Goal: Task Accomplishment & Management: Complete application form

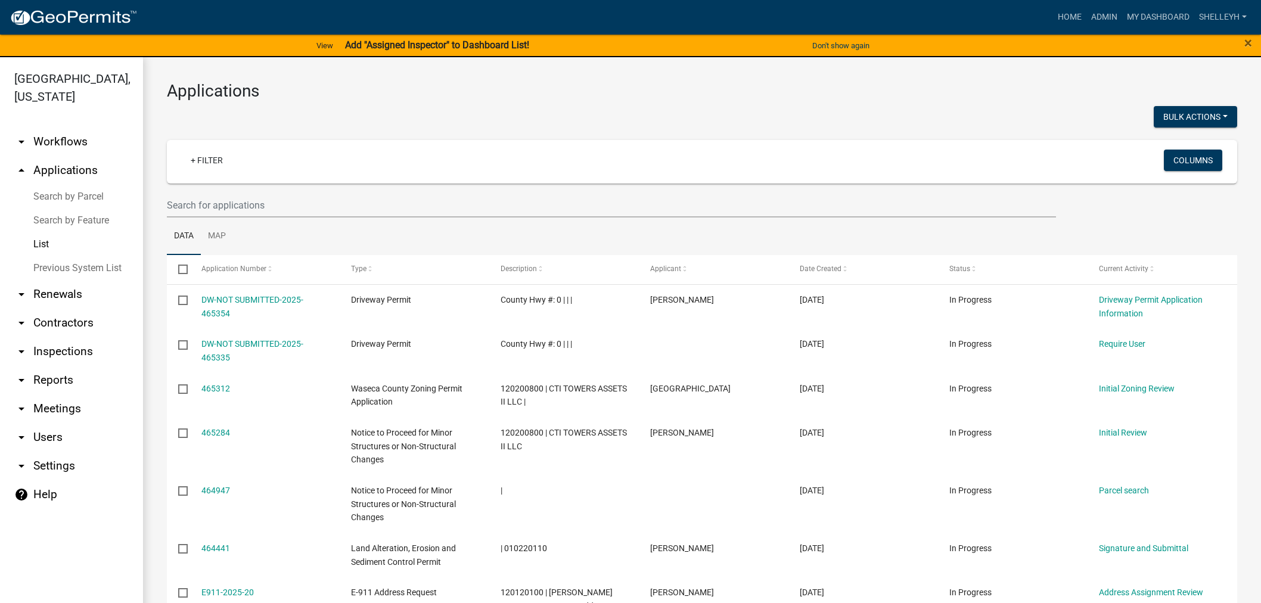
select select "1: 25"
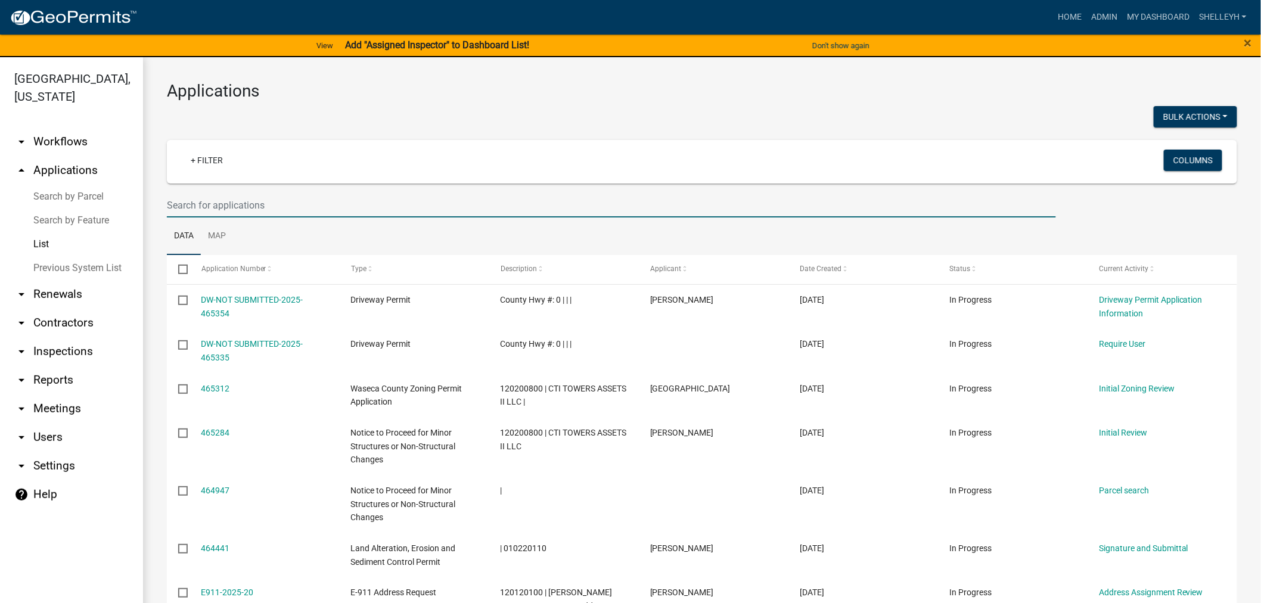
click at [296, 197] on input "text" at bounding box center [611, 205] width 889 height 24
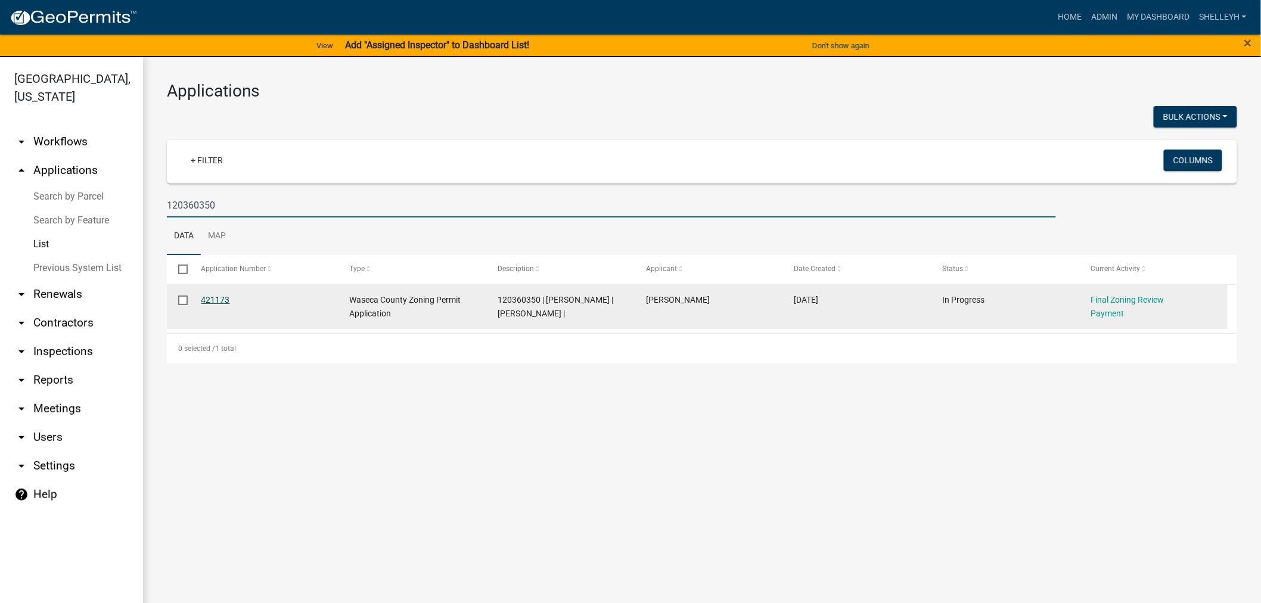
type input "120360350"
click at [219, 299] on link "421173" at bounding box center [215, 300] width 29 height 10
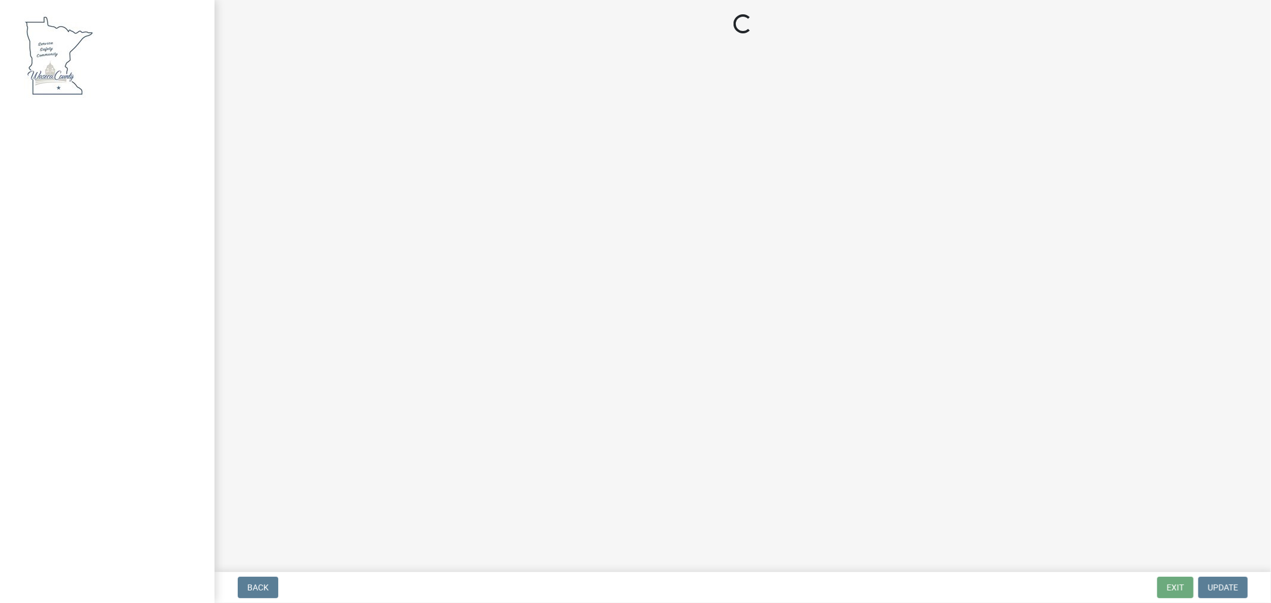
select select "3: 3"
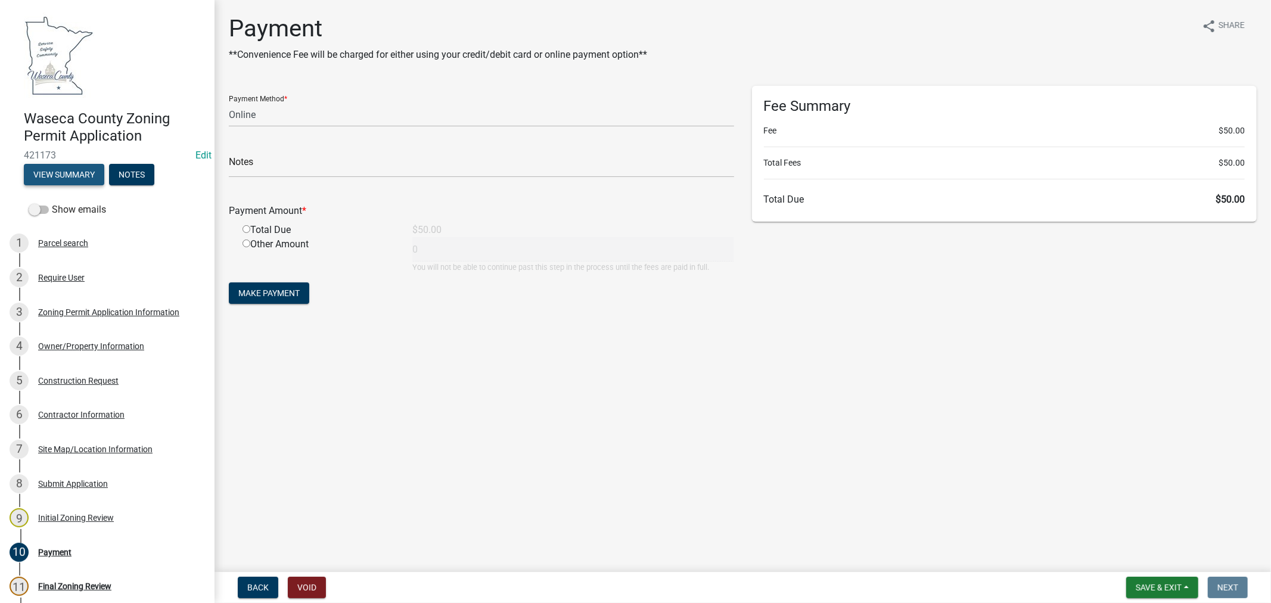
click at [60, 167] on button "View Summary" at bounding box center [64, 174] width 80 height 21
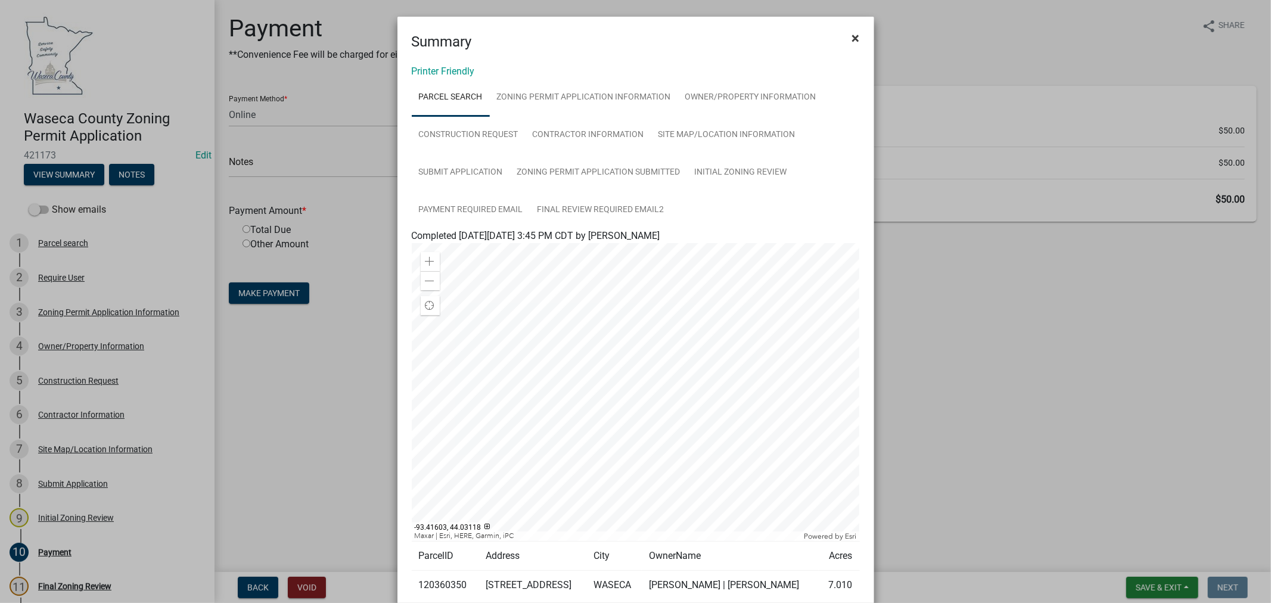
click at [853, 38] on button "×" at bounding box center [856, 37] width 27 height 33
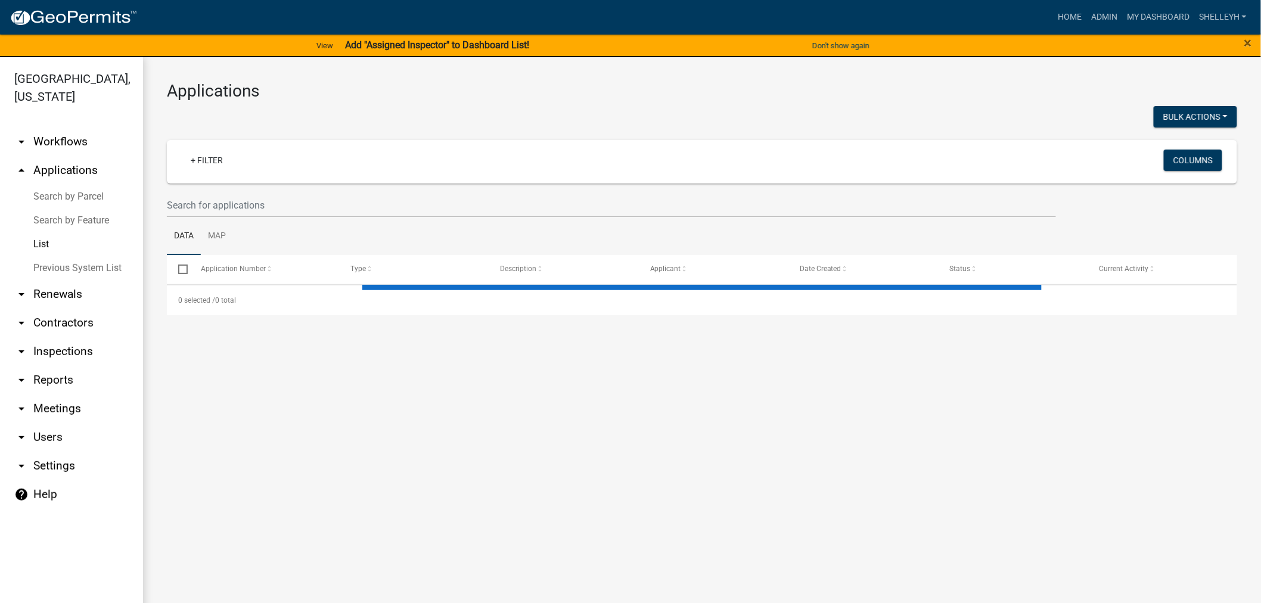
select select "1: 25"
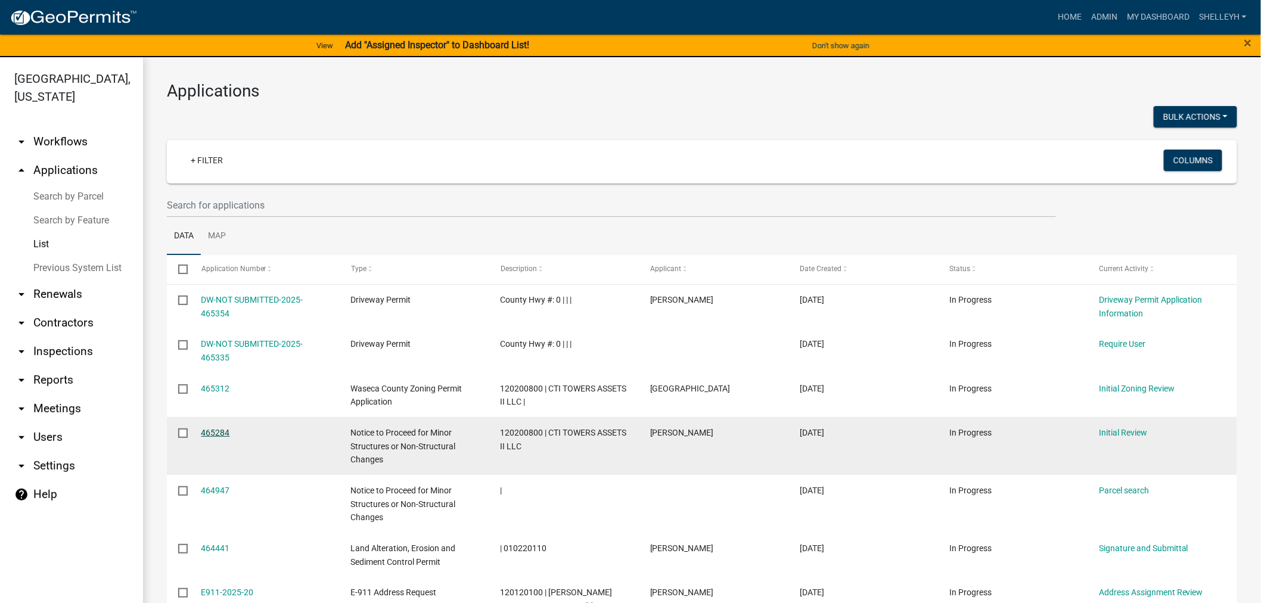
click at [215, 434] on link "465284" at bounding box center [215, 433] width 29 height 10
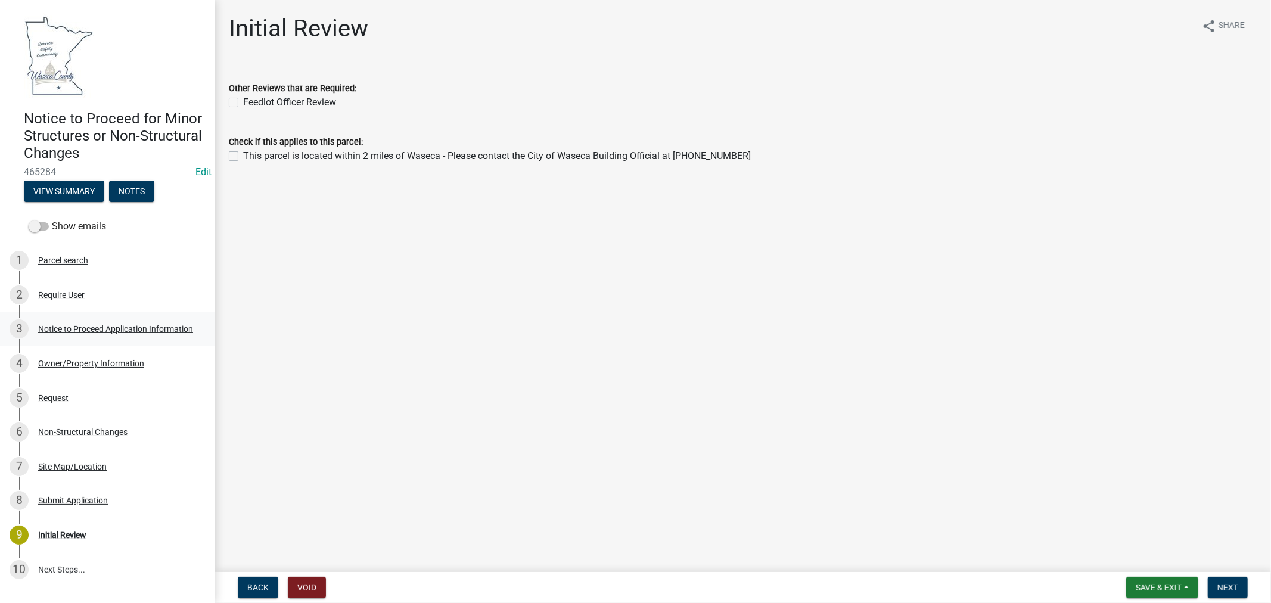
click at [73, 331] on div "Notice to Proceed Application Information" at bounding box center [115, 329] width 155 height 8
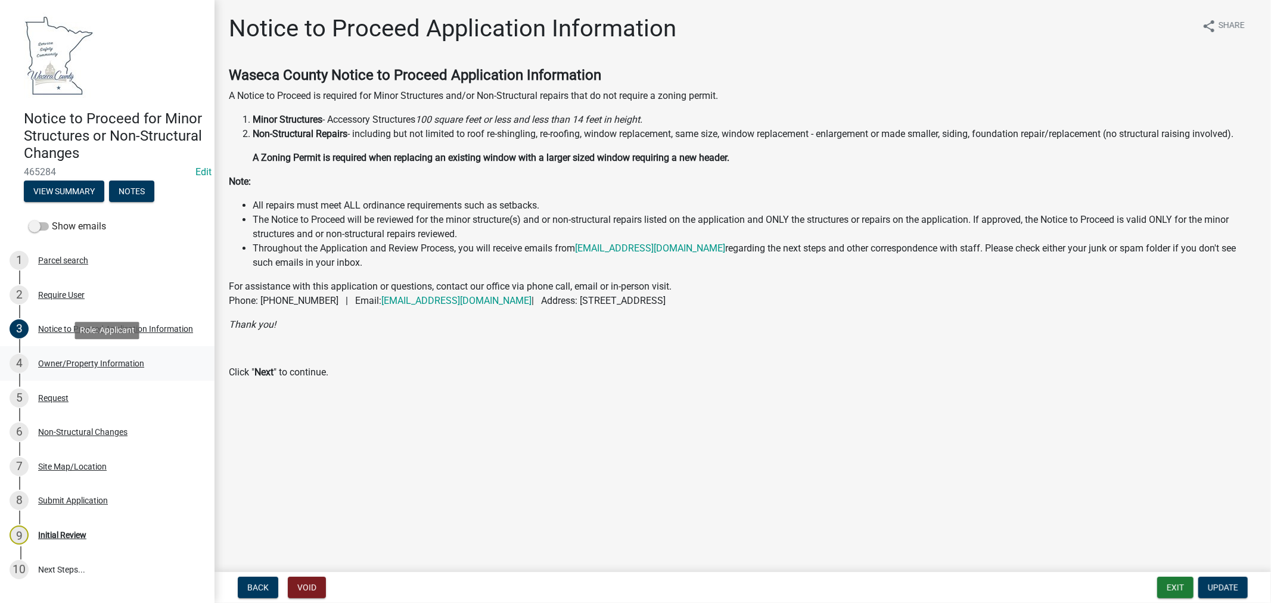
click at [57, 361] on div "Owner/Property Information" at bounding box center [91, 363] width 106 height 8
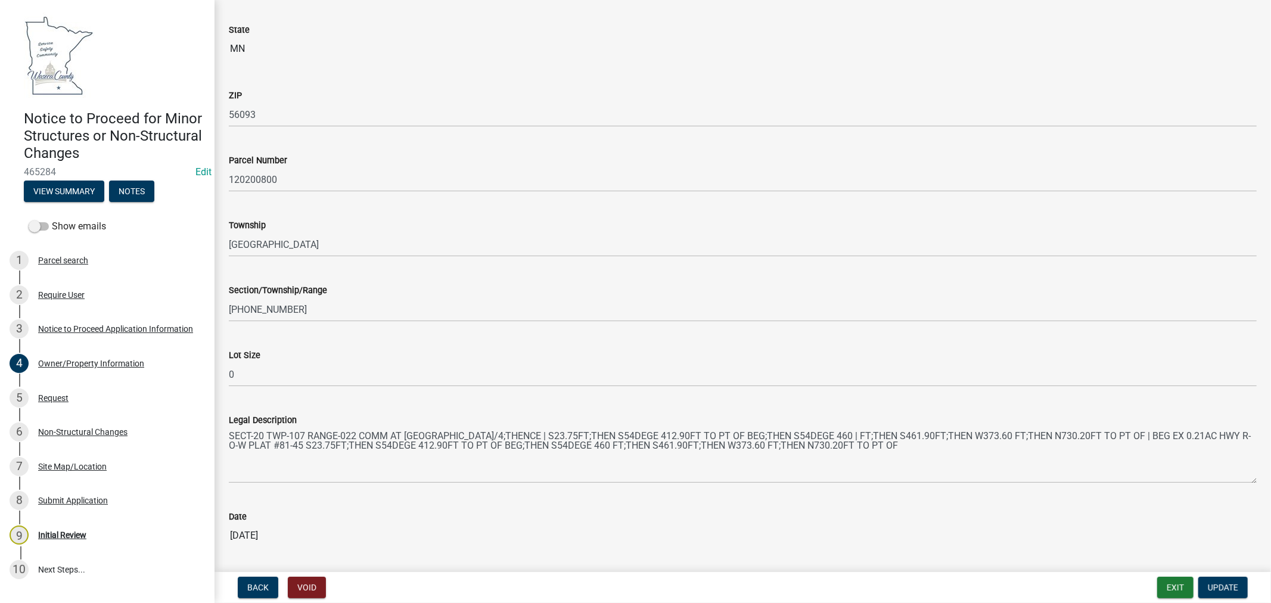
scroll to position [735, 0]
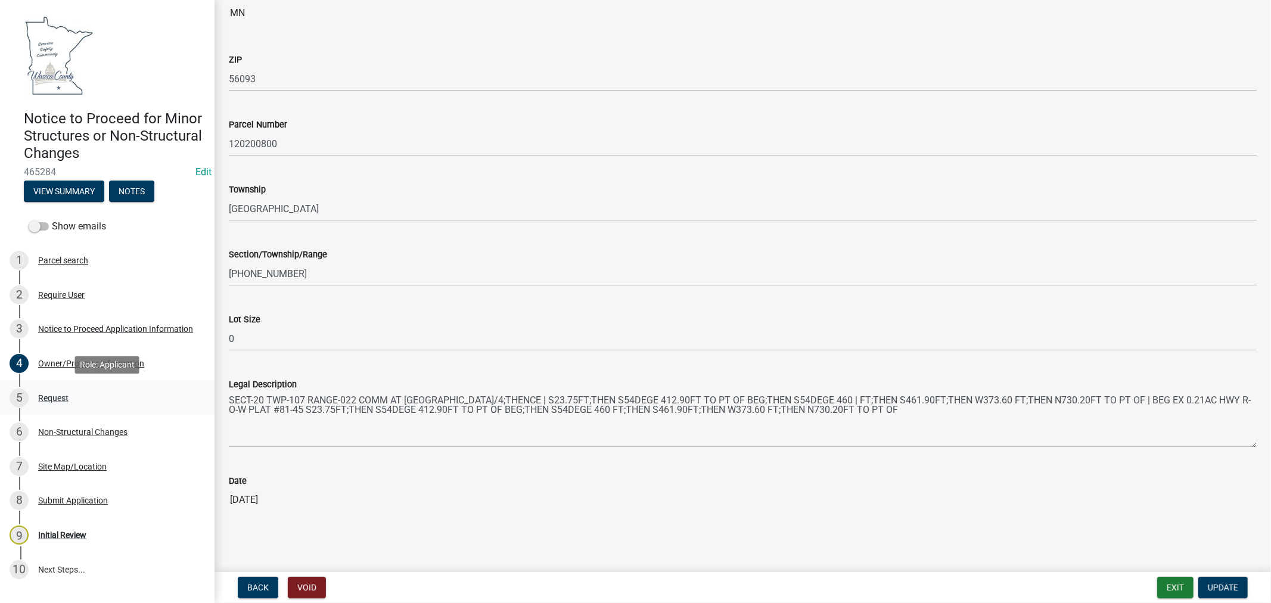
click at [52, 396] on div "Request" at bounding box center [53, 398] width 30 height 8
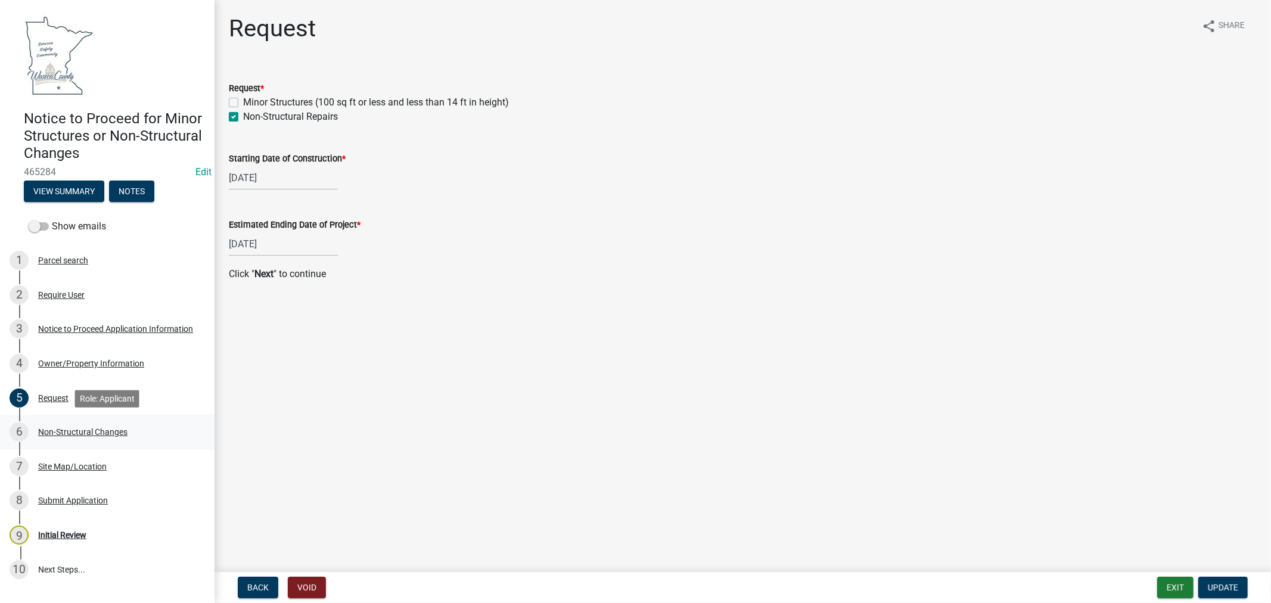
click at [94, 433] on div "Non-Structural Changes" at bounding box center [82, 432] width 89 height 8
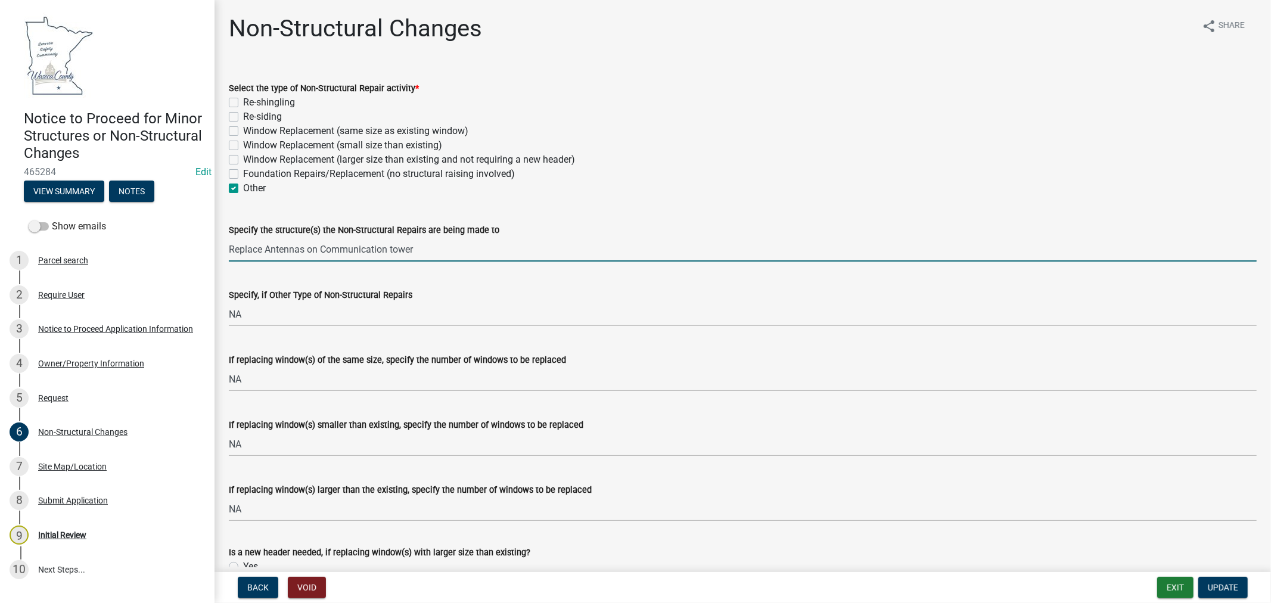
click at [263, 251] on input "Replace Antennas on Communication tower" at bounding box center [743, 249] width 1028 height 24
click at [534, 257] on input "Replace 3 Antennas on Communication tower" at bounding box center [743, 249] width 1028 height 24
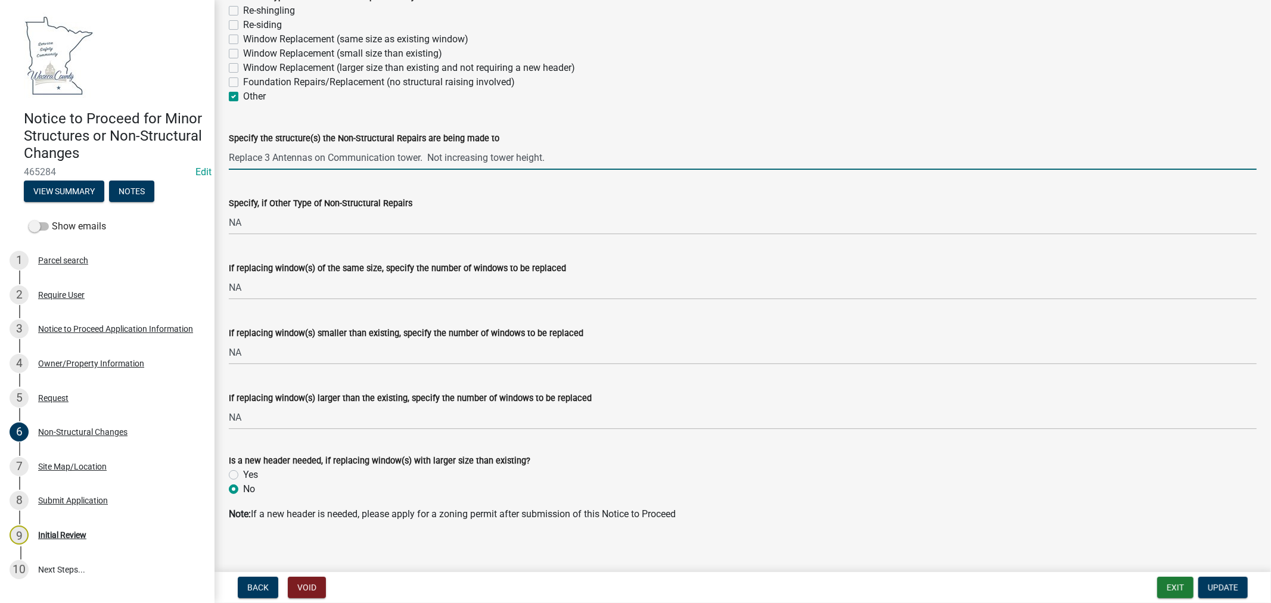
scroll to position [102, 0]
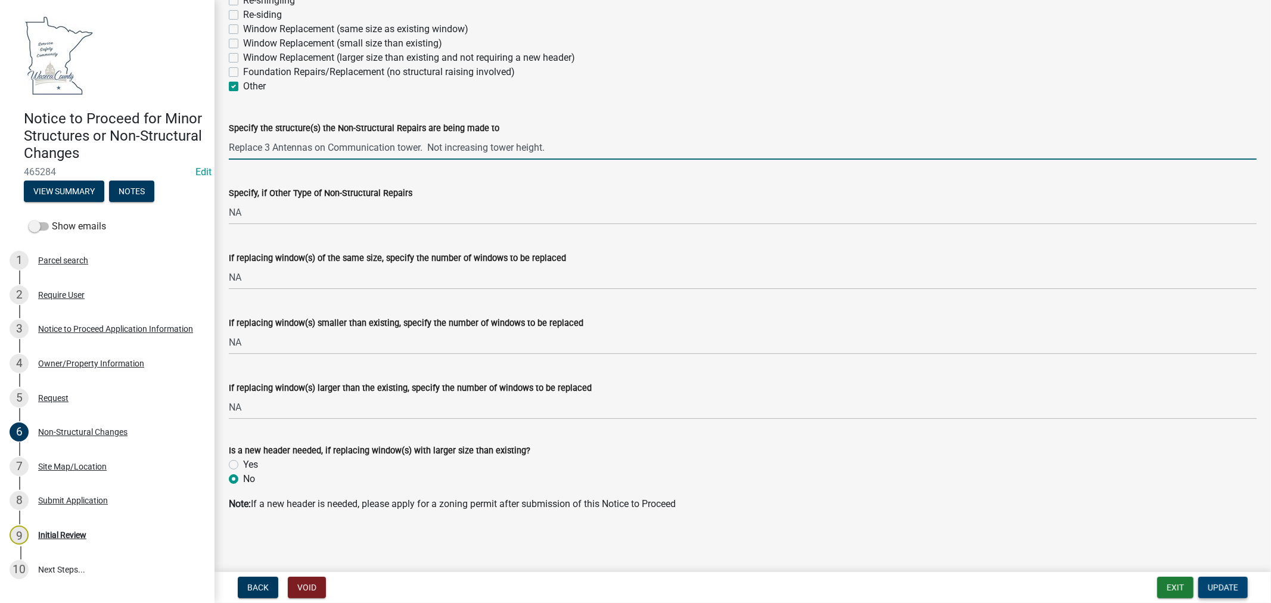
type input "Replace 3 Antennas on Communication tower. Not increasing tower height."
click at [1227, 581] on button "Update" at bounding box center [1223, 587] width 49 height 21
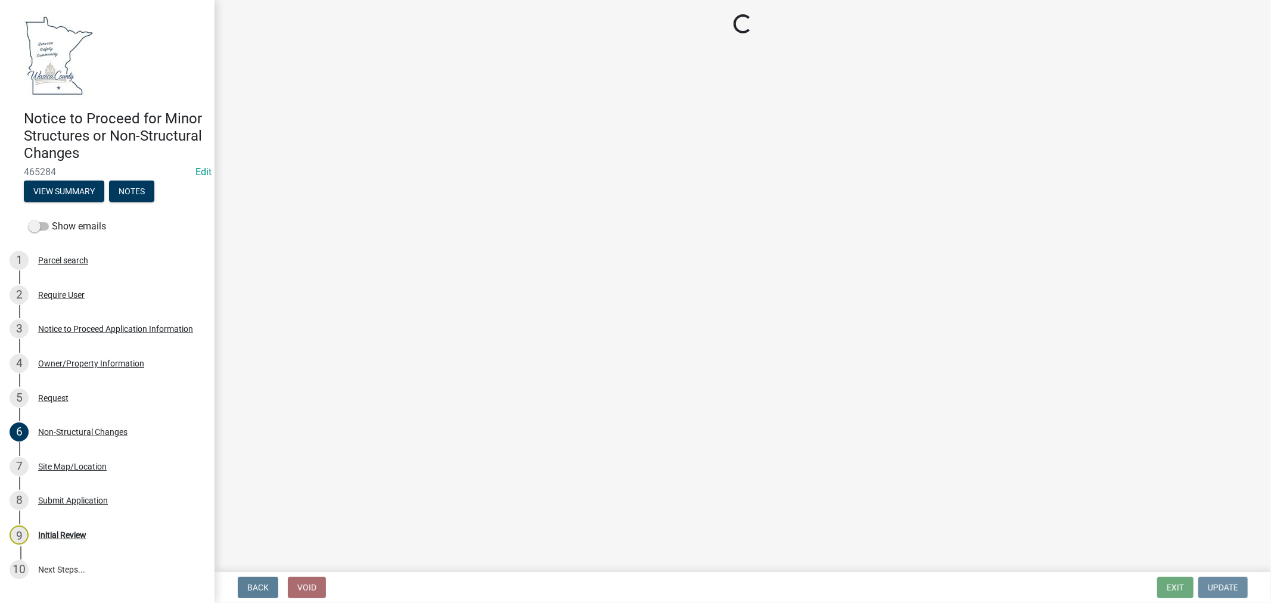
scroll to position [0, 0]
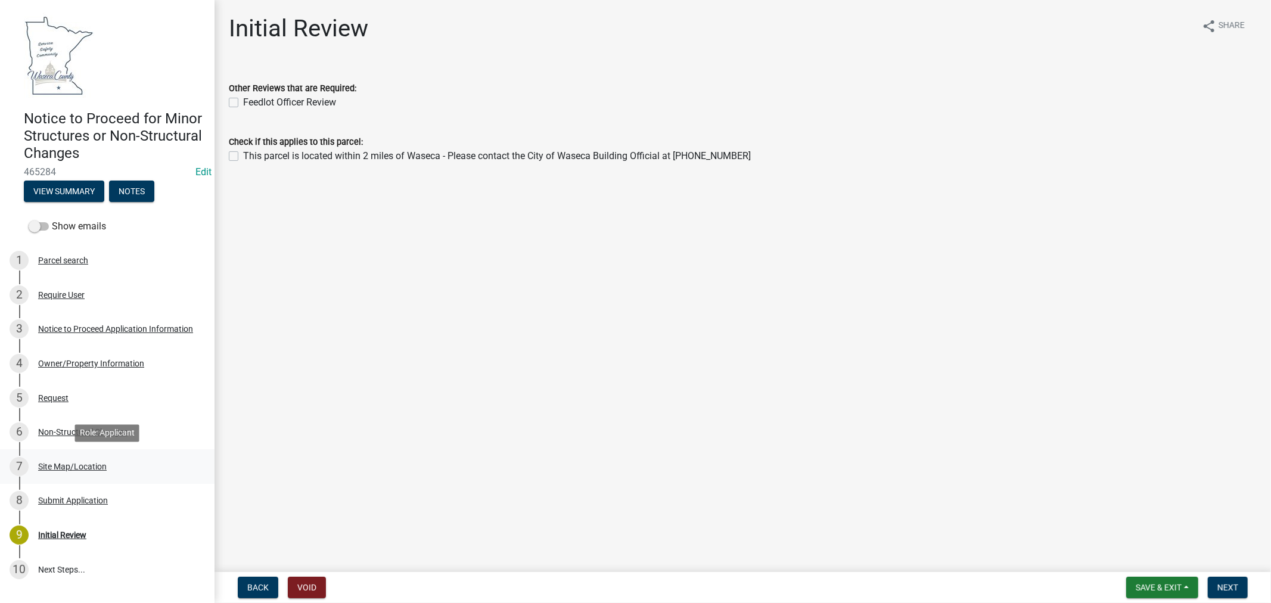
click at [86, 463] on div "Site Map/Location" at bounding box center [72, 467] width 69 height 8
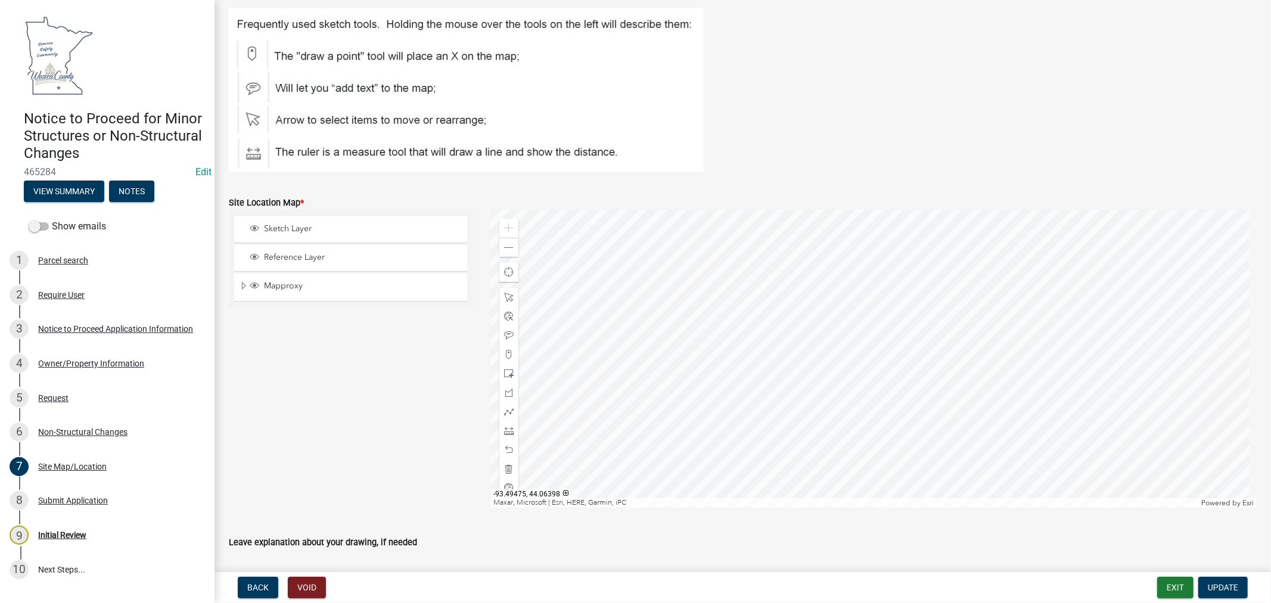
scroll to position [163, 0]
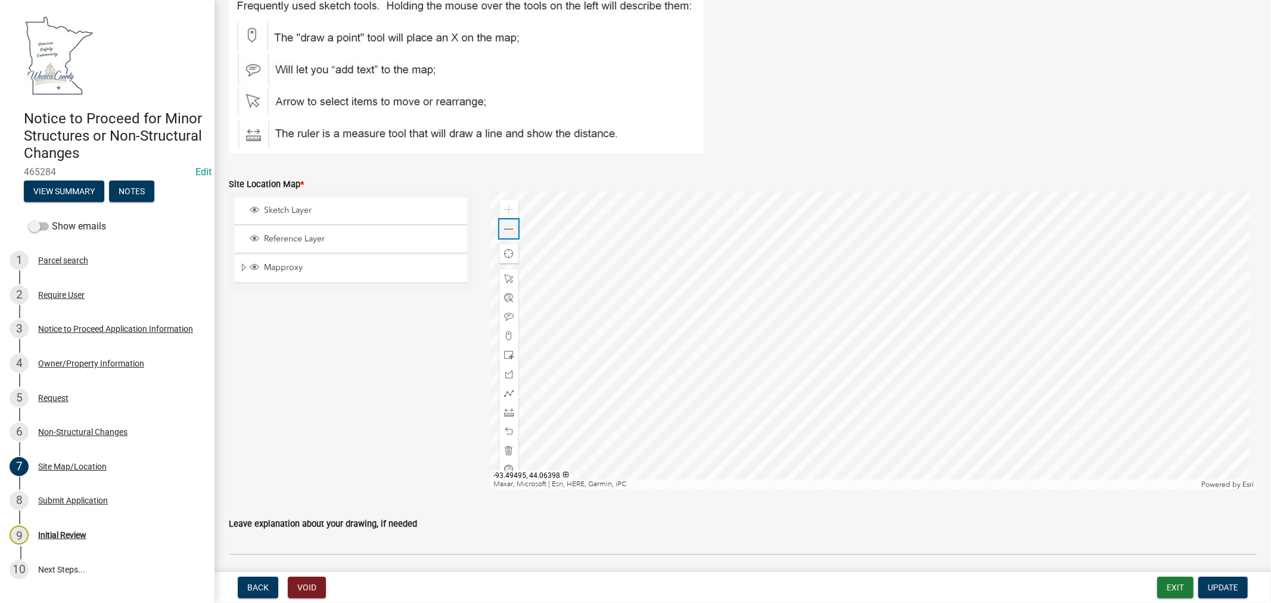
click at [499, 225] on div "Zoom out" at bounding box center [508, 228] width 19 height 19
click at [501, 225] on div "Zoom out" at bounding box center [508, 228] width 19 height 19
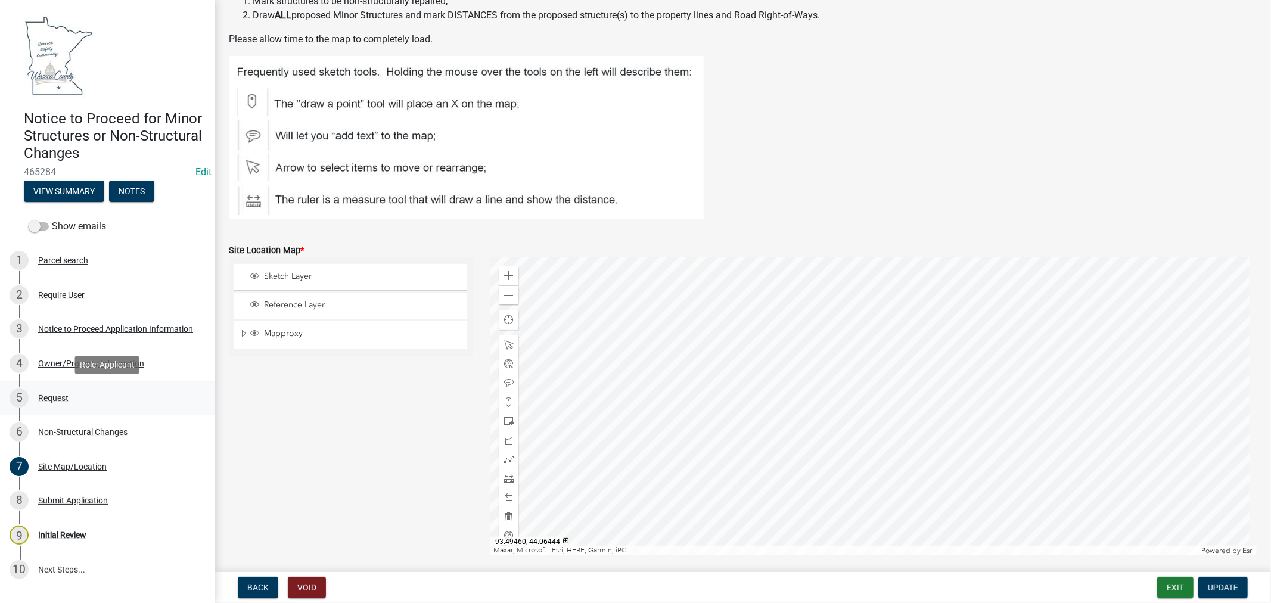
click at [49, 396] on div "Request" at bounding box center [53, 398] width 30 height 8
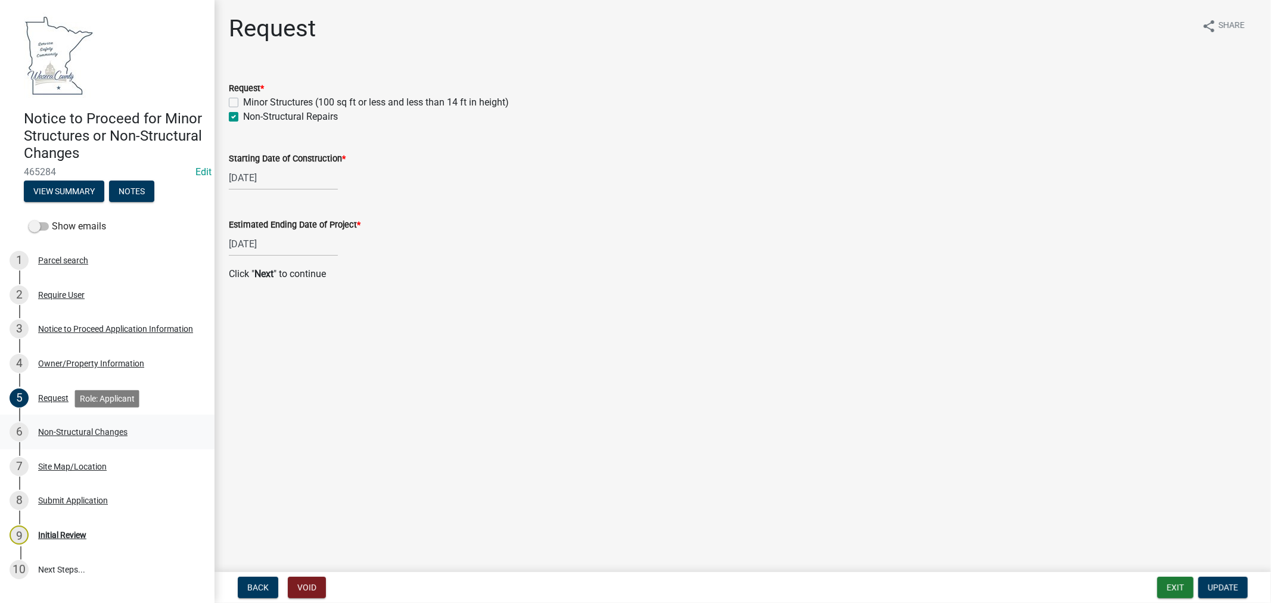
click at [75, 428] on div "Non-Structural Changes" at bounding box center [82, 432] width 89 height 8
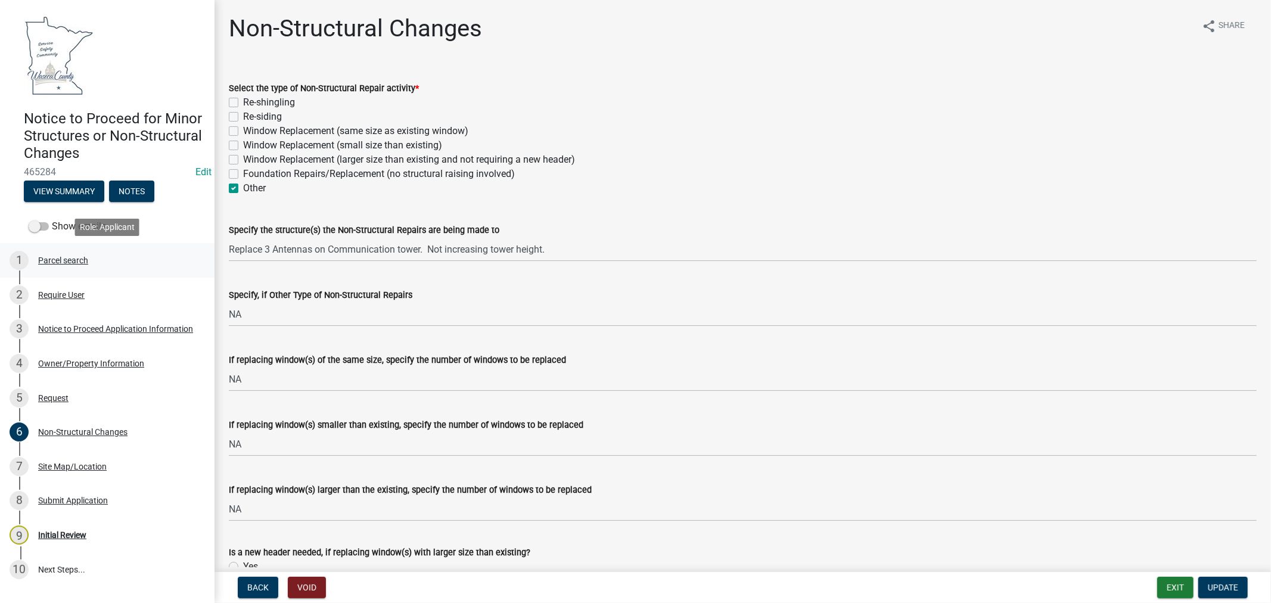
click at [63, 261] on div "Parcel search" at bounding box center [63, 260] width 50 height 8
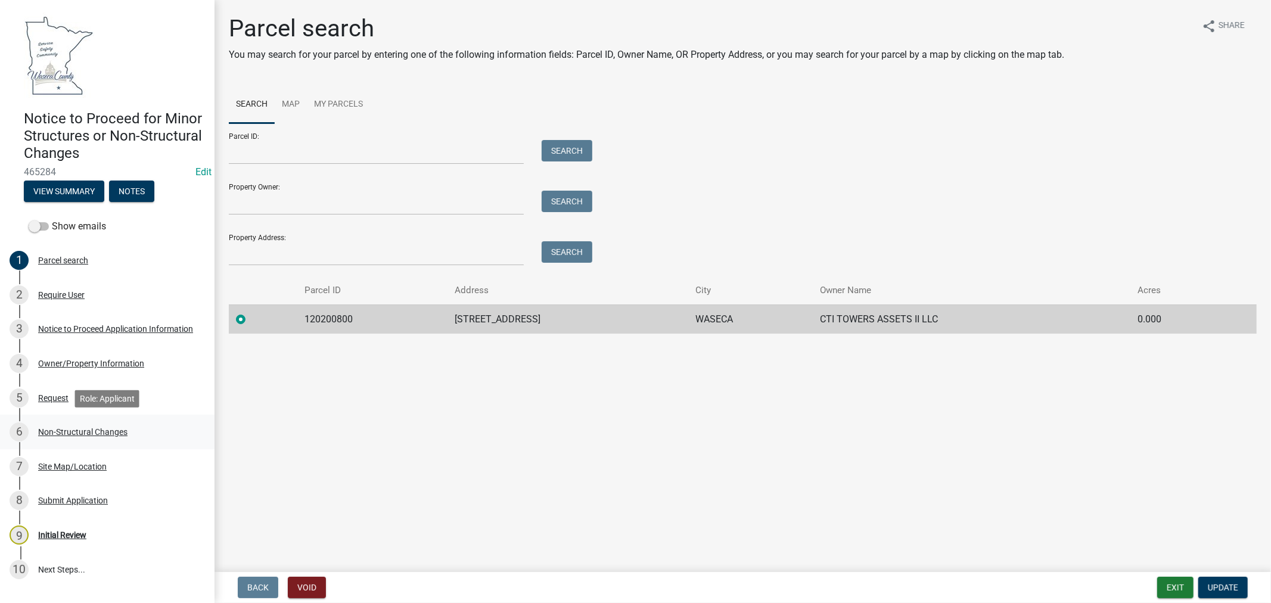
click at [113, 433] on div "Non-Structural Changes" at bounding box center [82, 432] width 89 height 8
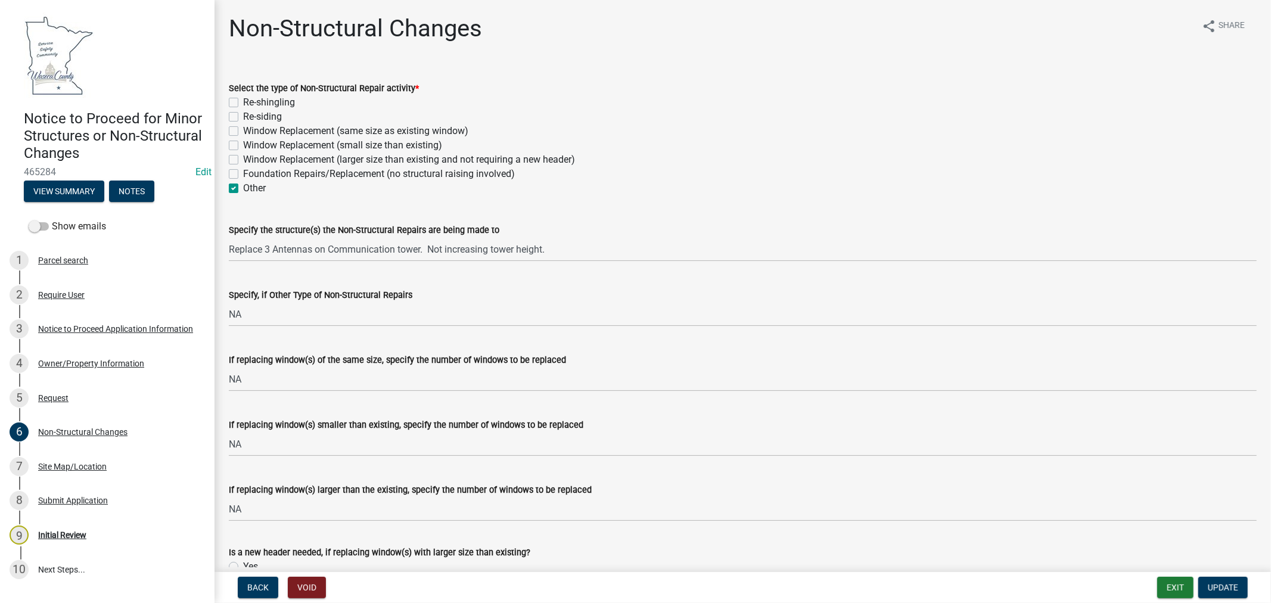
scroll to position [102, 0]
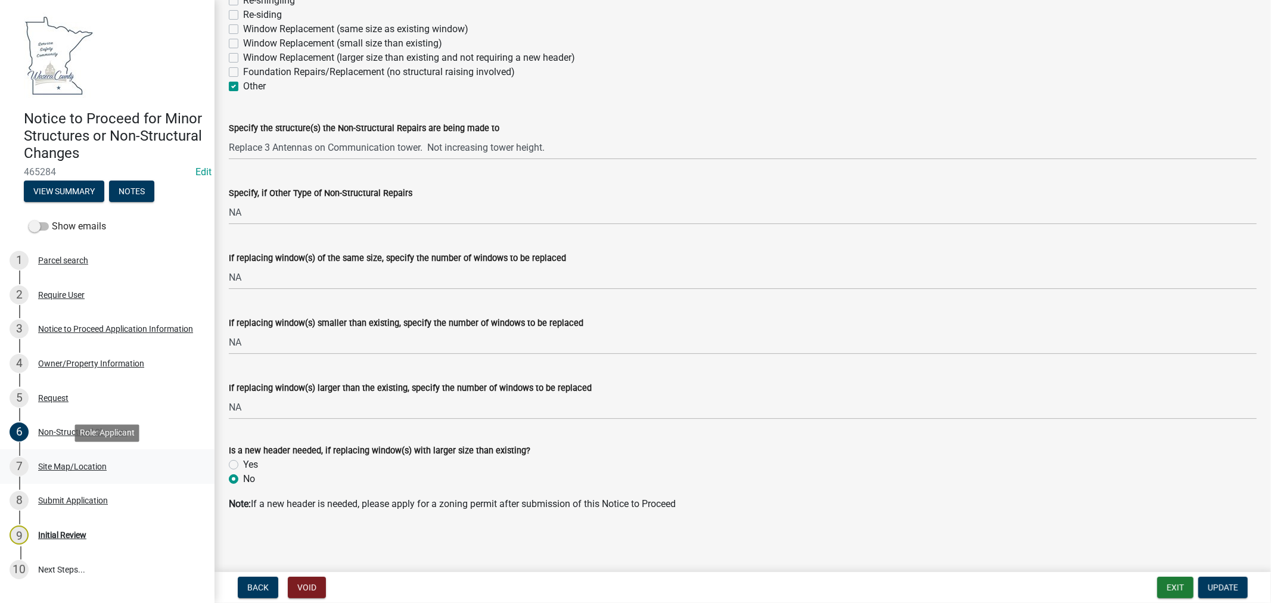
click at [80, 463] on div "Site Map/Location" at bounding box center [72, 467] width 69 height 8
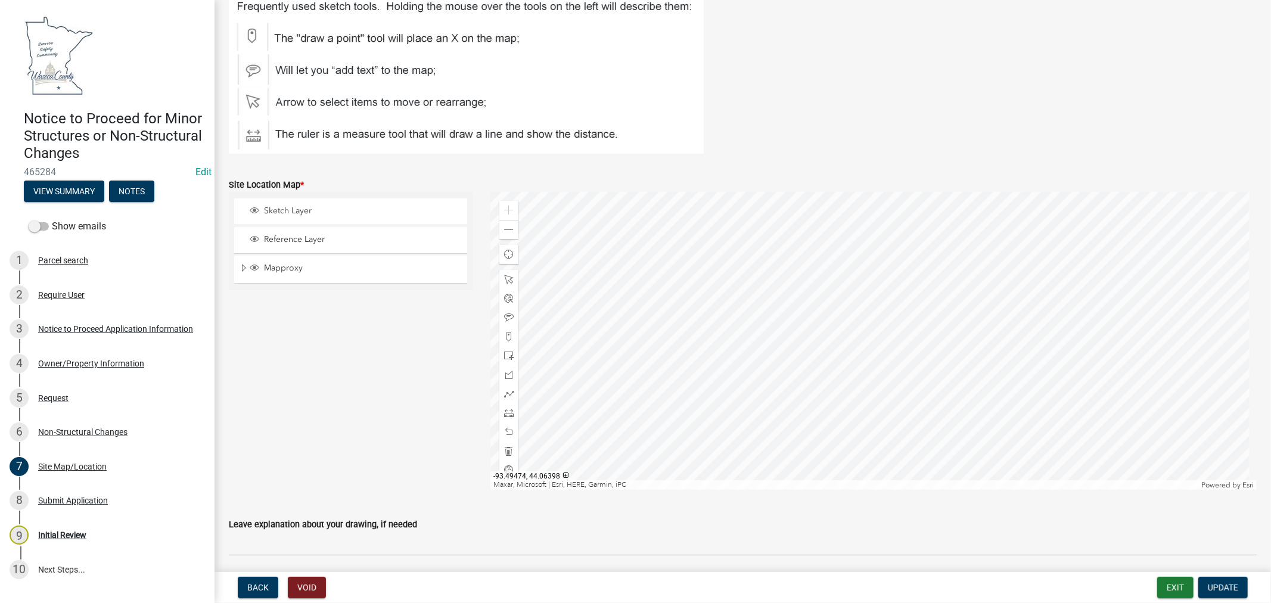
scroll to position [206, 0]
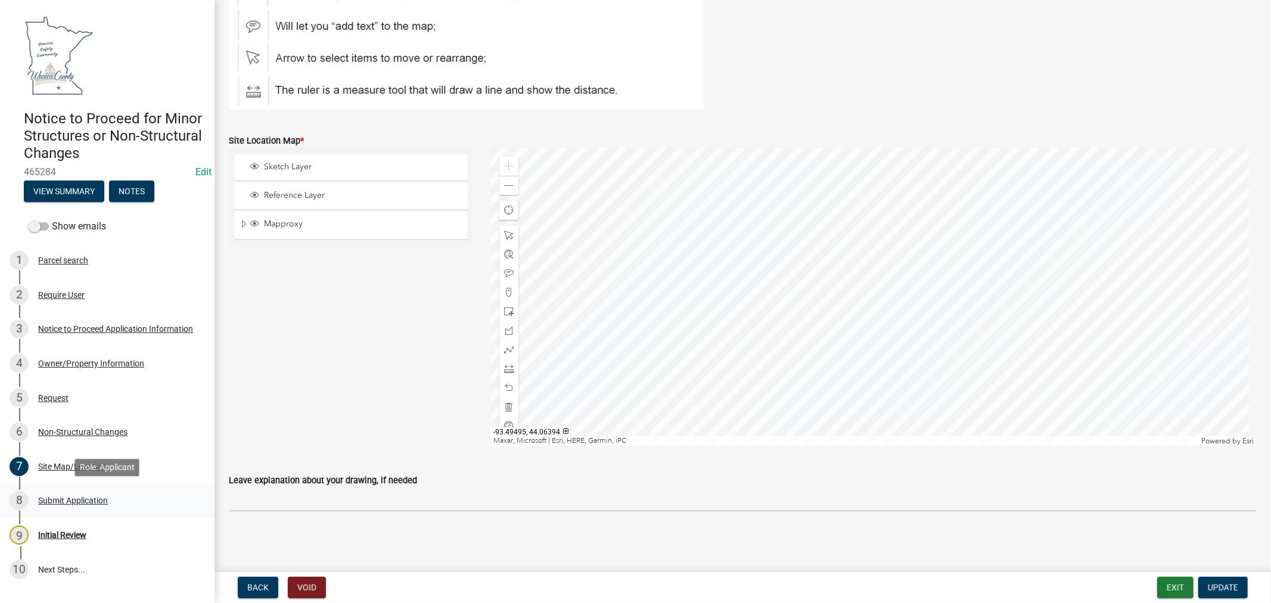
drag, startPoint x: 51, startPoint y: 502, endPoint x: 144, endPoint y: 465, distance: 99.7
click at [51, 502] on div "Submit Application" at bounding box center [73, 500] width 70 height 8
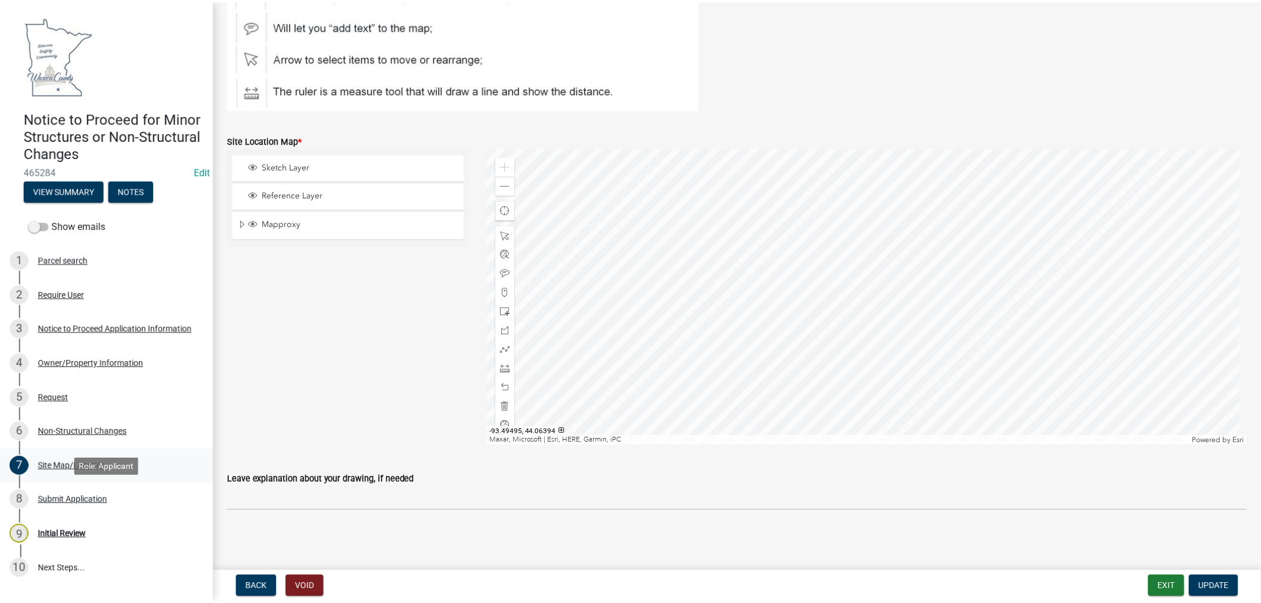
scroll to position [0, 0]
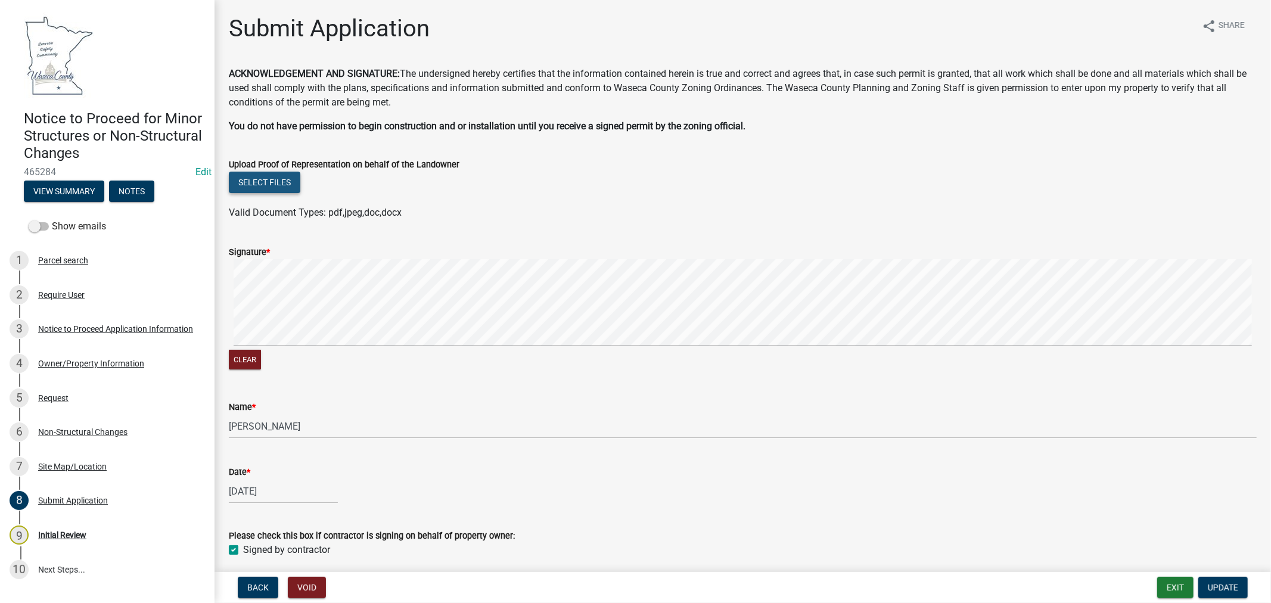
click at [270, 181] on button "Select files" at bounding box center [265, 182] width 72 height 21
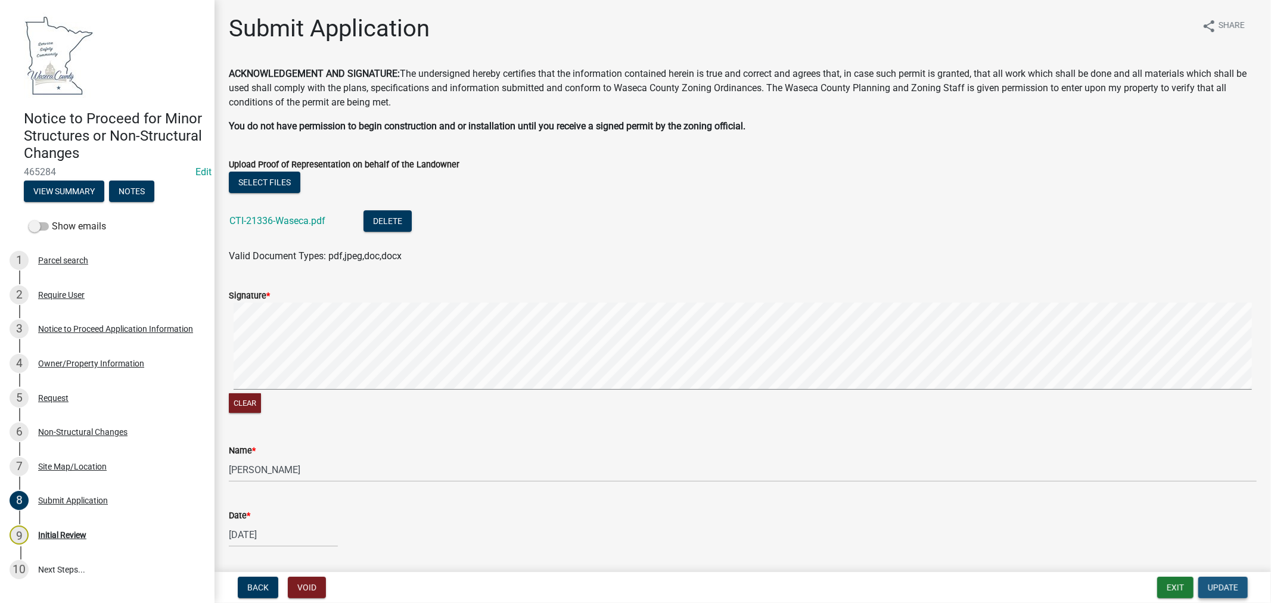
click at [1237, 587] on span "Update" at bounding box center [1223, 588] width 30 height 10
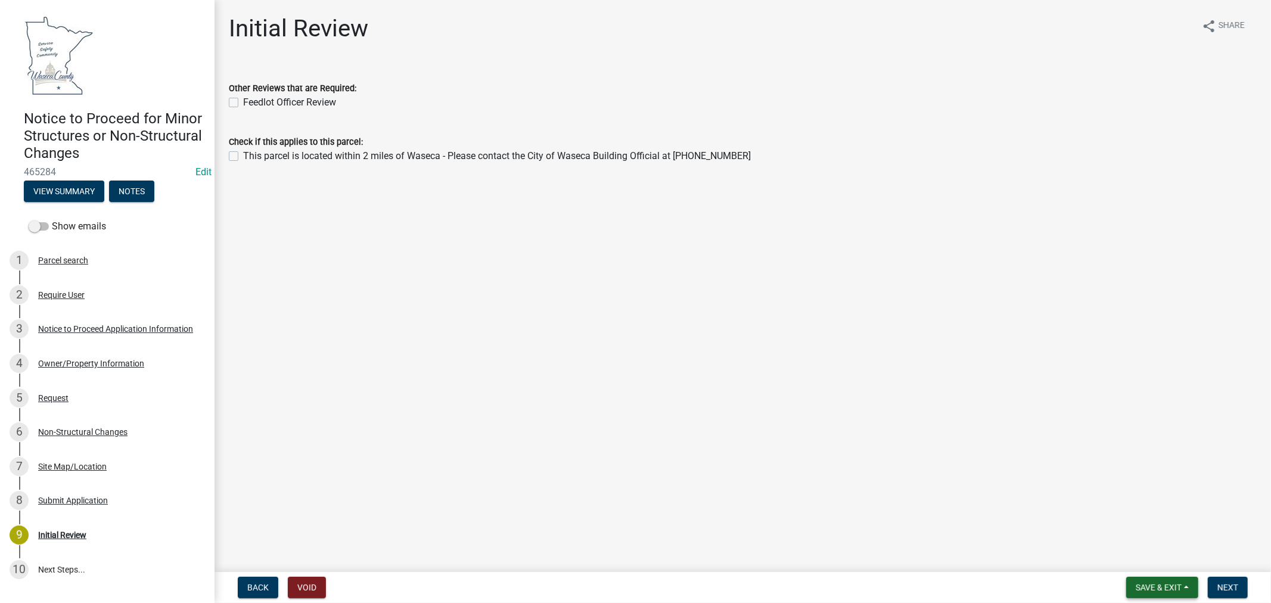
click at [1163, 591] on span "Save & Exit" at bounding box center [1159, 588] width 46 height 10
click at [1129, 569] on button "Save & Exit" at bounding box center [1150, 556] width 95 height 29
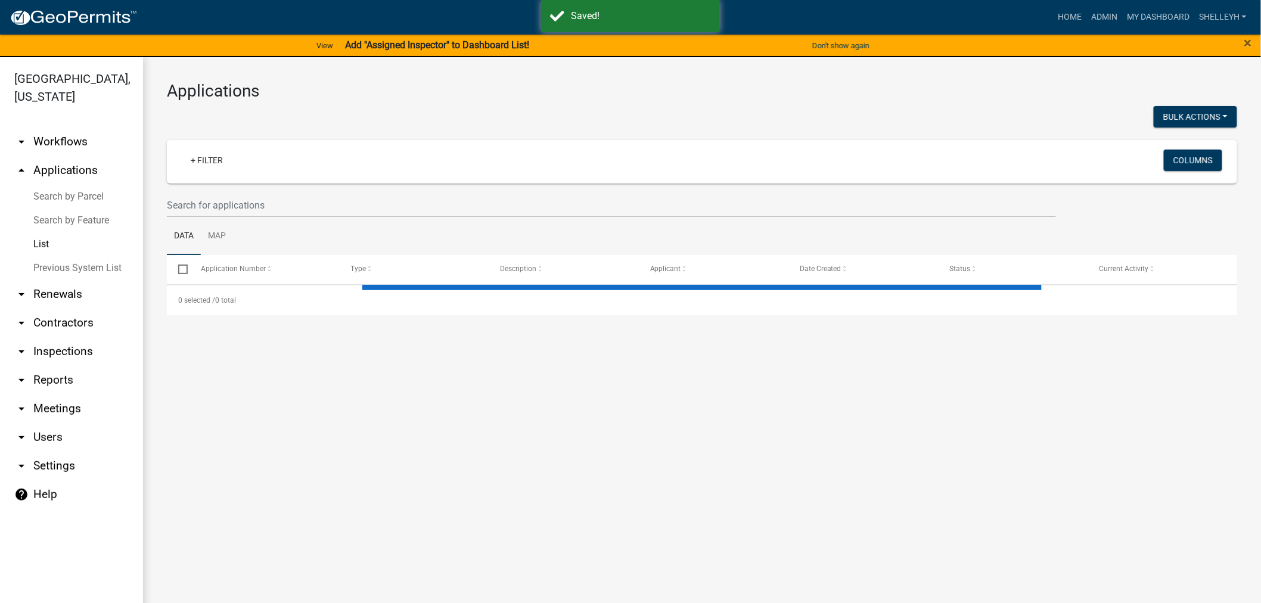
select select "1: 25"
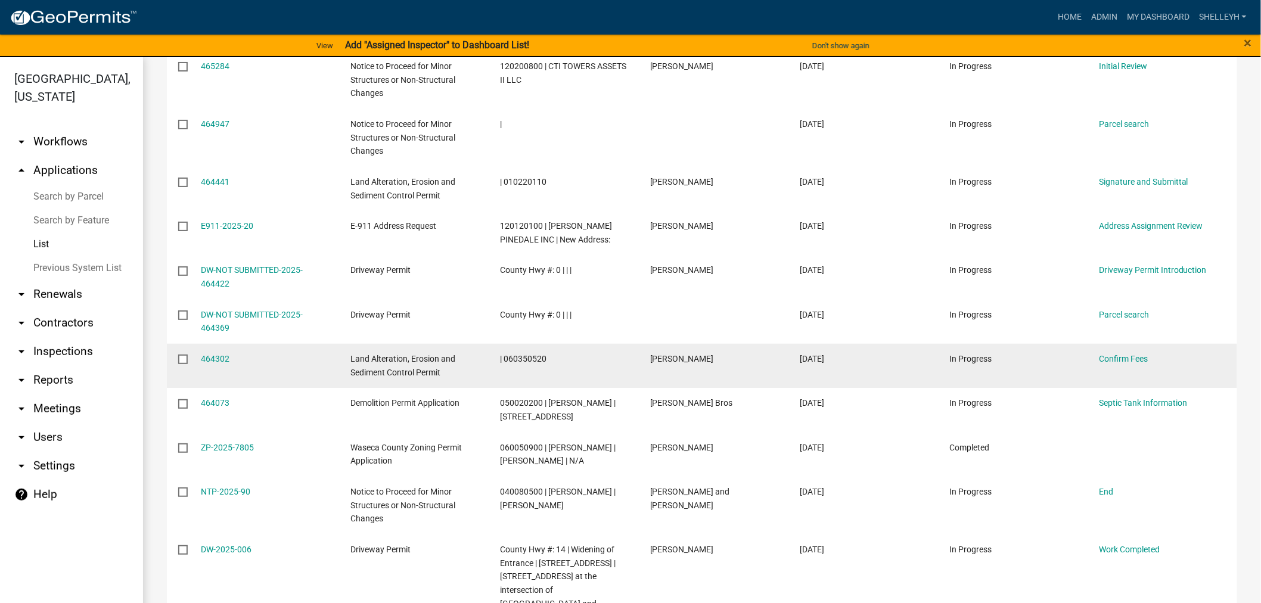
scroll to position [397, 0]
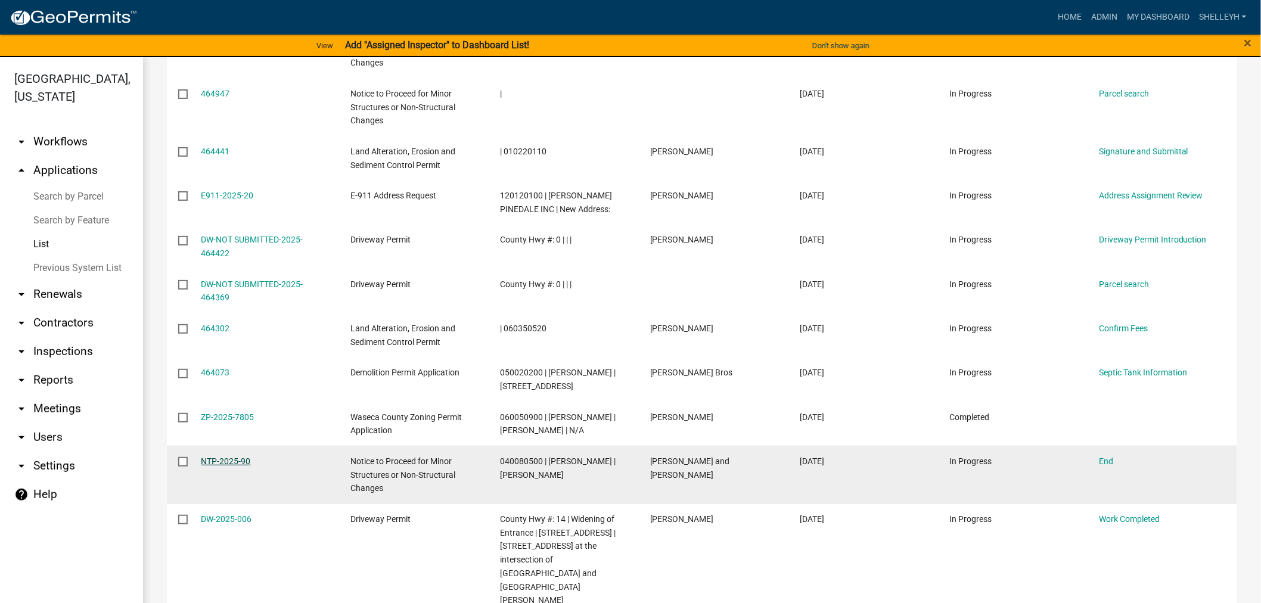
click at [221, 466] on link "NTP-2025-90" at bounding box center [225, 462] width 49 height 10
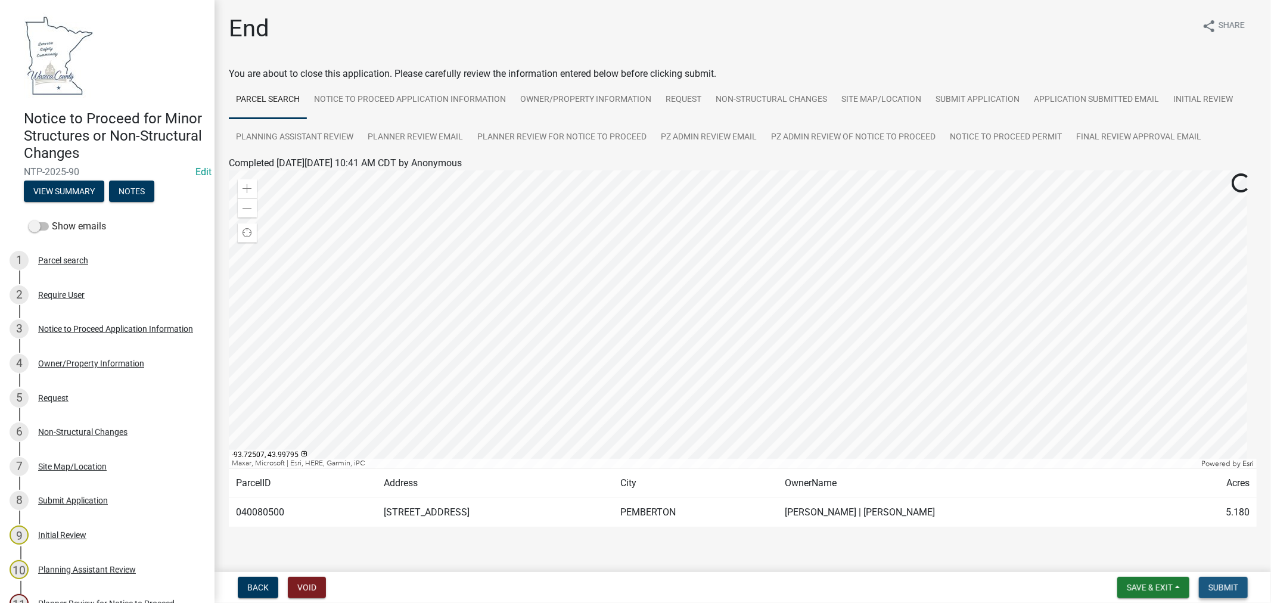
click at [1216, 585] on span "Submit" at bounding box center [1224, 588] width 30 height 10
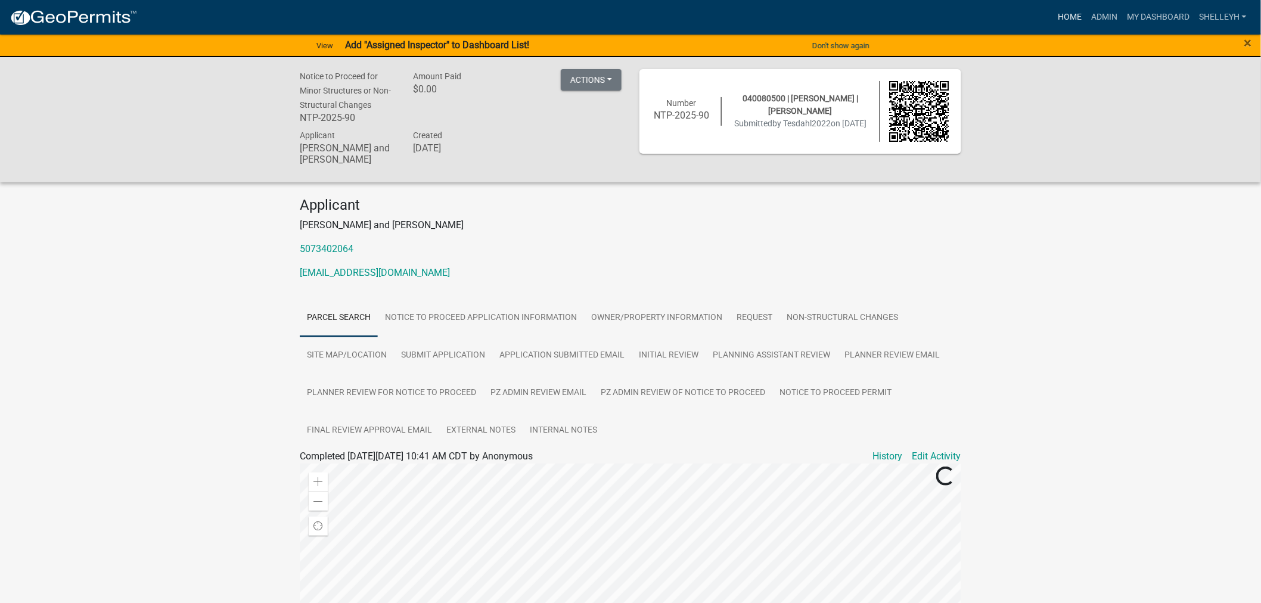
click at [1072, 15] on link "Home" at bounding box center [1069, 17] width 33 height 23
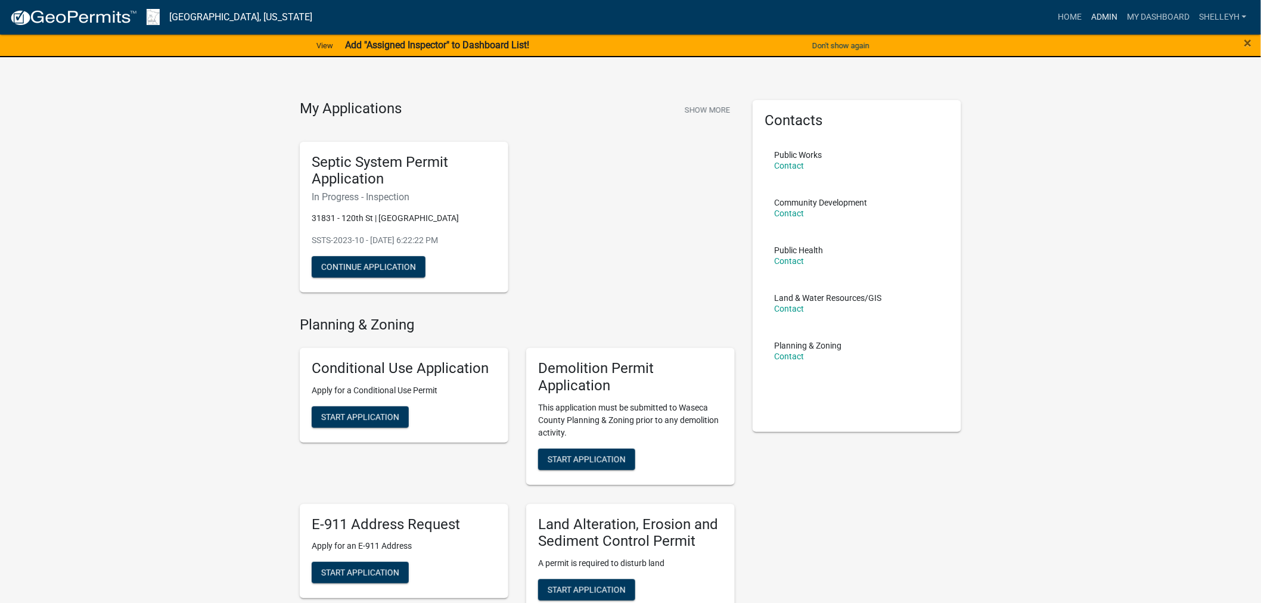
click at [1103, 15] on link "Admin" at bounding box center [1105, 17] width 36 height 23
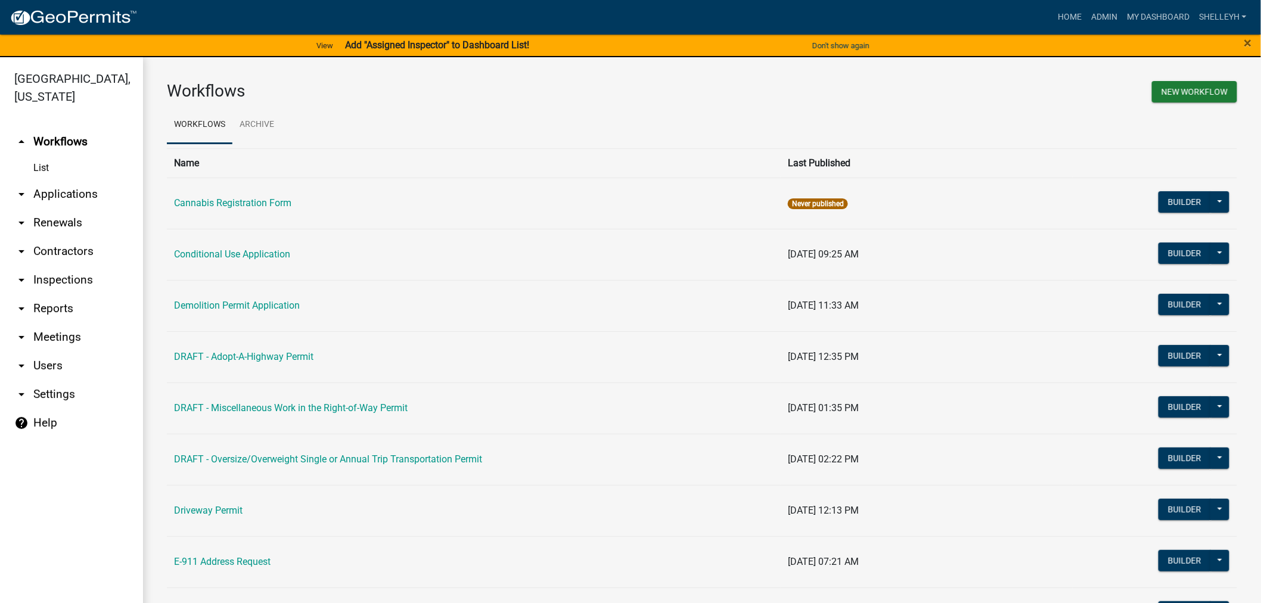
click at [68, 194] on link "arrow_drop_down Applications" at bounding box center [71, 194] width 143 height 29
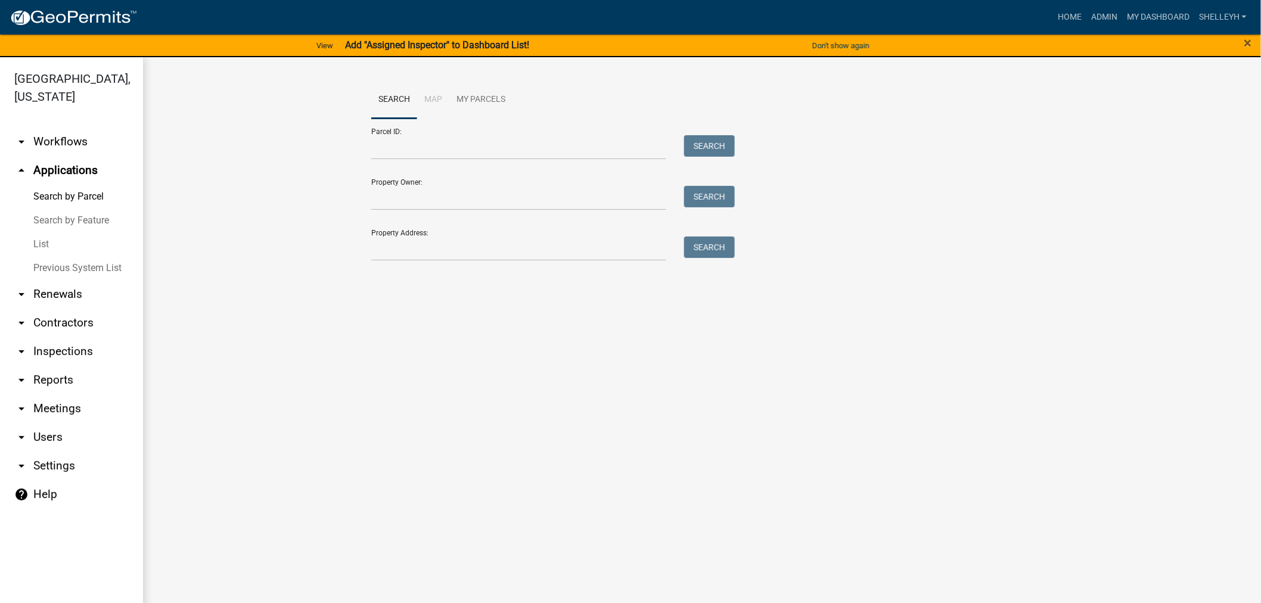
click at [40, 241] on link "List" at bounding box center [71, 244] width 143 height 24
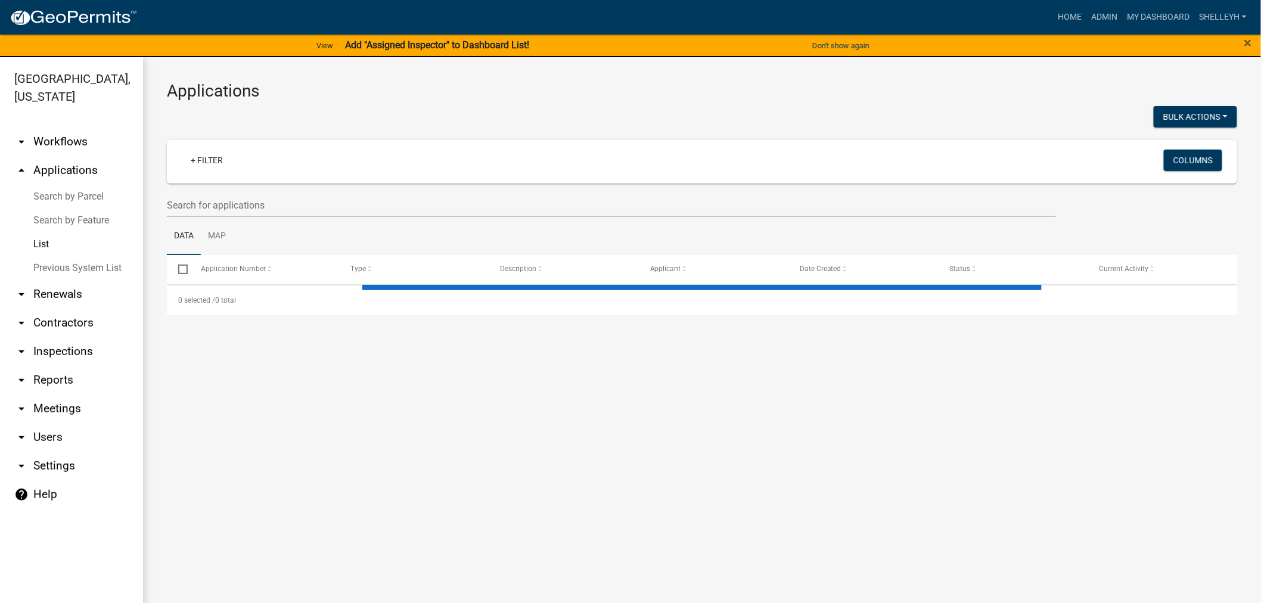
select select "1: 25"
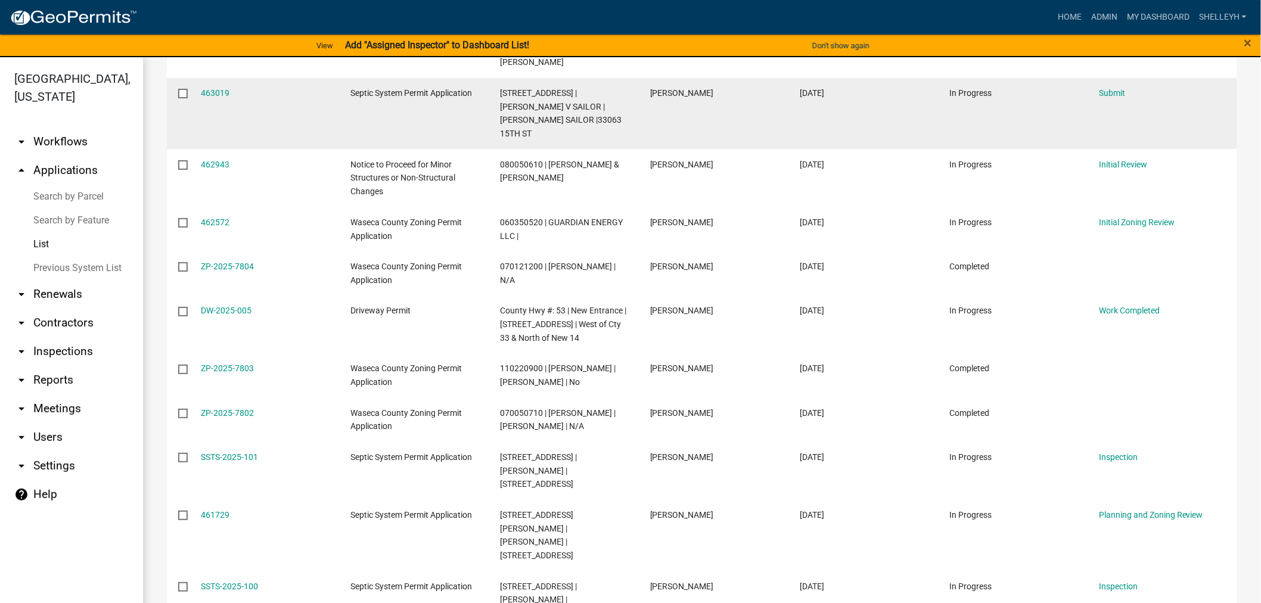
scroll to position [1058, 0]
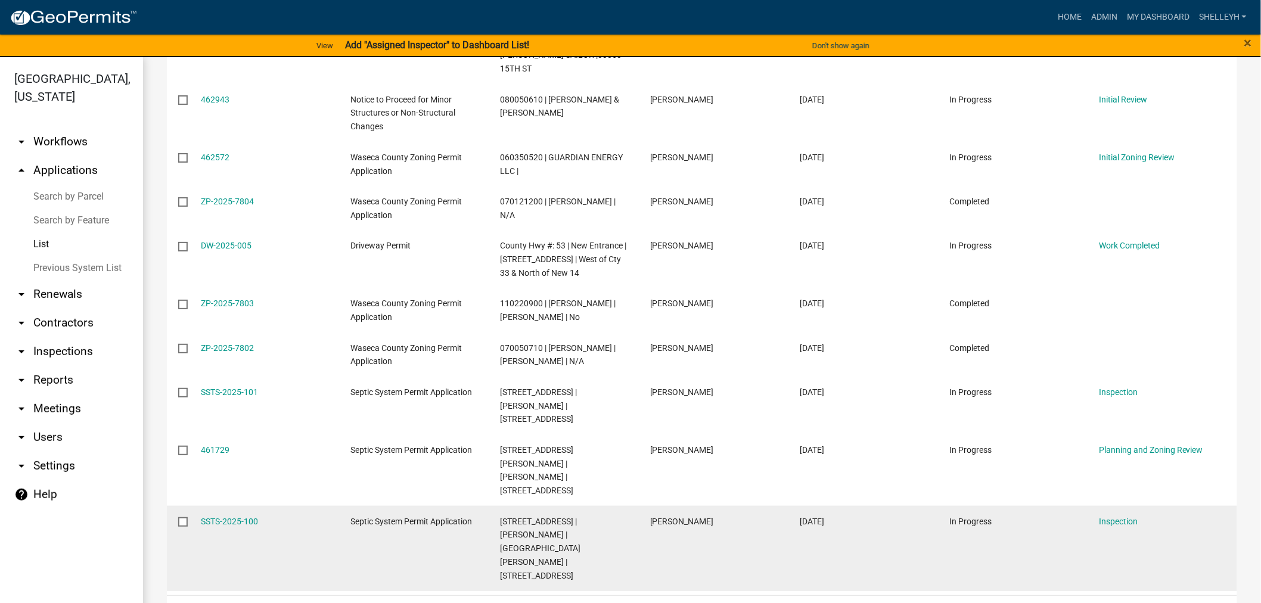
drag, startPoint x: 1104, startPoint y: 529, endPoint x: 1085, endPoint y: 498, distance: 36.7
click at [1109, 603] on link "2" at bounding box center [1116, 610] width 14 height 13
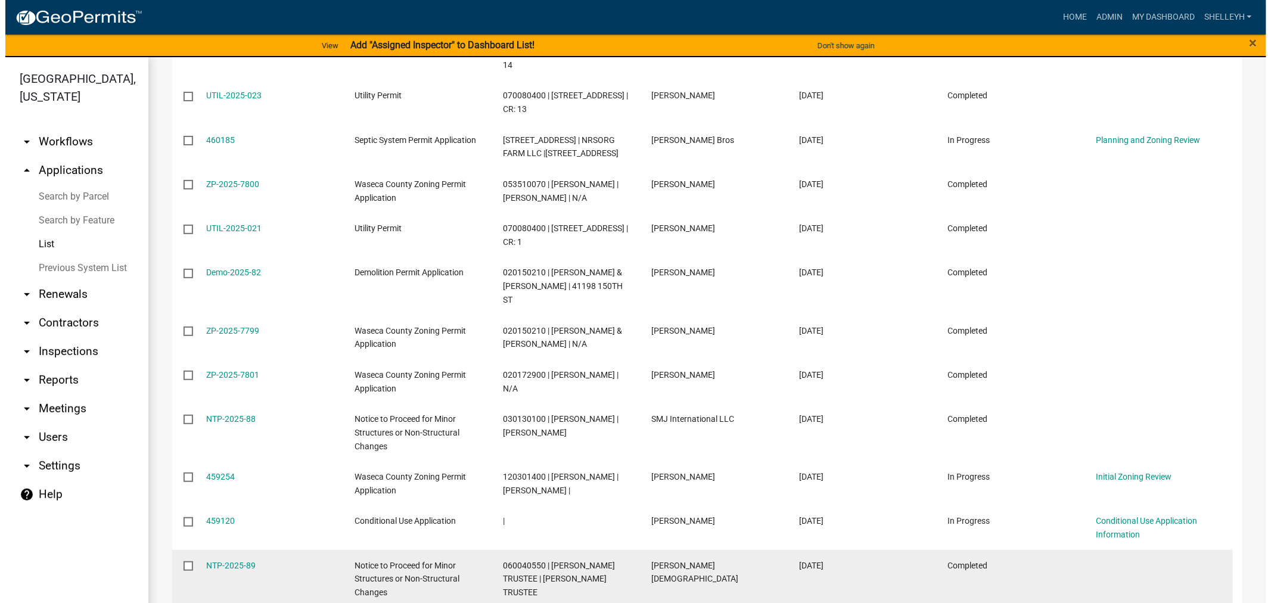
scroll to position [356, 0]
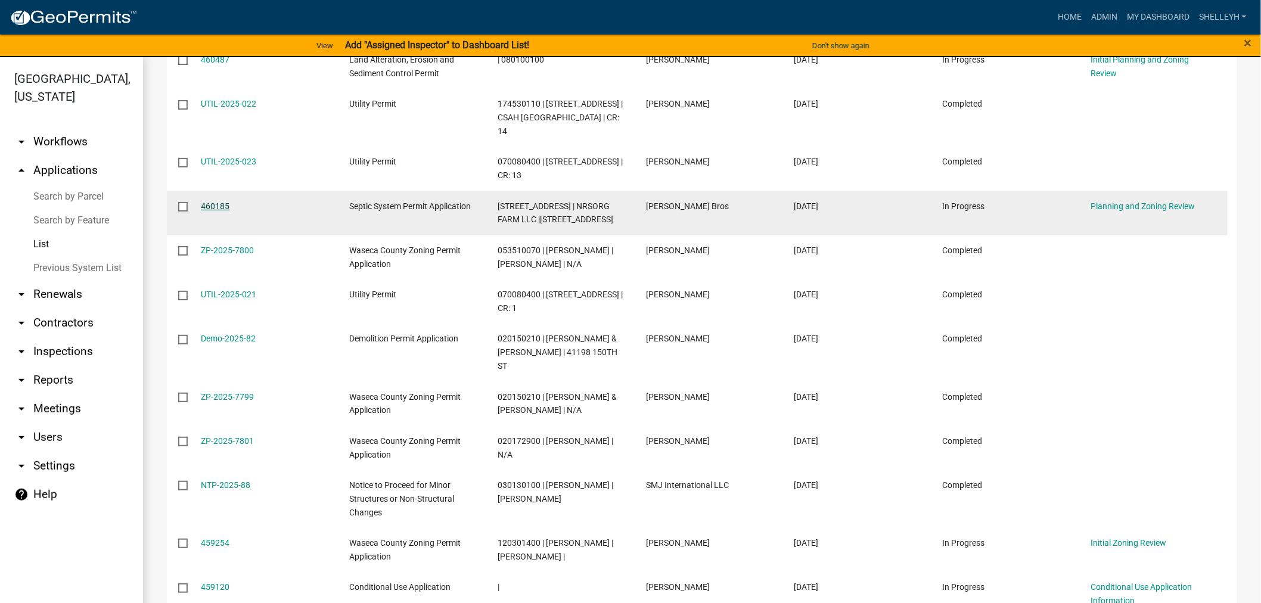
click at [218, 211] on link "460185" at bounding box center [215, 206] width 29 height 10
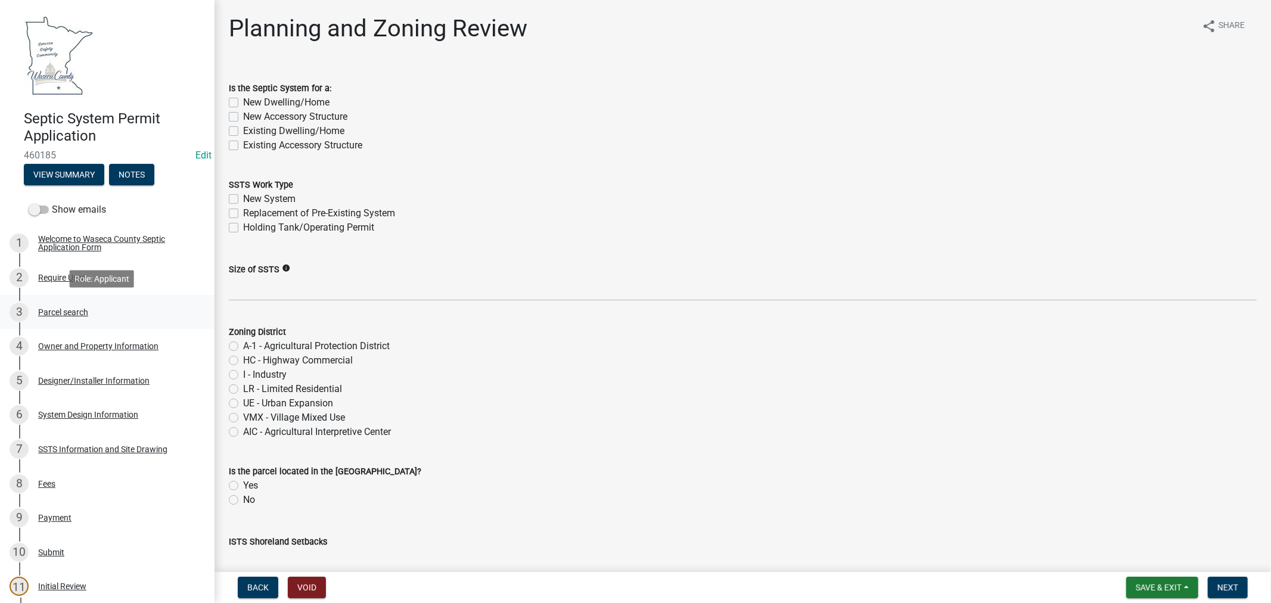
click at [45, 306] on div "3 Parcel search" at bounding box center [103, 312] width 186 height 19
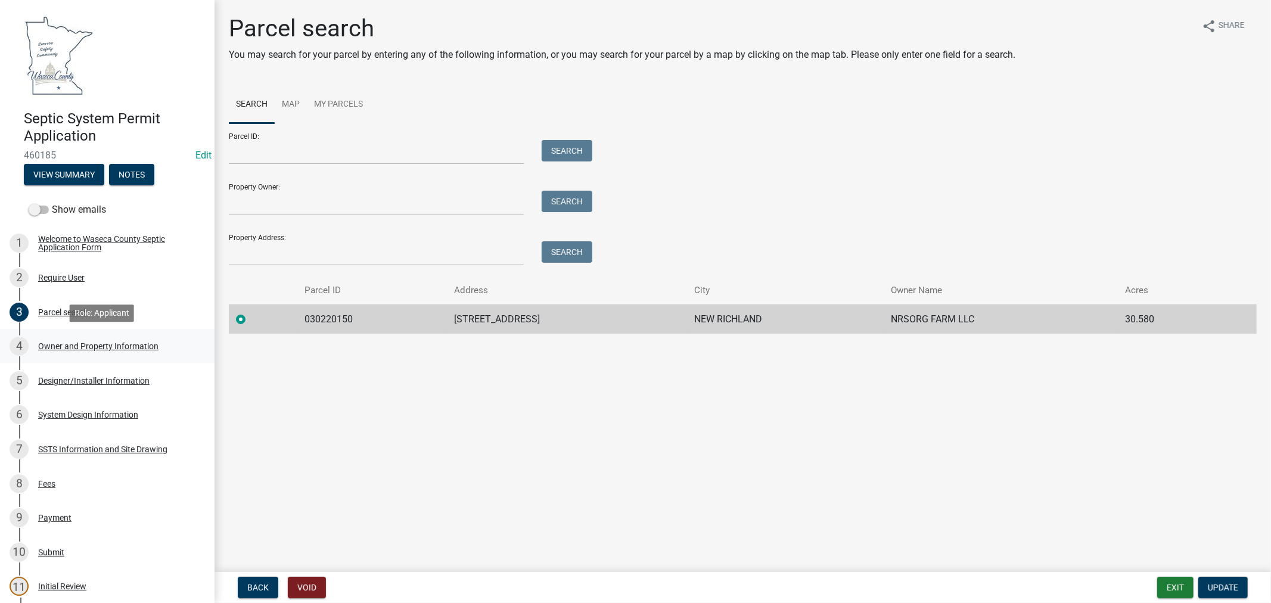
click at [109, 345] on div "Owner and Property Information" at bounding box center [98, 346] width 120 height 8
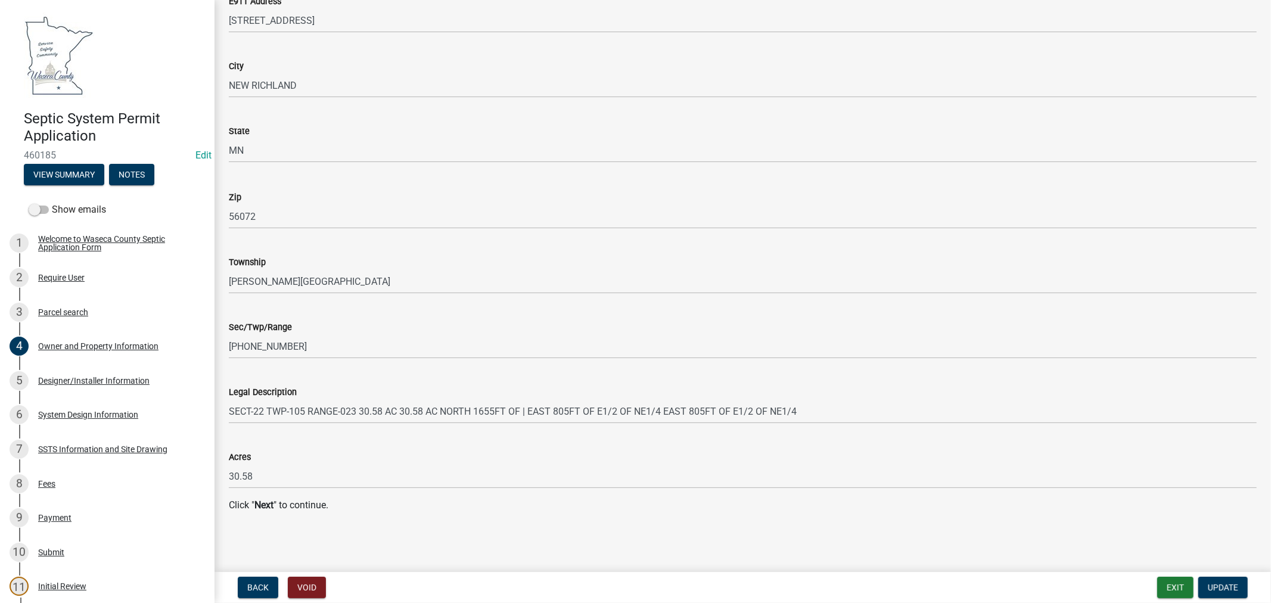
scroll to position [1126, 0]
click at [77, 379] on div "Designer/Installer Information" at bounding box center [93, 381] width 111 height 8
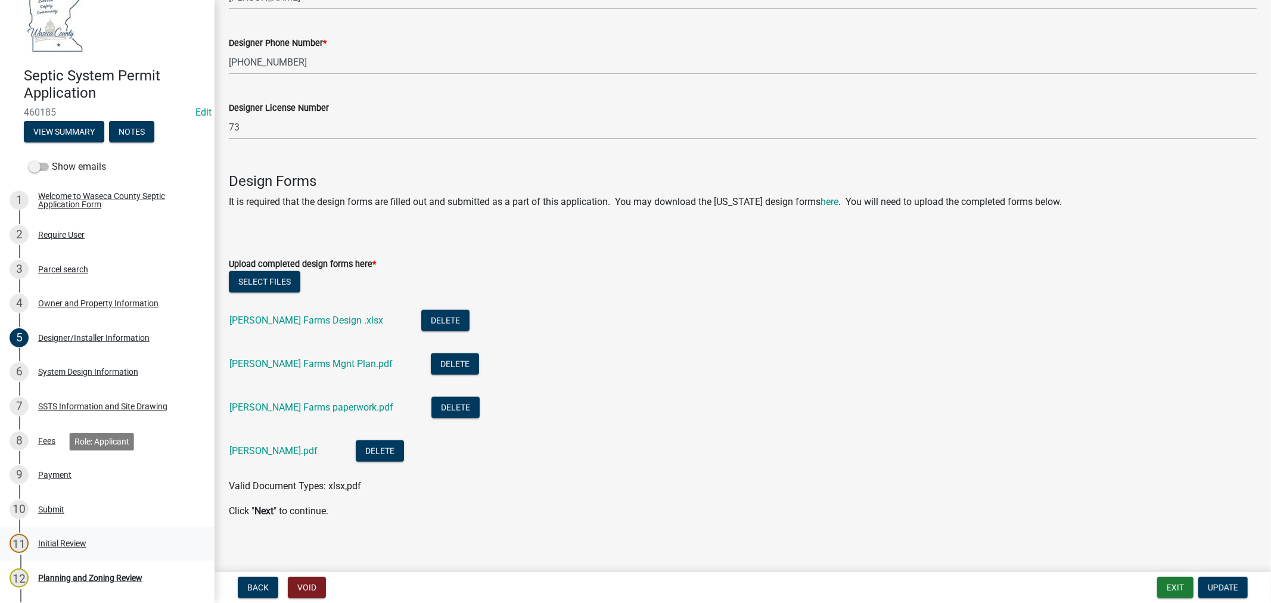
scroll to position [66, 0]
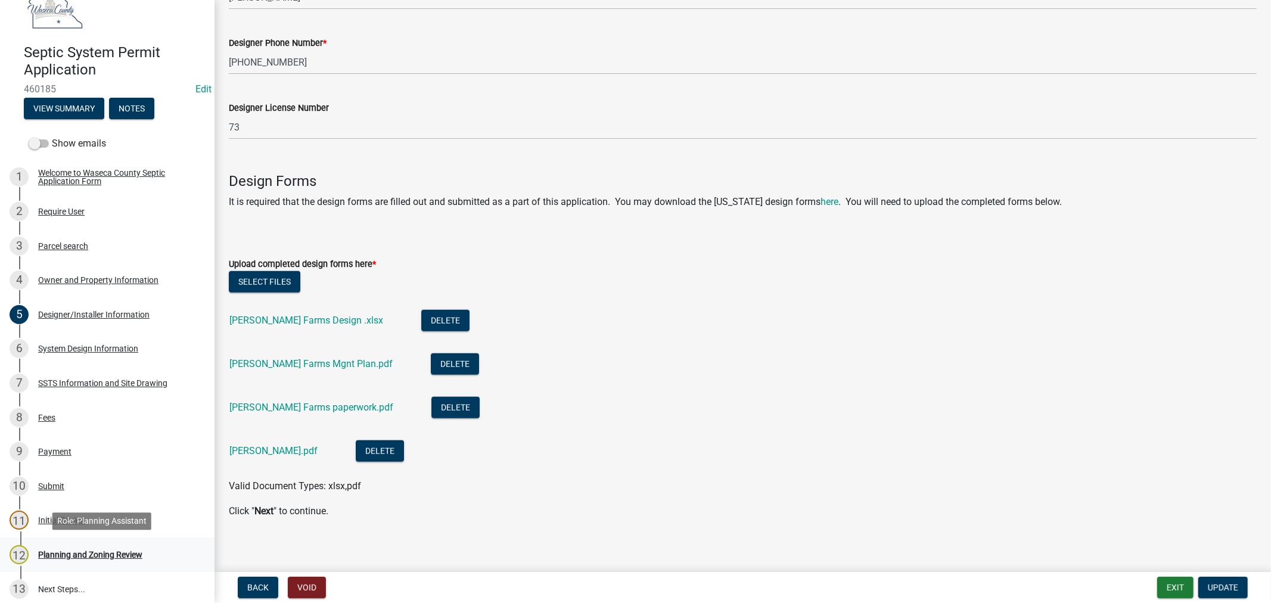
click at [93, 553] on div "Planning and Zoning Review" at bounding box center [90, 555] width 104 height 8
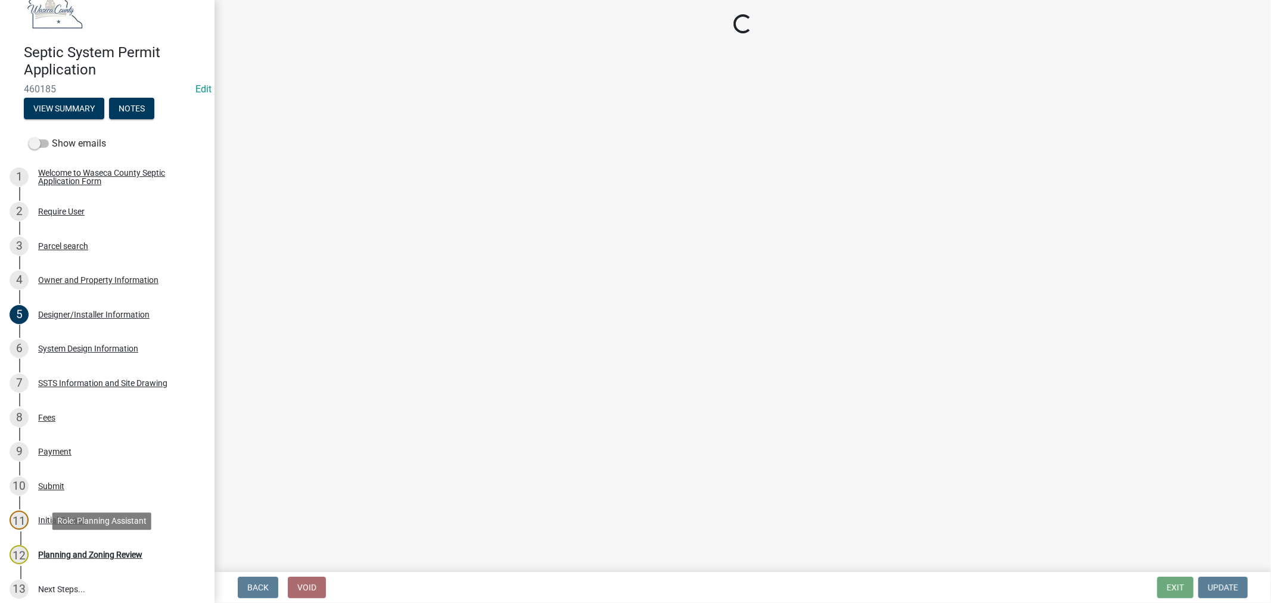
scroll to position [0, 0]
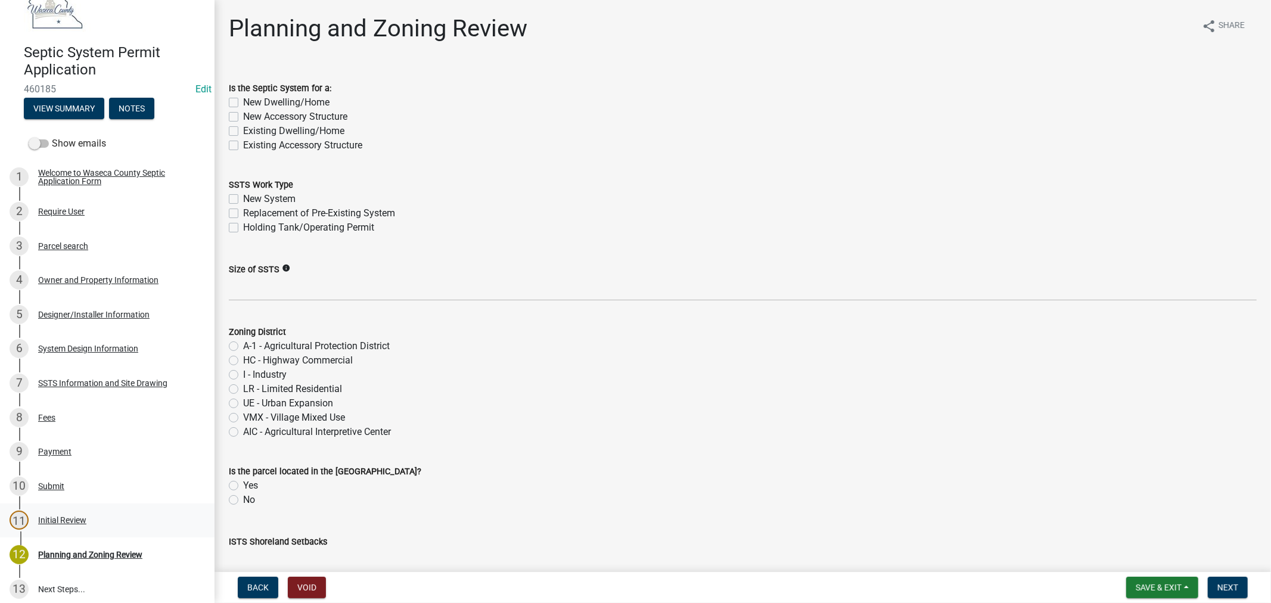
click at [61, 516] on div "Initial Review" at bounding box center [62, 520] width 48 height 8
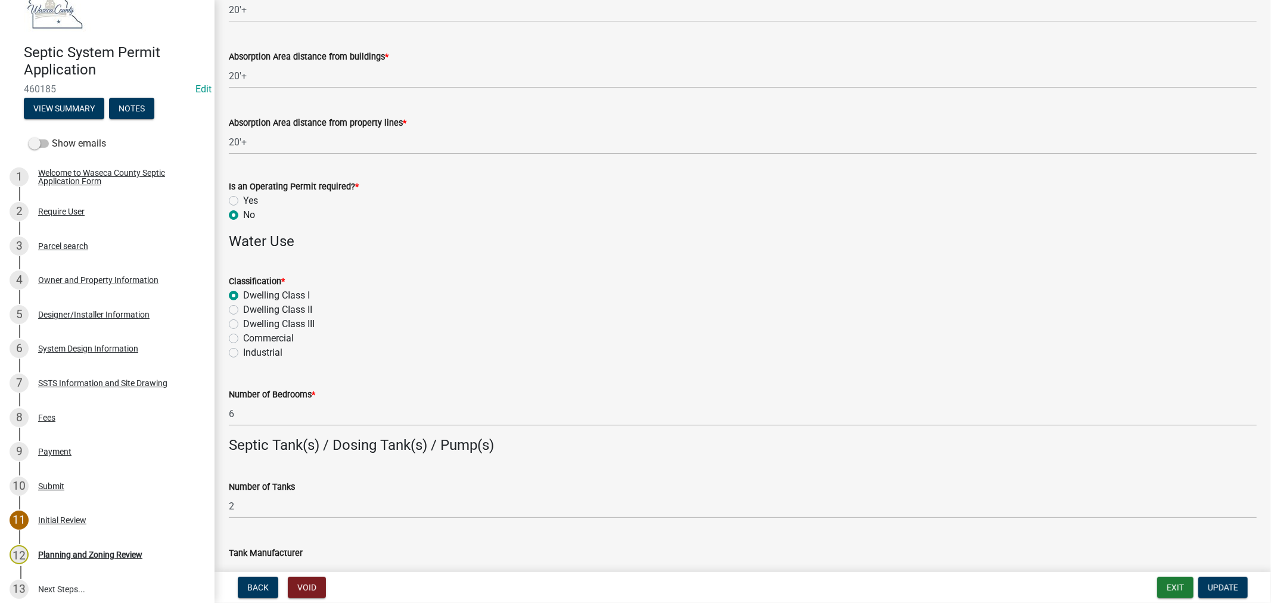
scroll to position [529, 0]
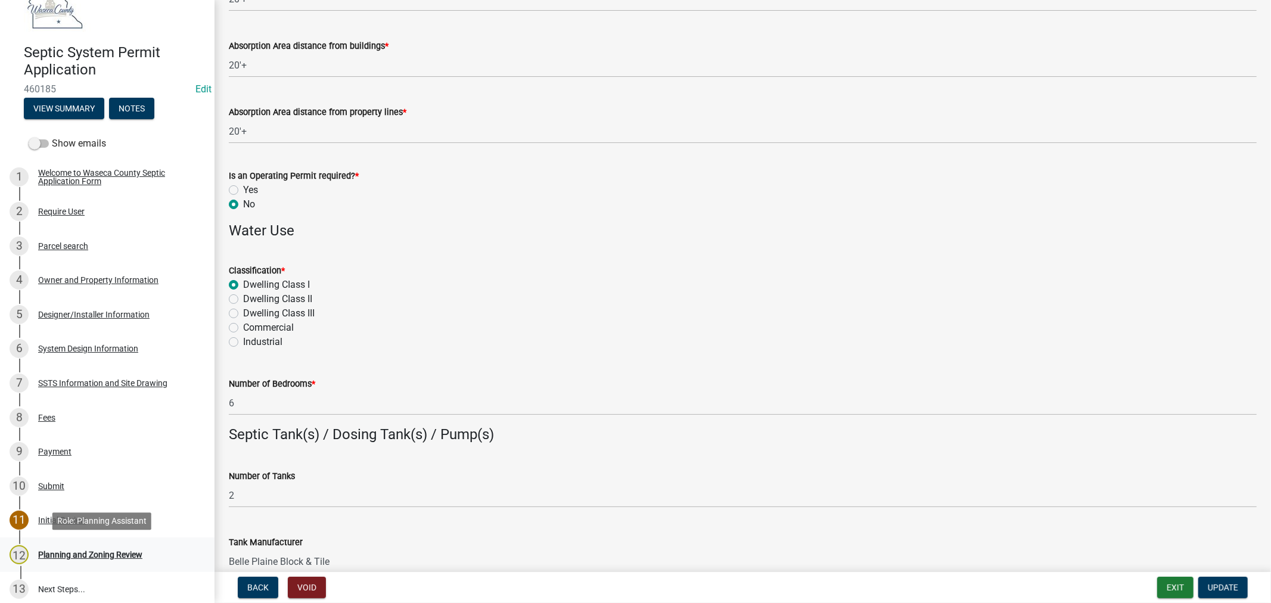
click at [112, 553] on div "Planning and Zoning Review" at bounding box center [90, 555] width 104 height 8
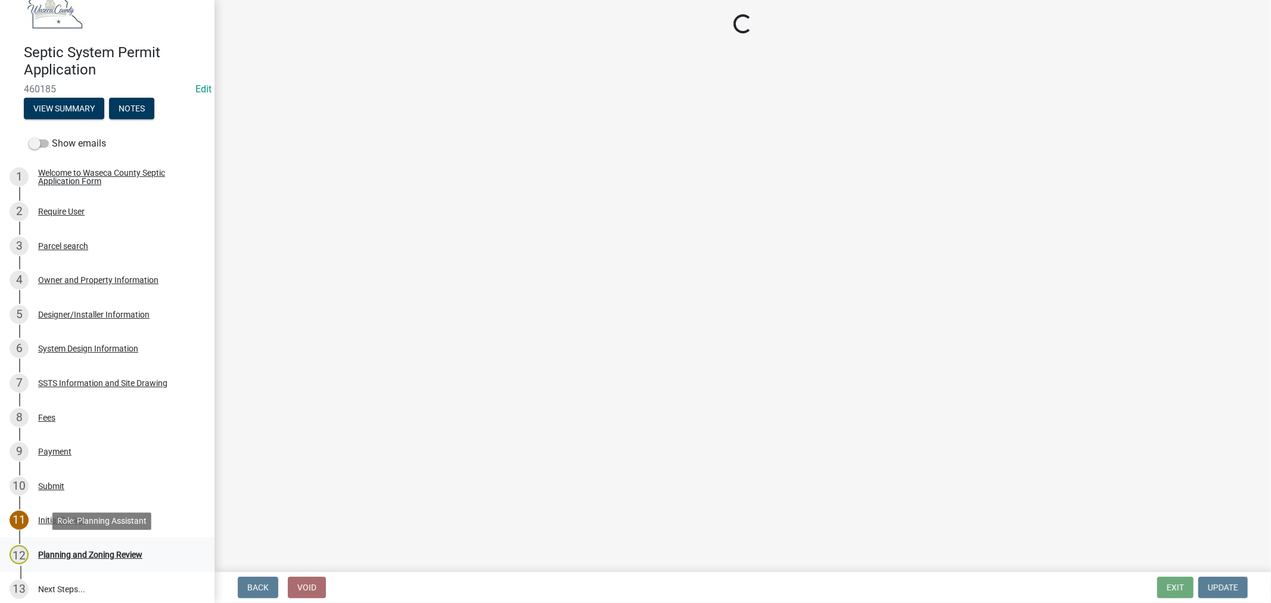
scroll to position [0, 0]
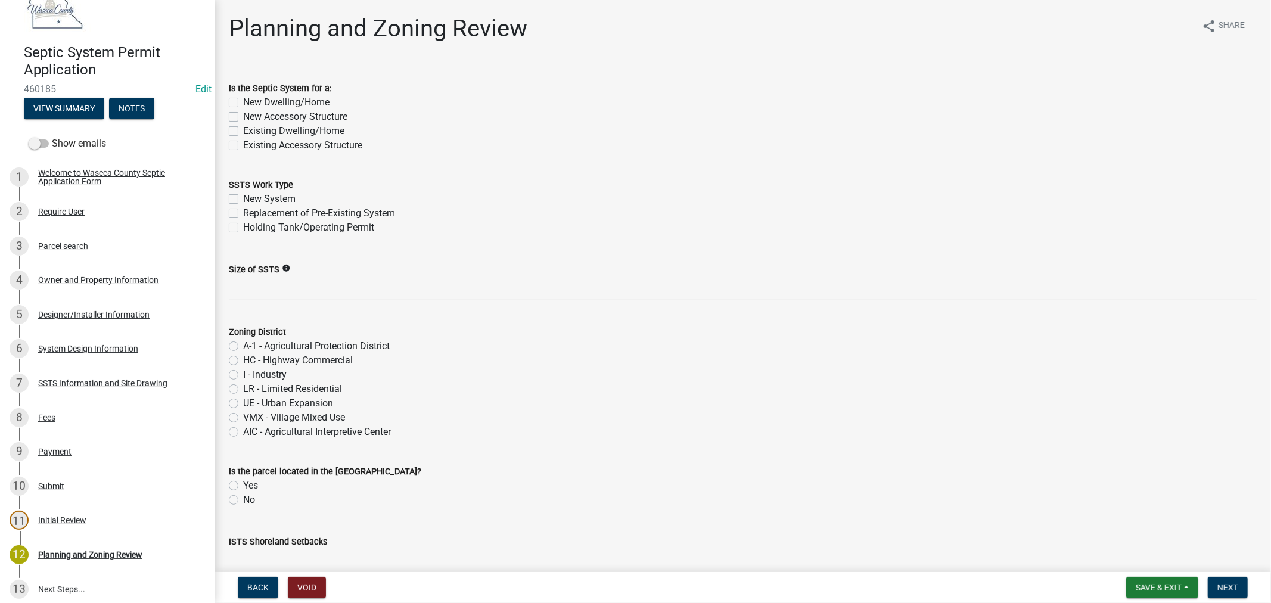
click at [243, 212] on label "Replacement of Pre-Existing System" at bounding box center [319, 213] width 152 height 14
click at [243, 212] on input "Replacement of Pre-Existing System" at bounding box center [247, 210] width 8 height 8
checkbox input "true"
checkbox input "false"
checkbox input "true"
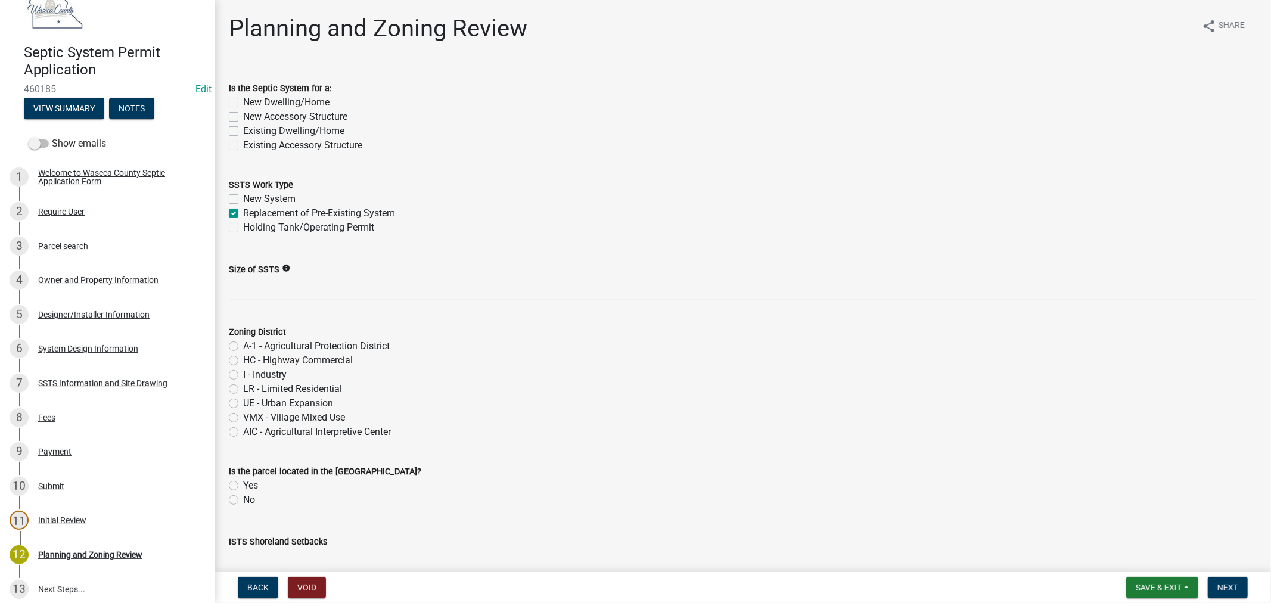
checkbox input "false"
click at [243, 131] on label "Existing Dwelling/Home" at bounding box center [293, 131] width 101 height 14
click at [243, 131] on input "Existing Dwelling/Home" at bounding box center [247, 128] width 8 height 8
checkbox input "true"
checkbox input "false"
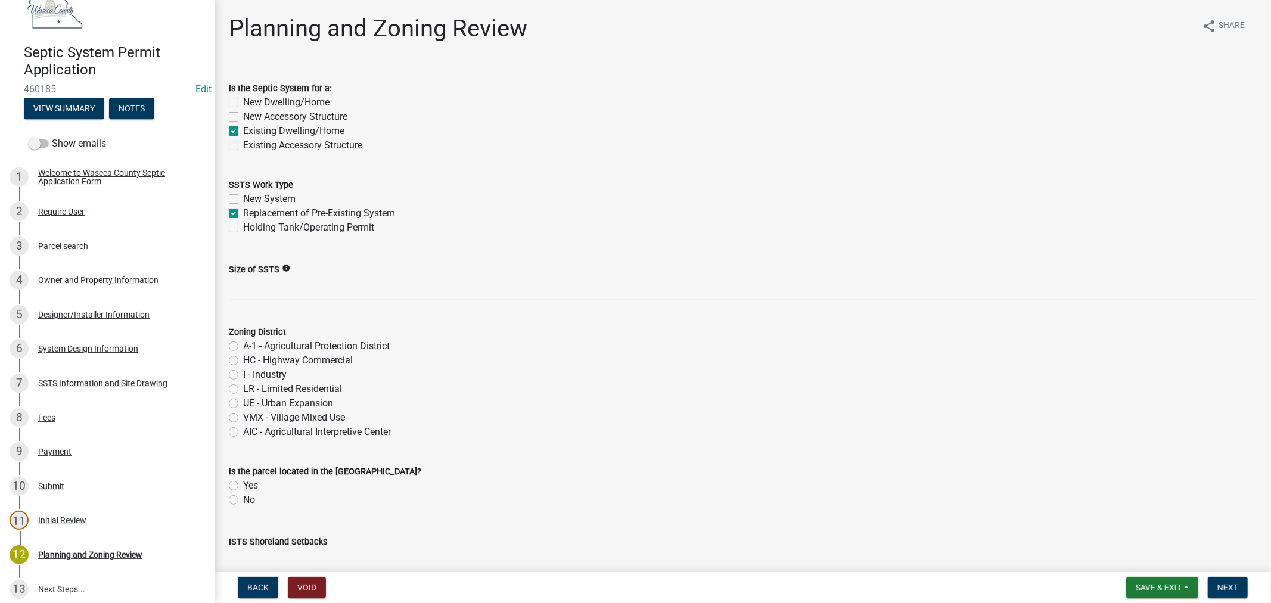
checkbox input "false"
checkbox input "true"
checkbox input "false"
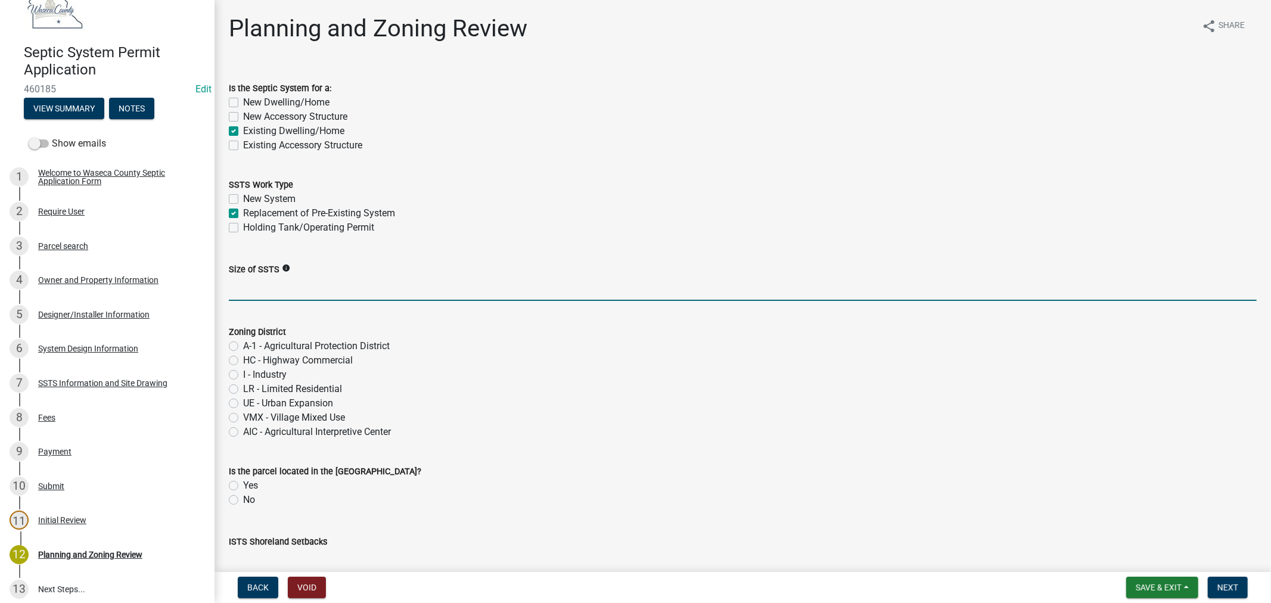
click at [277, 288] on input "Size of SSTS" at bounding box center [743, 289] width 1028 height 24
paste input "900gpd/6bed"
type input "900gpd/6bed"
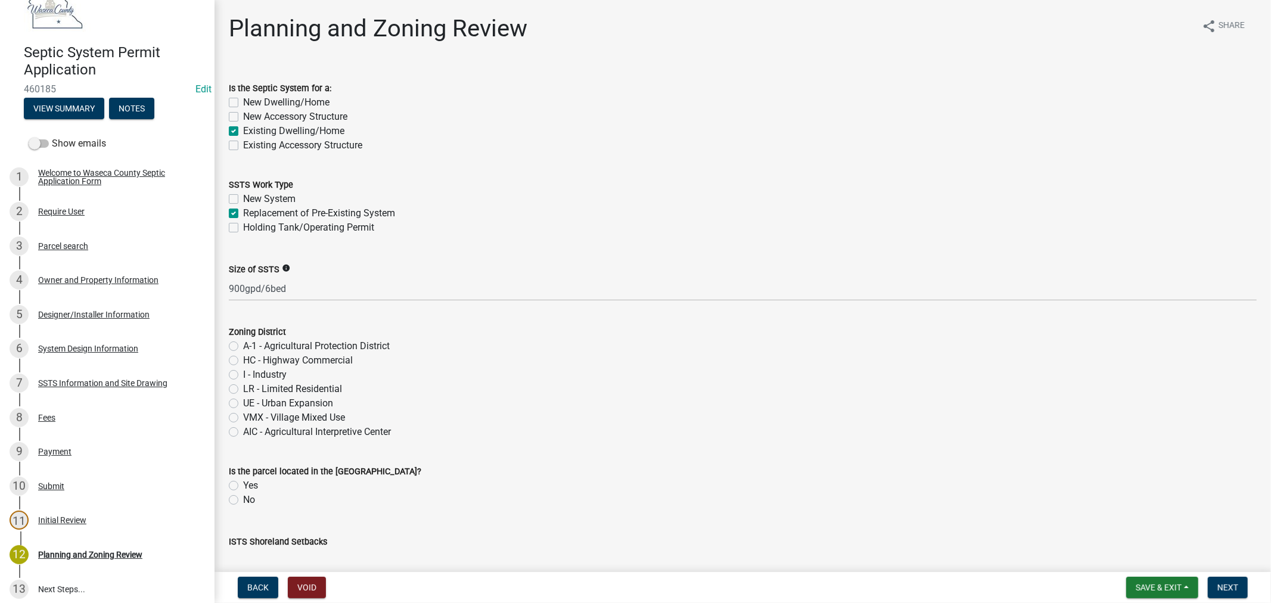
click at [243, 347] on label "A-1 - Agricultural Protection District" at bounding box center [316, 346] width 147 height 14
click at [243, 347] on input "A-1 - Agricultural Protection District" at bounding box center [247, 343] width 8 height 8
radio input "true"
click at [243, 498] on label "No" at bounding box center [249, 500] width 12 height 14
click at [243, 498] on input "No" at bounding box center [247, 497] width 8 height 8
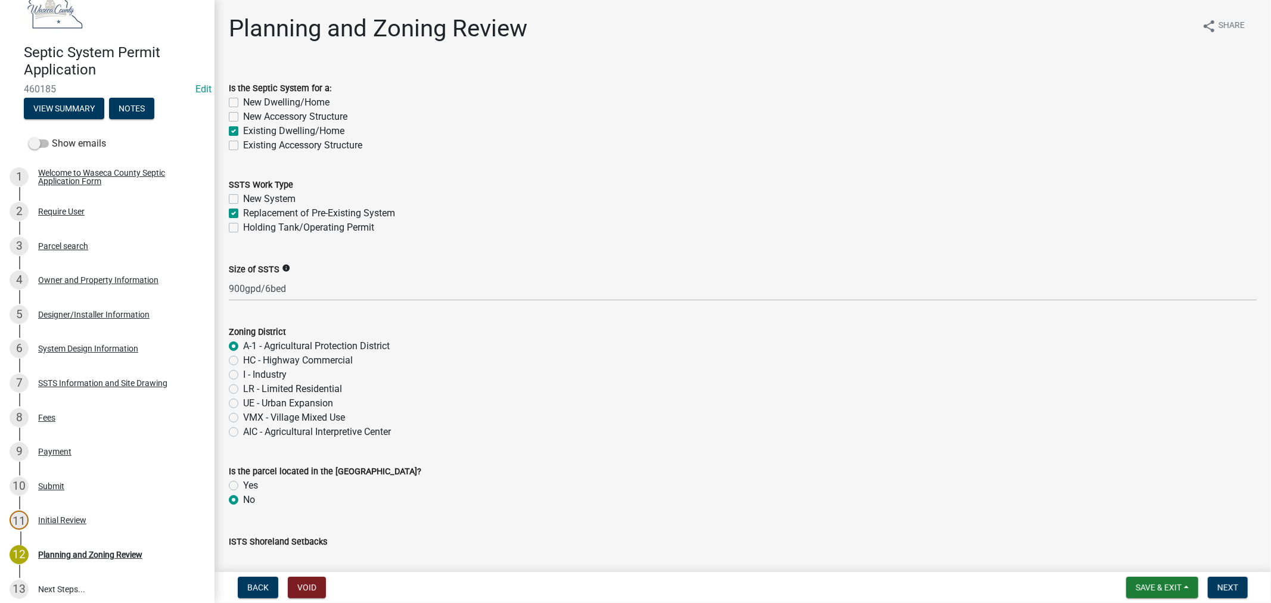
radio input "true"
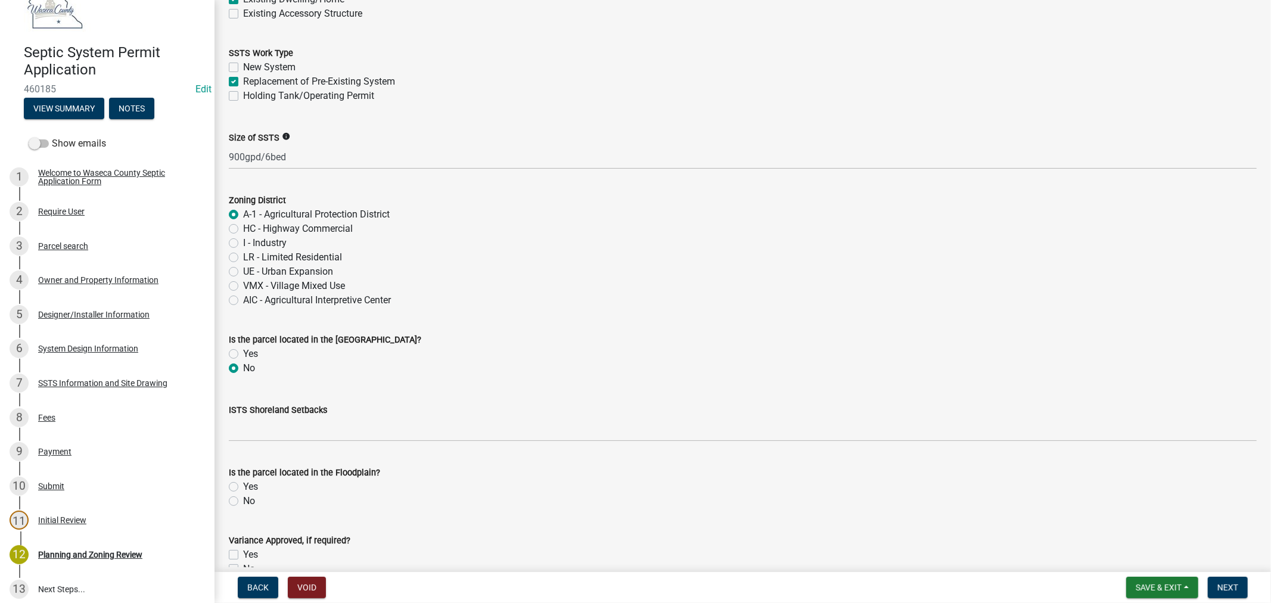
scroll to position [132, 0]
click at [243, 501] on label "No" at bounding box center [249, 501] width 12 height 14
click at [243, 501] on input "No" at bounding box center [247, 498] width 8 height 8
radio input "true"
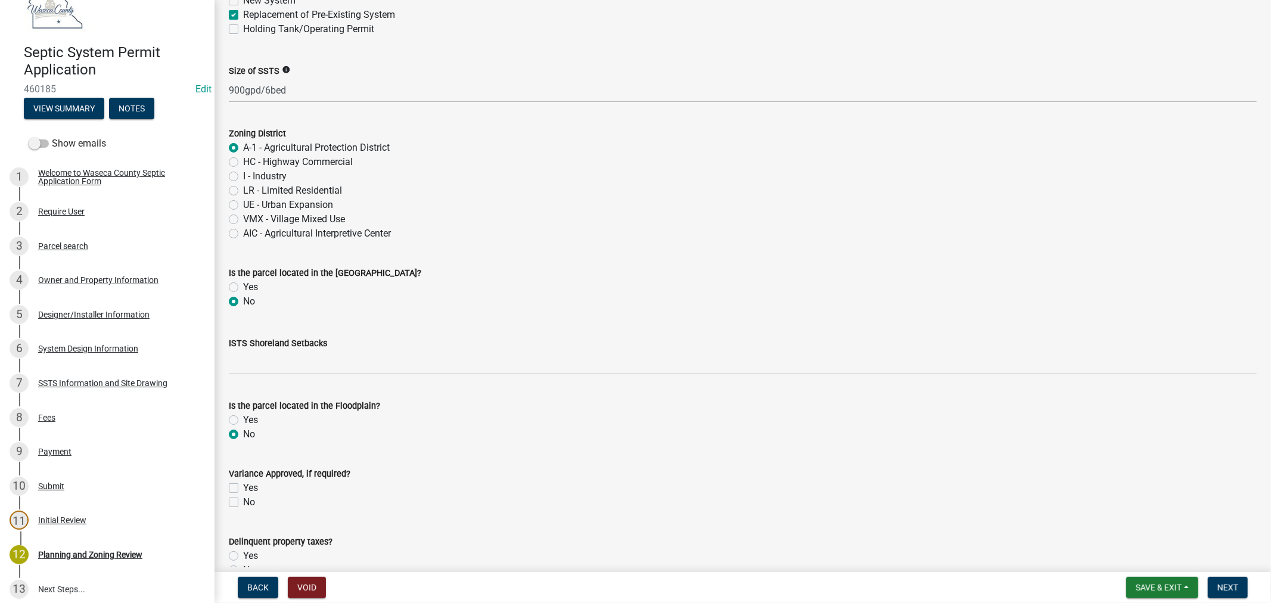
scroll to position [265, 0]
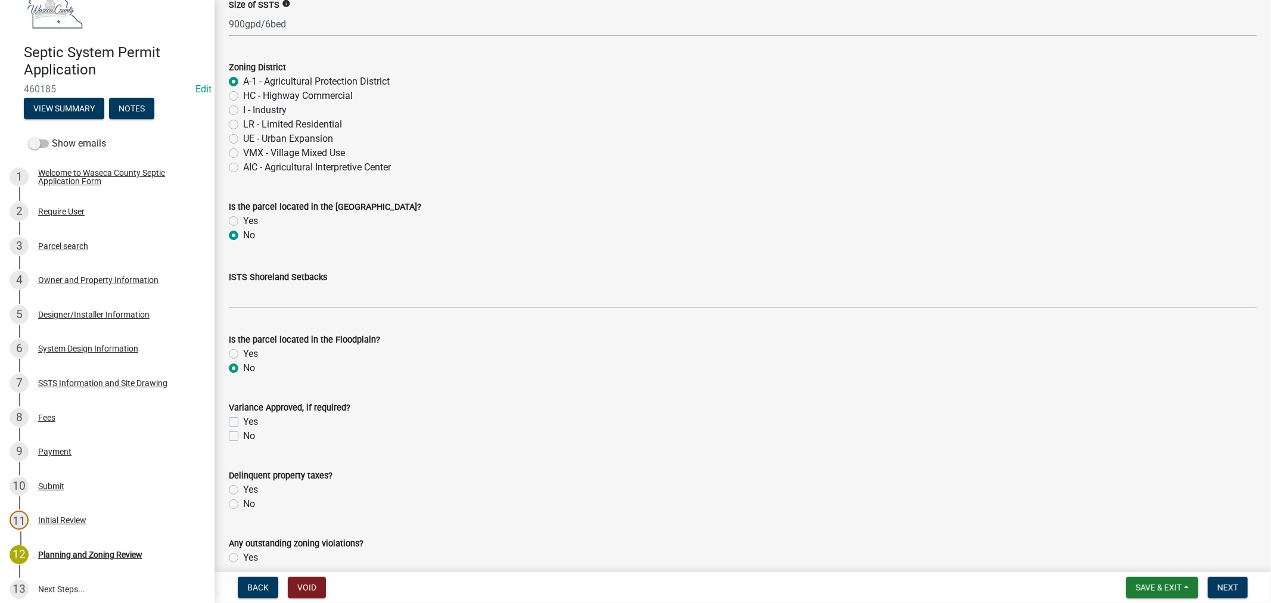
click at [243, 505] on label "No" at bounding box center [249, 504] width 12 height 14
click at [243, 505] on input "No" at bounding box center [247, 501] width 8 height 8
radio input "true"
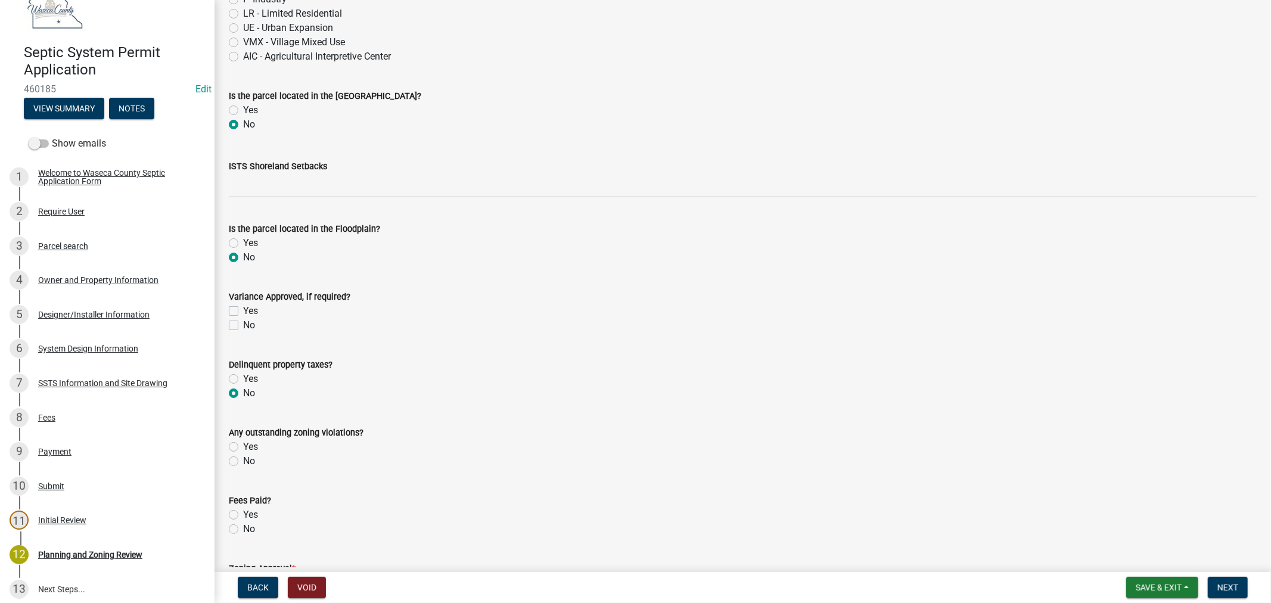
scroll to position [397, 0]
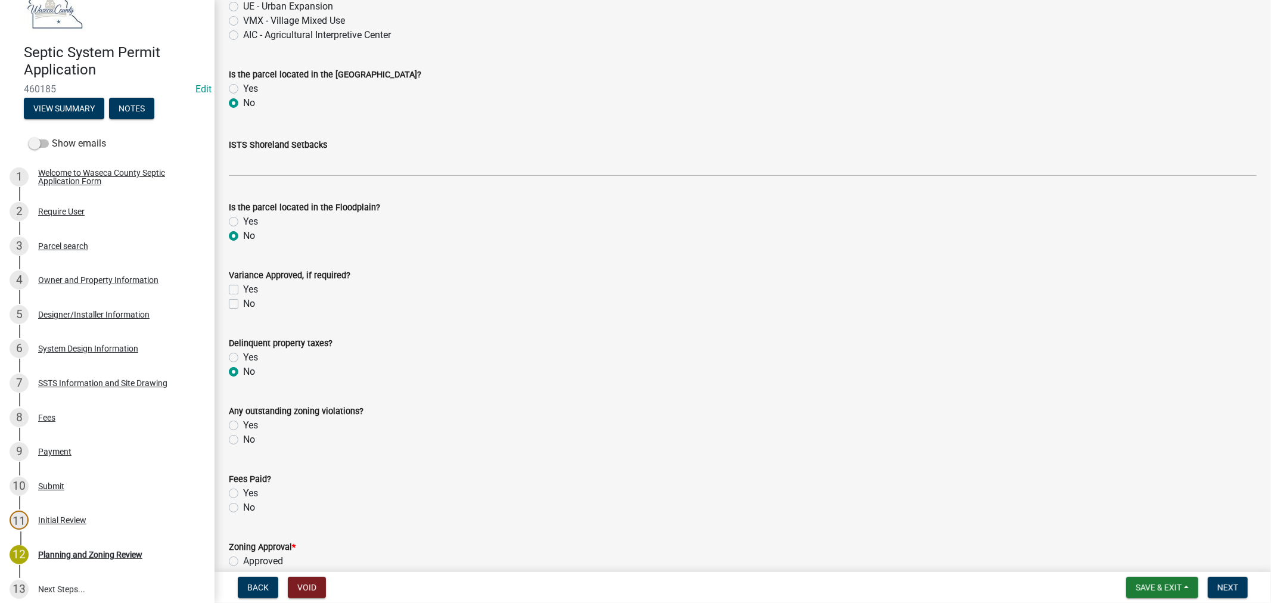
click at [243, 440] on label "No" at bounding box center [249, 440] width 12 height 14
click at [243, 440] on input "No" at bounding box center [247, 437] width 8 height 8
radio input "true"
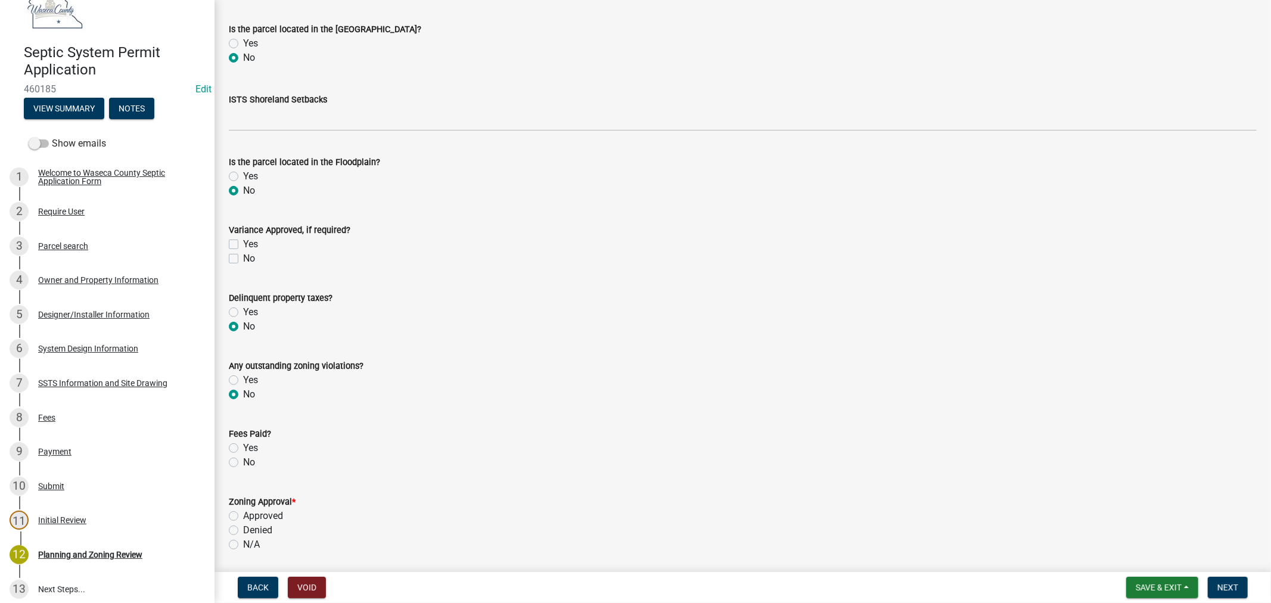
scroll to position [463, 0]
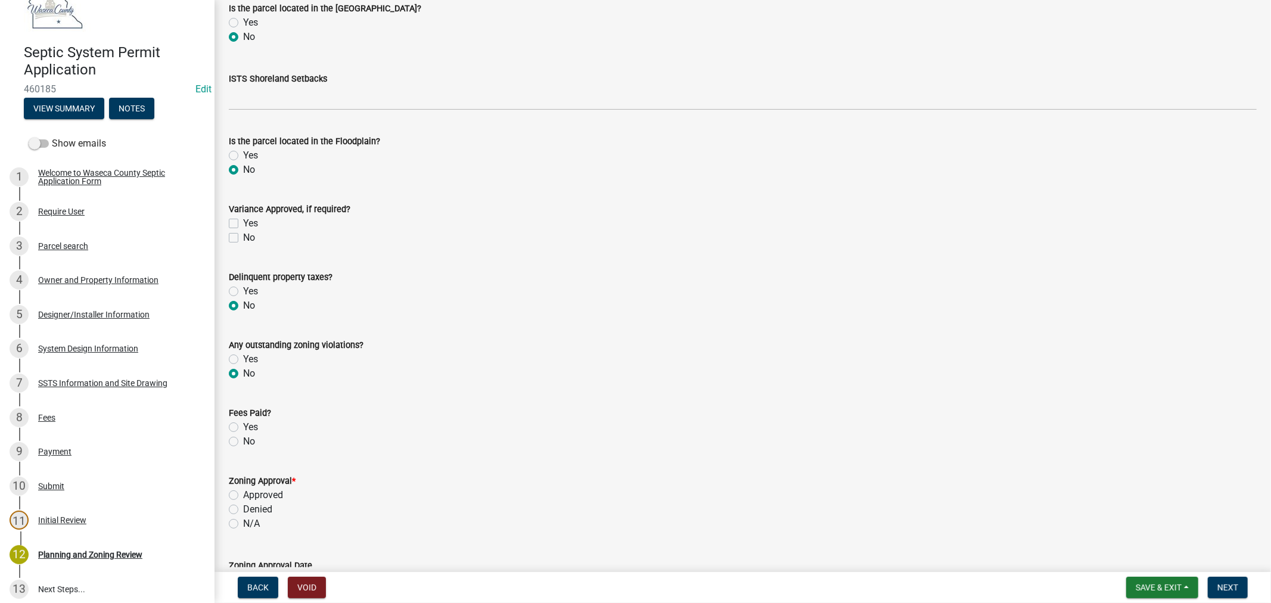
click at [243, 426] on label "Yes" at bounding box center [250, 427] width 15 height 14
click at [243, 426] on input "Yes" at bounding box center [247, 424] width 8 height 8
radio input "true"
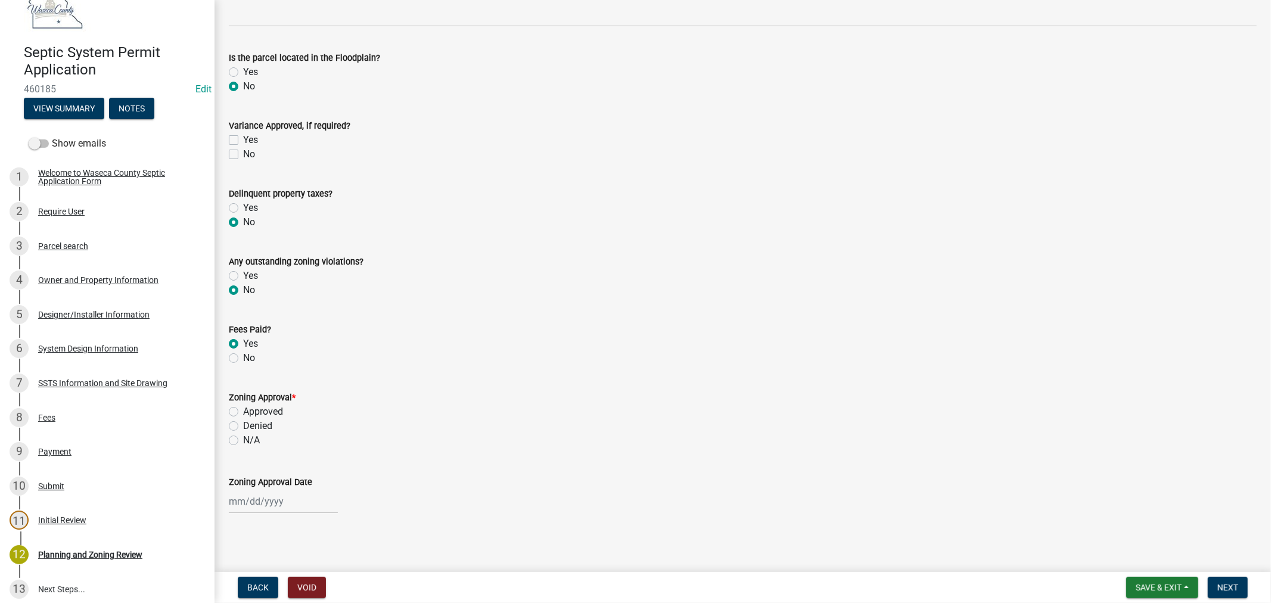
scroll to position [550, 0]
click at [243, 408] on label "Approved" at bounding box center [263, 408] width 40 height 14
click at [243, 408] on input "Approved" at bounding box center [247, 405] width 8 height 8
radio input "true"
select select "8"
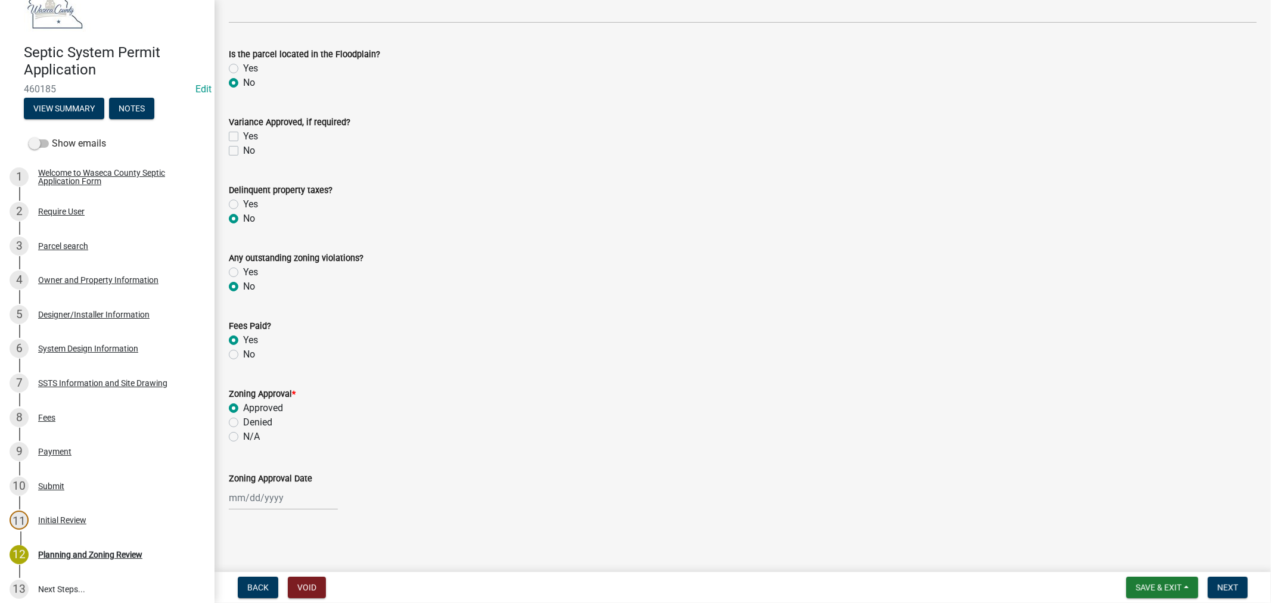
select select "2025"
click at [266, 499] on div "[PERSON_NAME] Feb Mar Apr [PERSON_NAME][DATE] Oct Nov [DATE] 1526 1527 1528 152…" at bounding box center [283, 498] width 109 height 24
click at [245, 433] on div "18" at bounding box center [240, 434] width 19 height 19
type input "[DATE]"
click at [1222, 587] on span "Next" at bounding box center [1228, 588] width 21 height 10
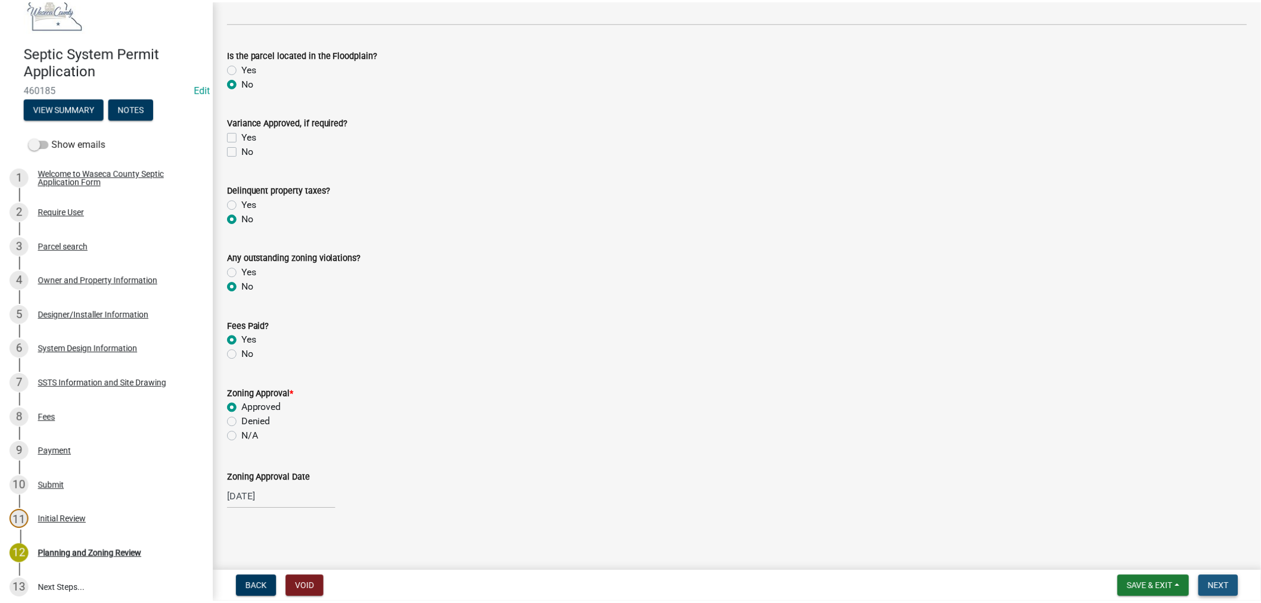
scroll to position [0, 0]
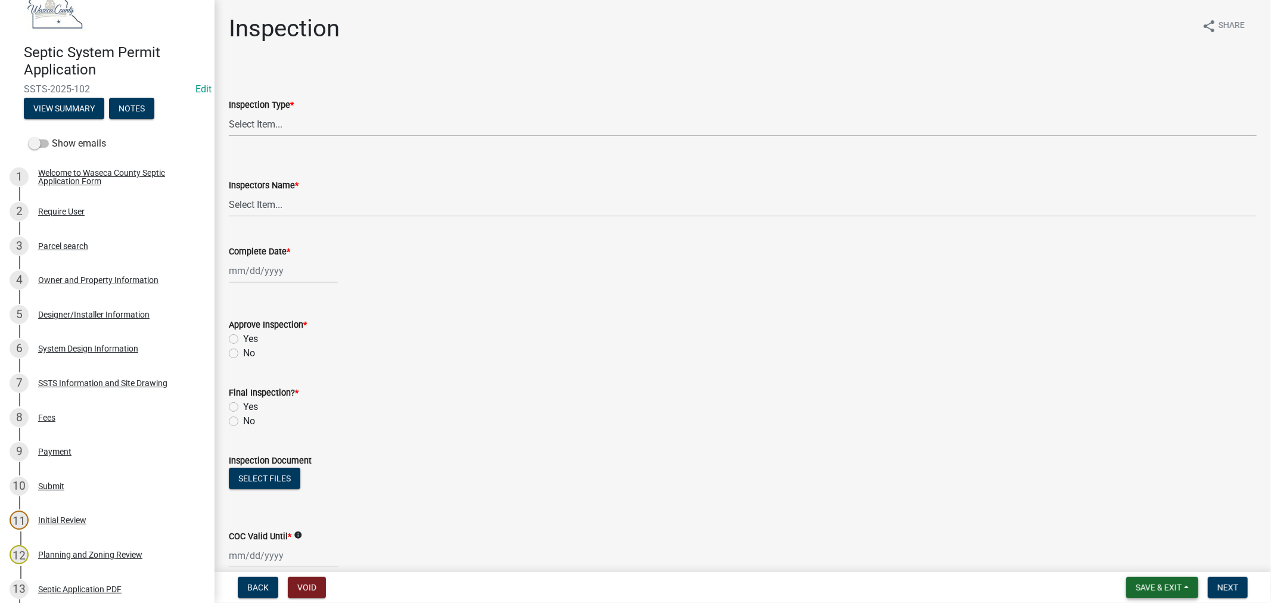
click at [1160, 587] on span "Save & Exit" at bounding box center [1159, 588] width 46 height 10
click at [1135, 557] on button "Save & Exit" at bounding box center [1150, 556] width 95 height 29
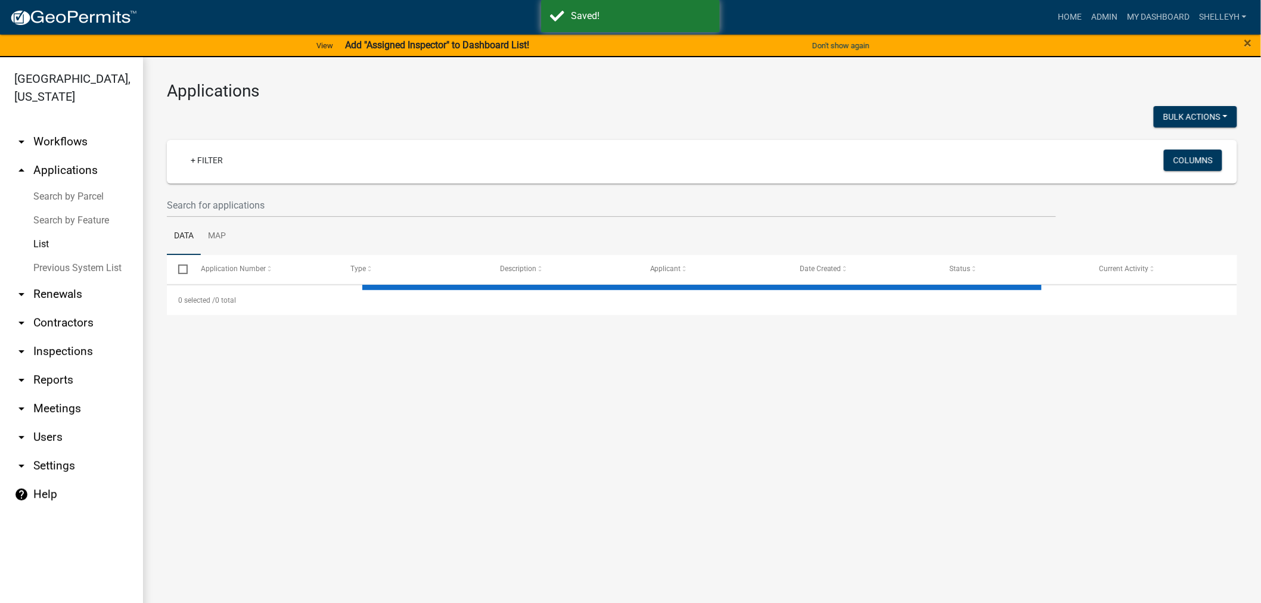
select select "1: 25"
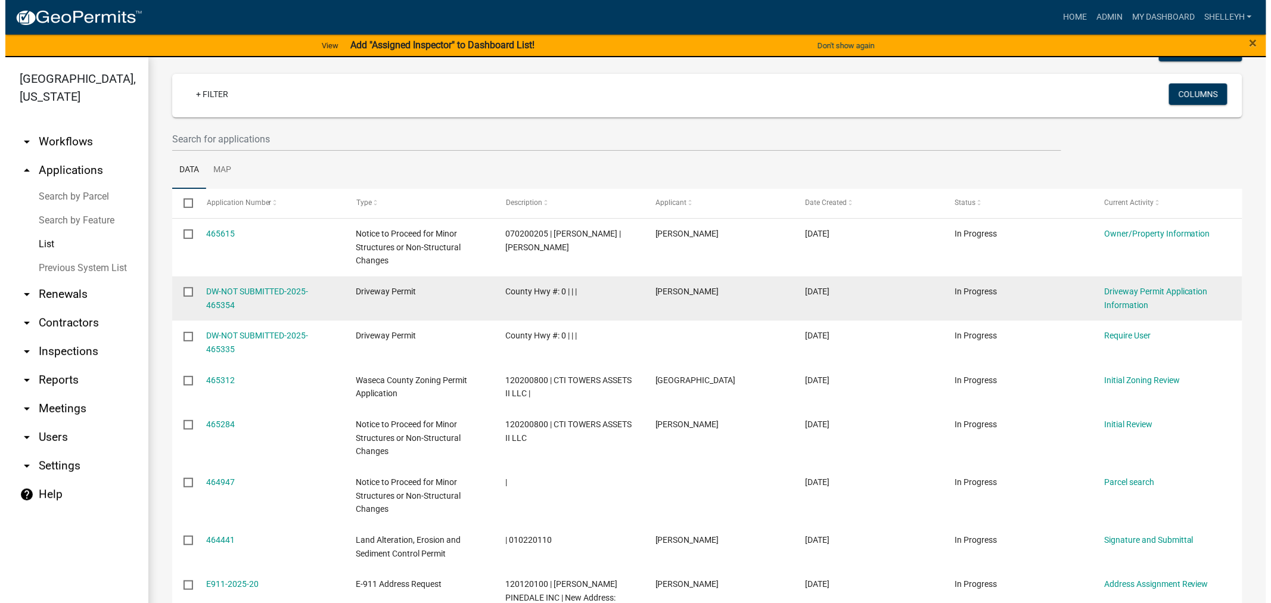
scroll to position [132, 0]
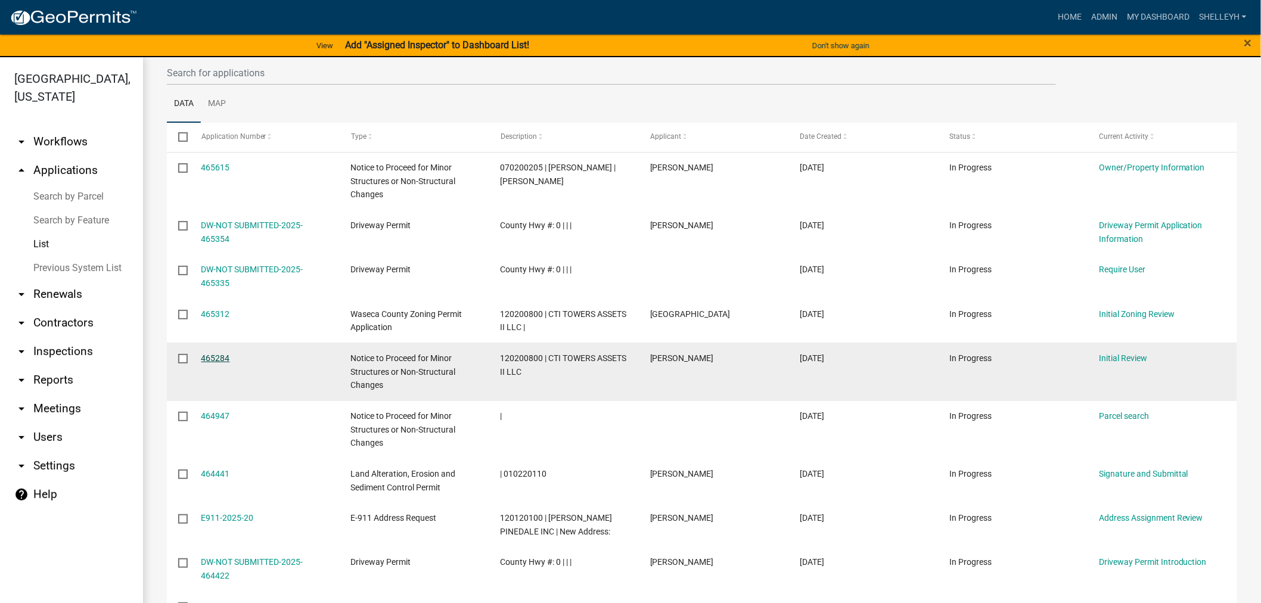
click at [210, 355] on link "465284" at bounding box center [215, 358] width 29 height 10
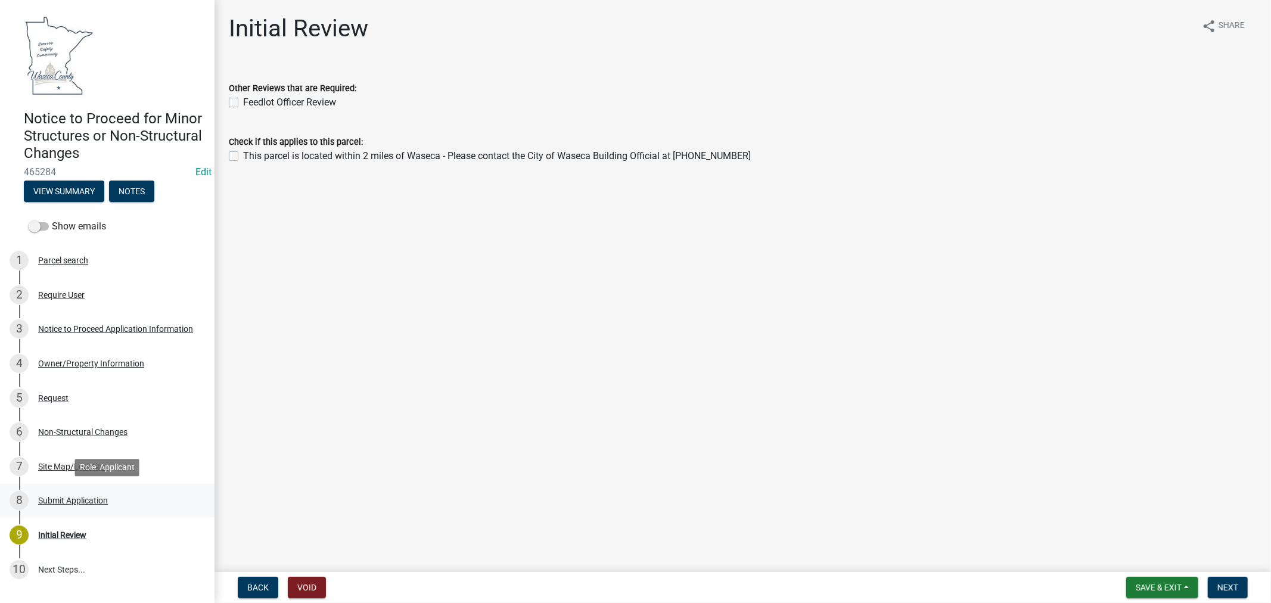
click at [54, 502] on div "Submit Application" at bounding box center [73, 500] width 70 height 8
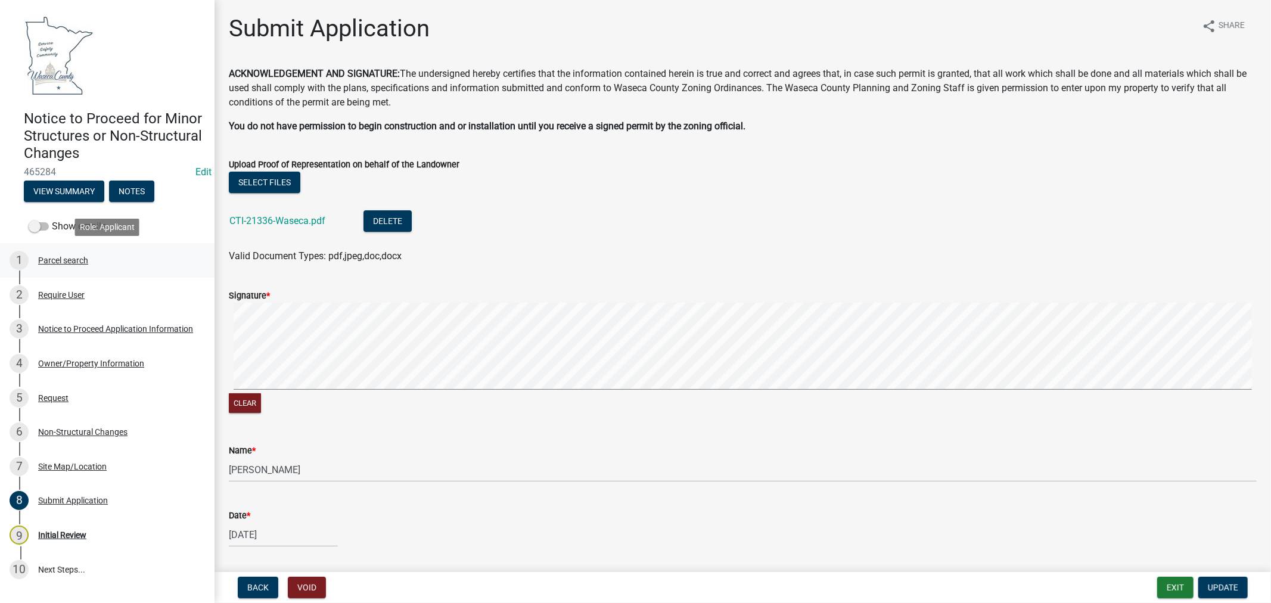
click at [55, 257] on div "Parcel search" at bounding box center [63, 260] width 50 height 8
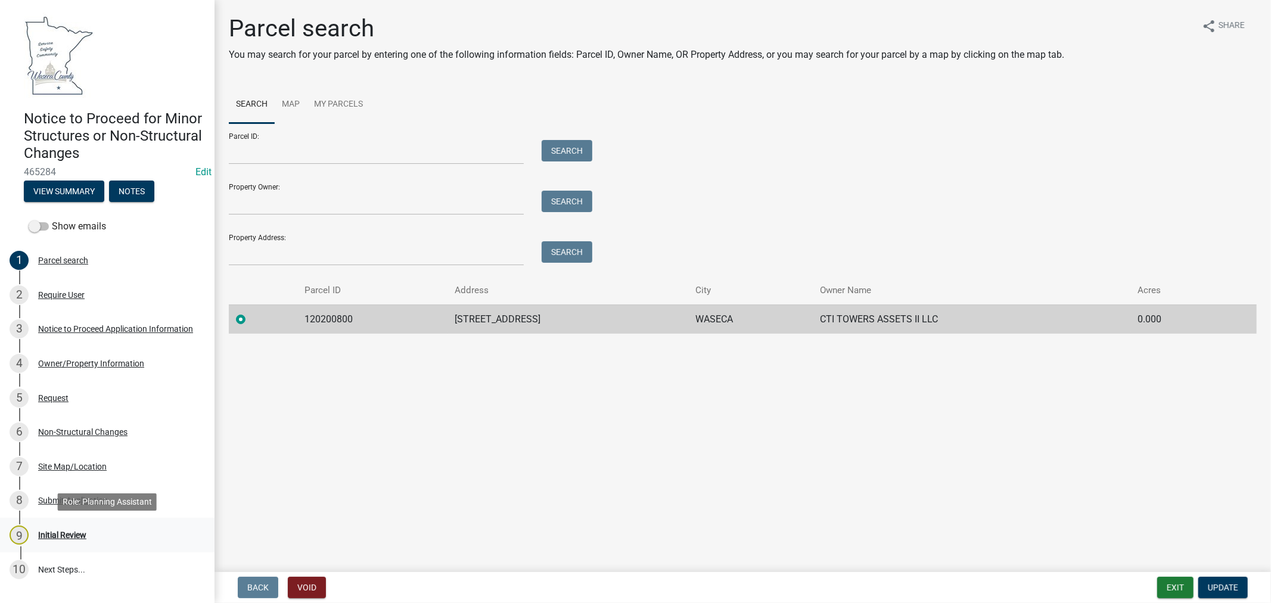
click at [55, 534] on div "Initial Review" at bounding box center [62, 535] width 48 height 8
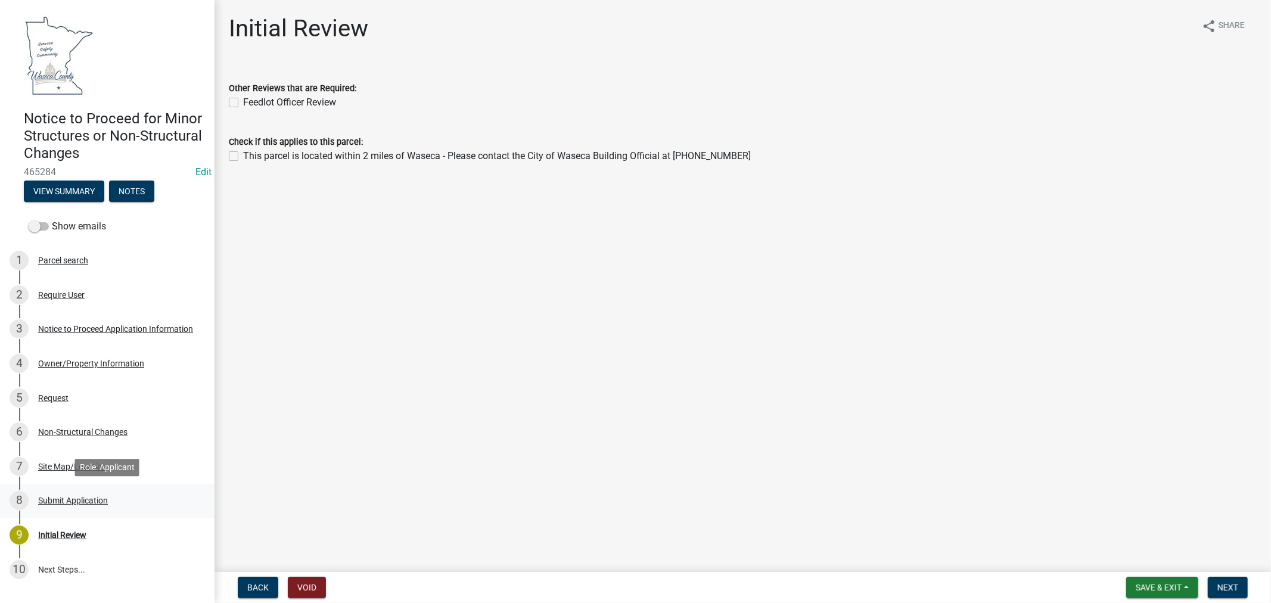
click at [74, 502] on div "Submit Application" at bounding box center [73, 500] width 70 height 8
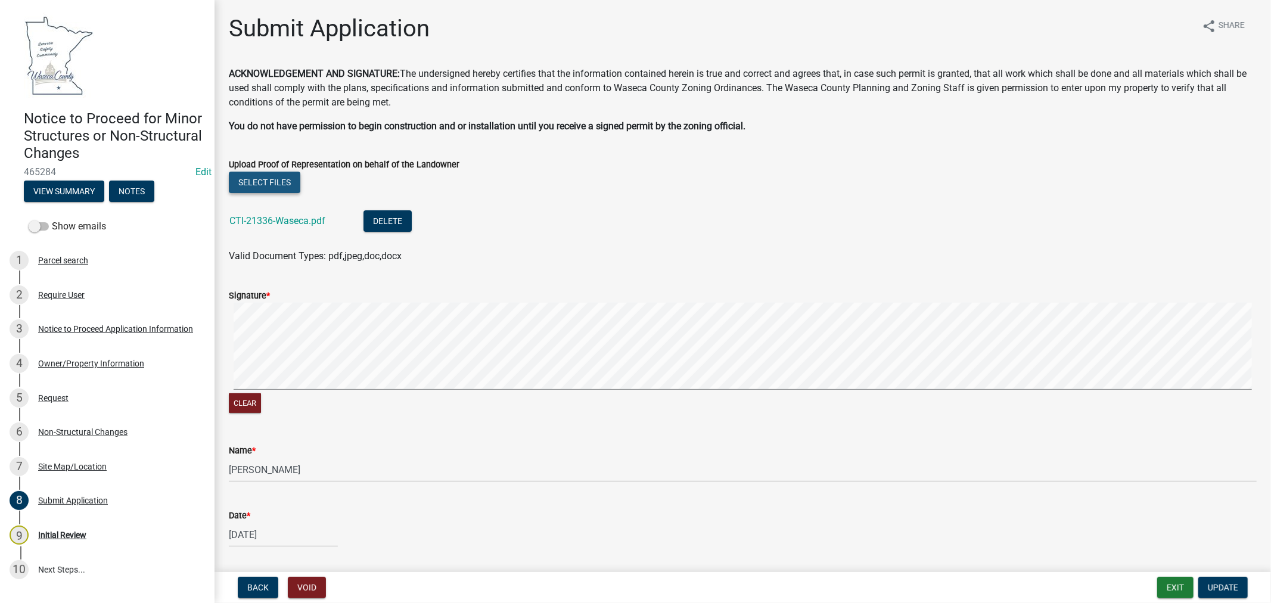
click at [260, 181] on button "Select files" at bounding box center [265, 182] width 72 height 21
click at [265, 181] on button "Select files" at bounding box center [265, 182] width 72 height 21
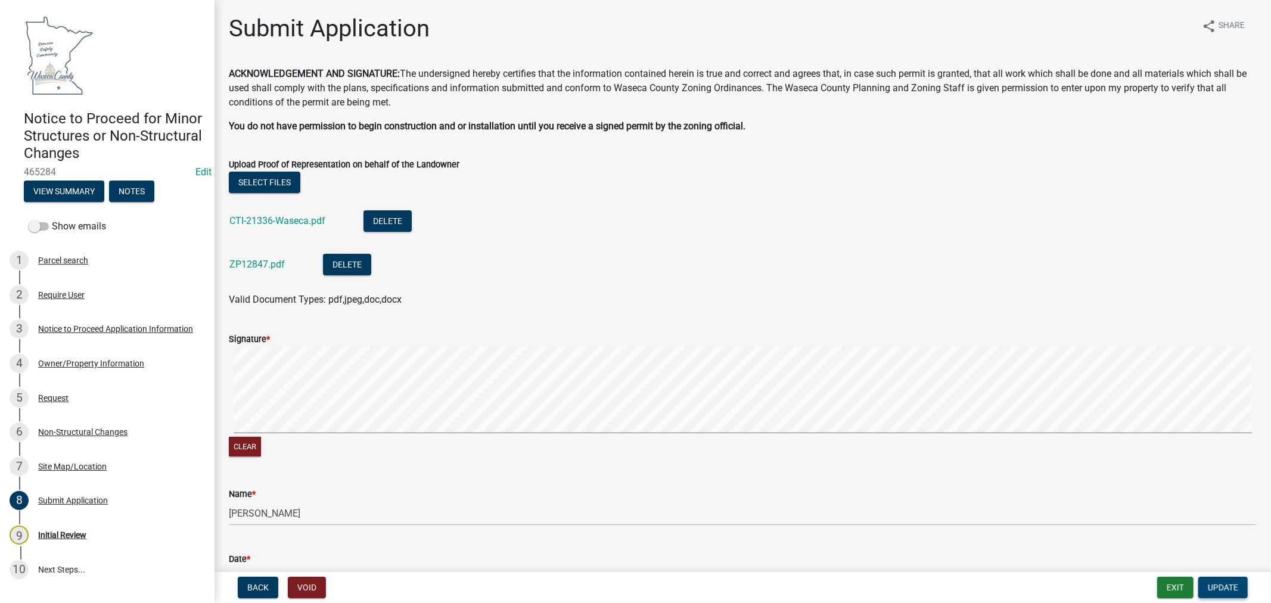
drag, startPoint x: 1236, startPoint y: 586, endPoint x: 1227, endPoint y: 570, distance: 18.4
click at [1236, 586] on span "Update" at bounding box center [1223, 588] width 30 height 10
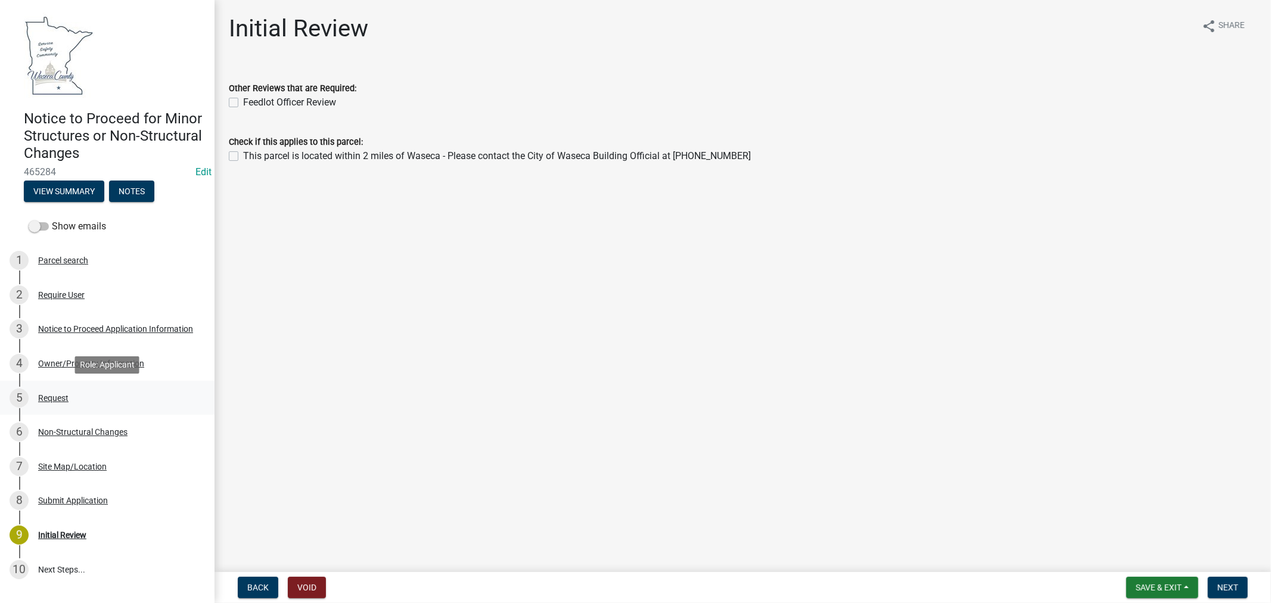
drag, startPoint x: 52, startPoint y: 393, endPoint x: 67, endPoint y: 392, distance: 14.9
click at [55, 395] on div "Request" at bounding box center [53, 398] width 30 height 8
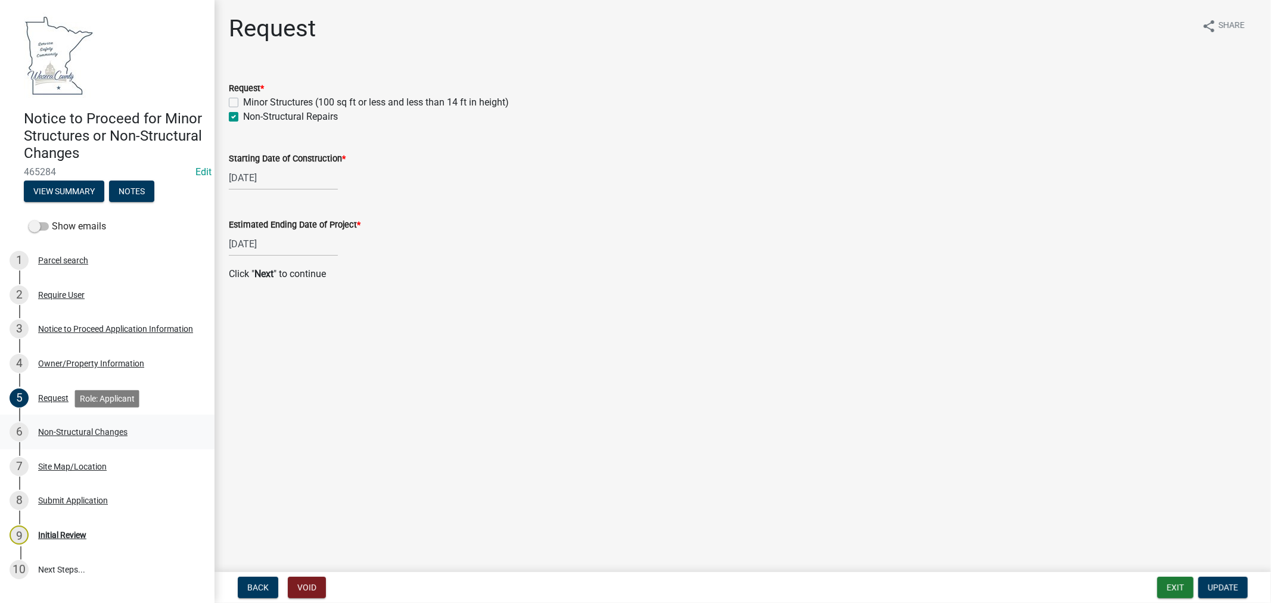
click at [69, 430] on div "Non-Structural Changes" at bounding box center [82, 432] width 89 height 8
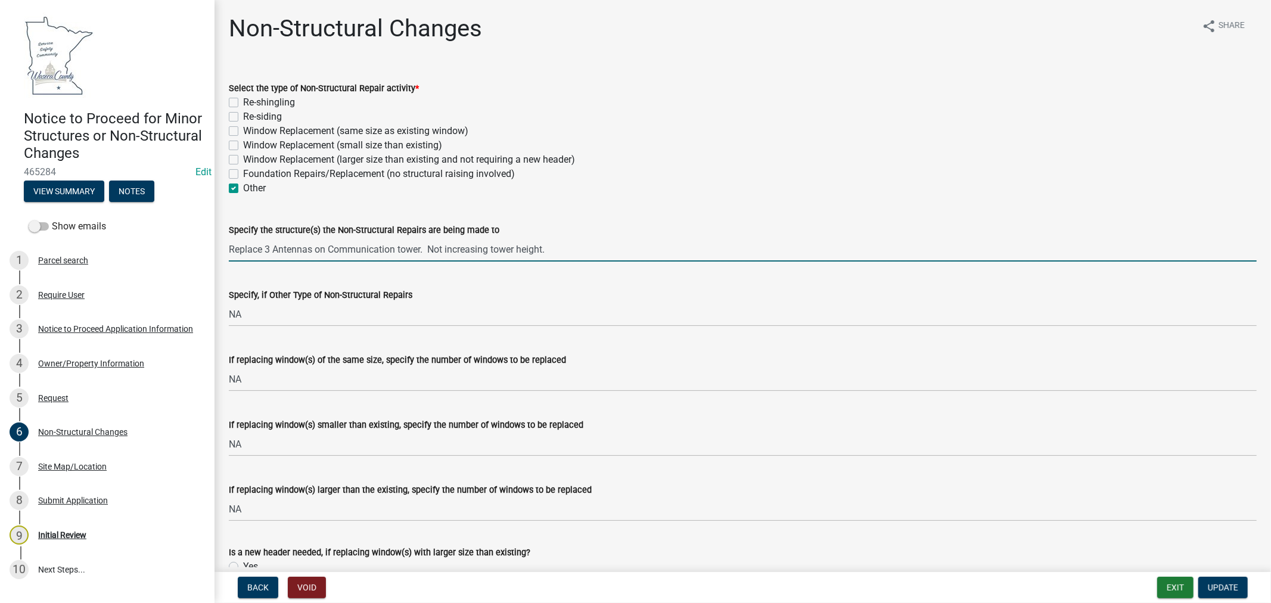
click at [429, 246] on input "Replace 3 Antennas on Communication tower. Not increasing tower height." at bounding box center [743, 249] width 1028 height 24
drag, startPoint x: 562, startPoint y: 246, endPoint x: 573, endPoint y: 246, distance: 11.3
click at [564, 246] on input "Replace 3 Antennas on Communication tower that were installed in [DATE], see Z.…" at bounding box center [743, 249] width 1028 height 24
click at [567, 248] on input "Replace 3 Antennas on Communication tower that were installed in [DATE], see ZP…" at bounding box center [743, 249] width 1028 height 24
type input "Replace 3 Antennas on Communication tower that were installed in [DATE], see ZP…"
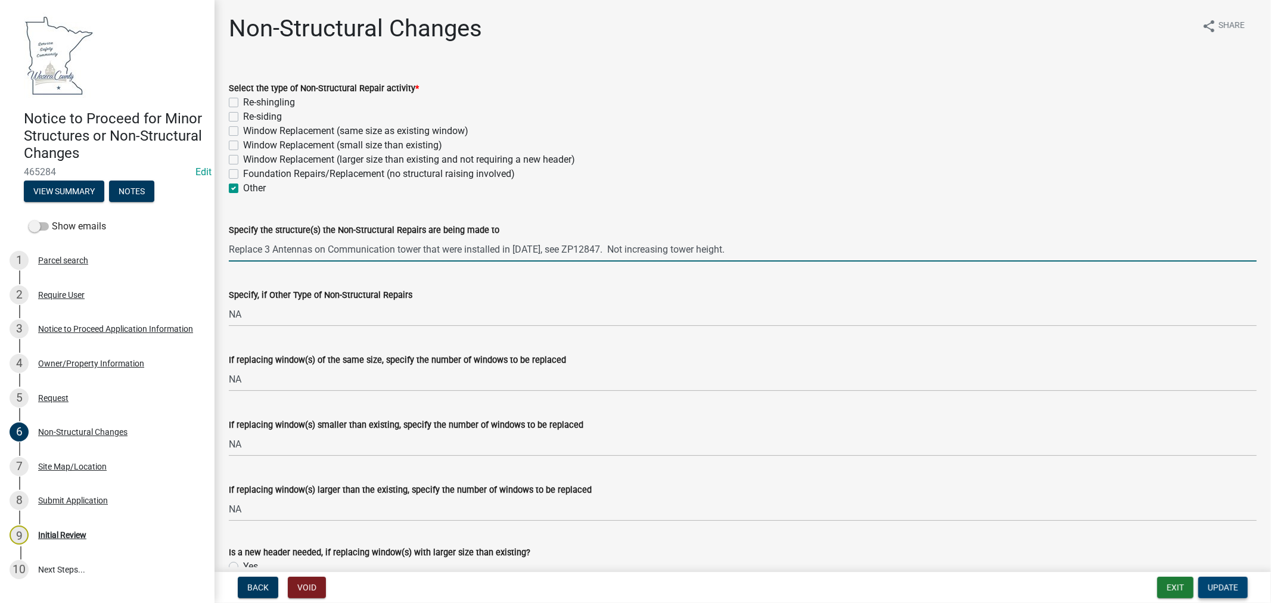
click at [1219, 591] on span "Update" at bounding box center [1223, 588] width 30 height 10
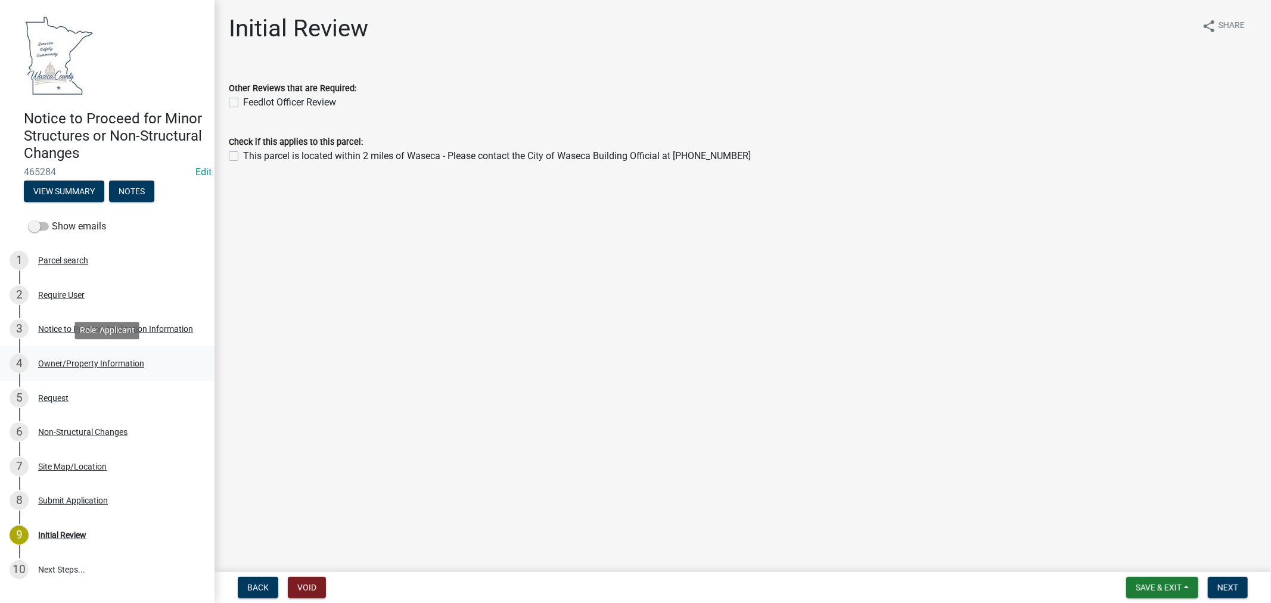
click at [79, 362] on div "Owner/Property Information" at bounding box center [91, 363] width 106 height 8
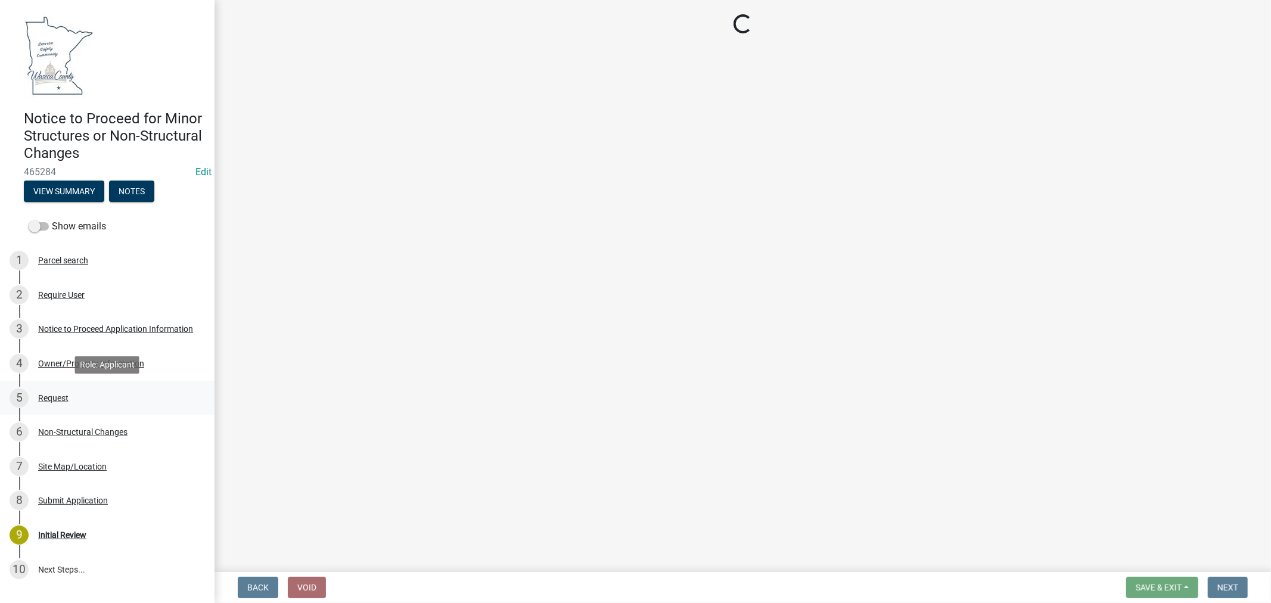
click at [48, 398] on div "Request" at bounding box center [53, 398] width 30 height 8
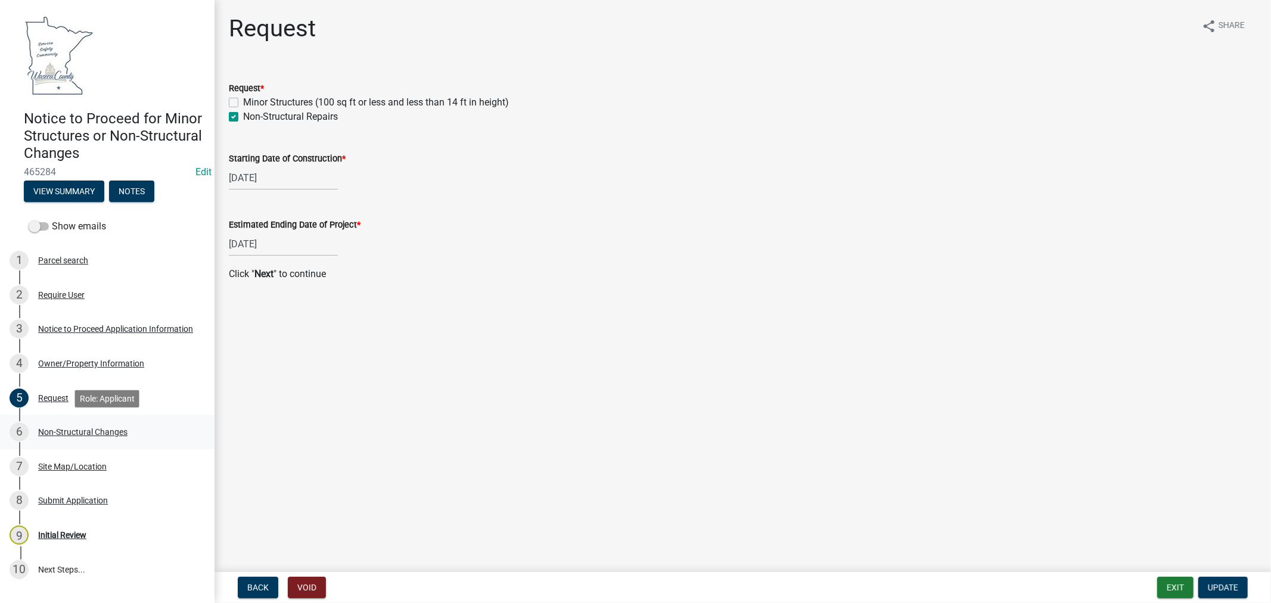
click at [72, 430] on div "Non-Structural Changes" at bounding box center [82, 432] width 89 height 8
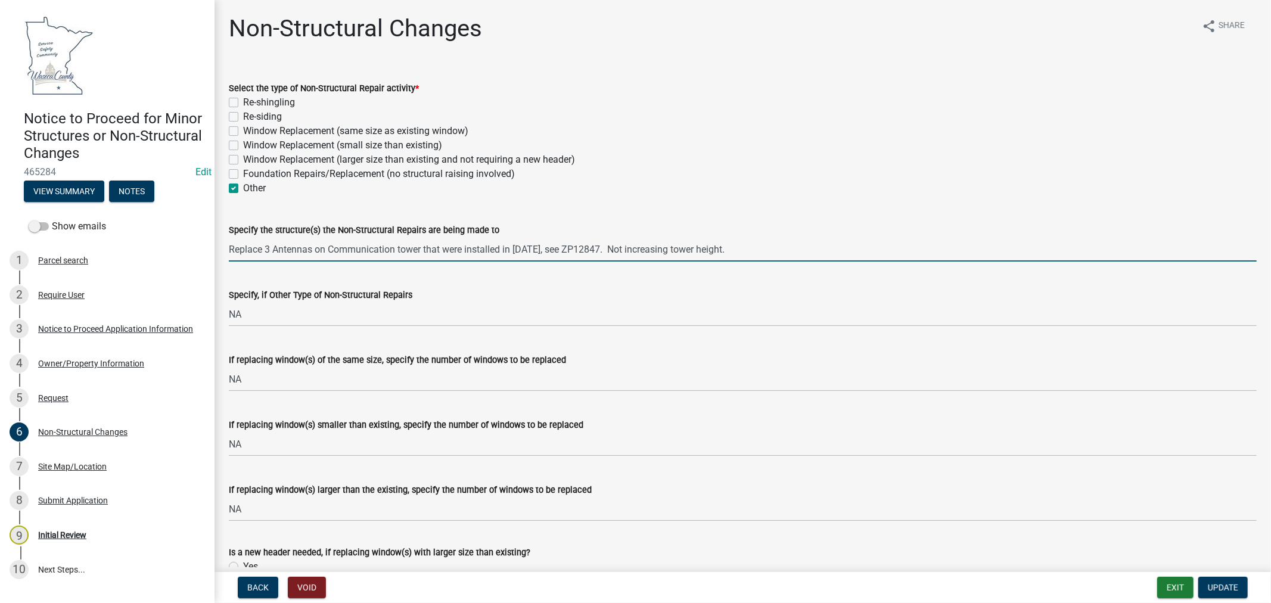
click at [230, 243] on input "Replace 3 Antennas on Communication tower that were installed in [DATE], see ZP…" at bounding box center [743, 249] width 1028 height 24
click at [343, 251] on input "Repair/Replace 3 Antennas on Communication tower that were installed in [DATE],…" at bounding box center [743, 249] width 1028 height 24
type input "Repair/Replace 3 Antennas that we damaged in a storm on Communication tower tha…"
click at [1230, 588] on span "Update" at bounding box center [1223, 588] width 30 height 10
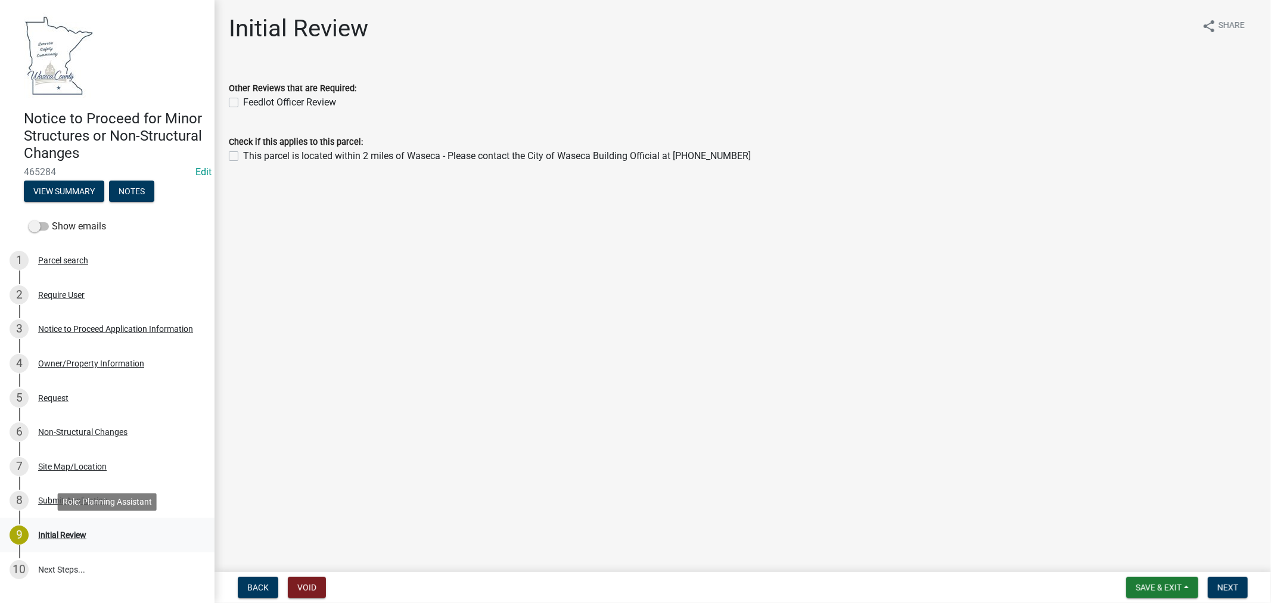
drag, startPoint x: 72, startPoint y: 533, endPoint x: 115, endPoint y: 528, distance: 43.8
click at [72, 534] on div "Initial Review" at bounding box center [62, 535] width 48 height 8
click at [243, 156] on label "This parcel is located within 2 miles of Waseca - Please contact the City of Wa…" at bounding box center [497, 156] width 508 height 14
click at [243, 156] on input "This parcel is located within 2 miles of Waseca - Please contact the City of Wa…" at bounding box center [247, 153] width 8 height 8
checkbox input "true"
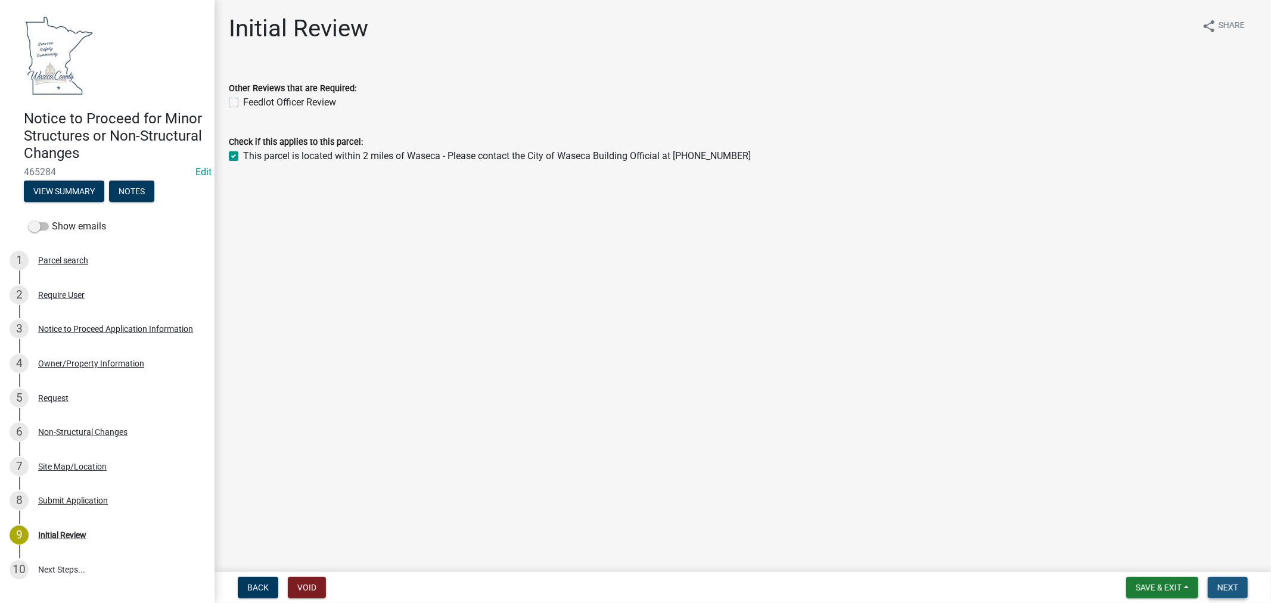
click at [1234, 588] on span "Next" at bounding box center [1228, 588] width 21 height 10
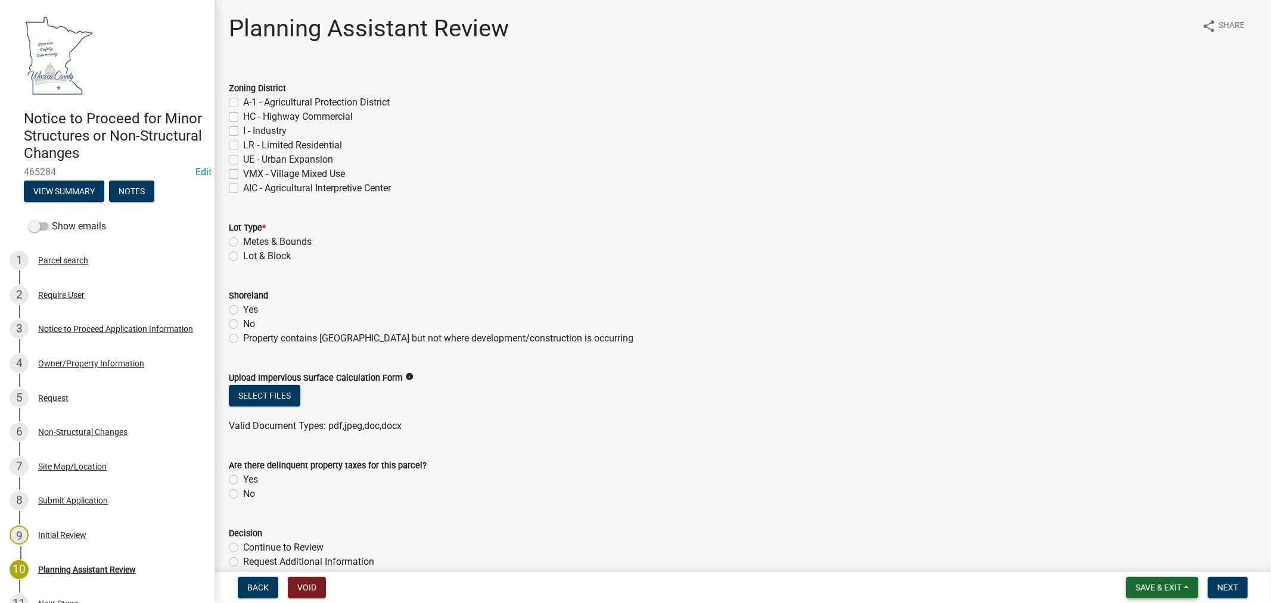
click at [1166, 583] on span "Save & Exit" at bounding box center [1159, 588] width 46 height 10
click at [1137, 530] on button "Save" at bounding box center [1150, 528] width 95 height 29
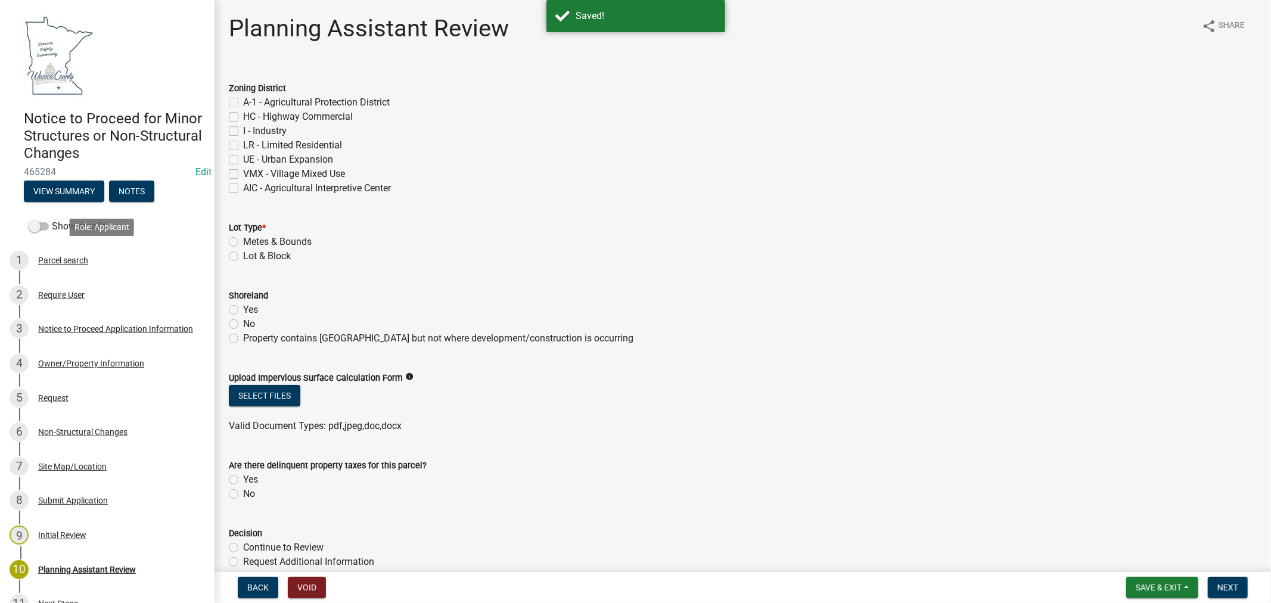
click at [60, 260] on div "Parcel search" at bounding box center [63, 260] width 50 height 8
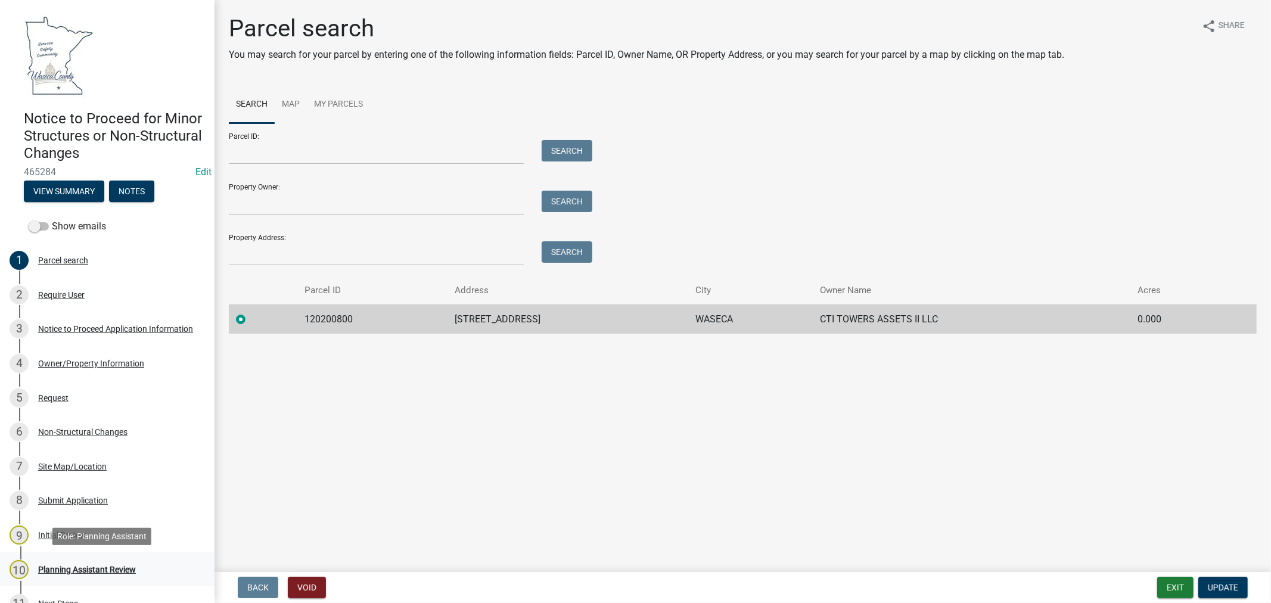
click at [69, 570] on div "Planning Assistant Review" at bounding box center [87, 570] width 98 height 8
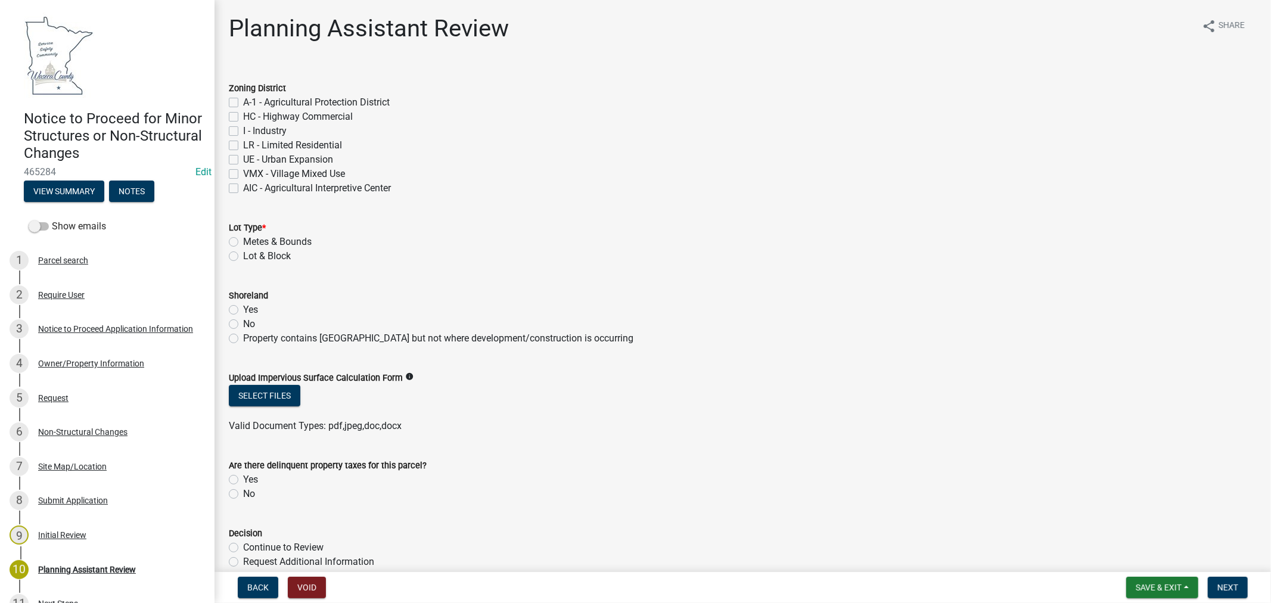
click at [243, 114] on label "HC - Highway Commercial" at bounding box center [298, 117] width 110 height 14
click at [243, 114] on input "HC - Highway Commercial" at bounding box center [247, 114] width 8 height 8
checkbox input "true"
checkbox input "false"
checkbox input "true"
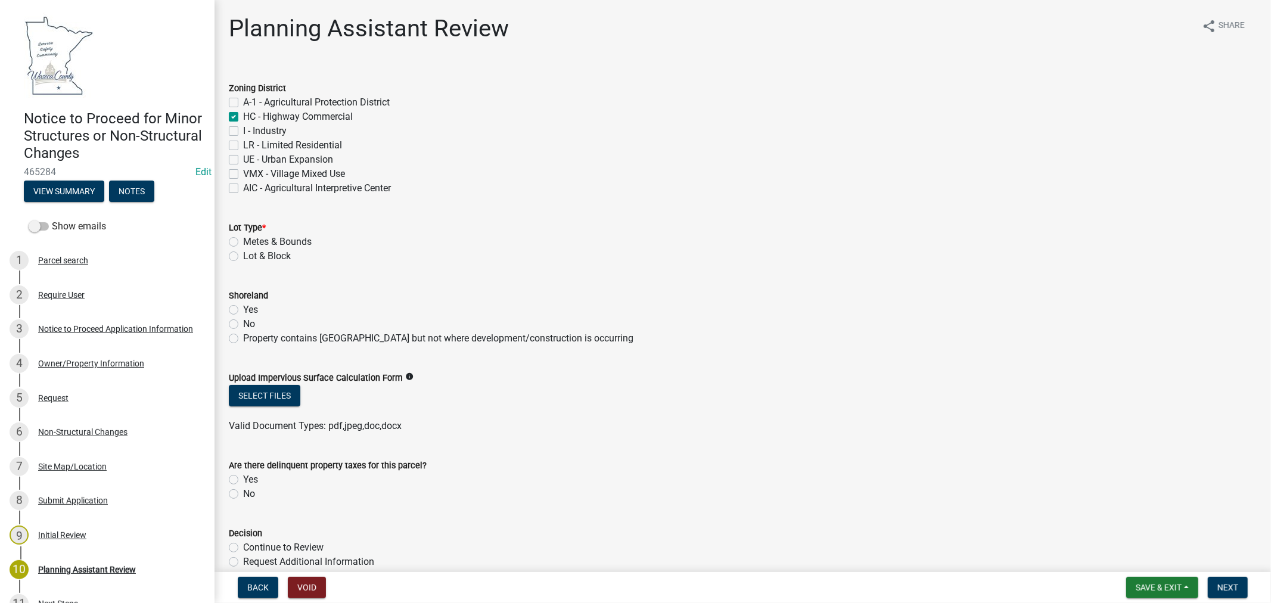
checkbox input "false"
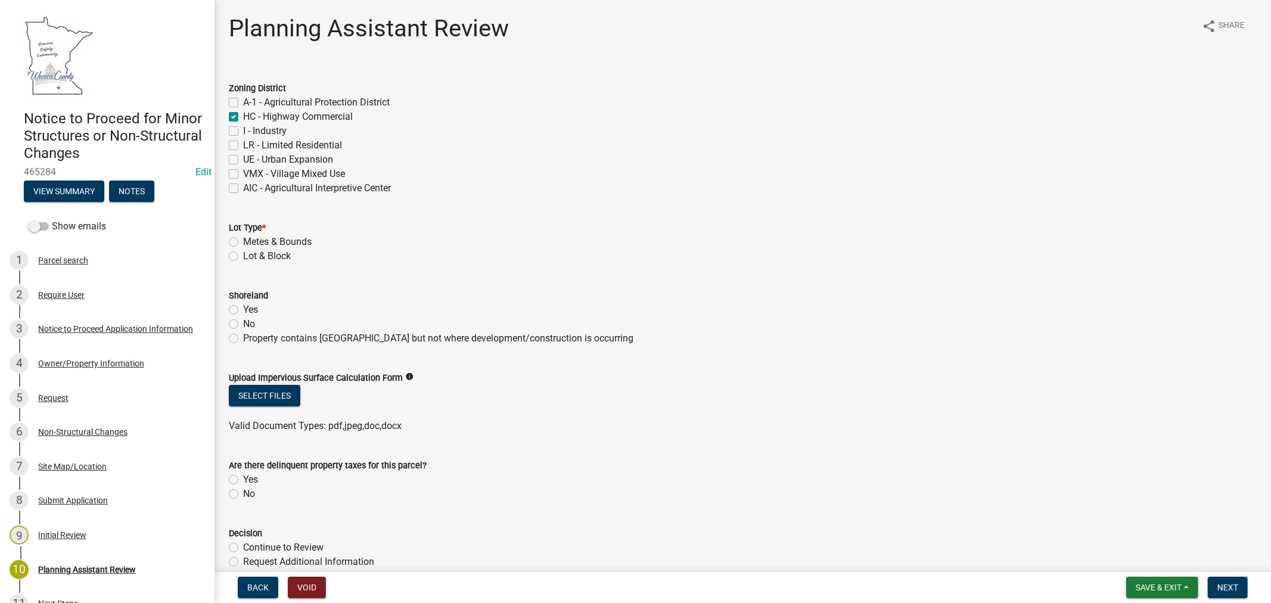
click at [243, 244] on label "Metes & Bounds" at bounding box center [277, 242] width 69 height 14
click at [243, 243] on input "Metes & Bounds" at bounding box center [247, 239] width 8 height 8
radio input "true"
click at [237, 310] on div "Yes" at bounding box center [743, 310] width 1028 height 14
click at [243, 338] on label "Property contains [GEOGRAPHIC_DATA] but not where development/construction is o…" at bounding box center [438, 338] width 390 height 14
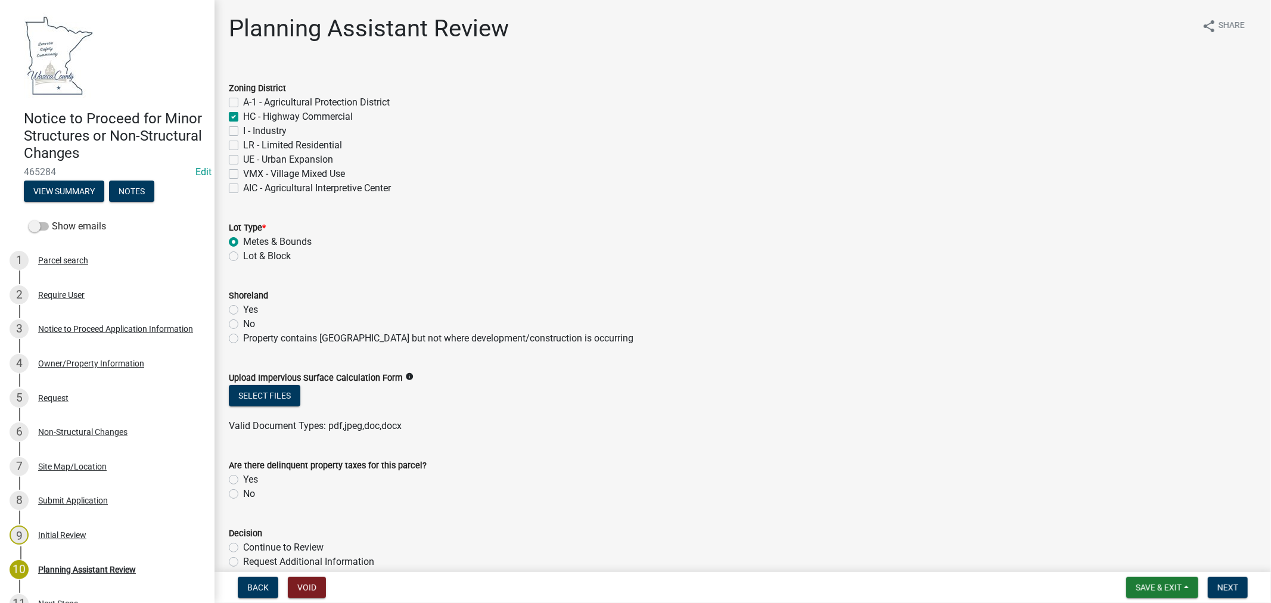
click at [243, 338] on input "Property contains [GEOGRAPHIC_DATA] but not where development/construction is o…" at bounding box center [247, 335] width 8 height 8
radio input "true"
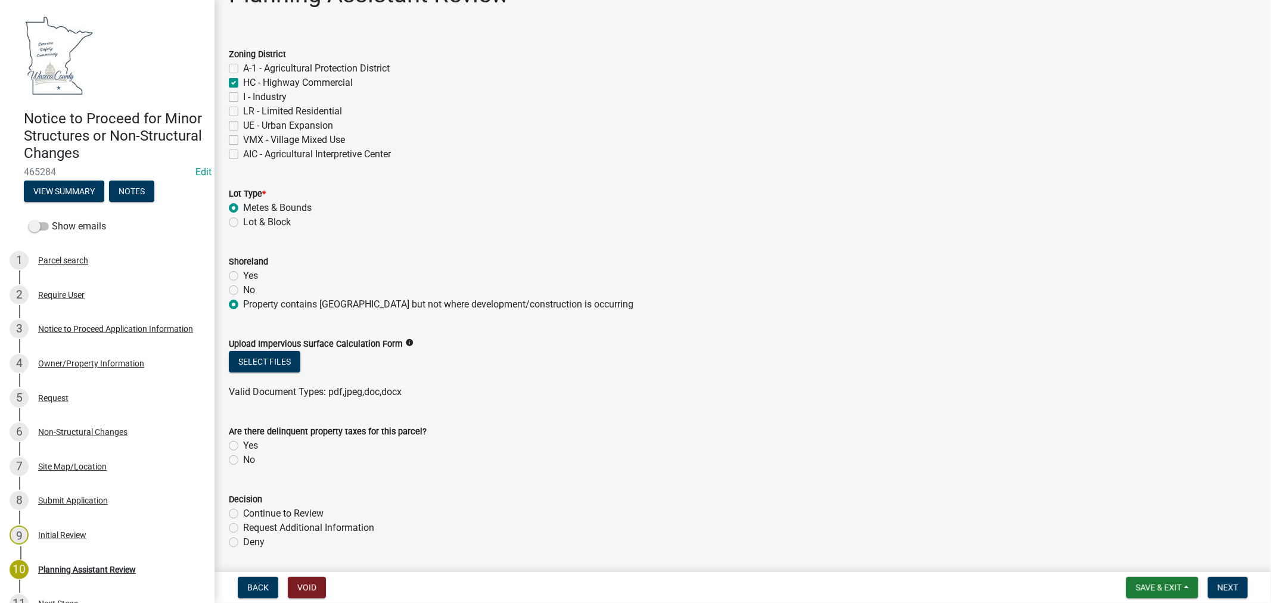
scroll to position [66, 0]
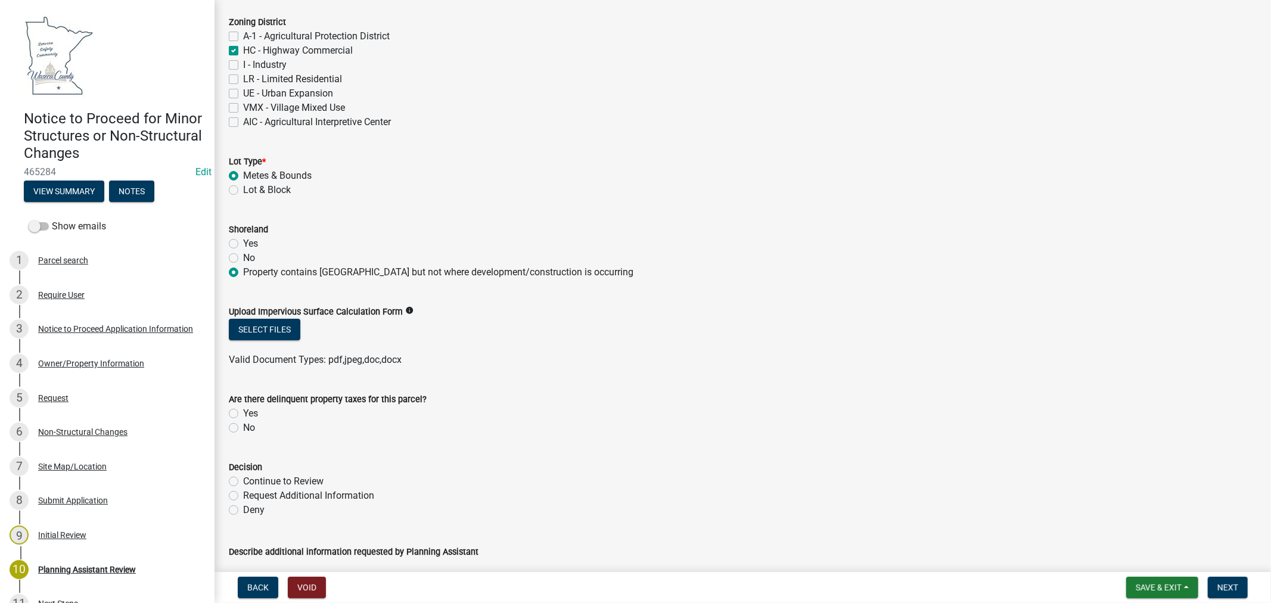
click at [243, 426] on label "No" at bounding box center [249, 428] width 12 height 14
click at [243, 426] on input "No" at bounding box center [247, 425] width 8 height 8
radio input "true"
drag, startPoint x: 230, startPoint y: 479, endPoint x: 282, endPoint y: 495, distance: 54.1
click at [243, 480] on label "Continue to Review" at bounding box center [283, 481] width 80 height 14
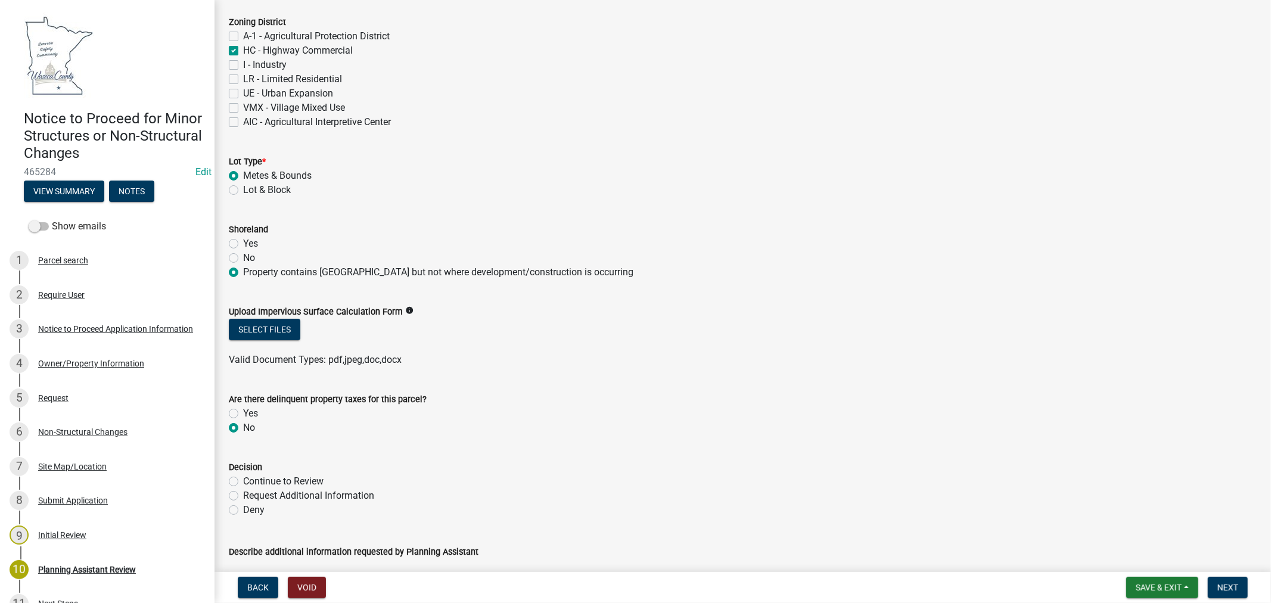
click at [243, 480] on input "Continue to Review" at bounding box center [247, 478] width 8 height 8
radio input "true"
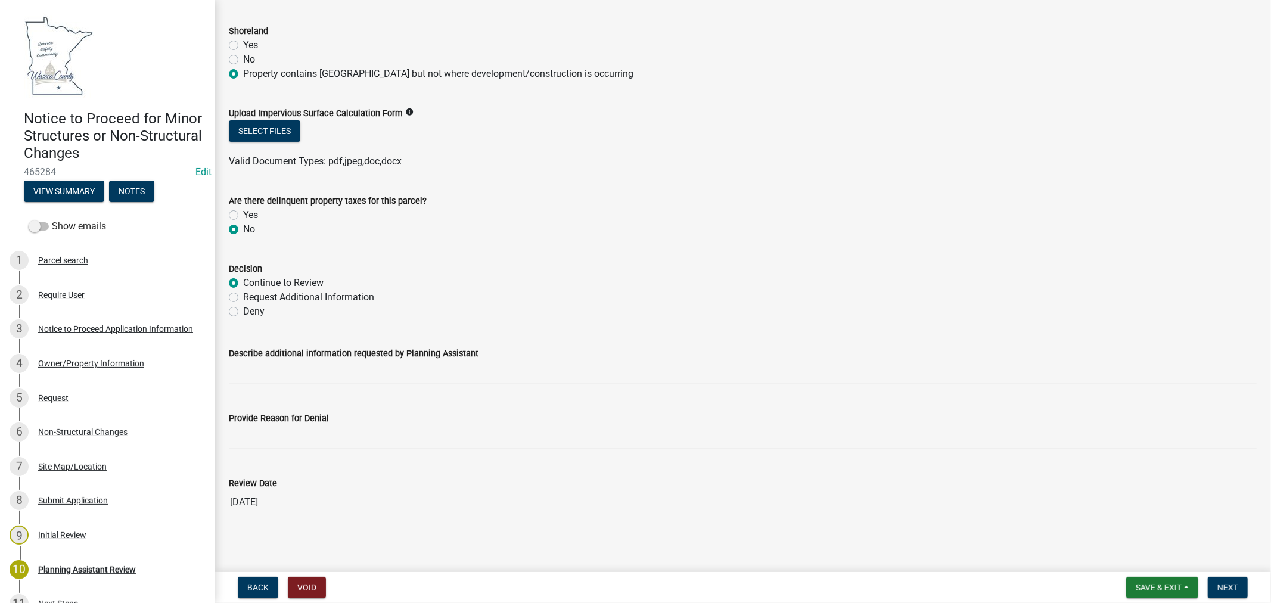
scroll to position [267, 0]
click at [1227, 588] on span "Next" at bounding box center [1228, 588] width 21 height 10
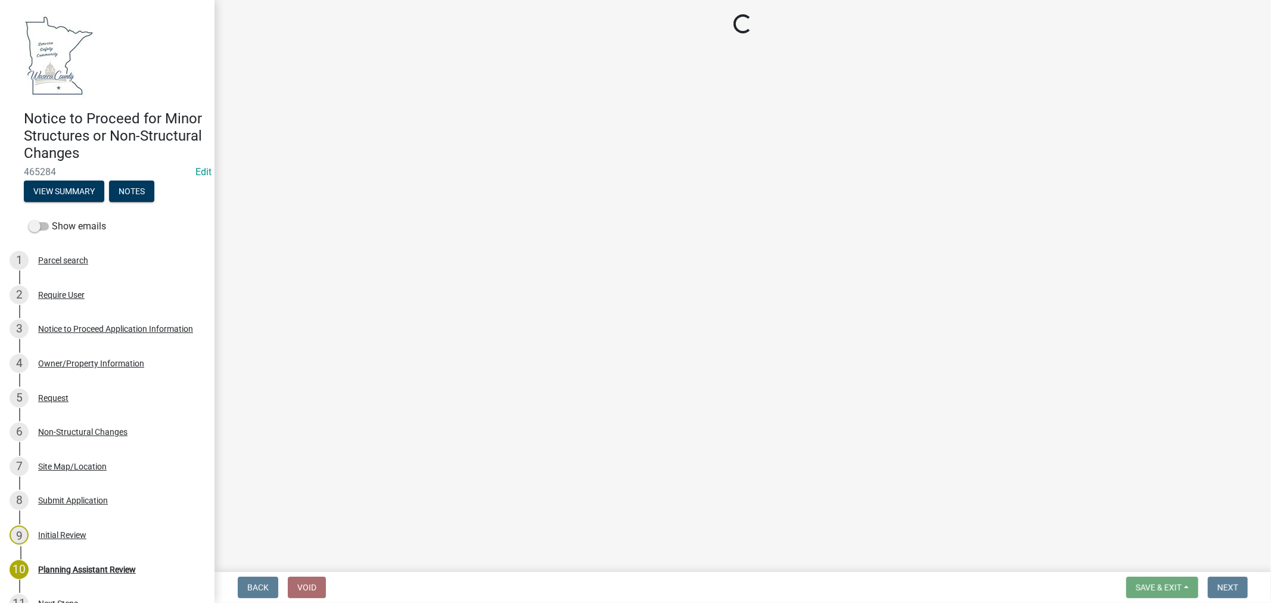
scroll to position [0, 0]
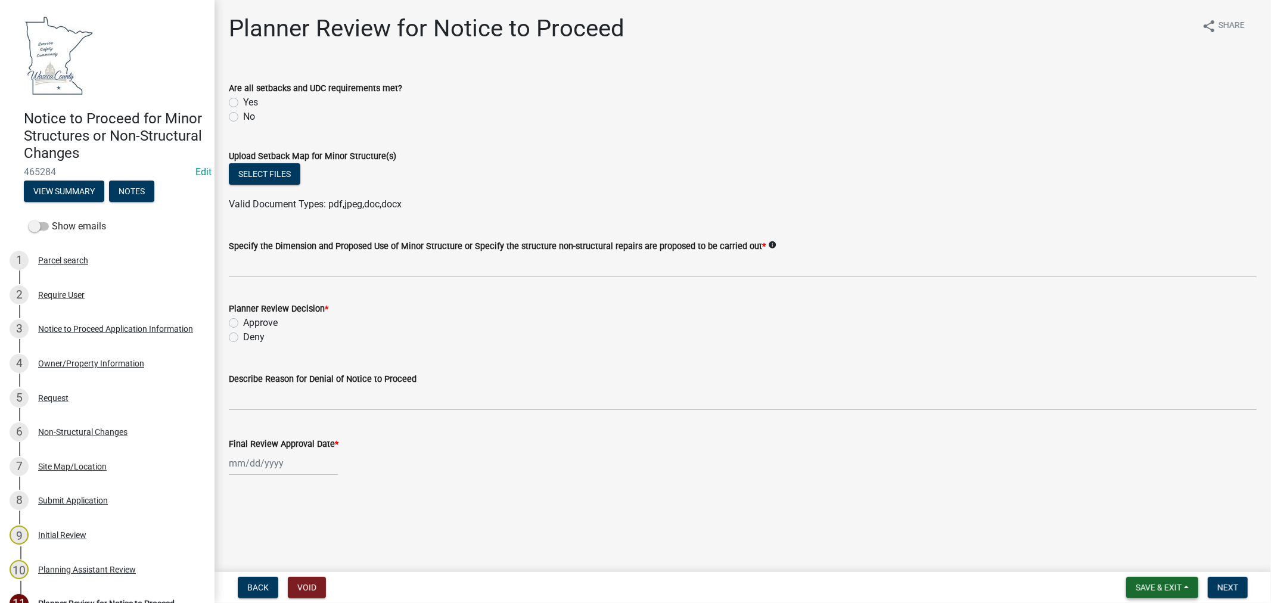
click at [1171, 591] on span "Save & Exit" at bounding box center [1159, 588] width 46 height 10
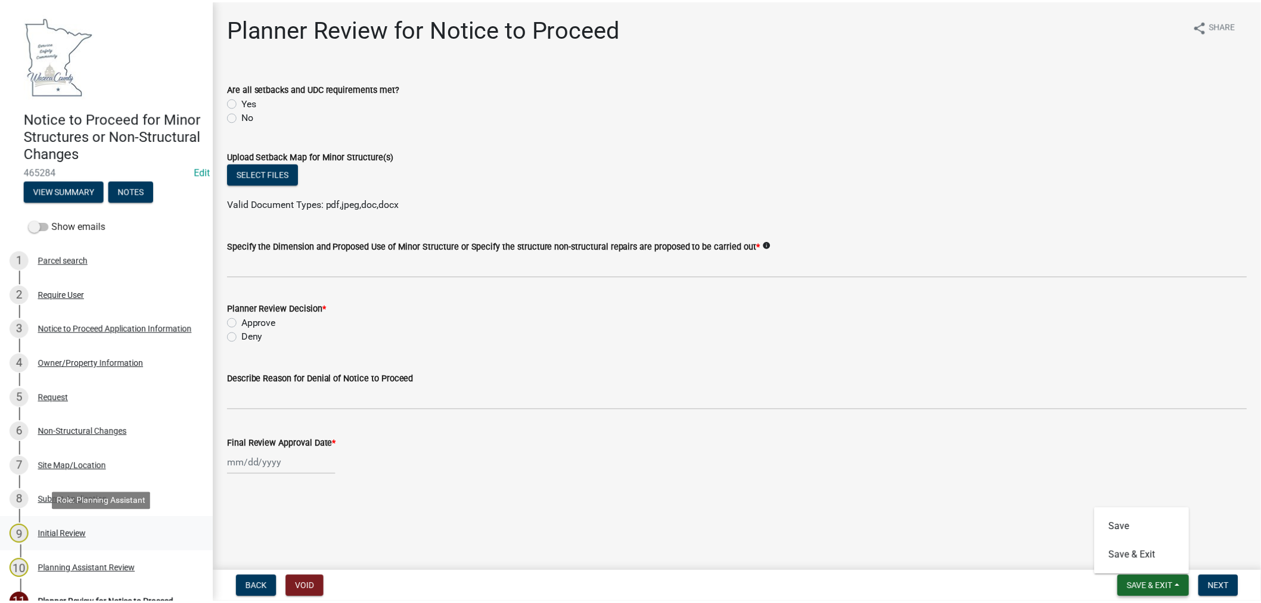
scroll to position [66, 0]
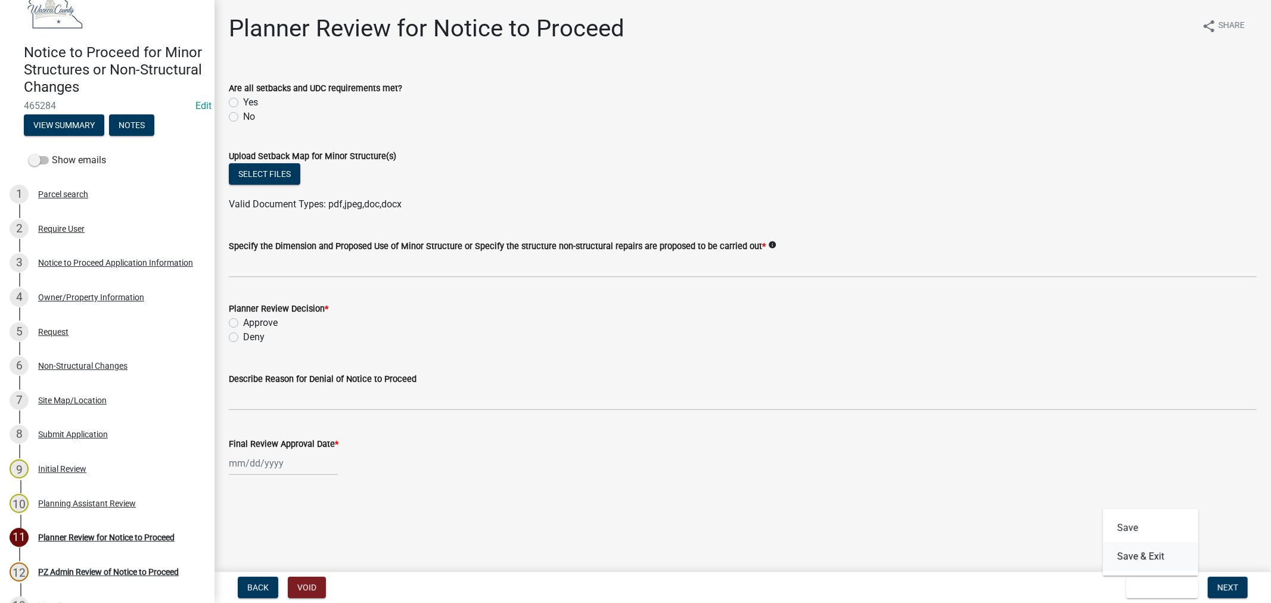
click at [1143, 561] on button "Save & Exit" at bounding box center [1150, 556] width 95 height 29
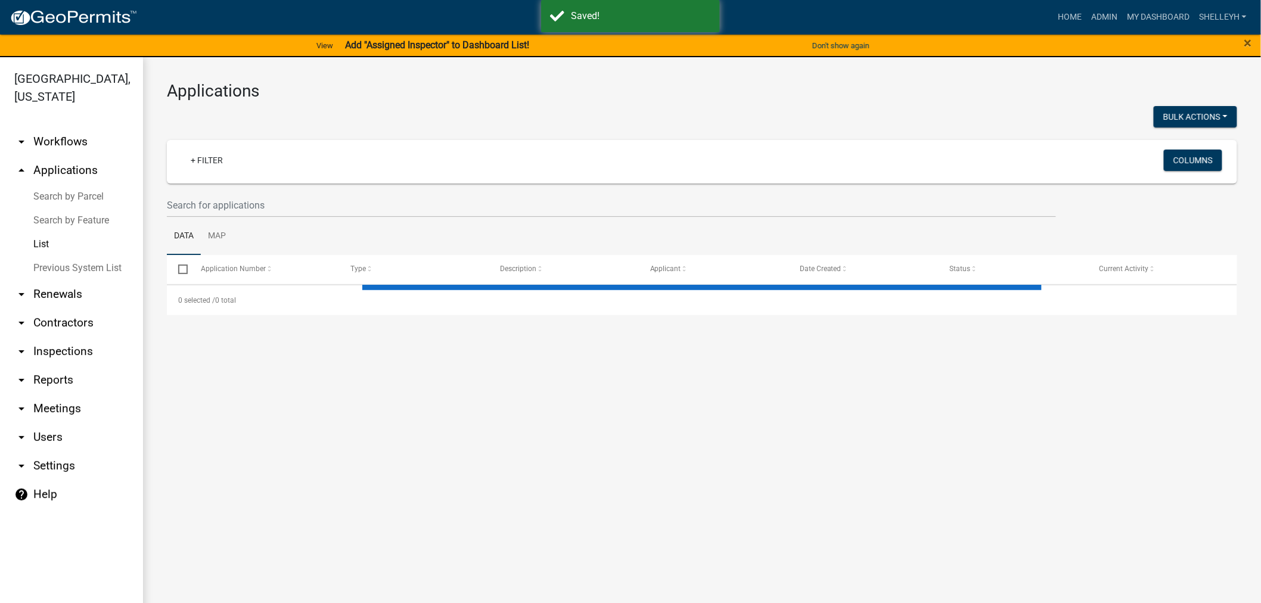
select select "1: 25"
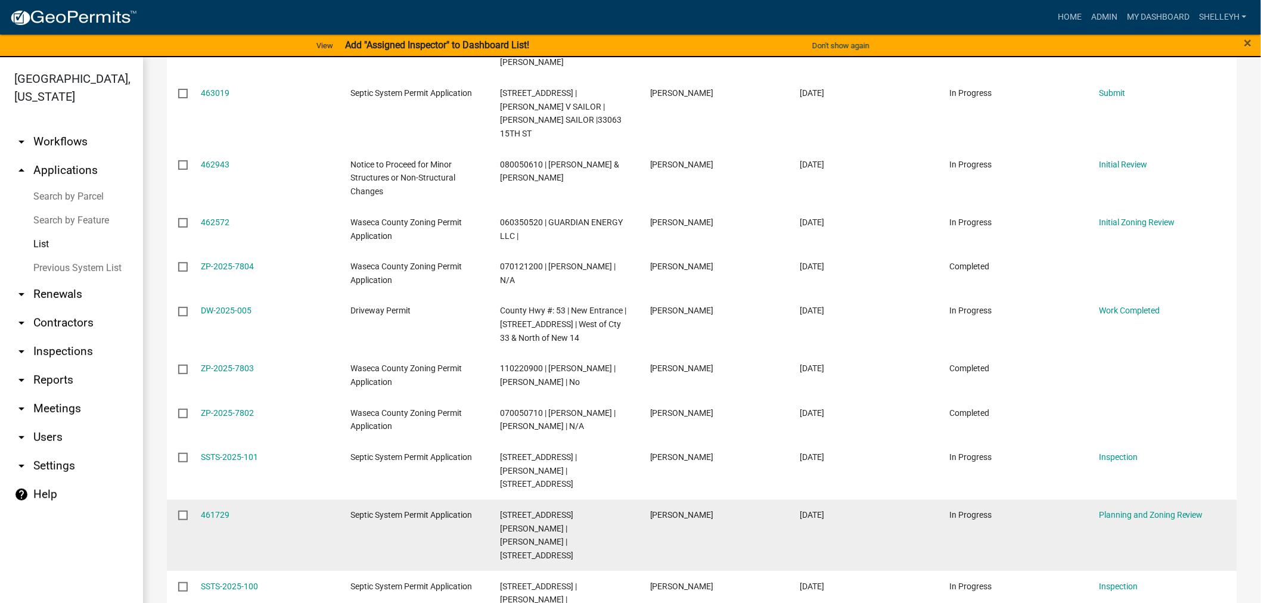
scroll to position [1058, 0]
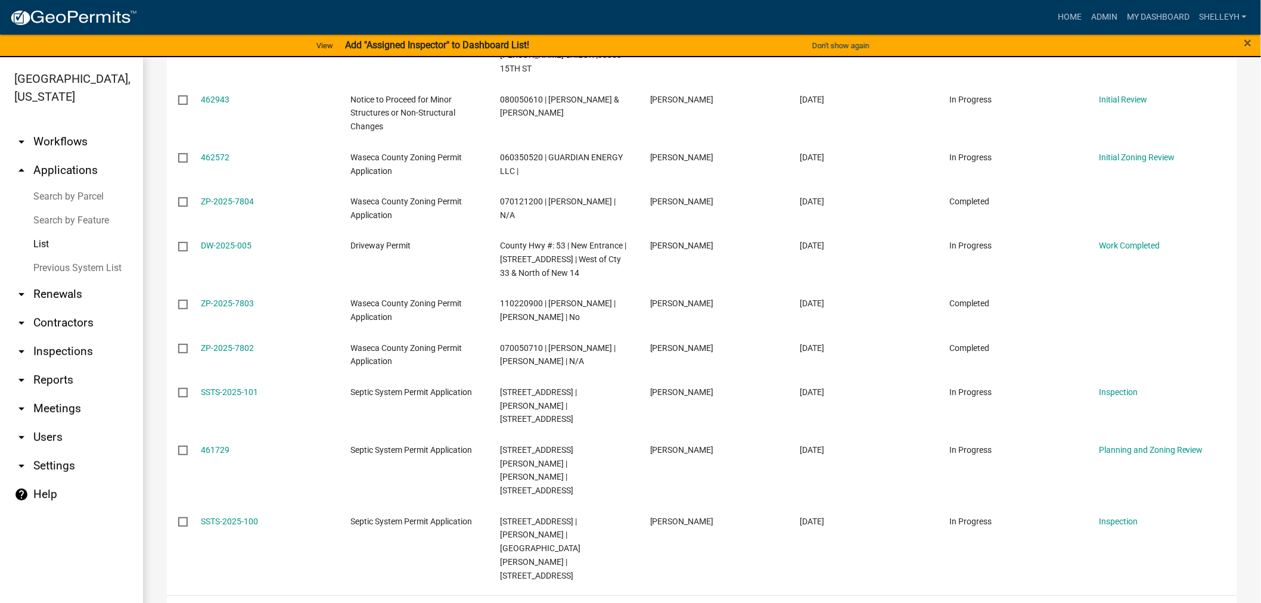
click at [1109, 603] on link "2" at bounding box center [1116, 610] width 14 height 13
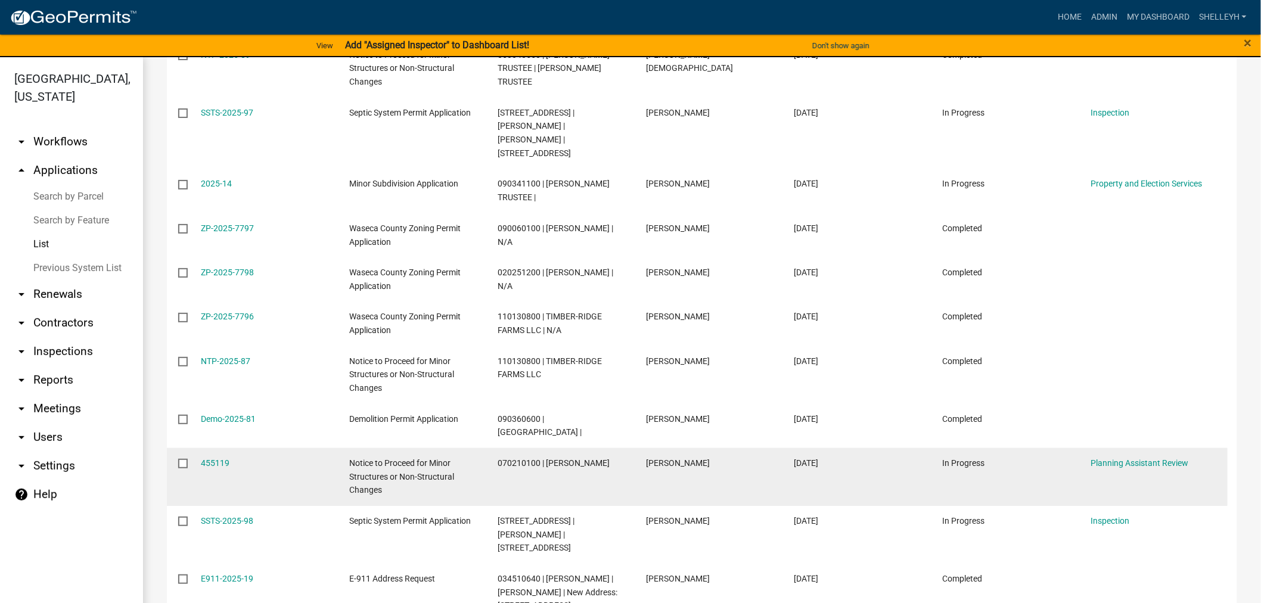
scroll to position [952, 0]
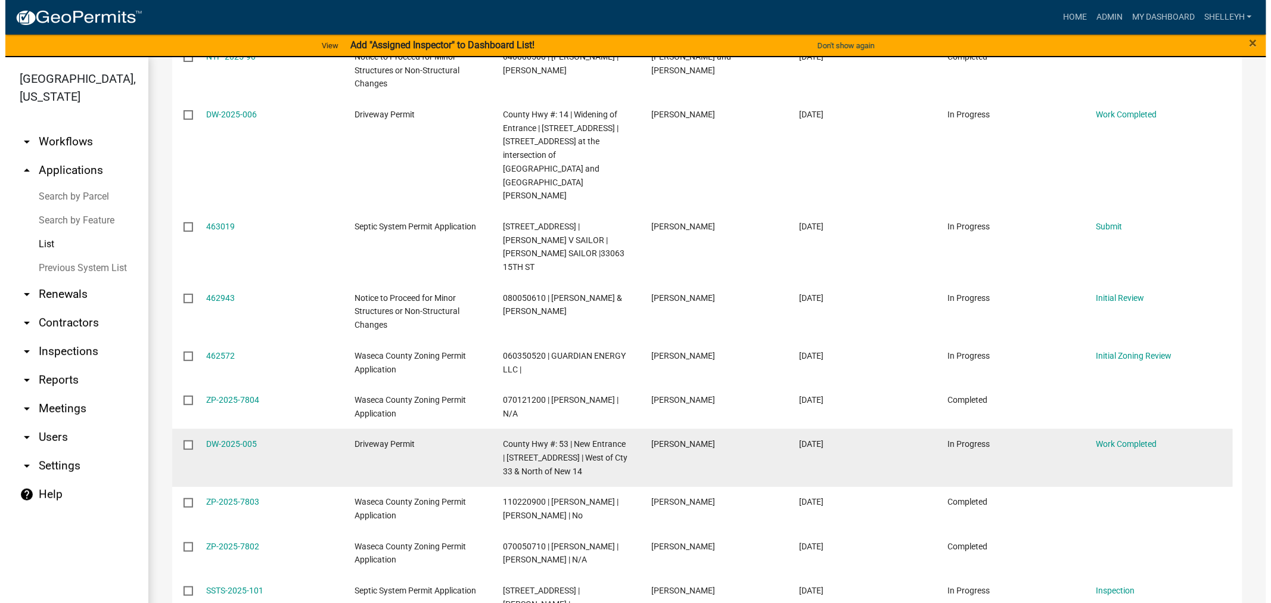
scroll to position [793, 0]
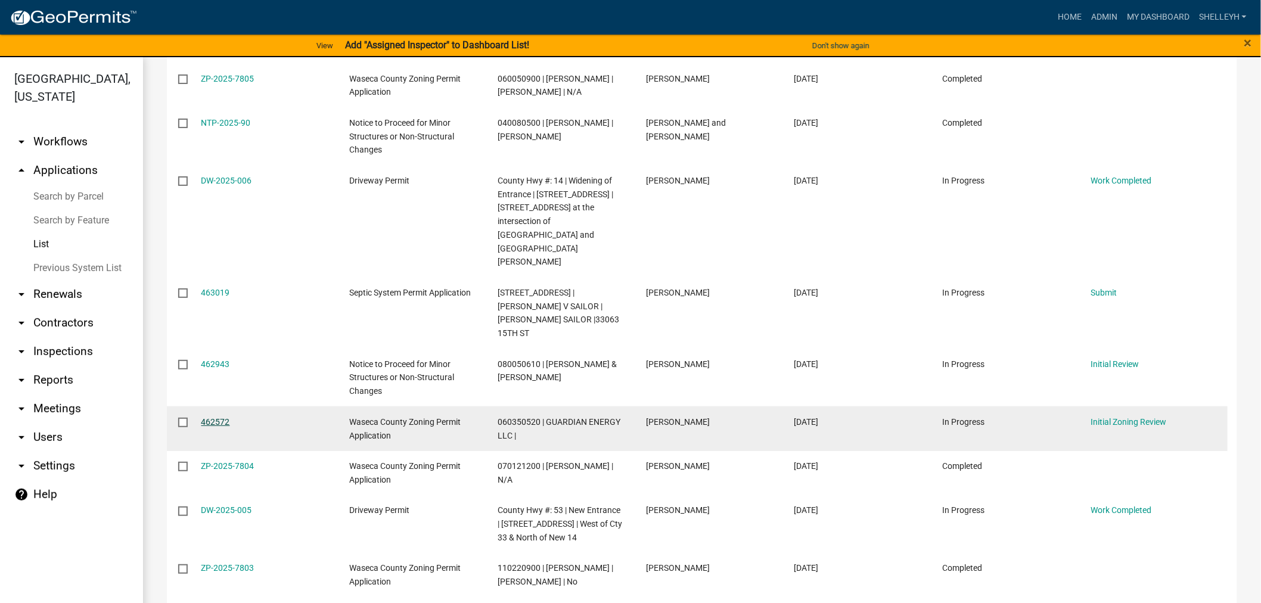
click at [219, 417] on link "462572" at bounding box center [215, 422] width 29 height 10
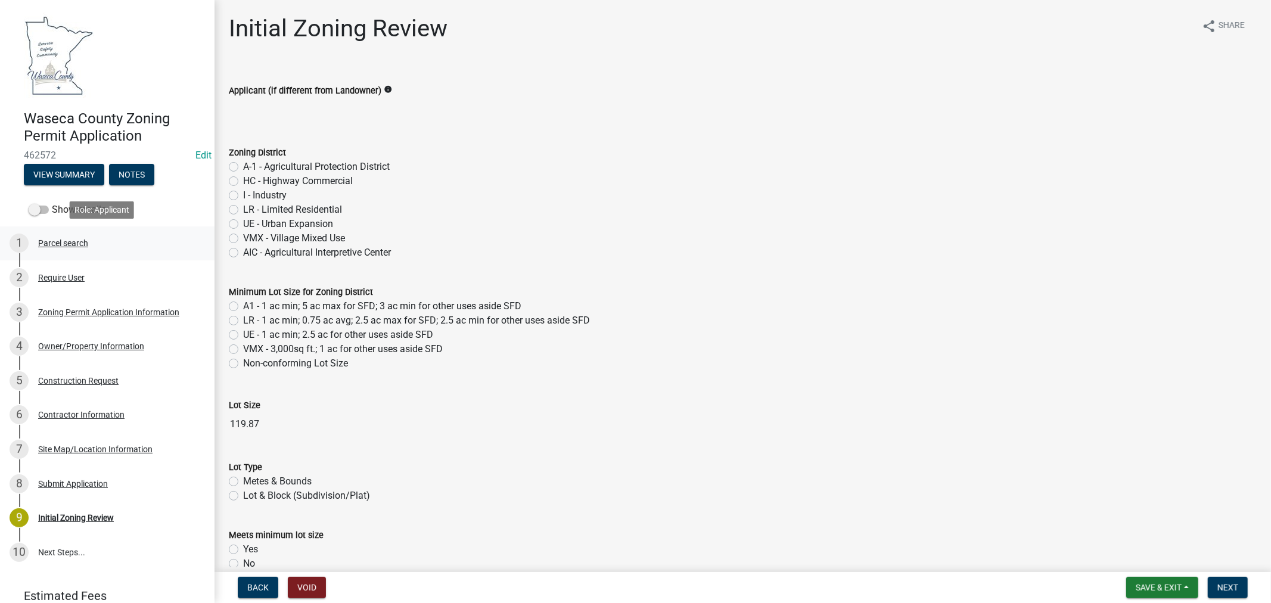
click at [51, 242] on div "Parcel search" at bounding box center [63, 243] width 50 height 8
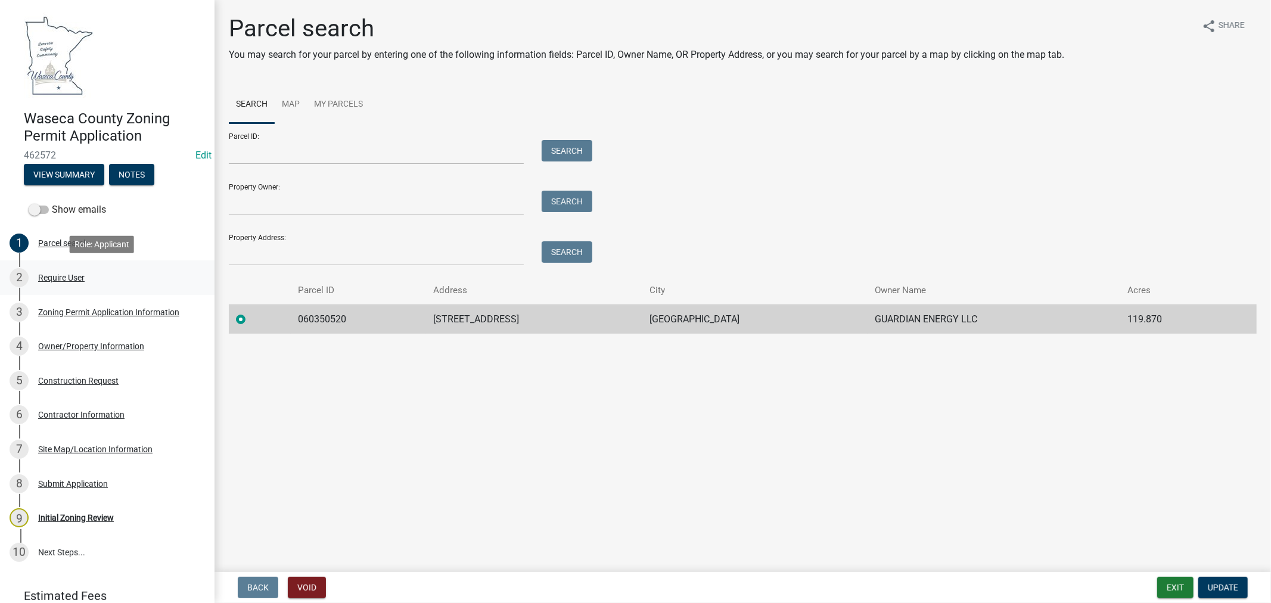
click at [48, 281] on div "Require User" at bounding box center [61, 278] width 46 height 8
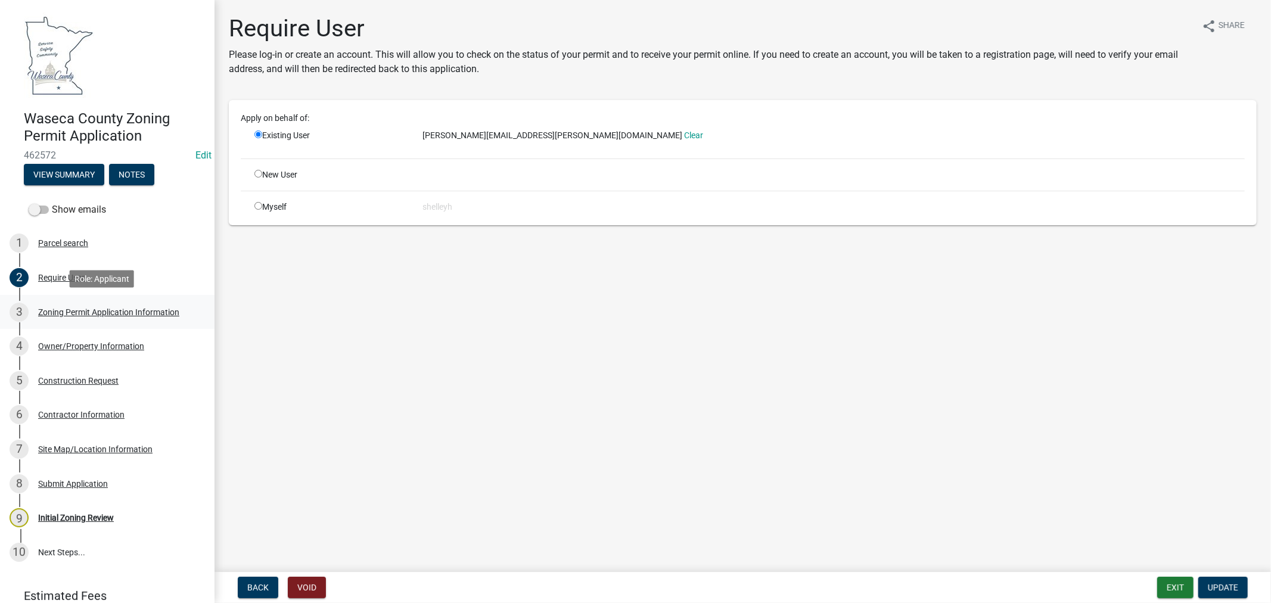
click at [54, 312] on div "Zoning Permit Application Information" at bounding box center [108, 312] width 141 height 8
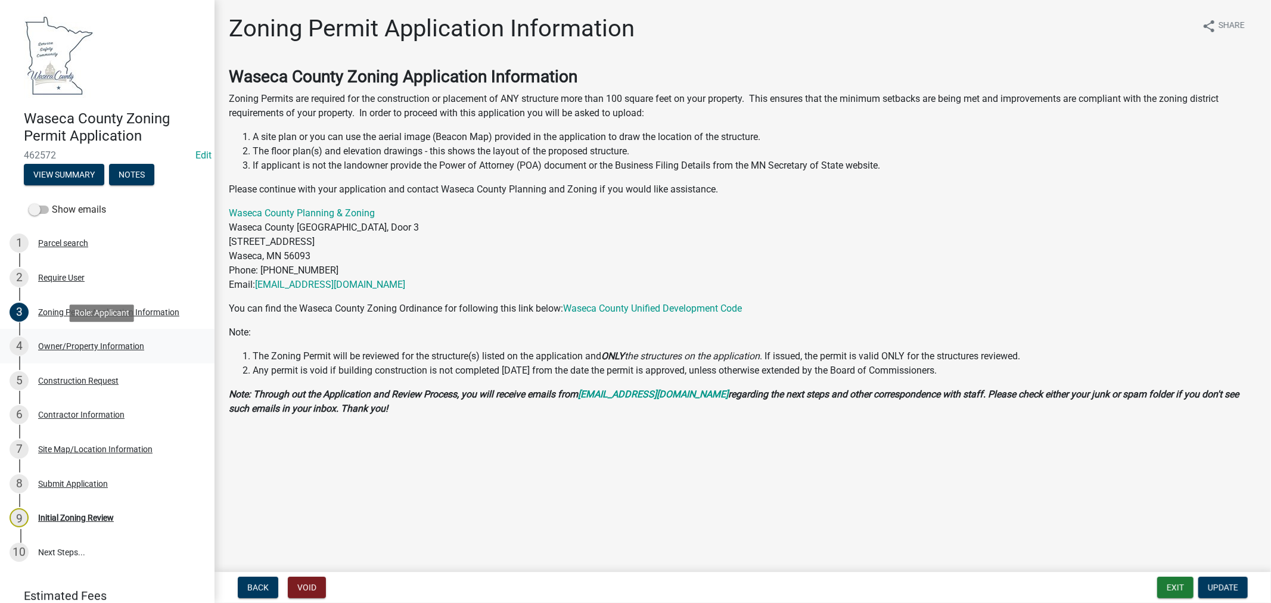
click at [77, 346] on div "Owner/Property Information" at bounding box center [91, 346] width 106 height 8
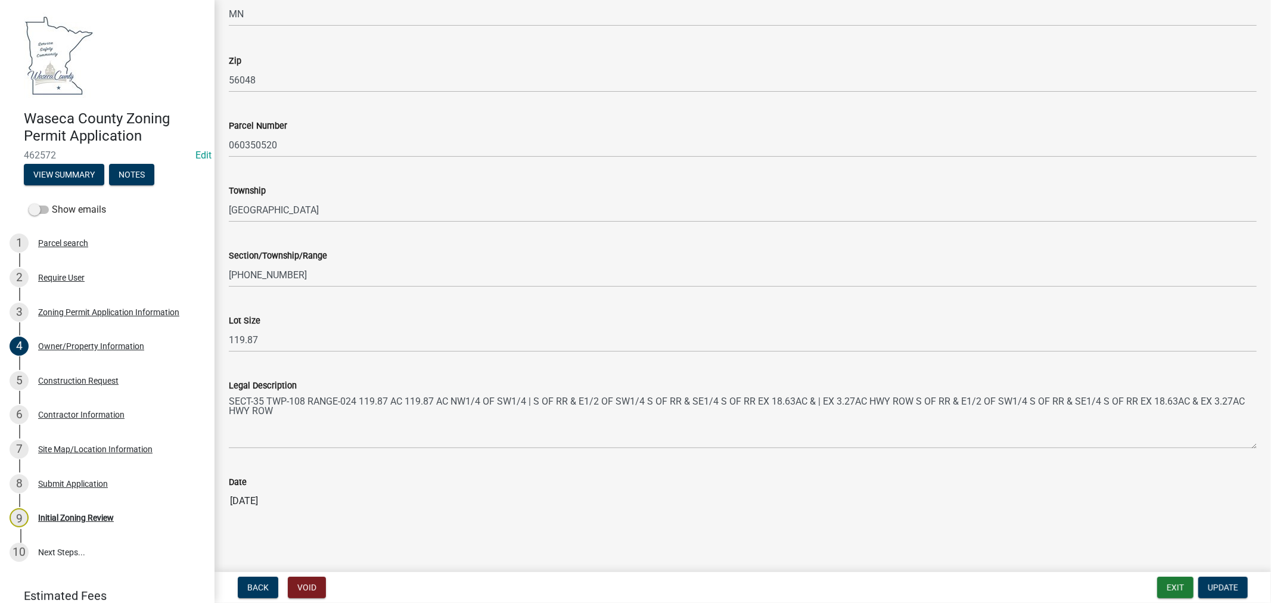
scroll to position [997, 0]
click at [60, 382] on div "Construction Request" at bounding box center [78, 381] width 80 height 8
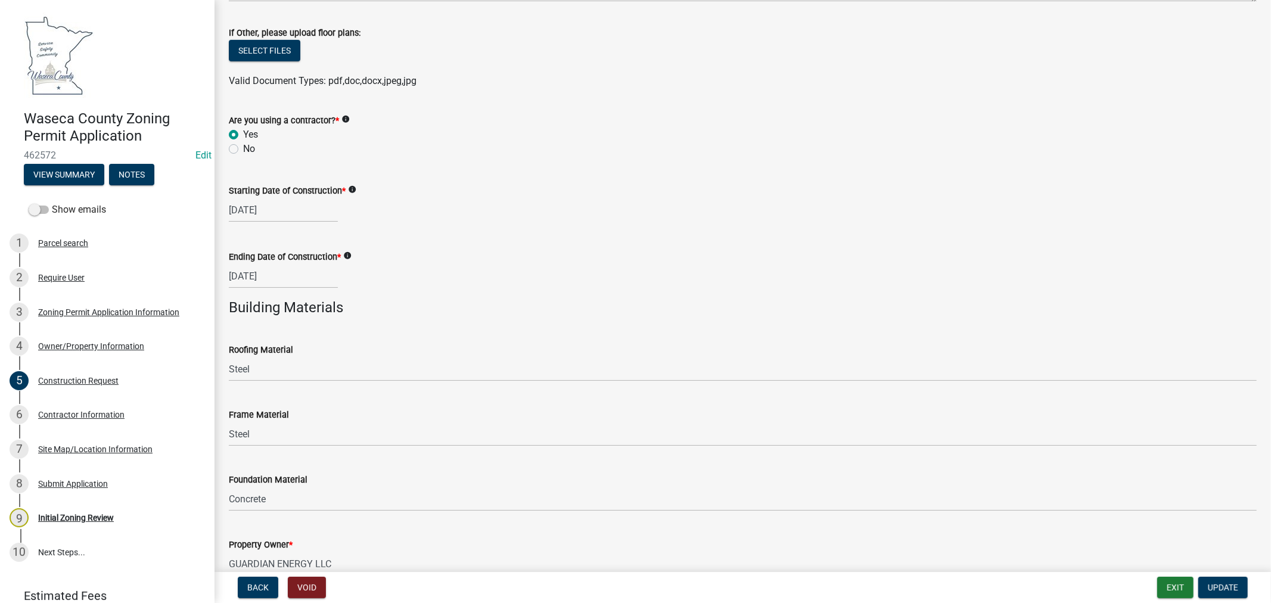
scroll to position [668, 0]
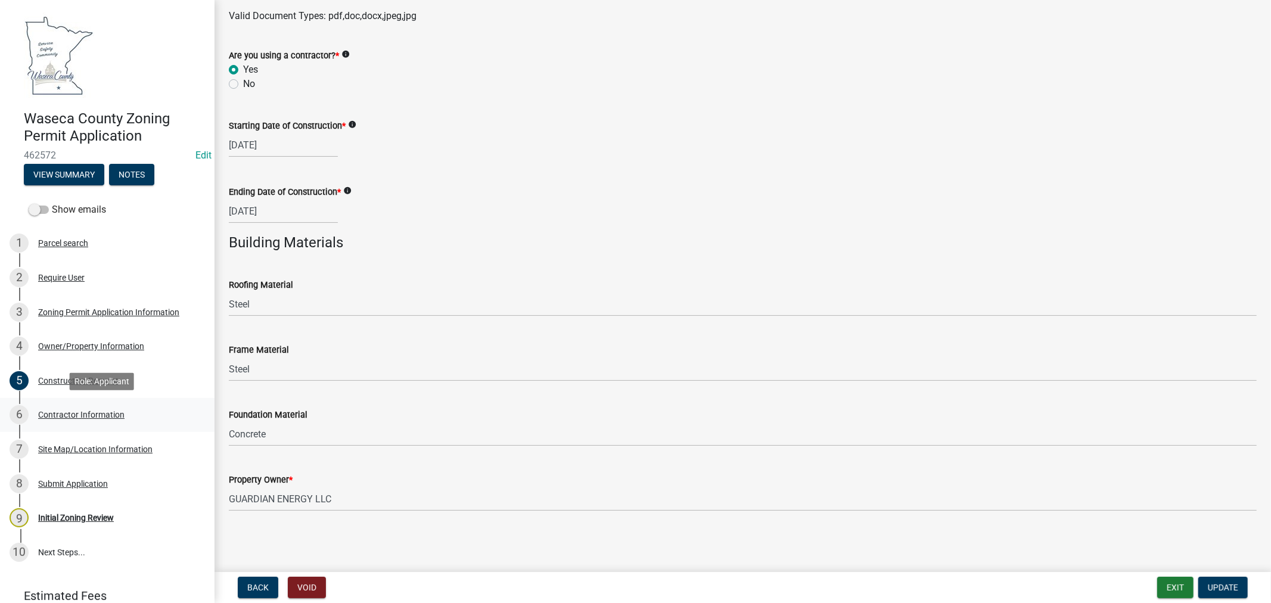
click at [52, 413] on div "Contractor Information" at bounding box center [81, 415] width 86 height 8
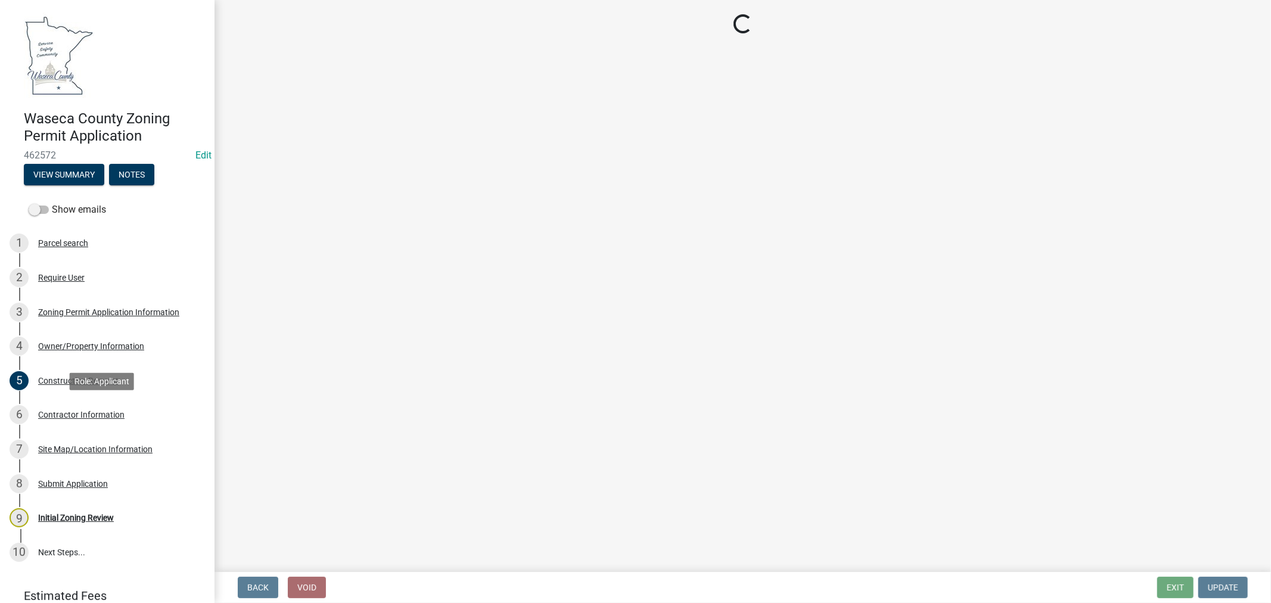
scroll to position [0, 0]
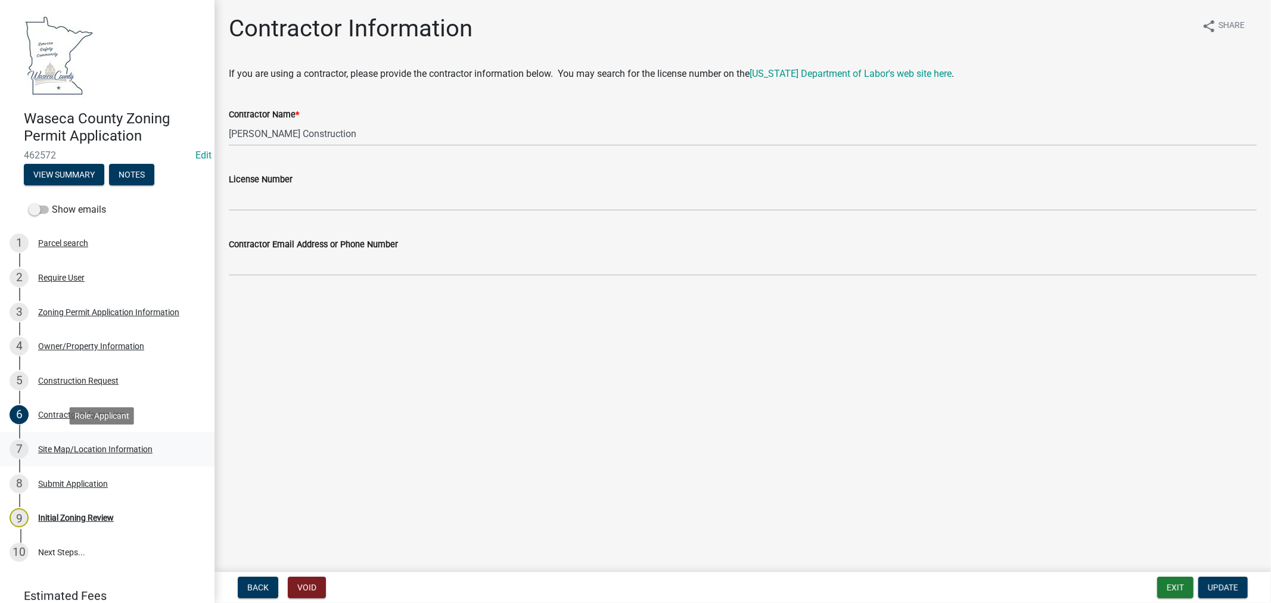
click at [49, 451] on div "Site Map/Location Information" at bounding box center [95, 449] width 114 height 8
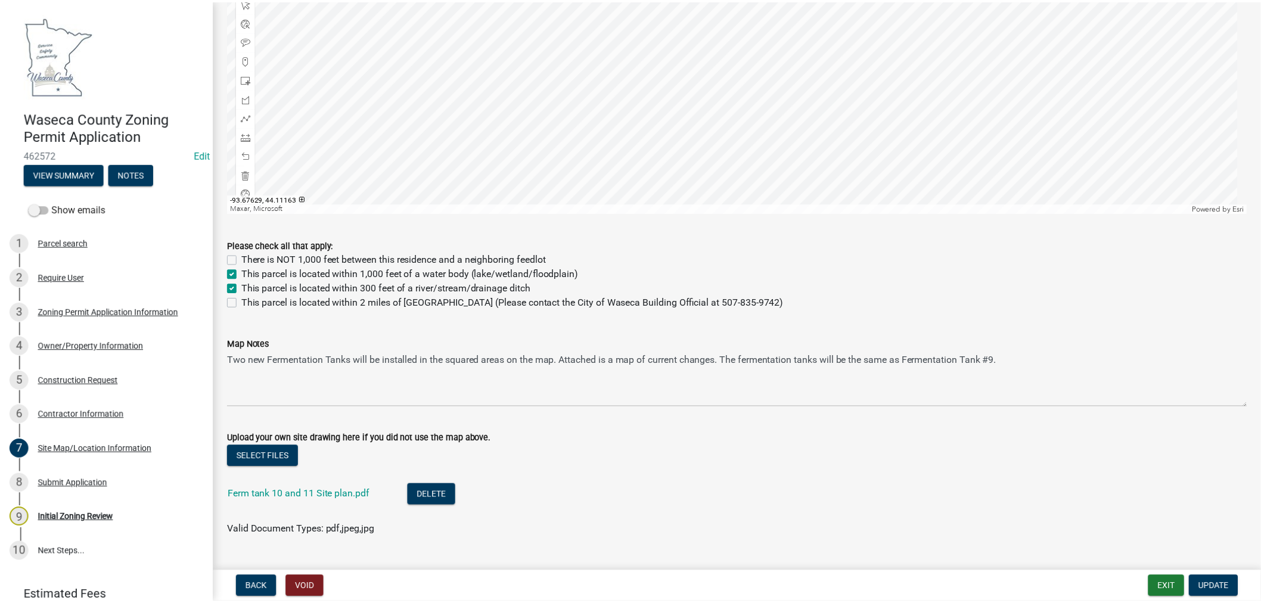
scroll to position [662, 0]
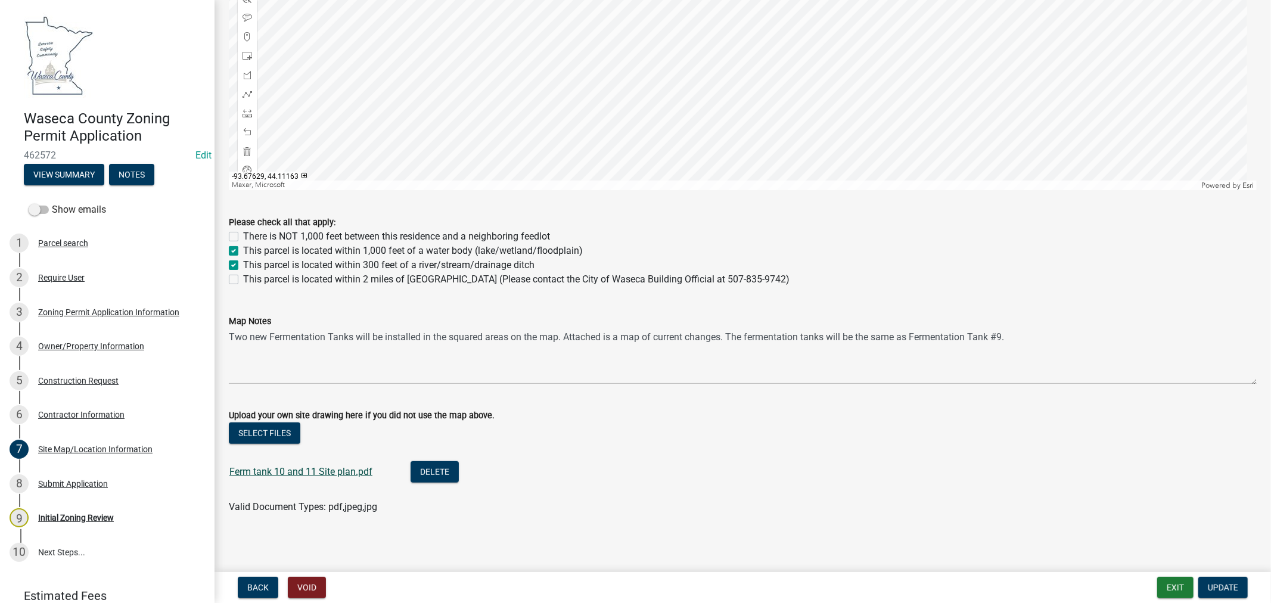
click at [339, 473] on link "Ferm tank 10 and 11 Site plan.pdf" at bounding box center [300, 471] width 143 height 11
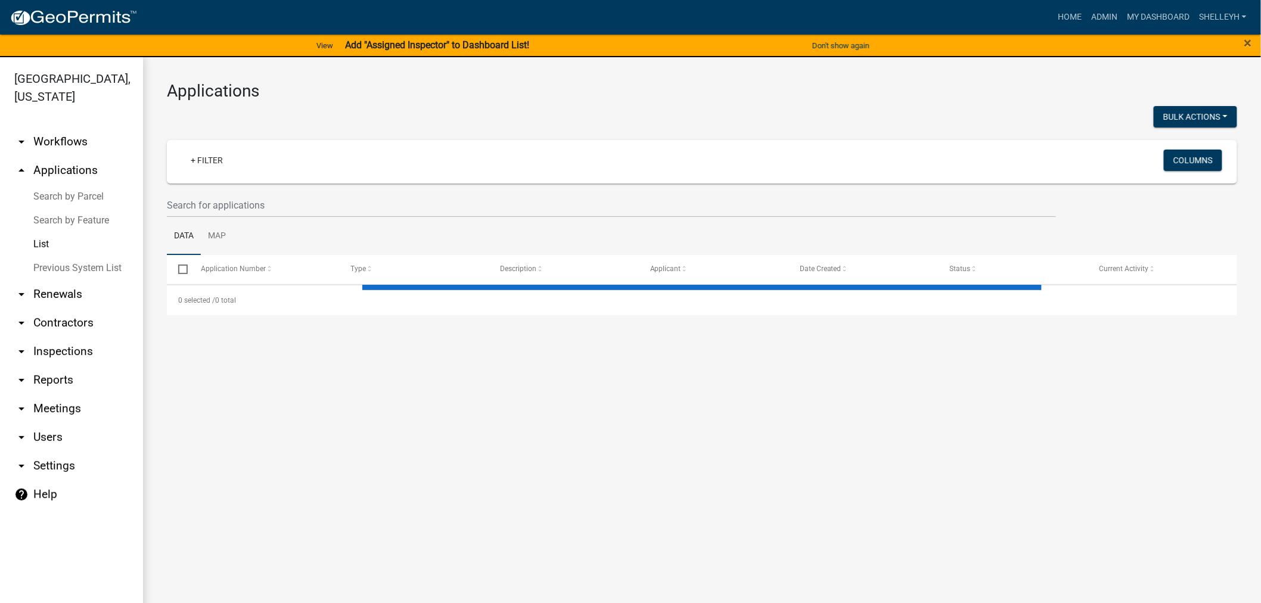
select select "1: 25"
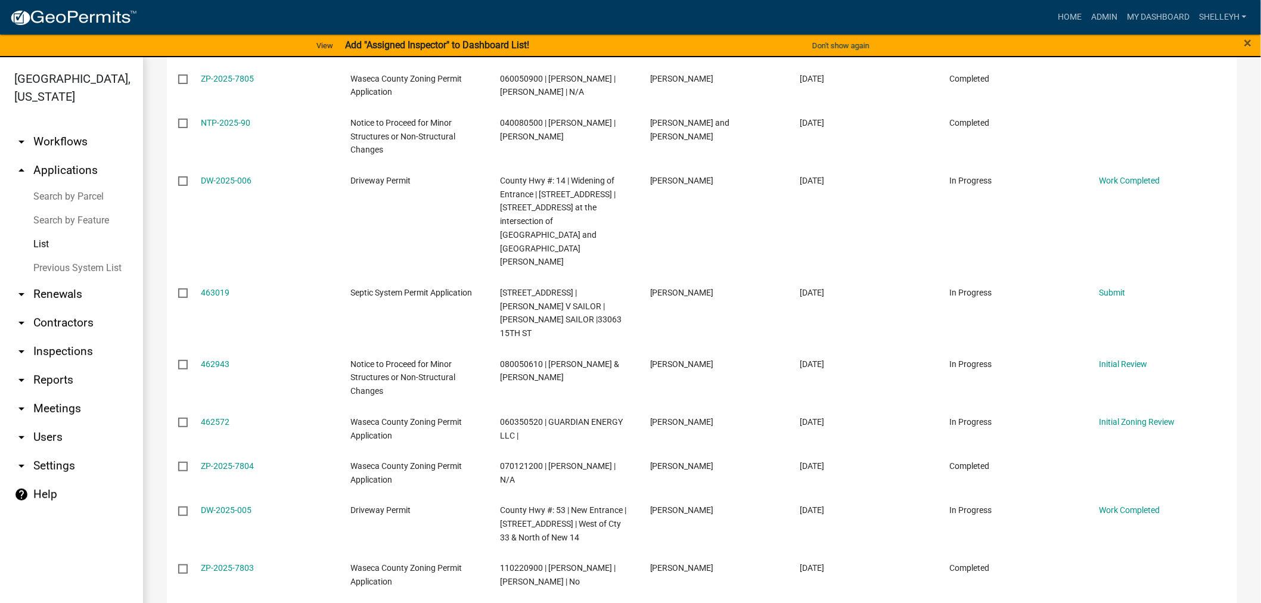
scroll to position [727, 0]
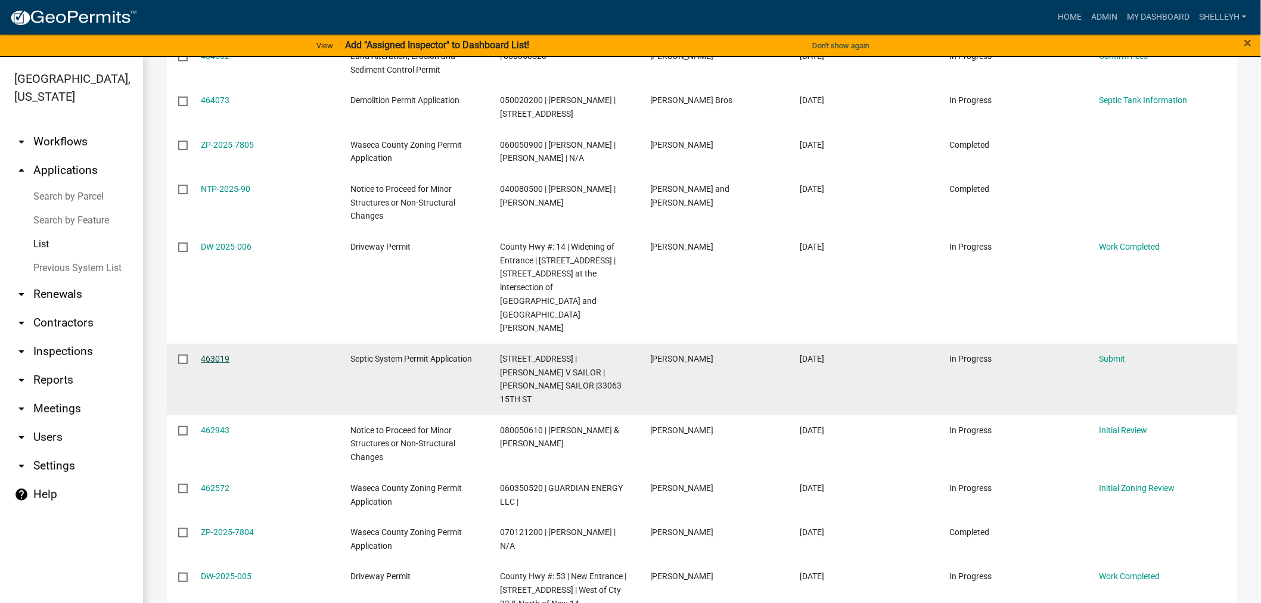
click at [215, 354] on link "463019" at bounding box center [215, 359] width 29 height 10
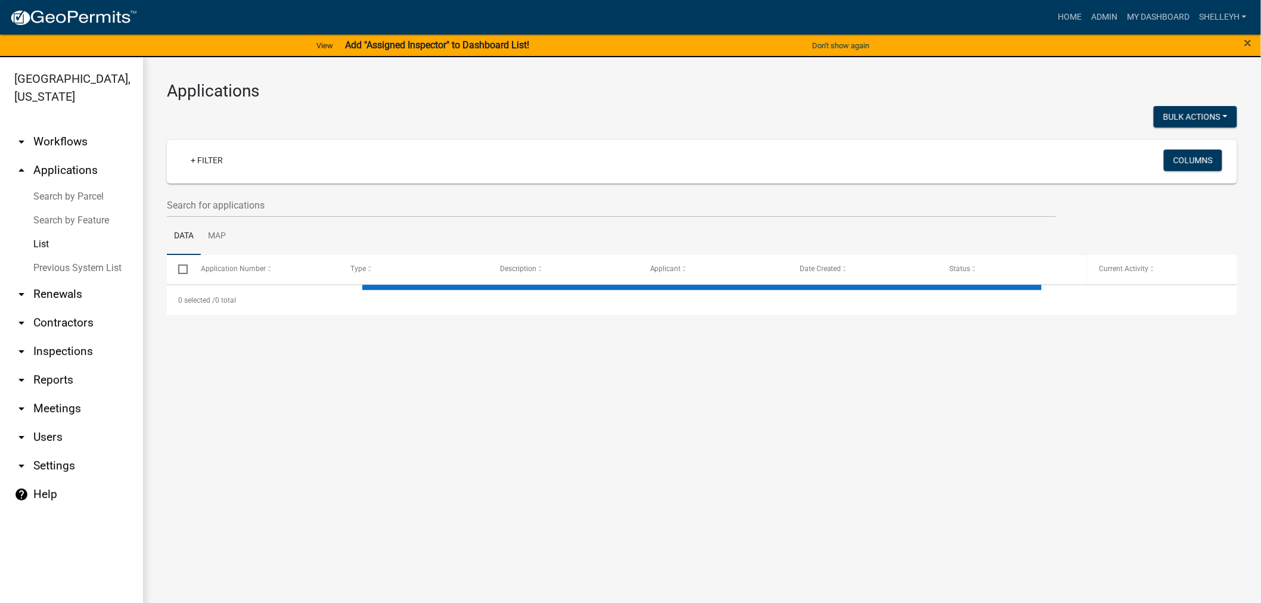
select select "1: 25"
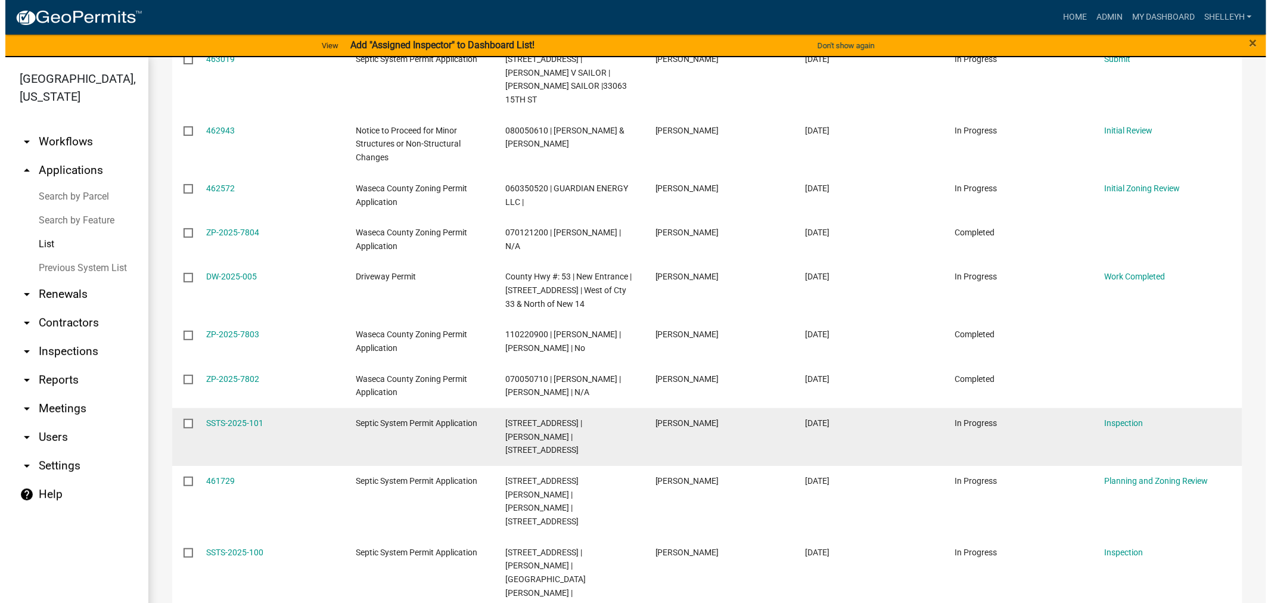
scroll to position [1058, 0]
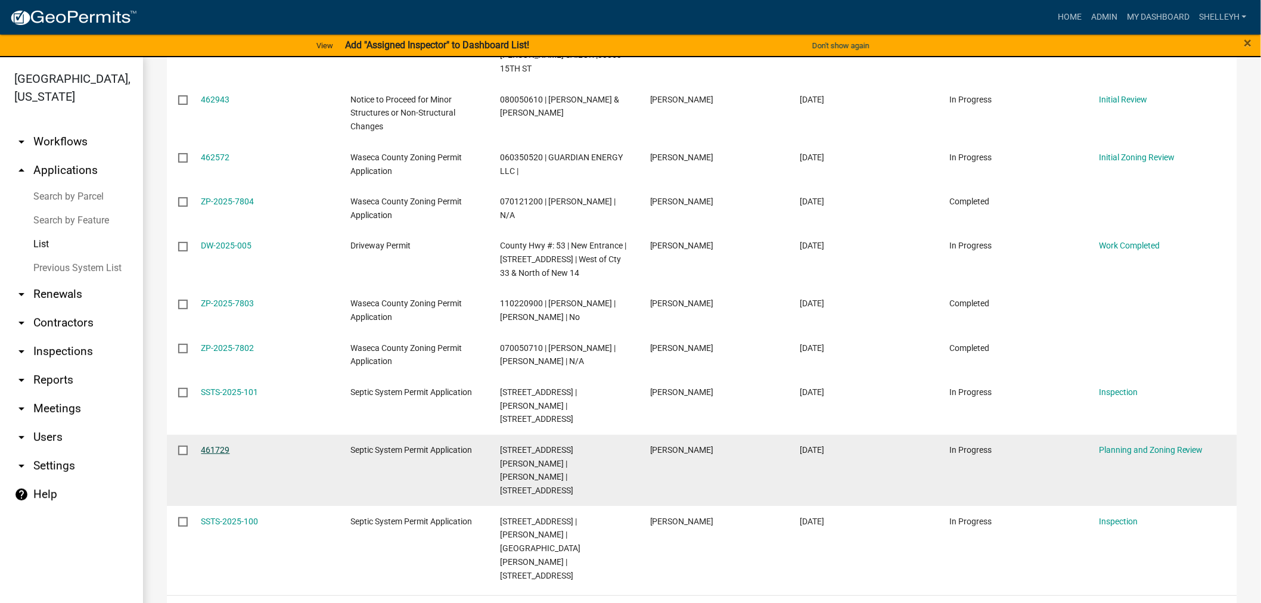
click at [218, 445] on link "461729" at bounding box center [215, 450] width 29 height 10
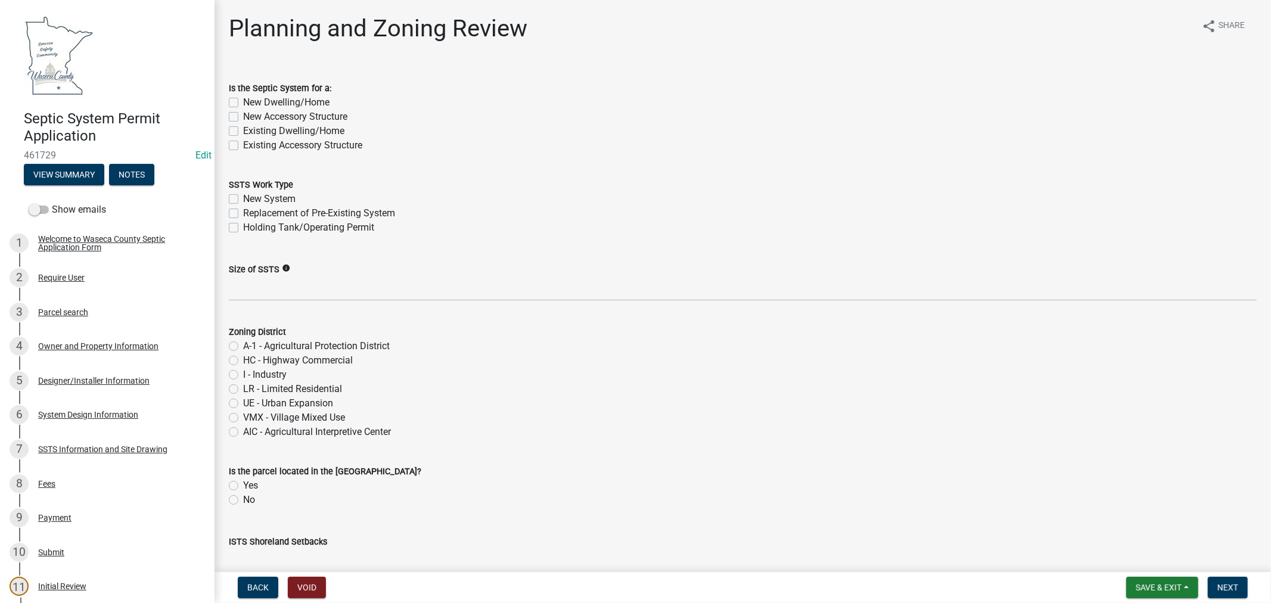
click at [243, 132] on label "Existing Dwelling/Home" at bounding box center [293, 131] width 101 height 14
click at [243, 132] on input "Existing Dwelling/Home" at bounding box center [247, 128] width 8 height 8
checkbox input "true"
checkbox input "false"
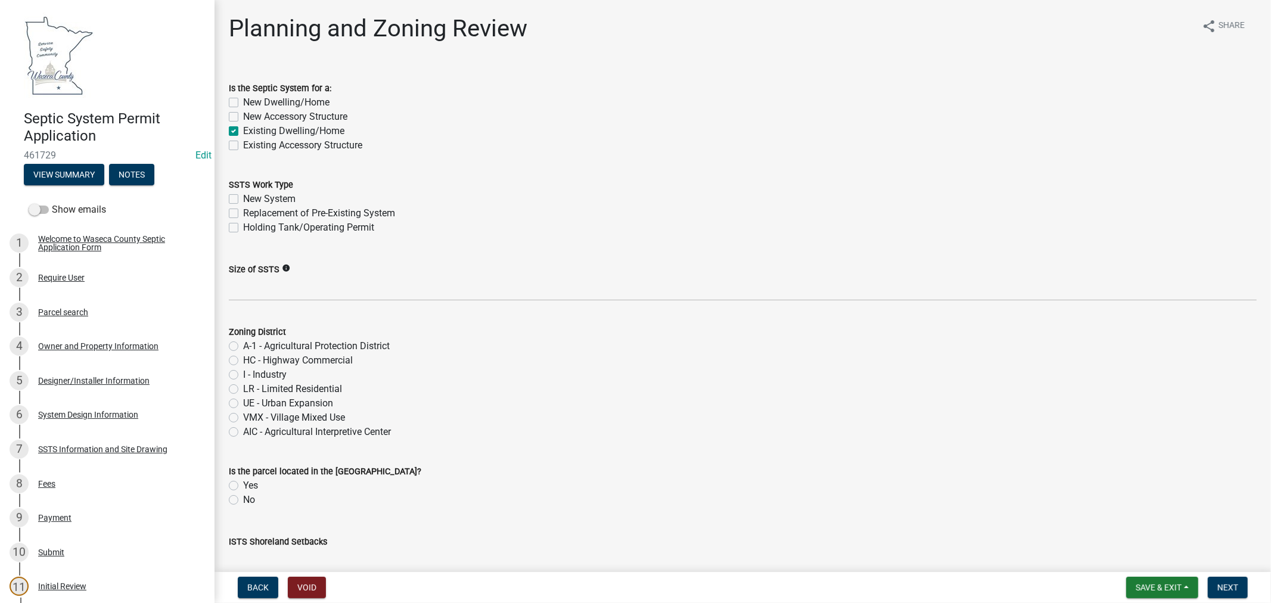
checkbox input "true"
checkbox input "false"
click at [243, 213] on label "Replacement of Pre-Existing System" at bounding box center [319, 213] width 152 height 14
click at [243, 213] on input "Replacement of Pre-Existing System" at bounding box center [247, 210] width 8 height 8
checkbox input "true"
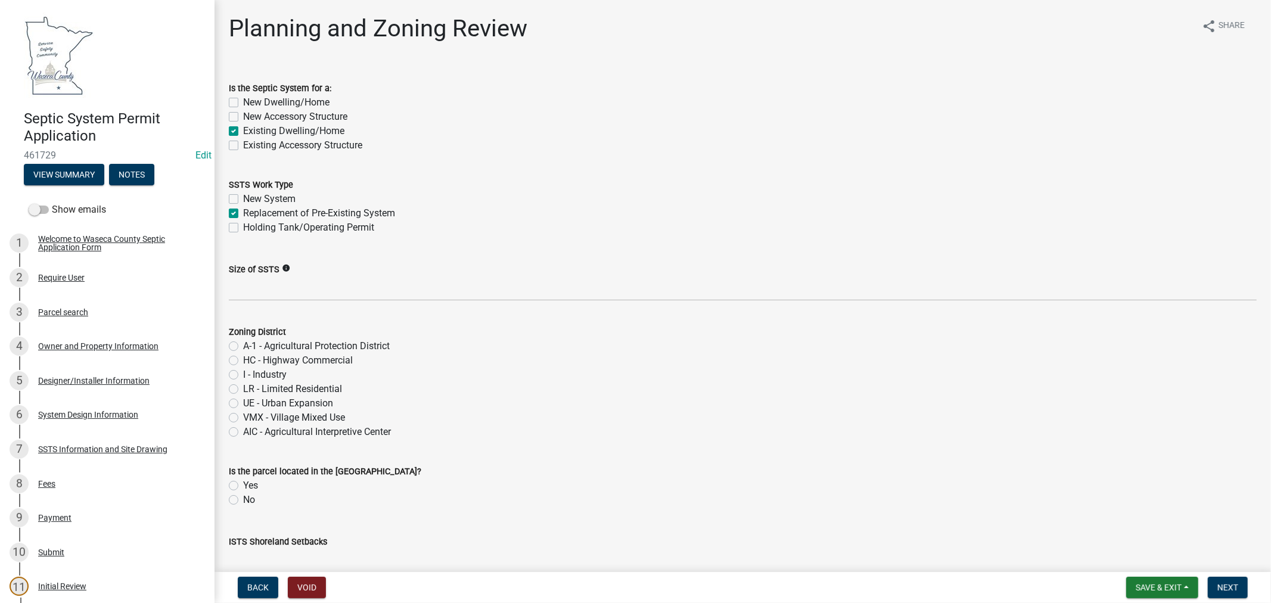
checkbox input "false"
checkbox input "true"
checkbox input "false"
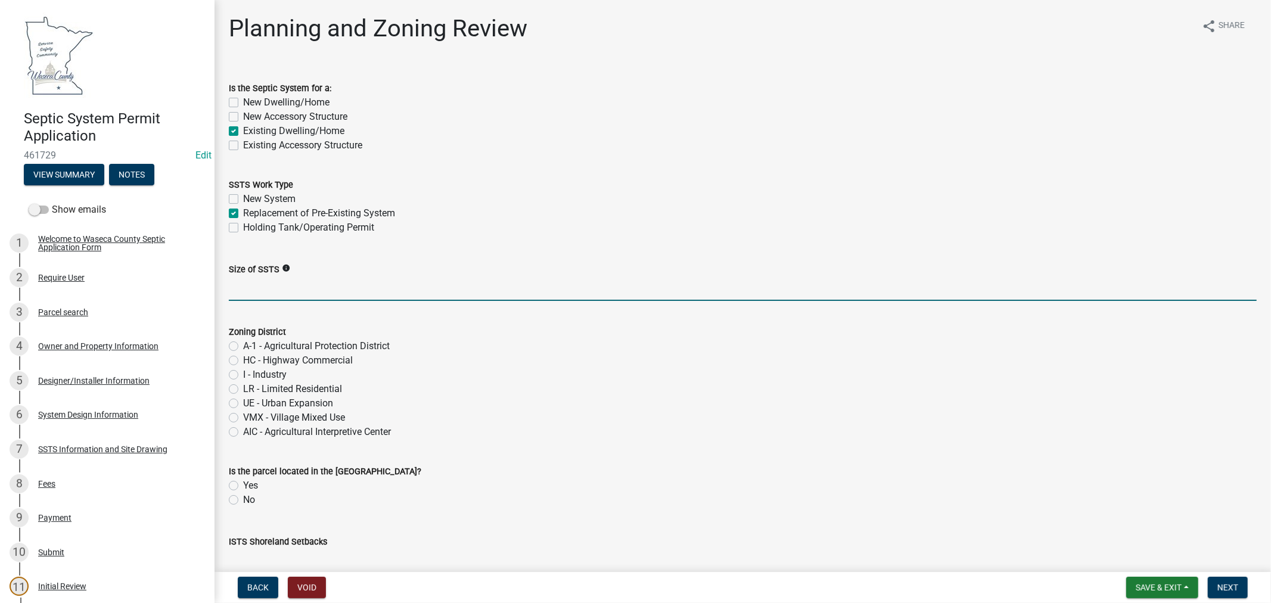
click at [268, 287] on input "Size of SSTS" at bounding box center [743, 289] width 1028 height 24
paste input "600gpd/4bed"
type input "600gpd/4bed"
click at [243, 346] on label "A-1 - Agricultural Protection District" at bounding box center [316, 346] width 147 height 14
click at [243, 346] on input "A-1 - Agricultural Protection District" at bounding box center [247, 343] width 8 height 8
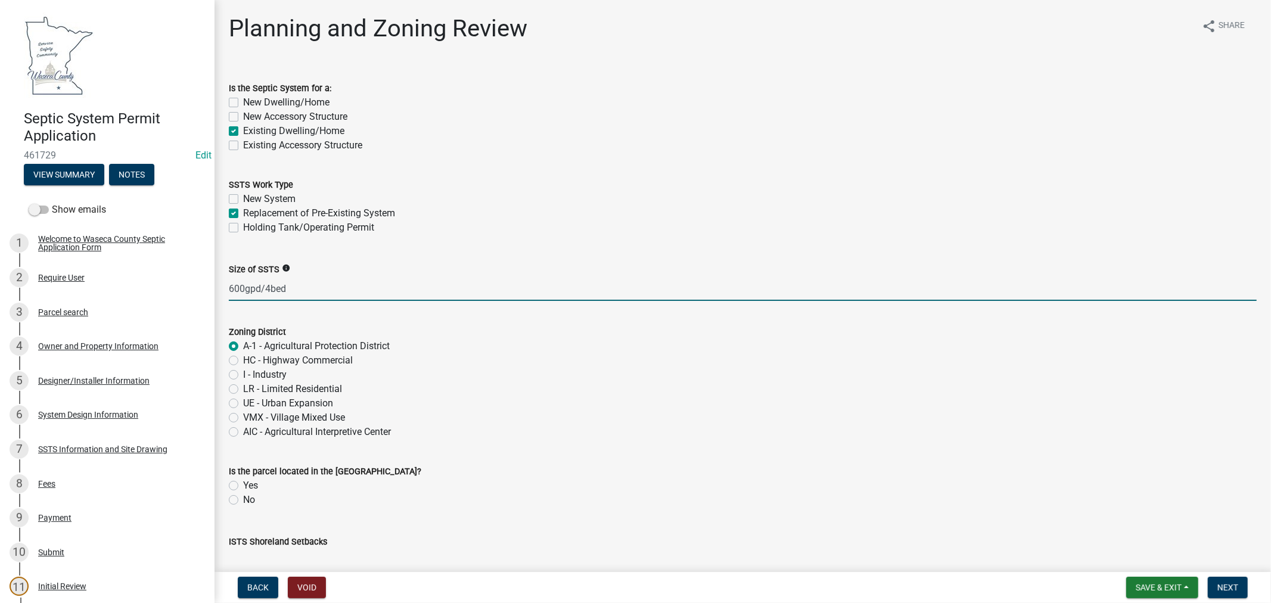
radio input "true"
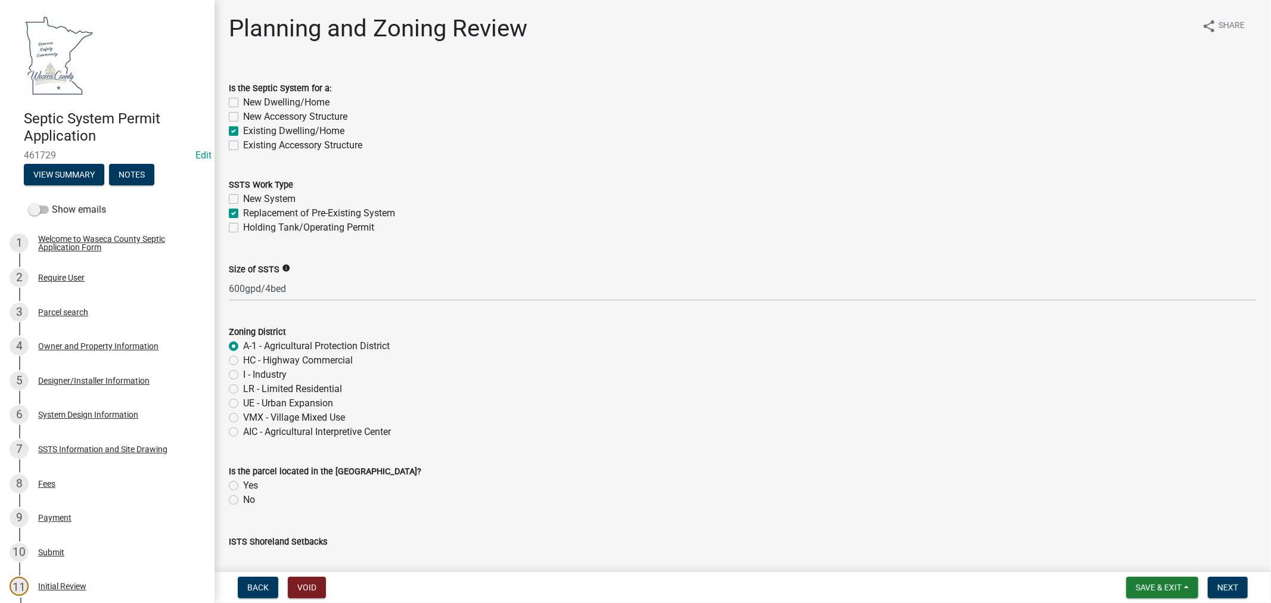
click at [243, 484] on label "Yes" at bounding box center [250, 486] width 15 height 14
click at [243, 484] on input "Yes" at bounding box center [247, 483] width 8 height 8
radio input "true"
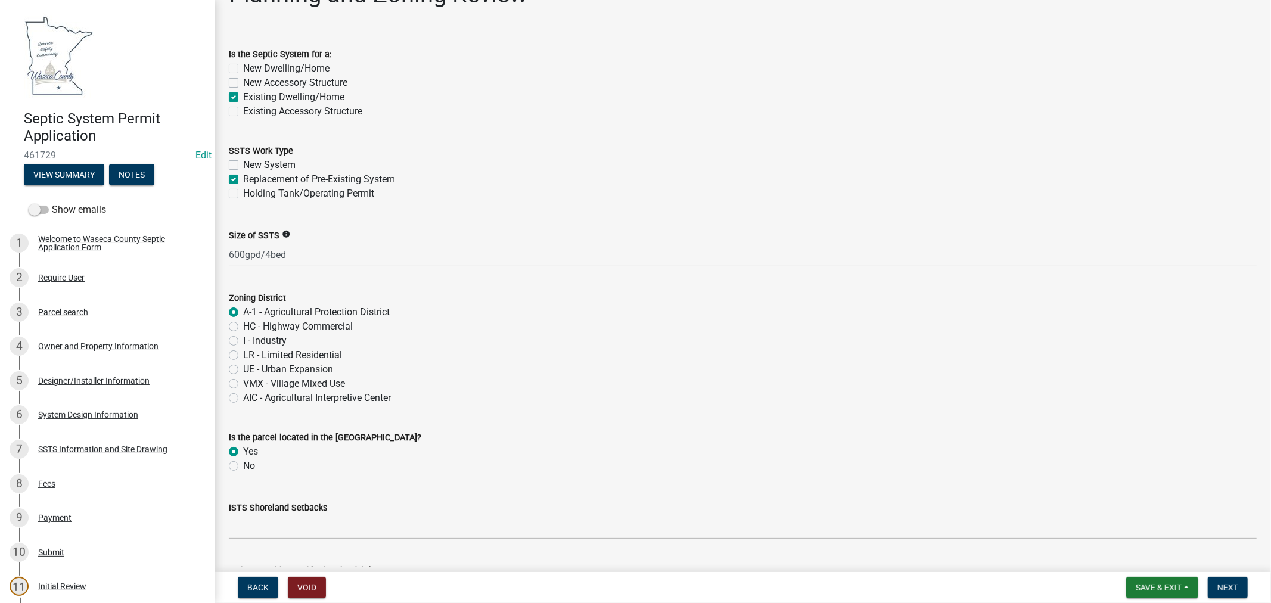
scroll to position [66, 0]
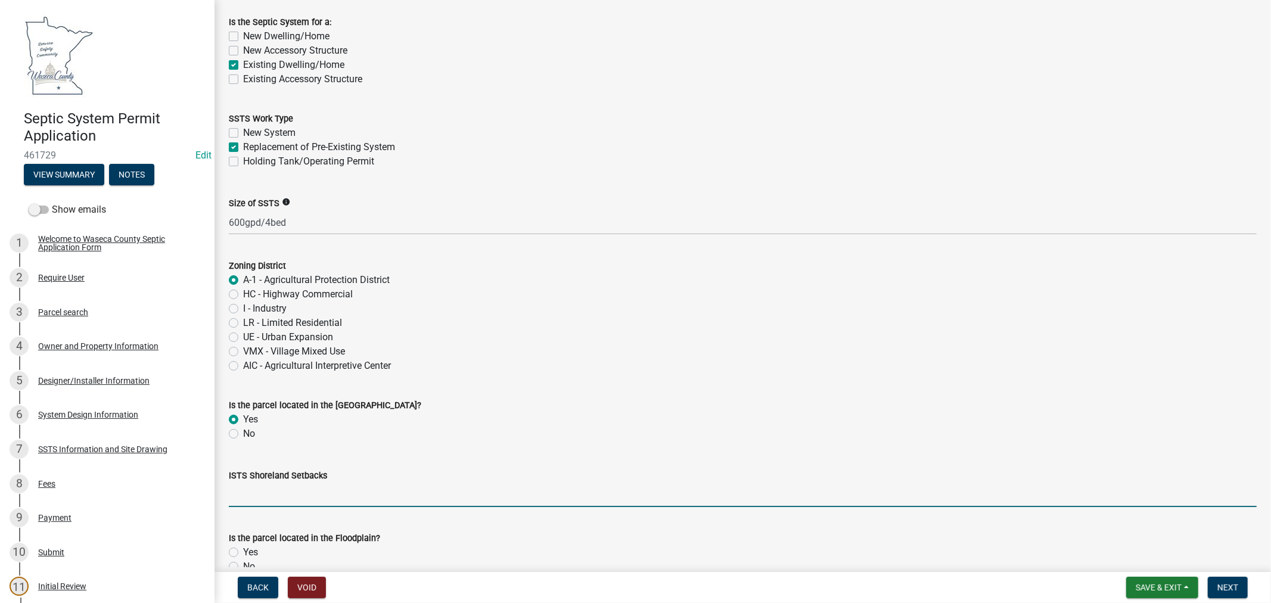
click at [296, 490] on input "ISTS Shoreland Setbacks" at bounding box center [743, 495] width 1028 height 24
type input "Rivers = 75 feet"
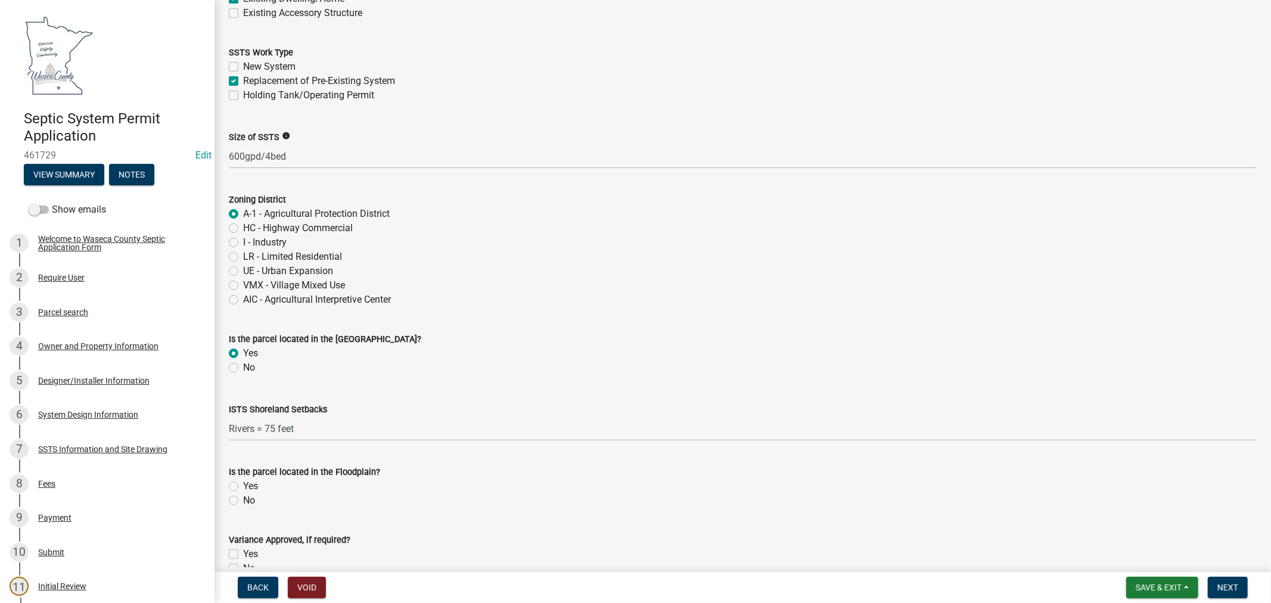
scroll to position [198, 0]
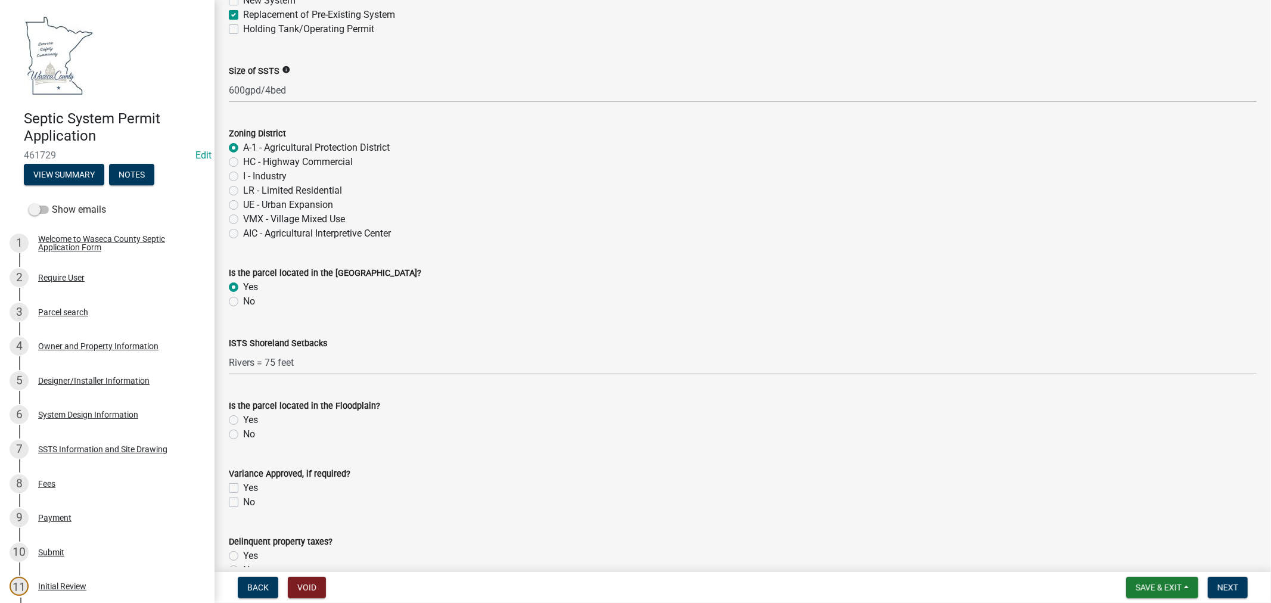
click at [243, 436] on label "No" at bounding box center [249, 434] width 12 height 14
click at [243, 435] on input "No" at bounding box center [247, 431] width 8 height 8
radio input "true"
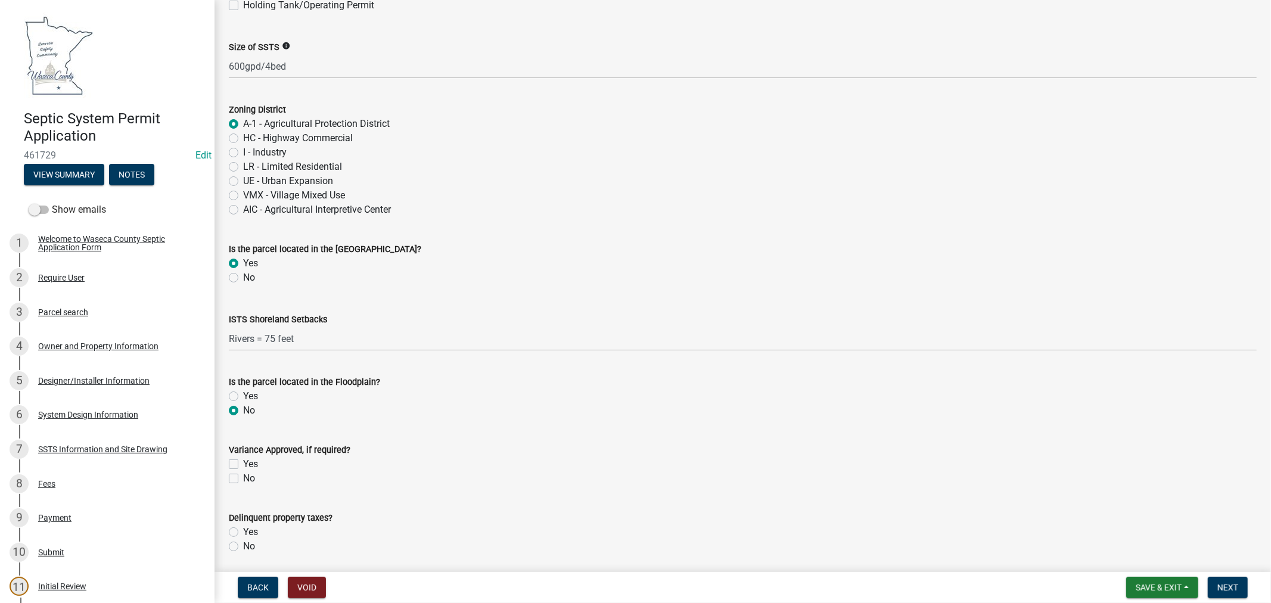
scroll to position [265, 0]
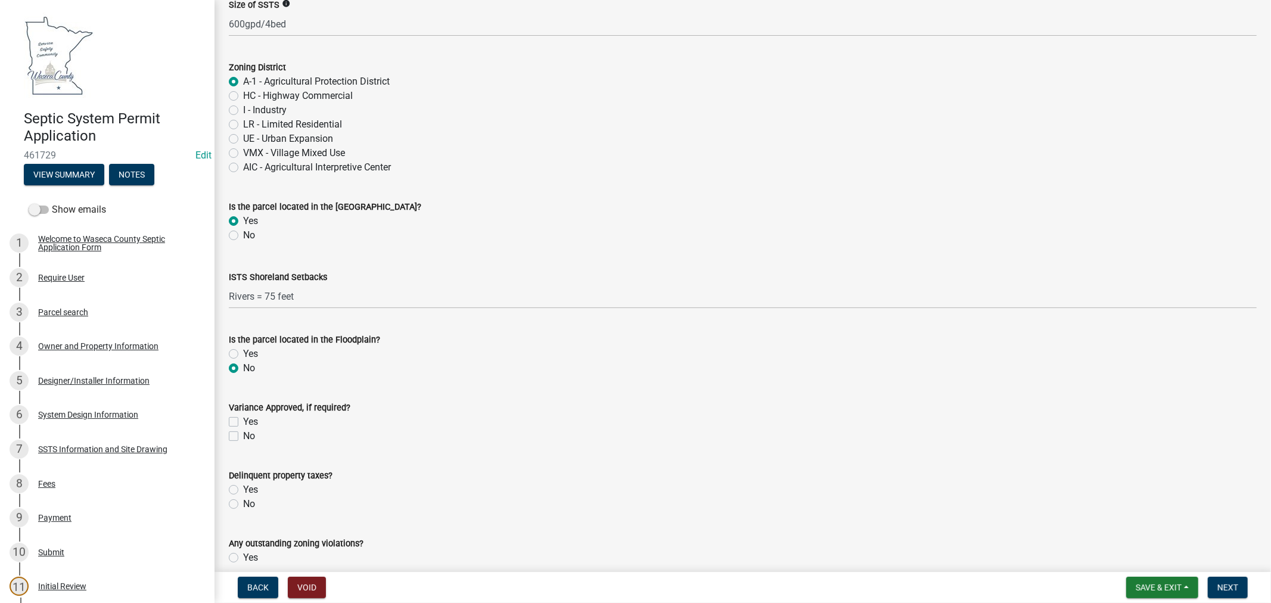
drag, startPoint x: 234, startPoint y: 505, endPoint x: 362, endPoint y: 495, distance: 127.9
click at [243, 505] on label "No" at bounding box center [249, 504] width 12 height 14
click at [243, 505] on input "No" at bounding box center [247, 501] width 8 height 8
radio input "true"
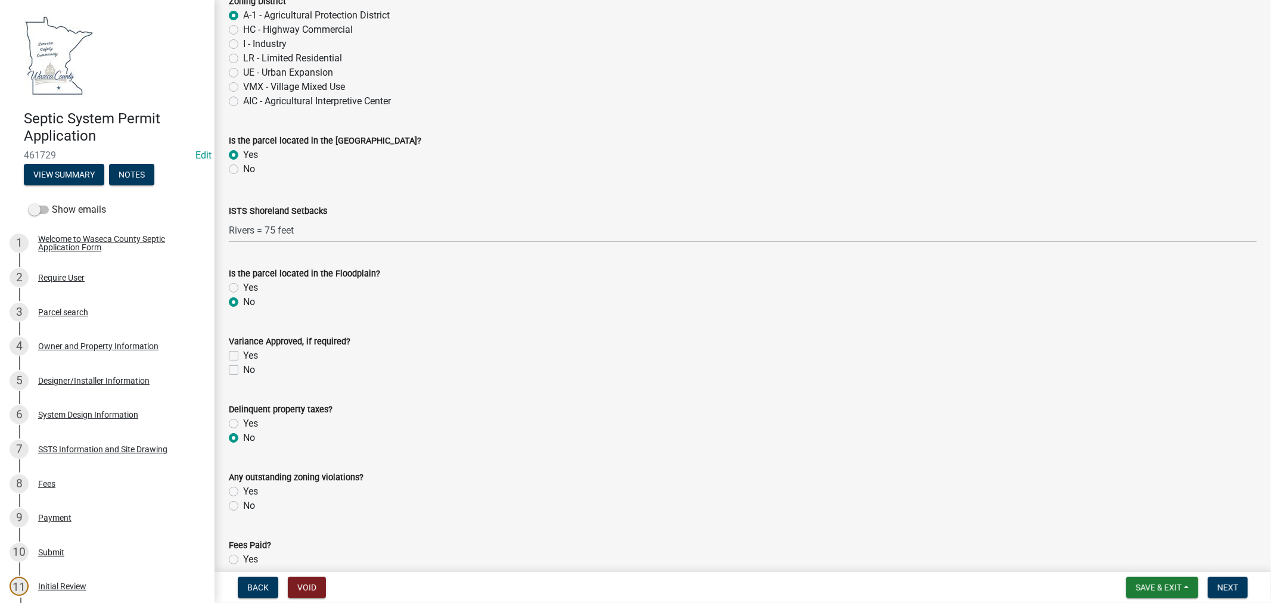
drag, startPoint x: 232, startPoint y: 502, endPoint x: 354, endPoint y: 502, distance: 121.6
click at [243, 503] on label "No" at bounding box center [249, 506] width 12 height 14
click at [243, 503] on input "No" at bounding box center [247, 503] width 8 height 8
radio input "true"
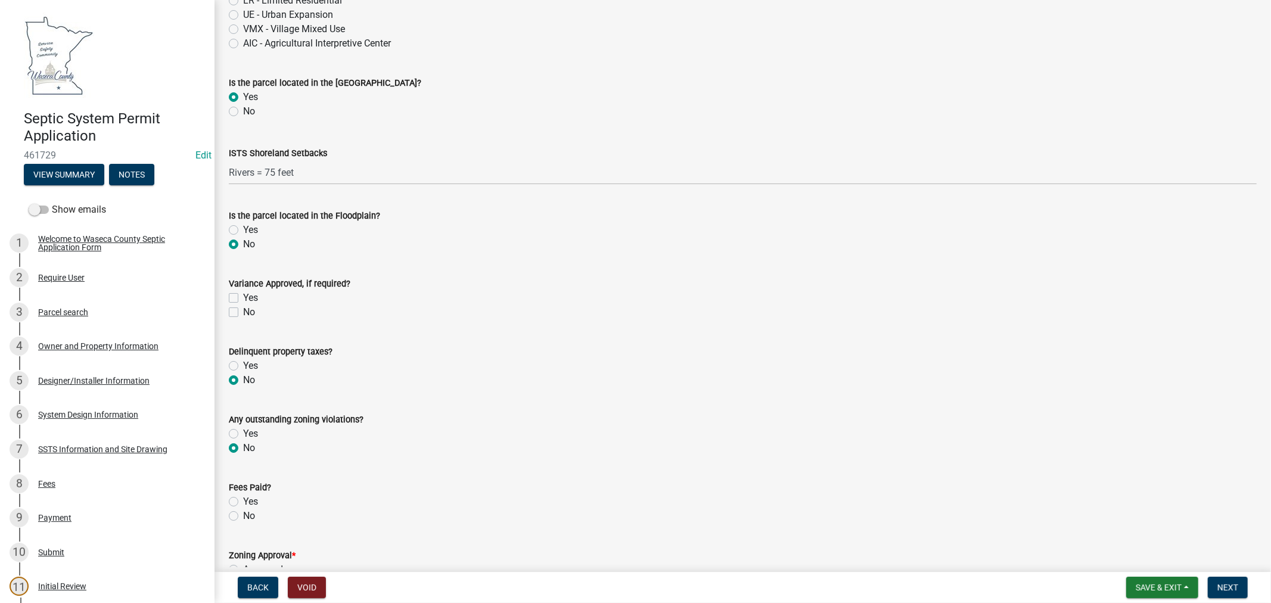
scroll to position [463, 0]
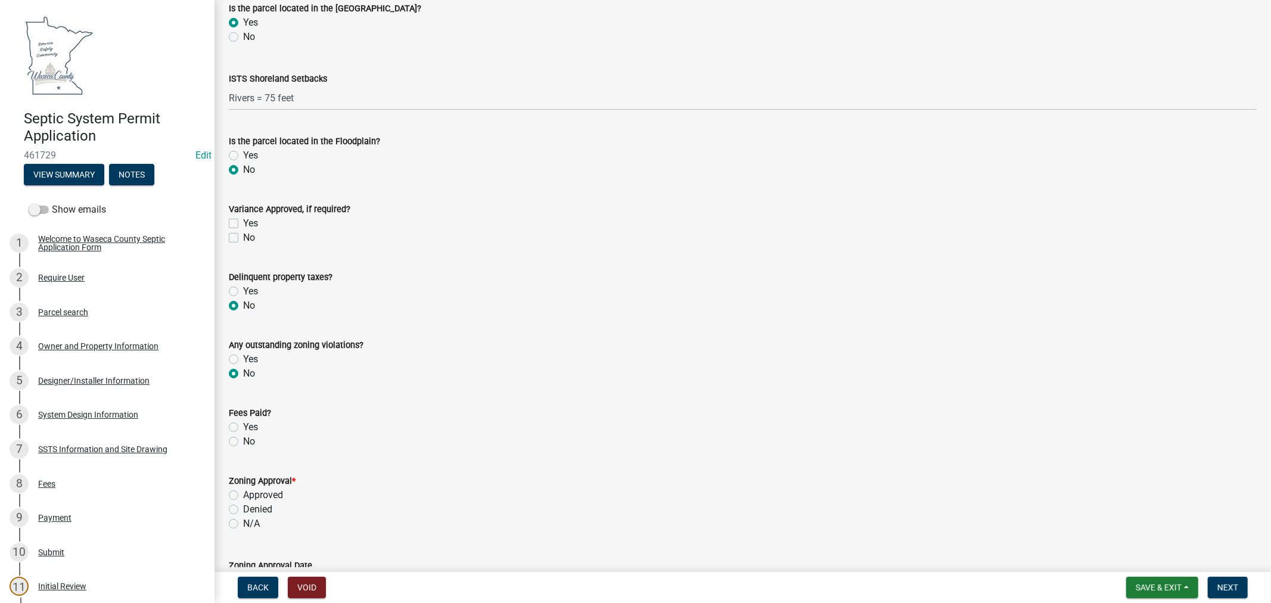
click at [243, 426] on label "Yes" at bounding box center [250, 427] width 15 height 14
click at [243, 426] on input "Yes" at bounding box center [247, 424] width 8 height 8
radio input "true"
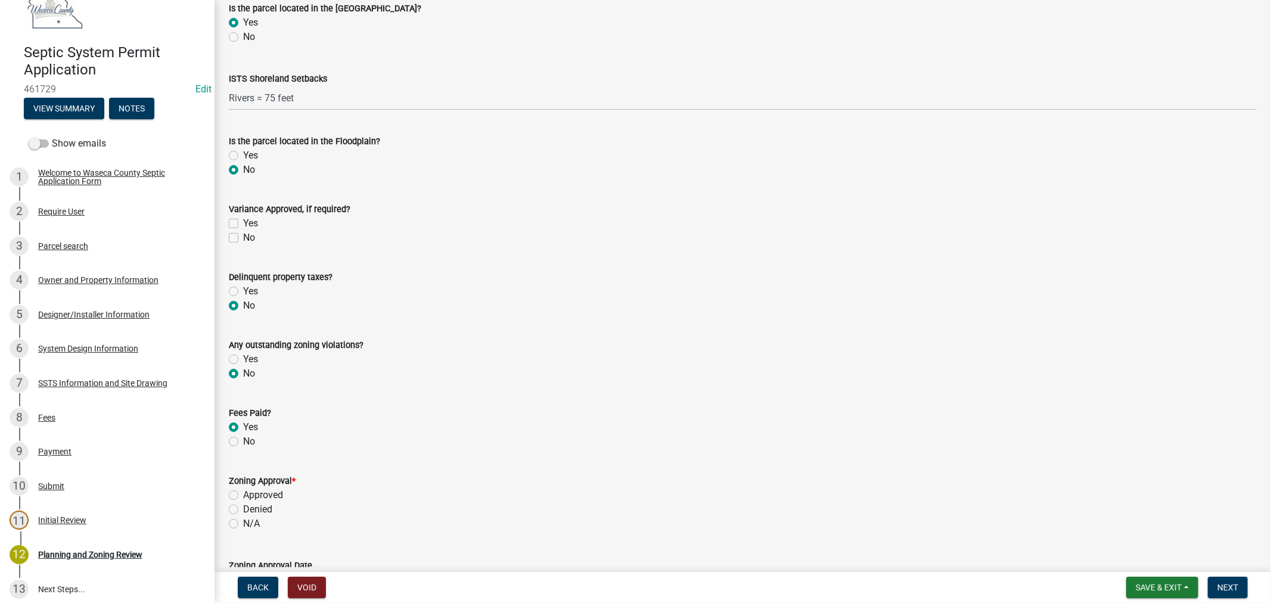
click at [243, 499] on label "Approved" at bounding box center [263, 495] width 40 height 14
click at [243, 496] on input "Approved" at bounding box center [247, 492] width 8 height 8
radio input "true"
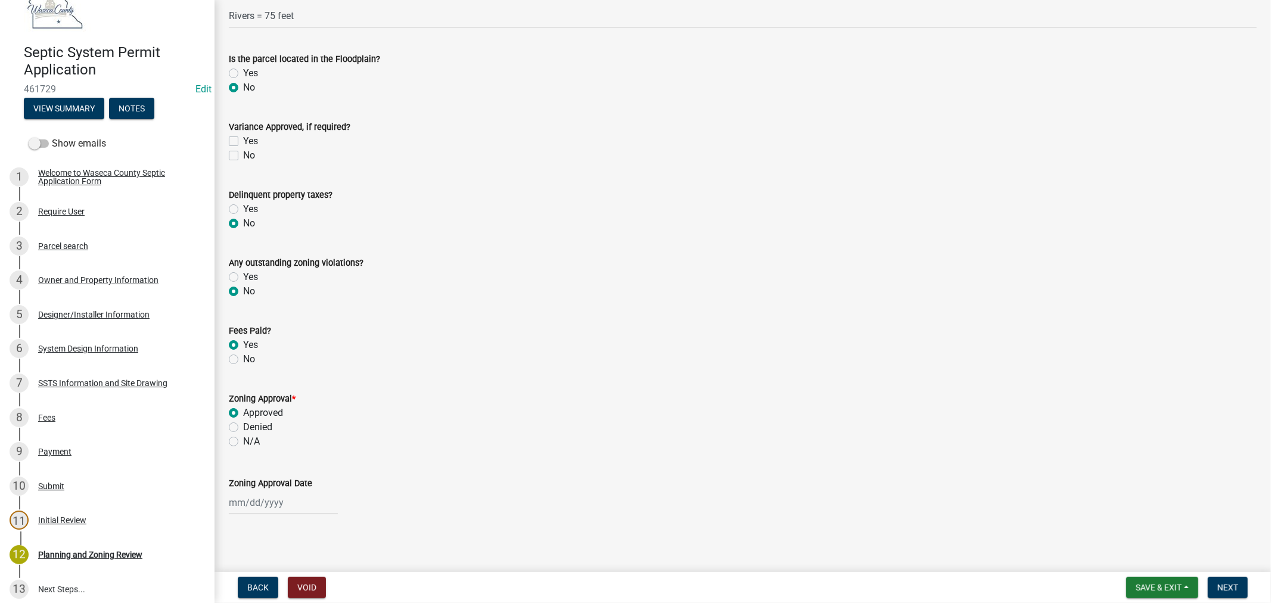
scroll to position [550, 0]
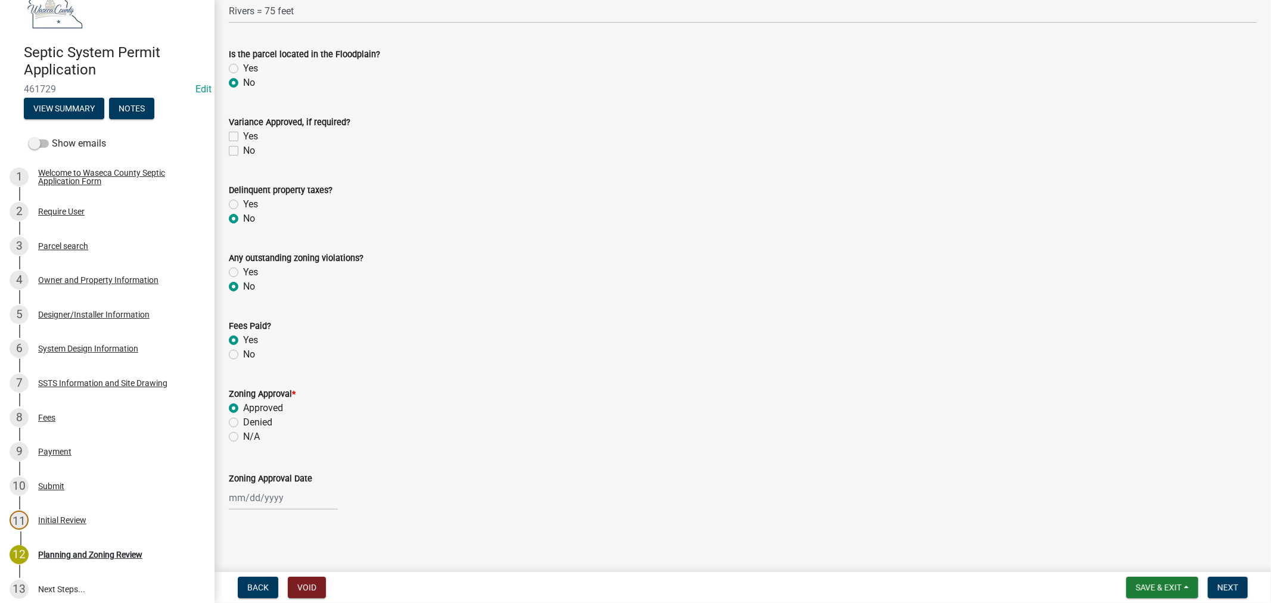
click at [275, 493] on div at bounding box center [283, 498] width 109 height 24
select select "8"
select select "2025"
click at [240, 435] on div "18" at bounding box center [240, 434] width 19 height 19
type input "[DATE]"
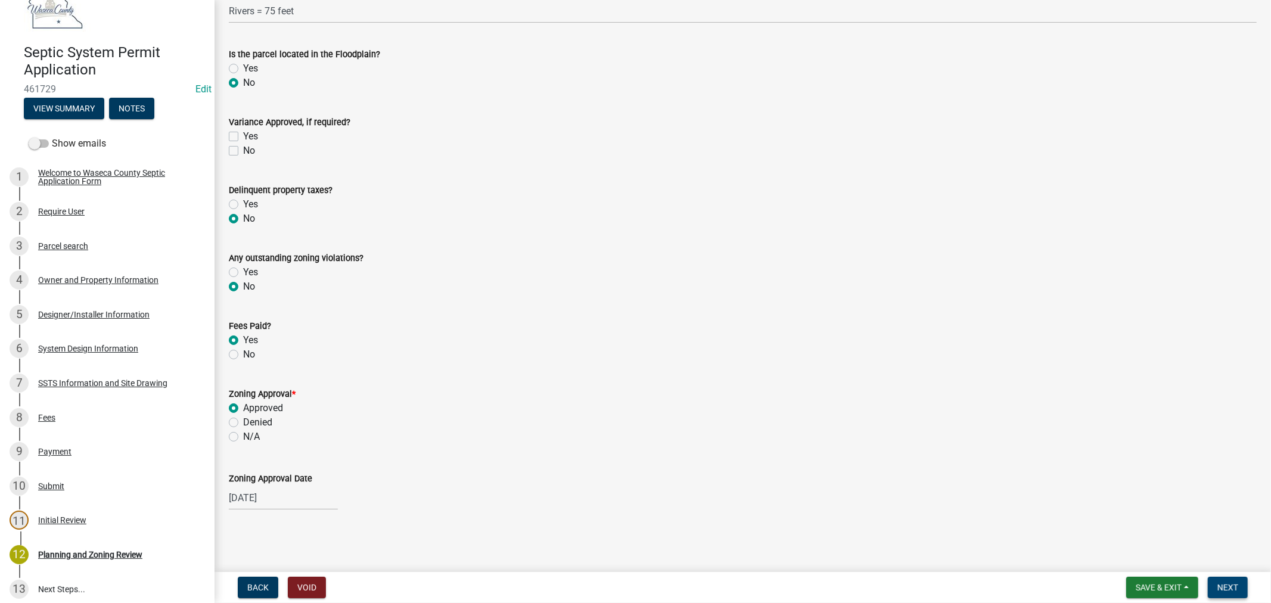
click at [1225, 585] on span "Next" at bounding box center [1228, 588] width 21 height 10
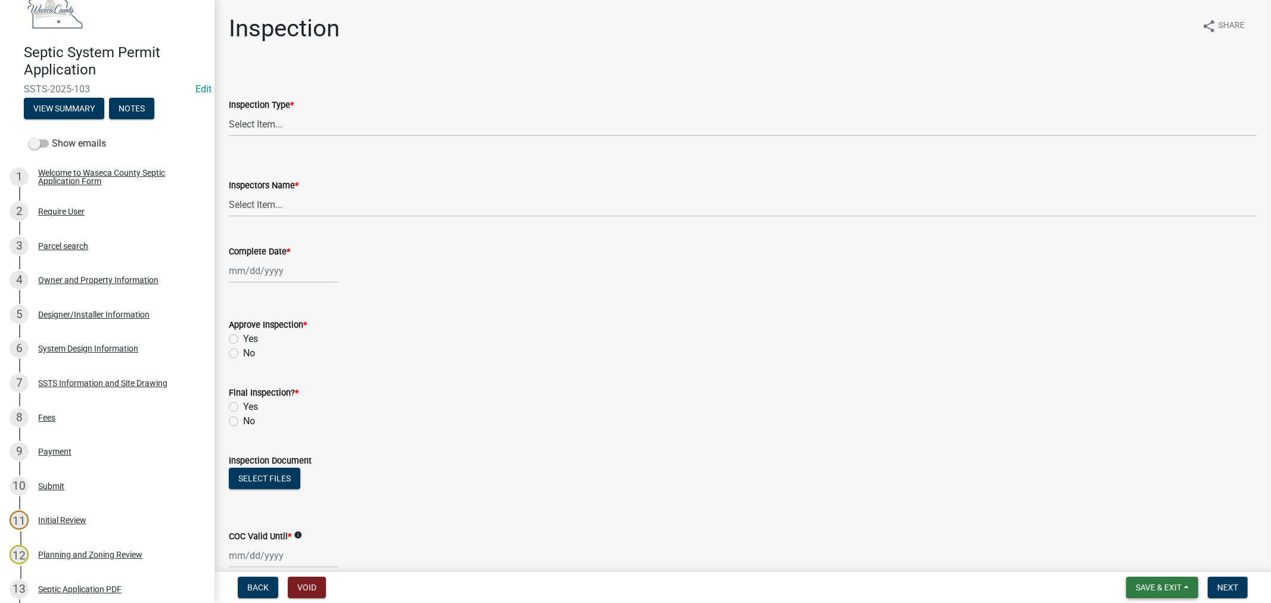
click at [1175, 585] on span "Save & Exit" at bounding box center [1159, 588] width 46 height 10
click at [1129, 553] on button "Save & Exit" at bounding box center [1150, 556] width 95 height 29
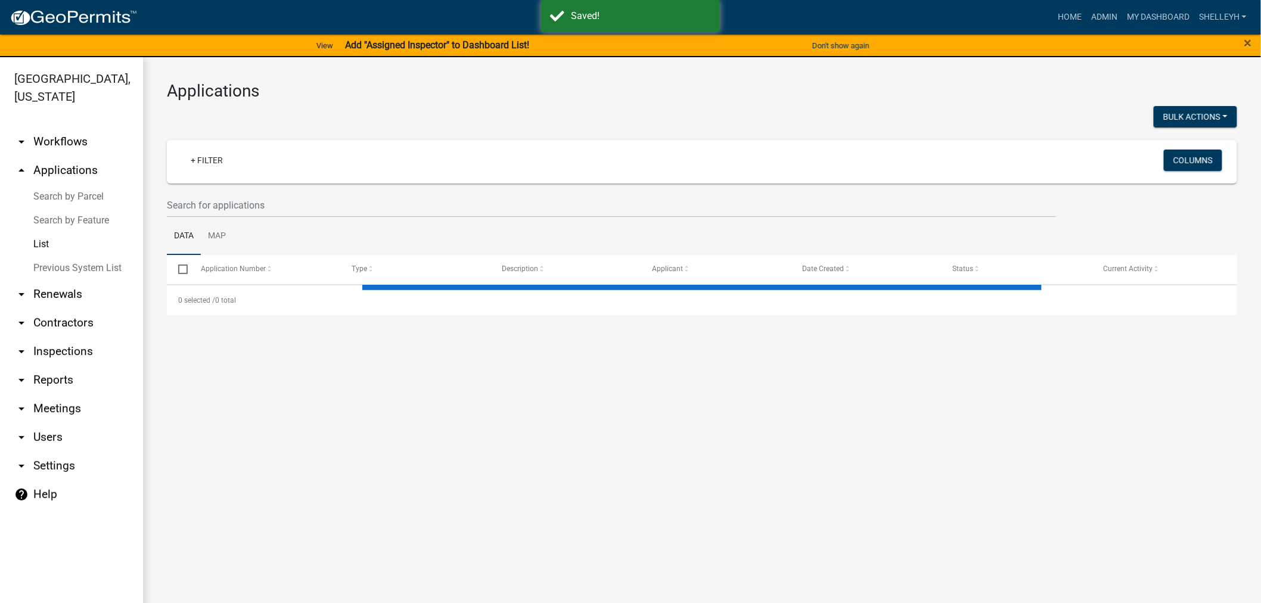
select select "1: 25"
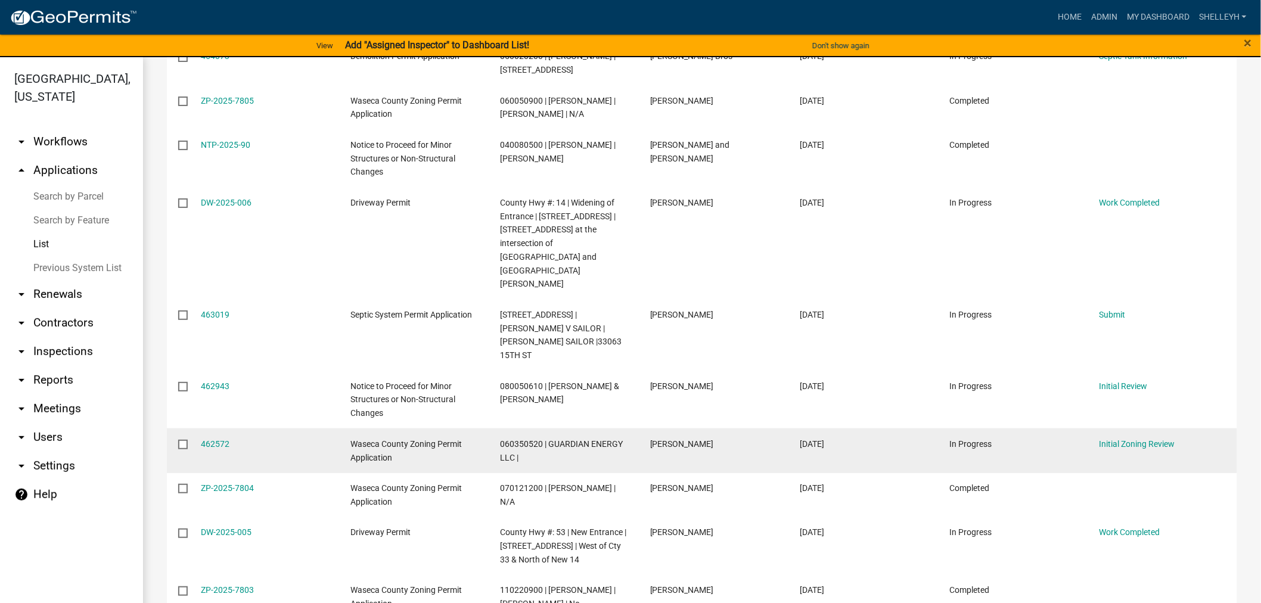
scroll to position [795, 0]
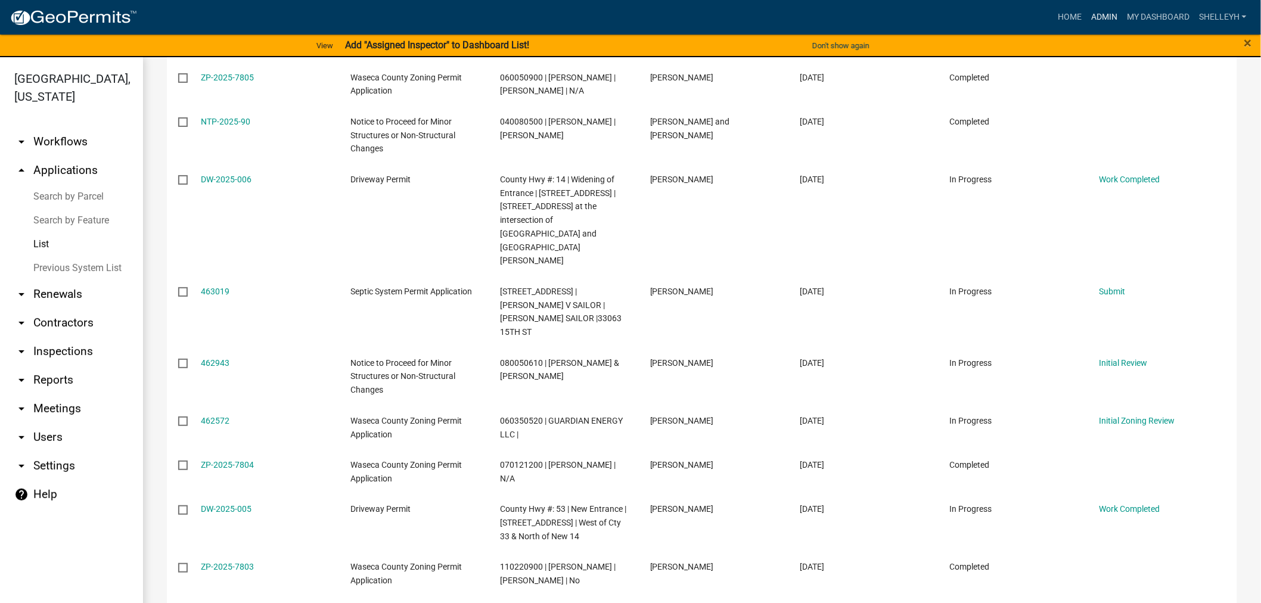
click at [1106, 15] on link "Admin" at bounding box center [1105, 17] width 36 height 23
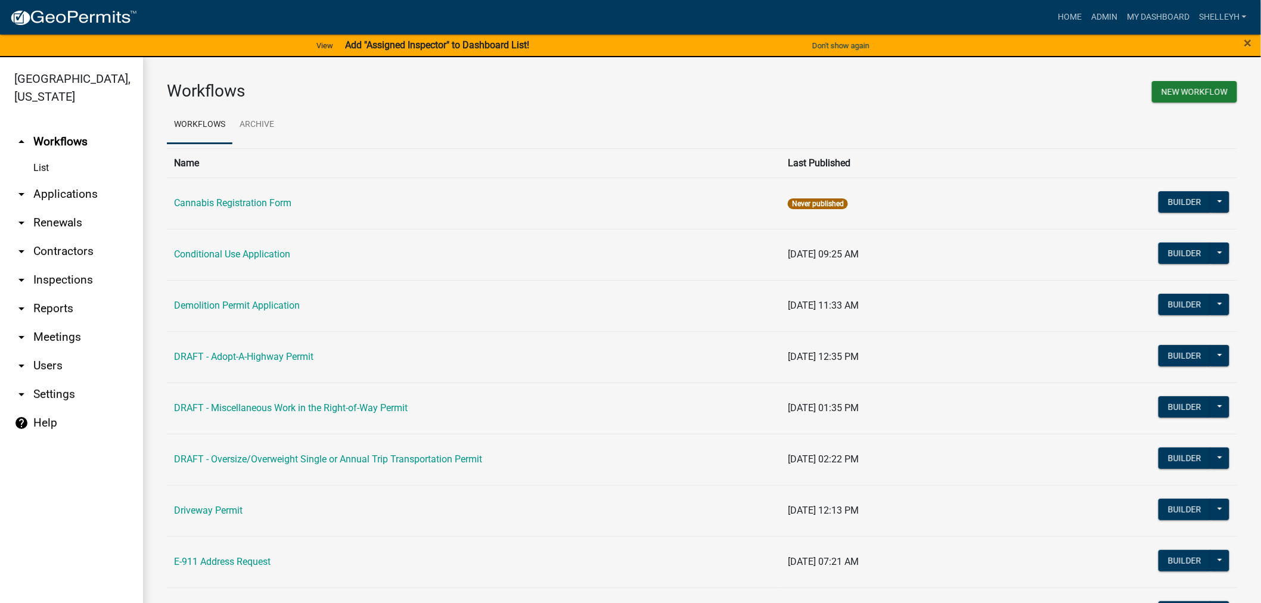
click at [80, 192] on link "arrow_drop_down Applications" at bounding box center [71, 194] width 143 height 29
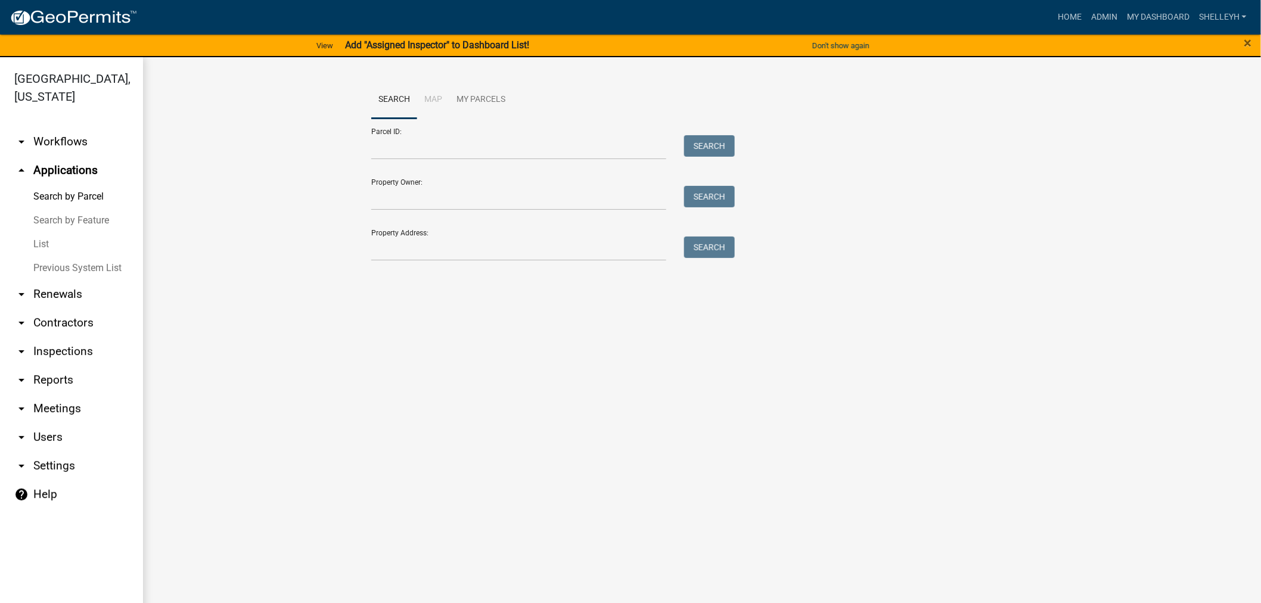
click at [41, 236] on link "List" at bounding box center [71, 244] width 143 height 24
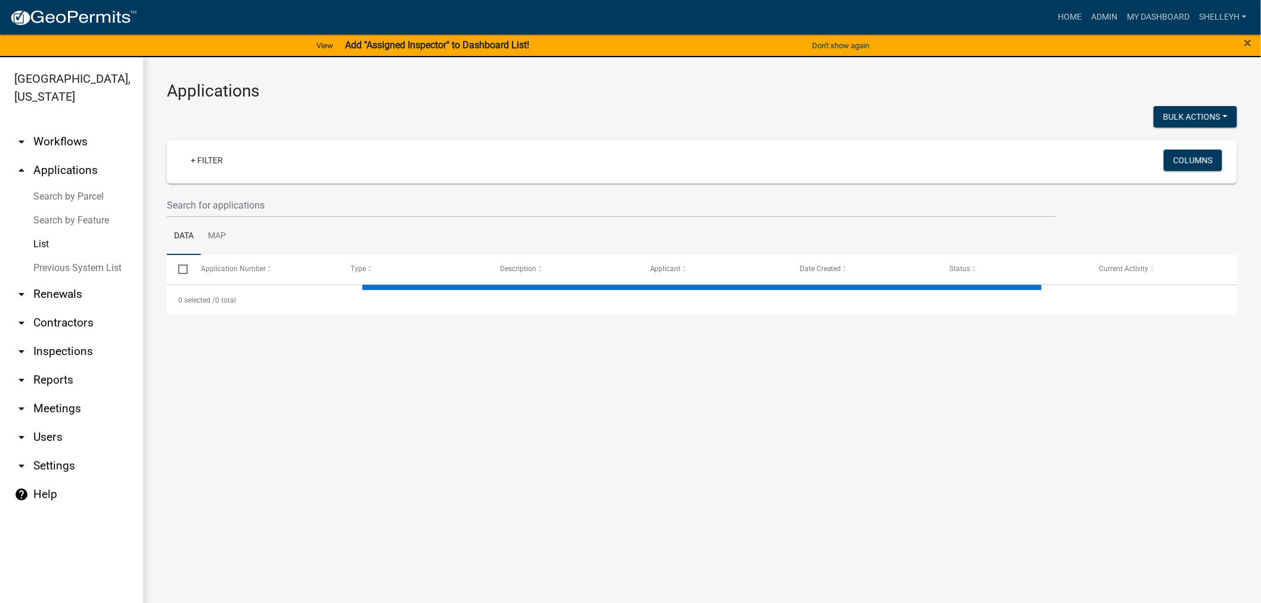
select select "1: 25"
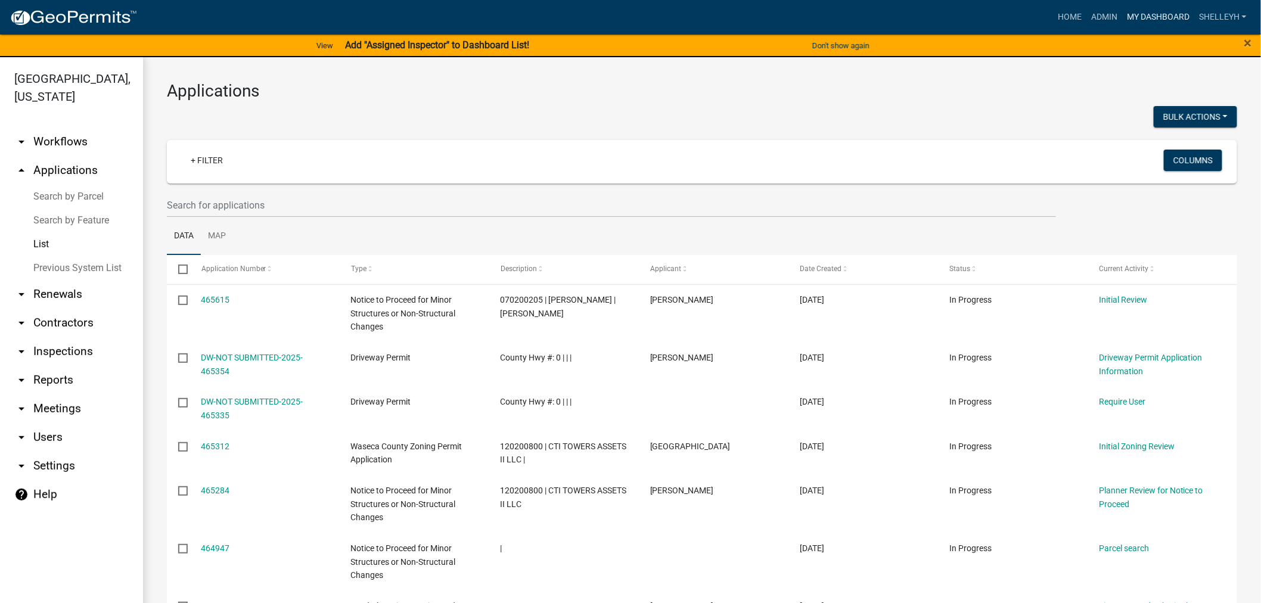
click at [1137, 14] on link "My Dashboard" at bounding box center [1158, 17] width 72 height 23
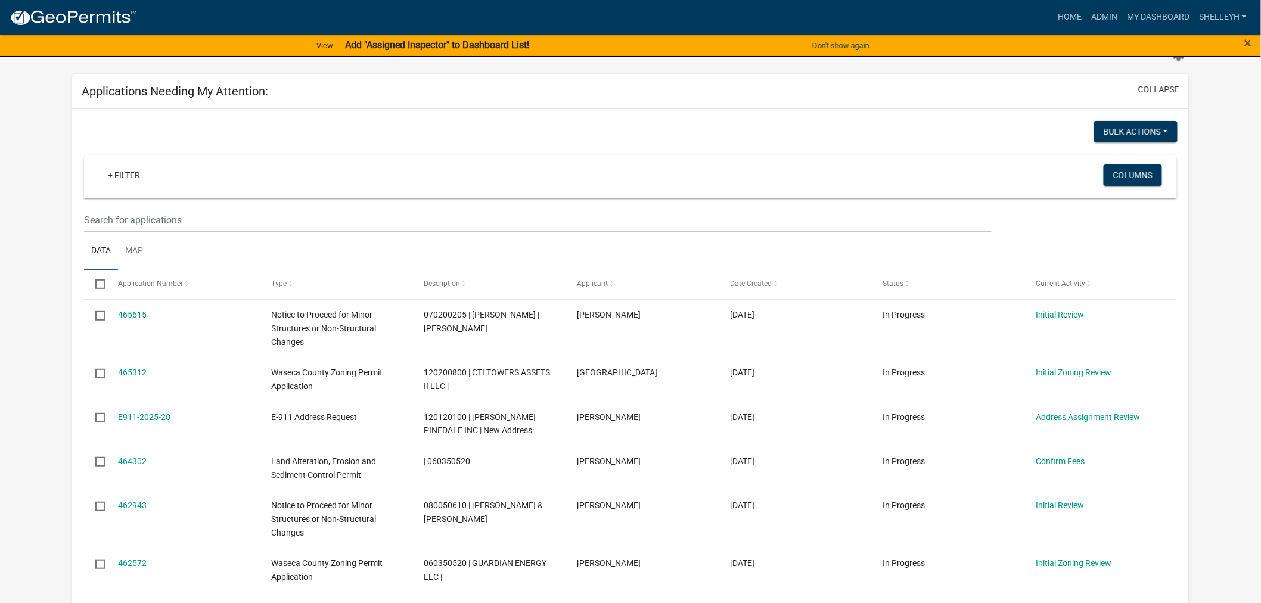
scroll to position [66, 0]
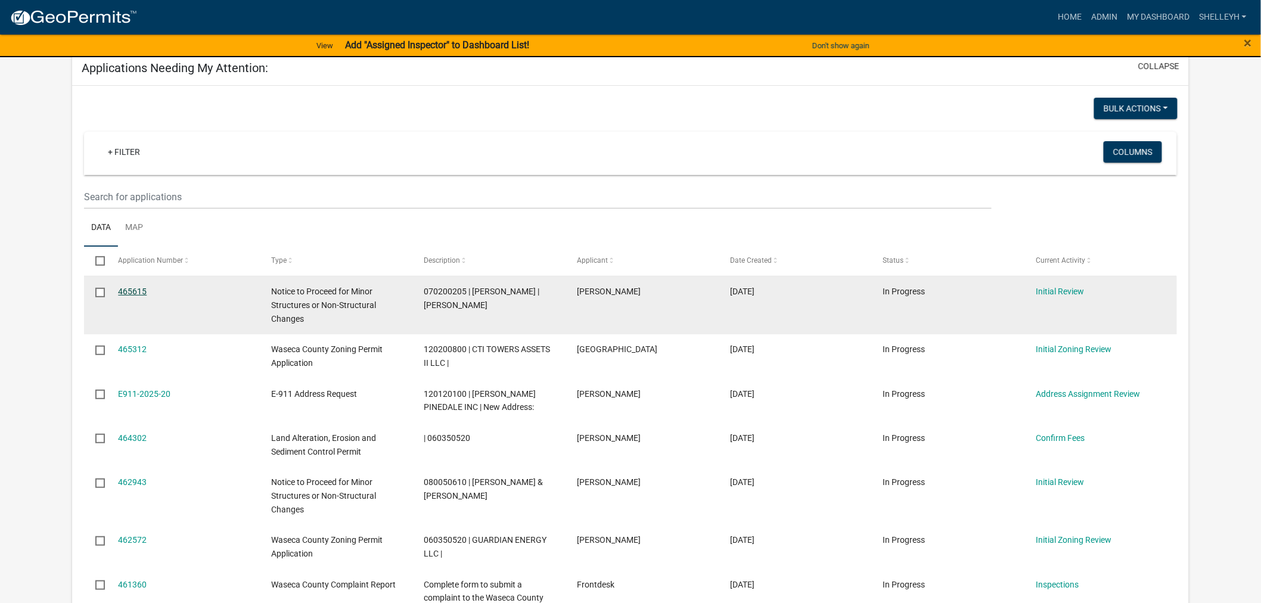
click at [132, 288] on link "465615" at bounding box center [132, 292] width 29 height 10
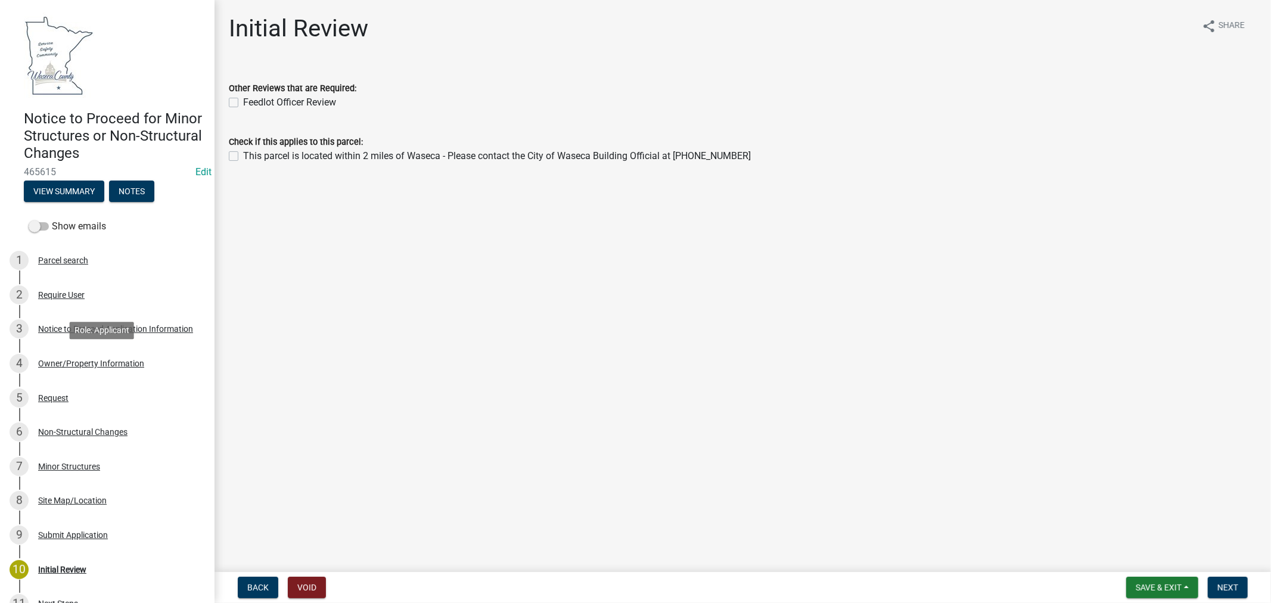
drag, startPoint x: 64, startPoint y: 362, endPoint x: 215, endPoint y: 346, distance: 151.7
click at [64, 362] on div "Owner/Property Information" at bounding box center [91, 363] width 106 height 8
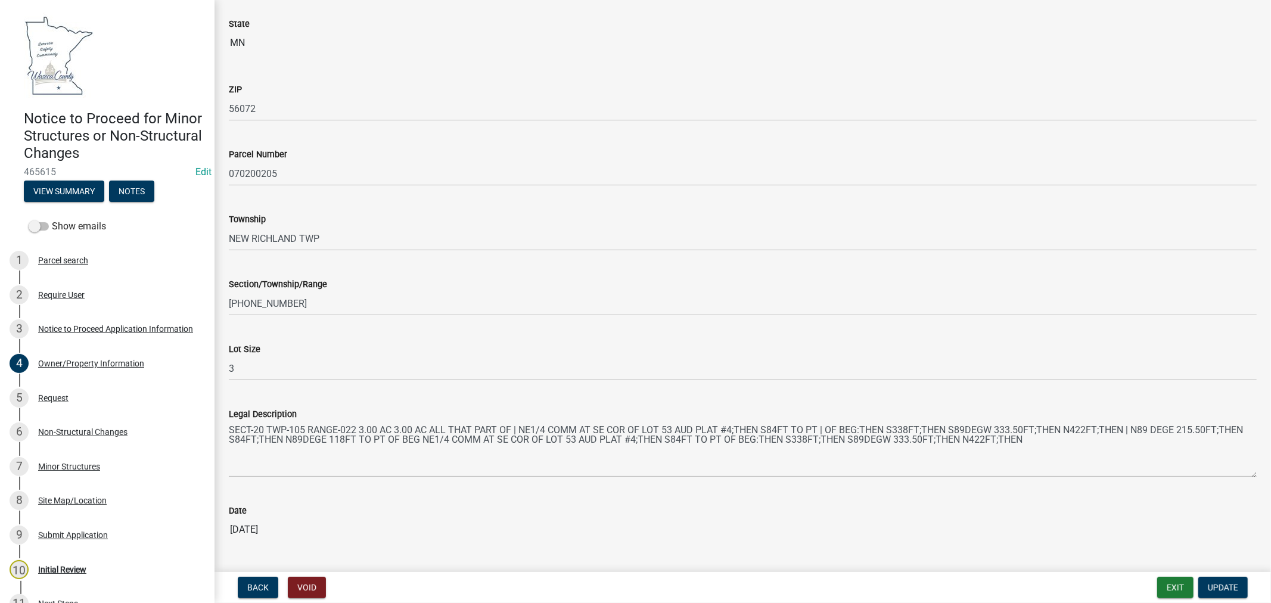
scroll to position [735, 0]
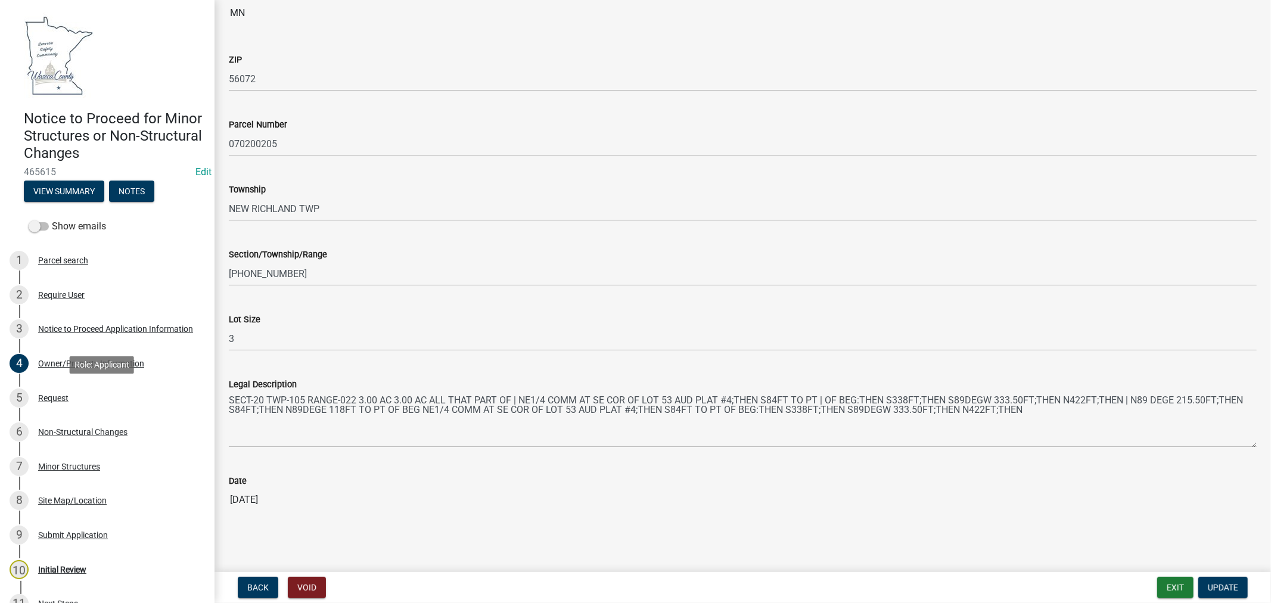
drag, startPoint x: 51, startPoint y: 393, endPoint x: 213, endPoint y: 317, distance: 179.7
click at [51, 394] on div "Request" at bounding box center [53, 398] width 30 height 8
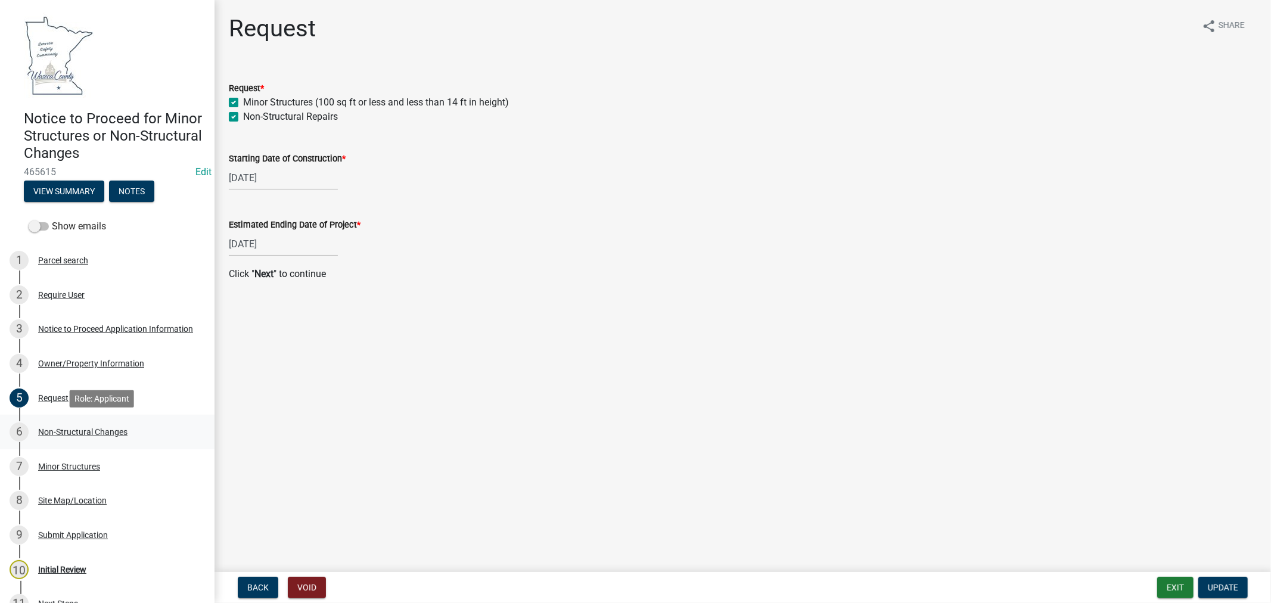
click at [51, 431] on div "Non-Structural Changes" at bounding box center [82, 432] width 89 height 8
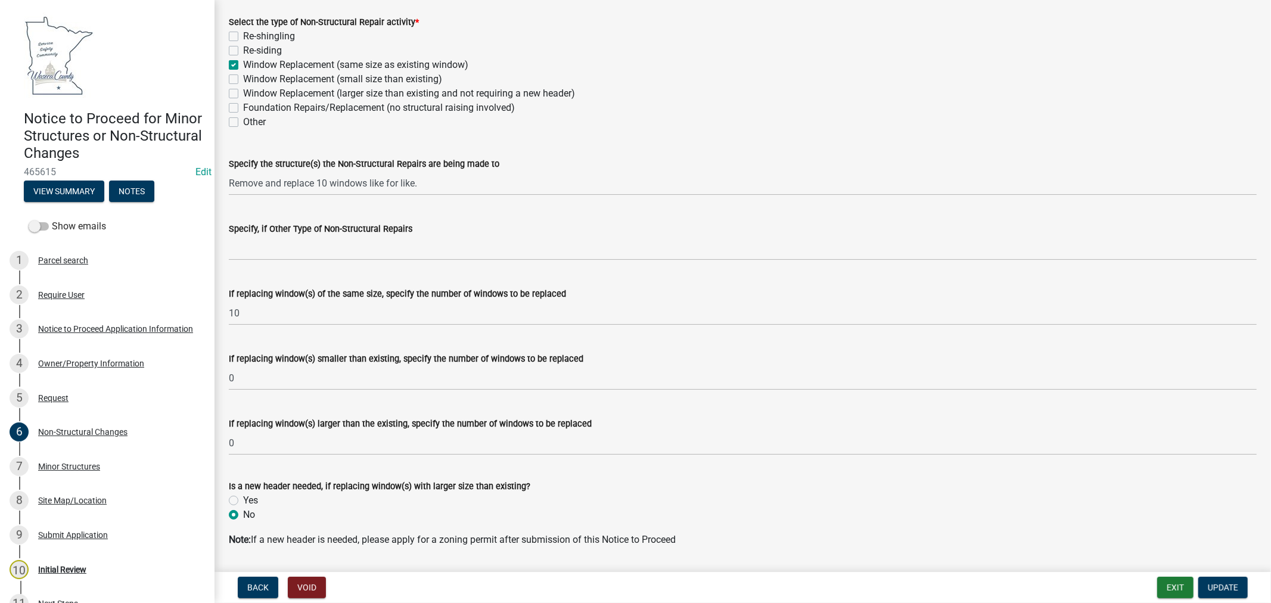
scroll to position [102, 0]
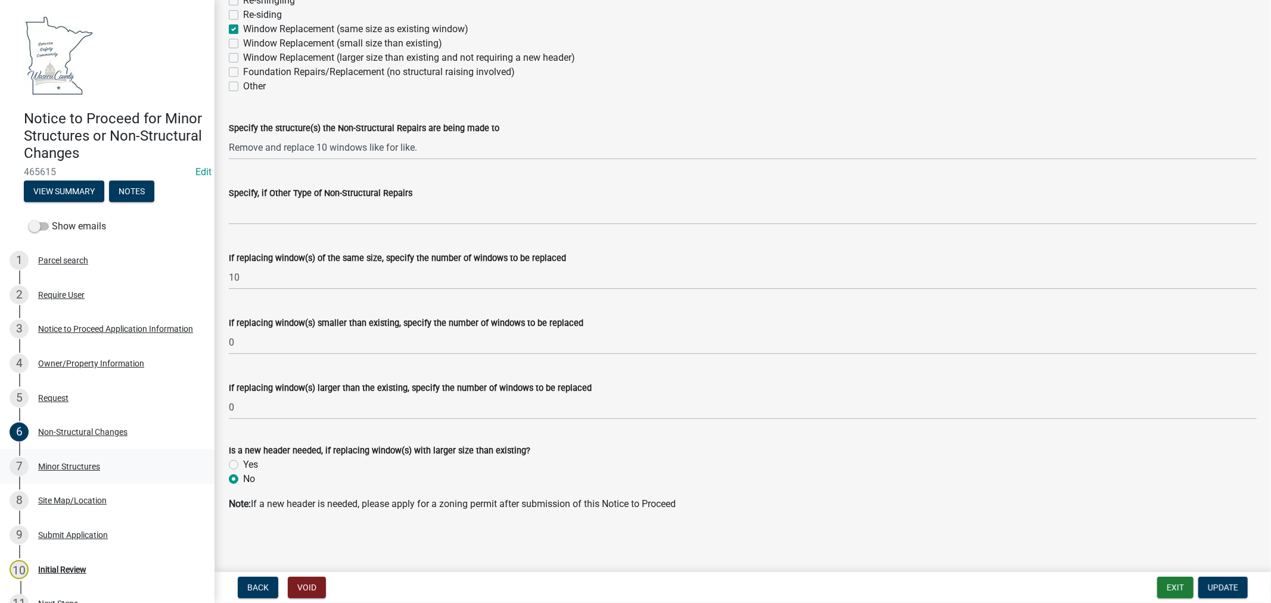
click at [81, 463] on div "Minor Structures" at bounding box center [69, 467] width 62 height 8
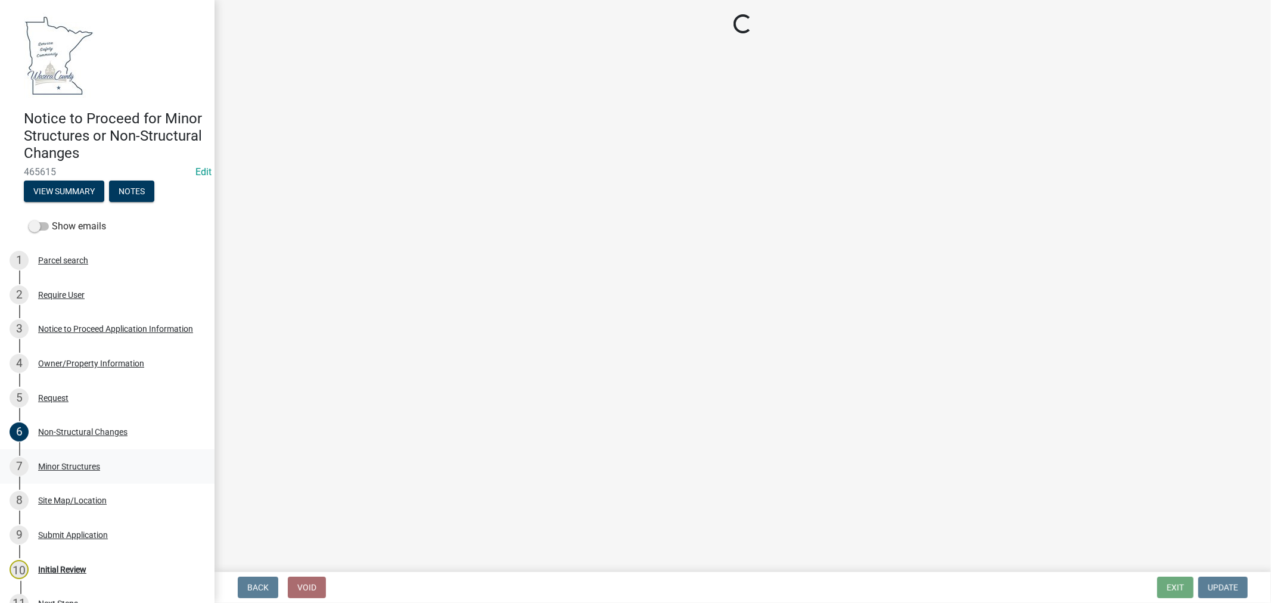
scroll to position [0, 0]
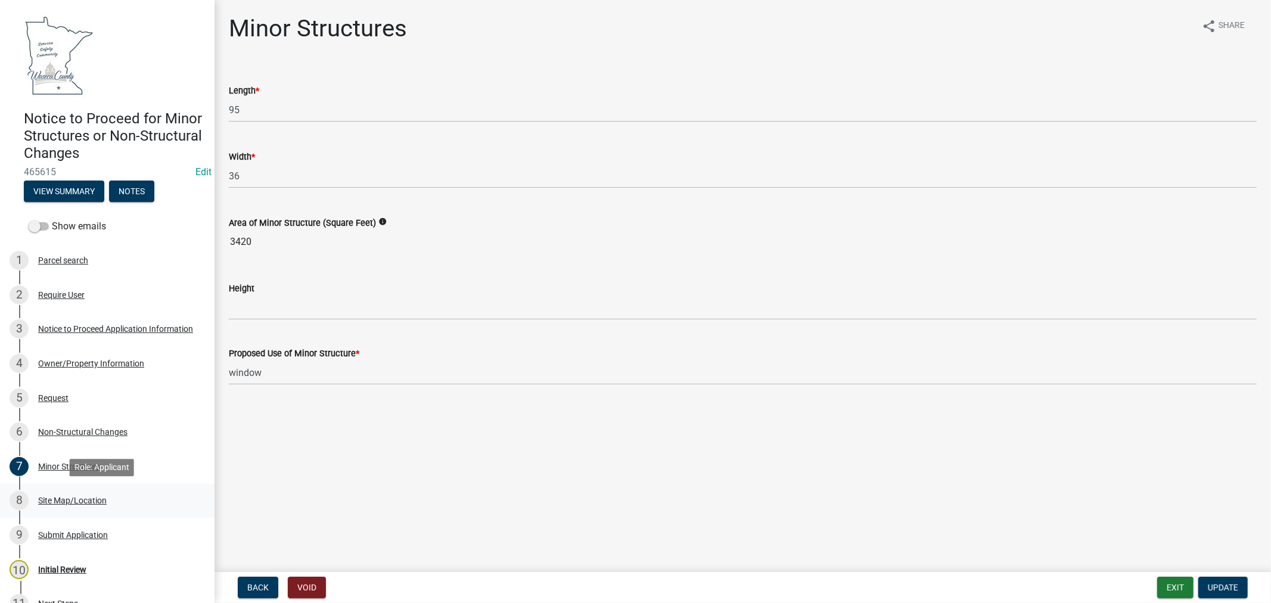
click at [55, 499] on div "Site Map/Location" at bounding box center [72, 500] width 69 height 8
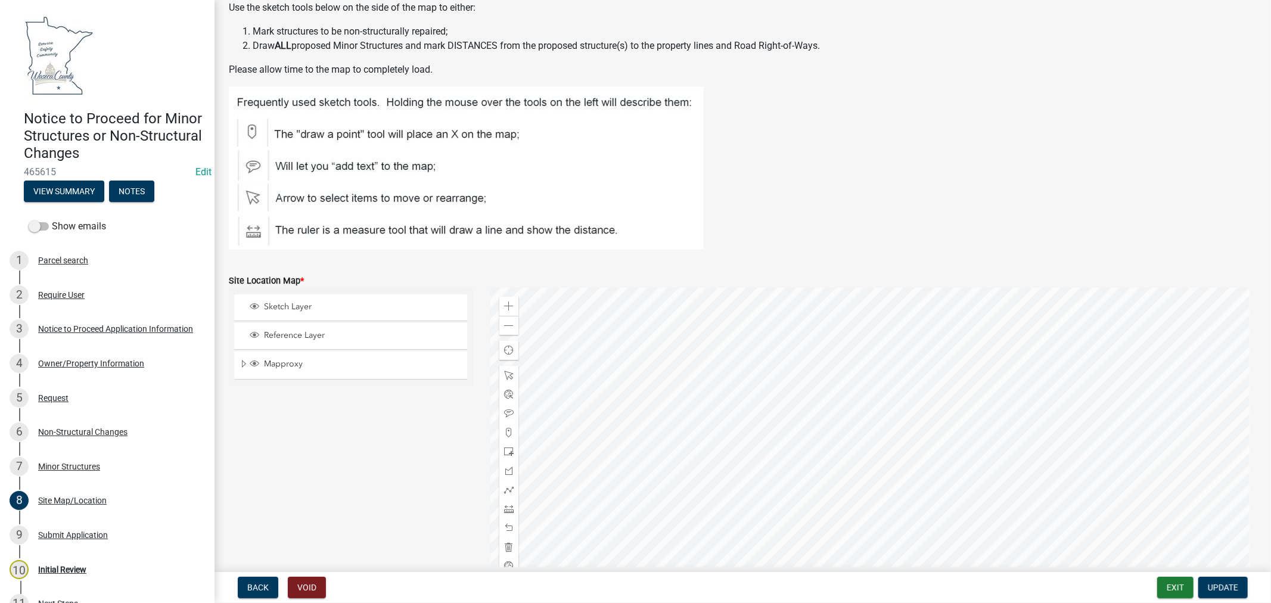
scroll to position [132, 0]
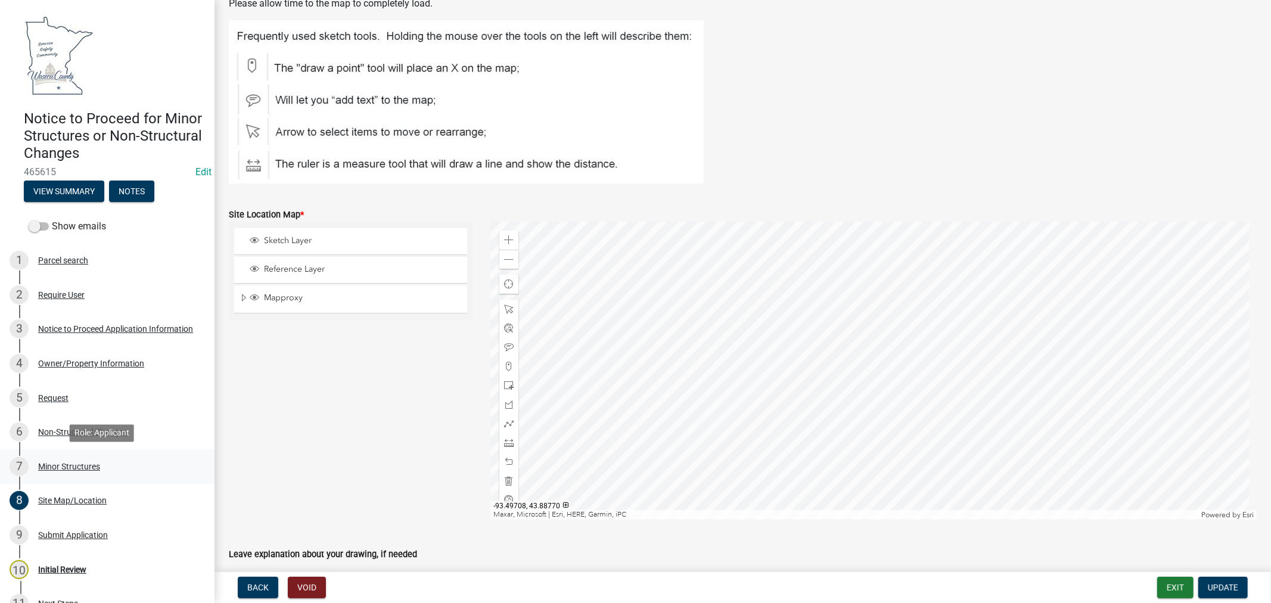
click at [52, 465] on div "Minor Structures" at bounding box center [69, 467] width 62 height 8
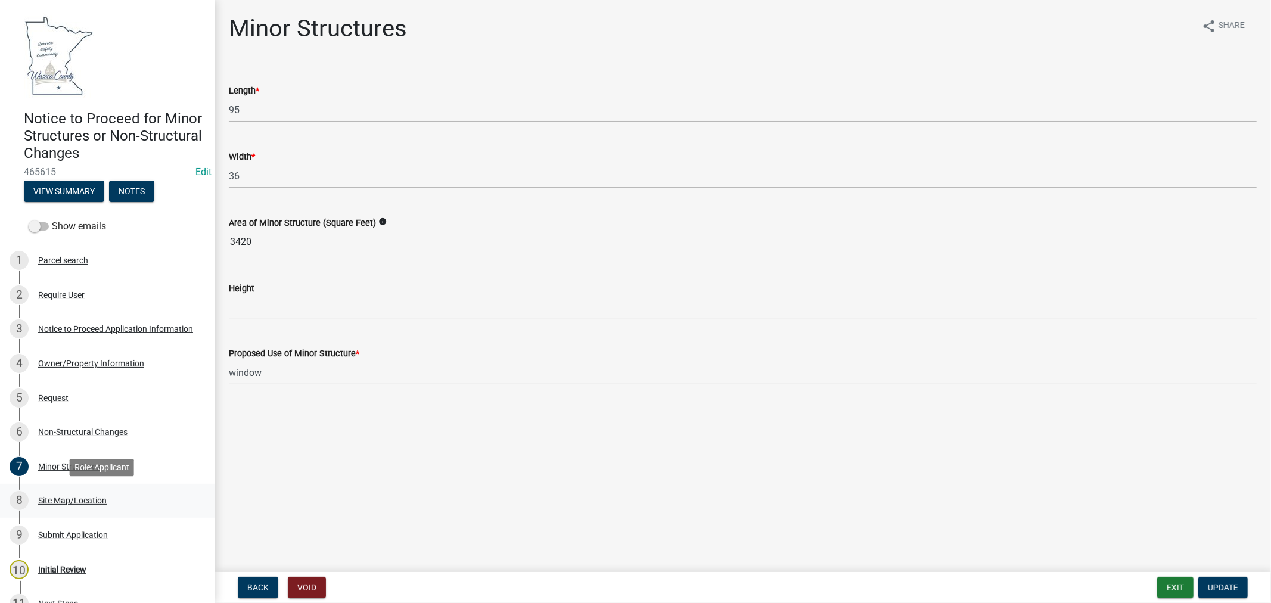
click at [61, 501] on div "Site Map/Location" at bounding box center [72, 500] width 69 height 8
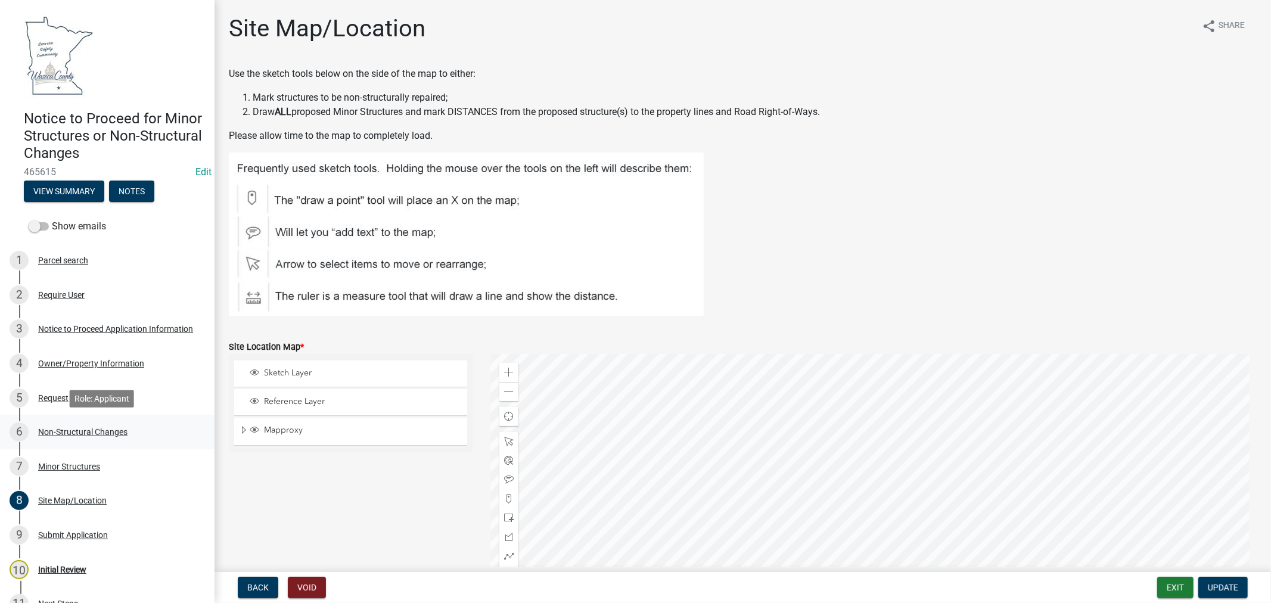
click at [80, 430] on div "Non-Structural Changes" at bounding box center [82, 432] width 89 height 8
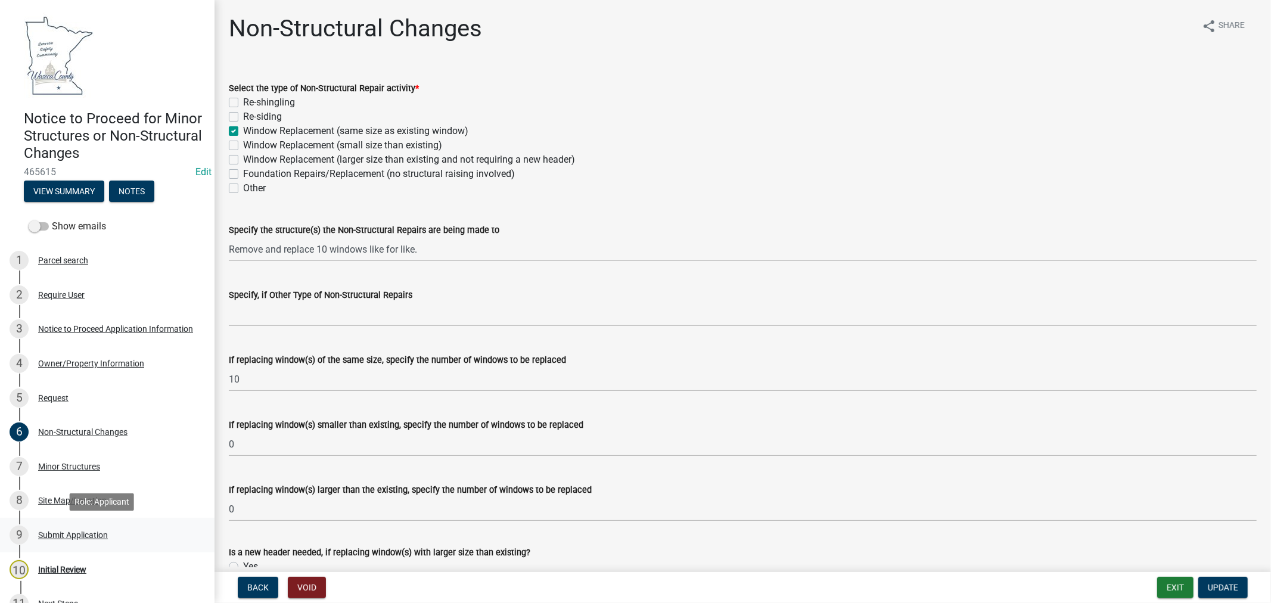
click at [55, 536] on div "Submit Application" at bounding box center [73, 535] width 70 height 8
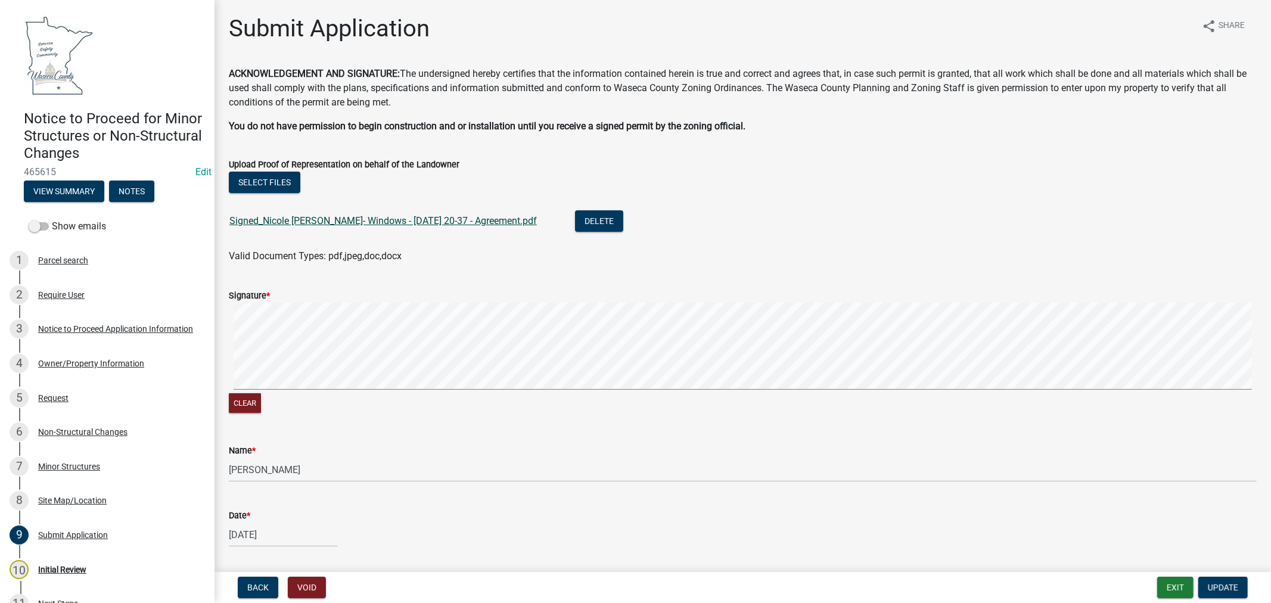
click at [349, 222] on link "Signed_Nicole [PERSON_NAME]- Windows - [DATE] 20-37 - Agreement.pdf" at bounding box center [383, 220] width 308 height 11
click at [68, 355] on div "4 Owner/Property Information" at bounding box center [103, 363] width 186 height 19
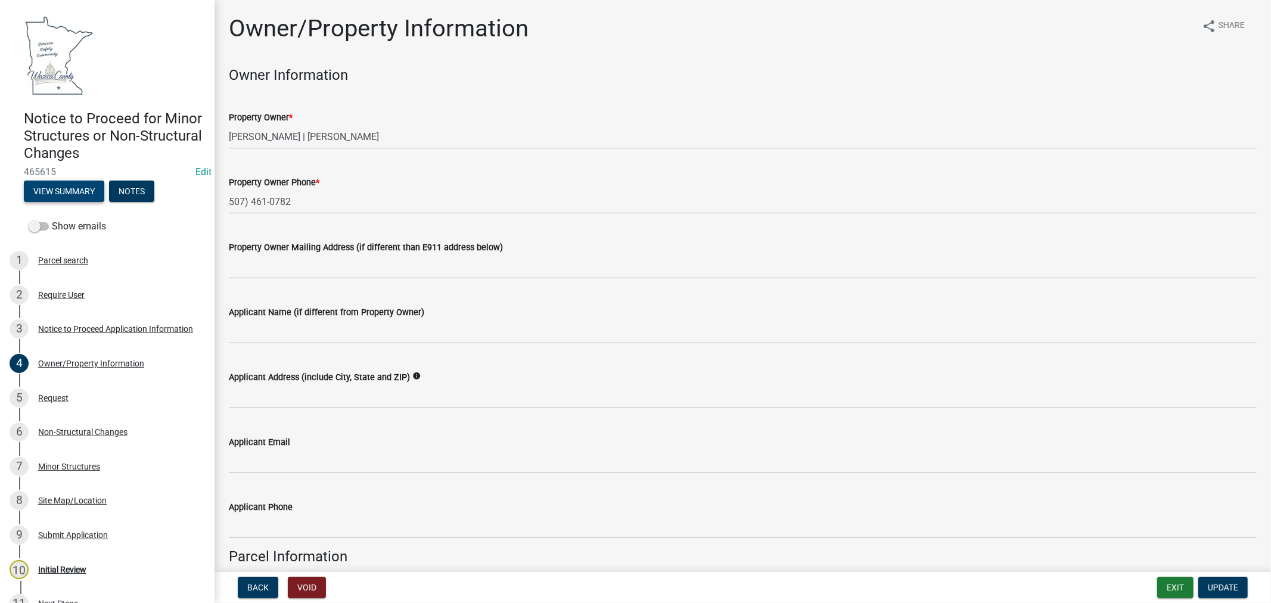
click at [51, 195] on button "View Summary" at bounding box center [64, 191] width 80 height 21
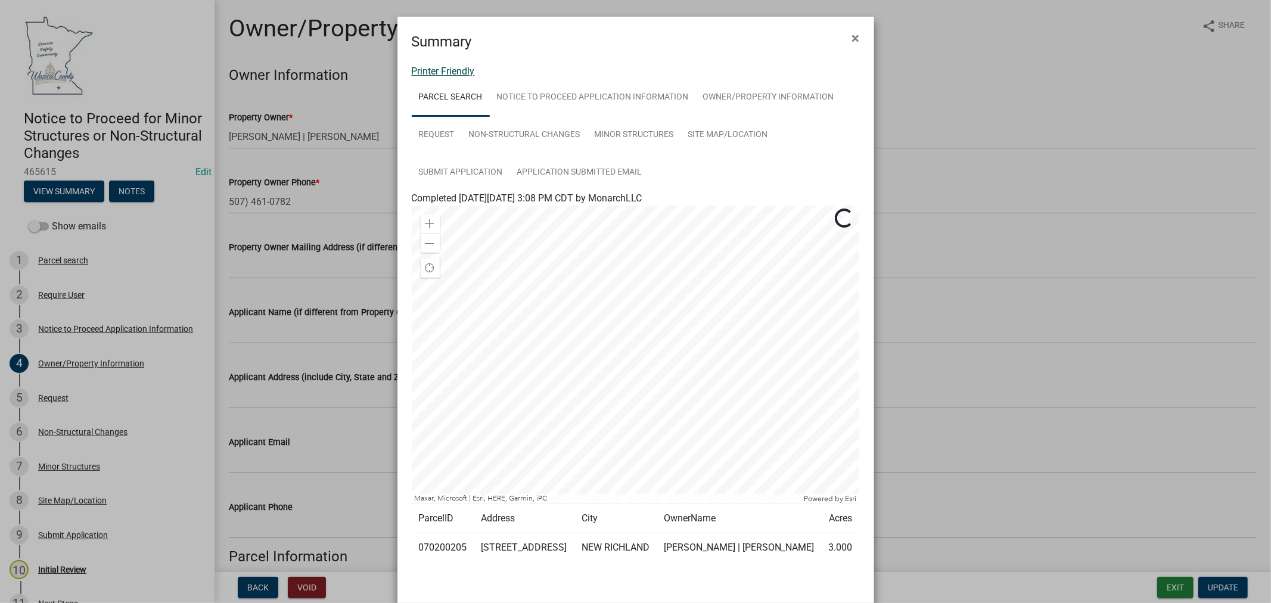
click at [442, 72] on link "Printer Friendly" at bounding box center [443, 71] width 63 height 11
click at [845, 31] on button "×" at bounding box center [856, 37] width 27 height 33
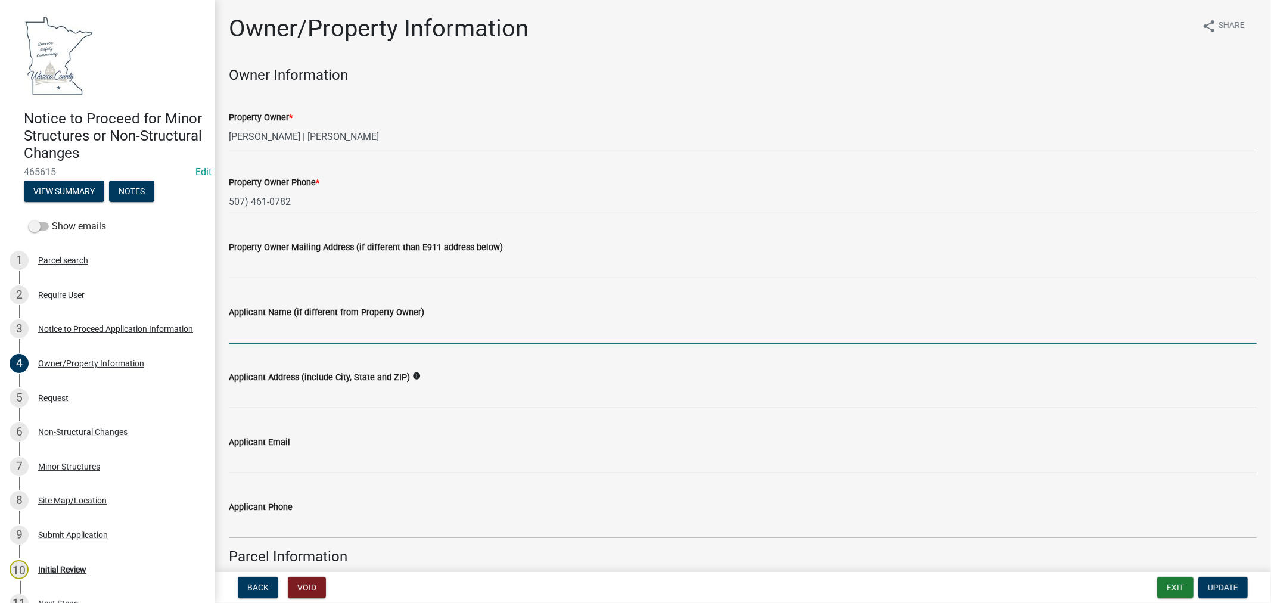
drag, startPoint x: 302, startPoint y: 324, endPoint x: 307, endPoint y: 331, distance: 8.9
click at [303, 328] on input "Applicant Name (if different from Property Owner)" at bounding box center [743, 331] width 1028 height 24
type input "[PERSON_NAME]"
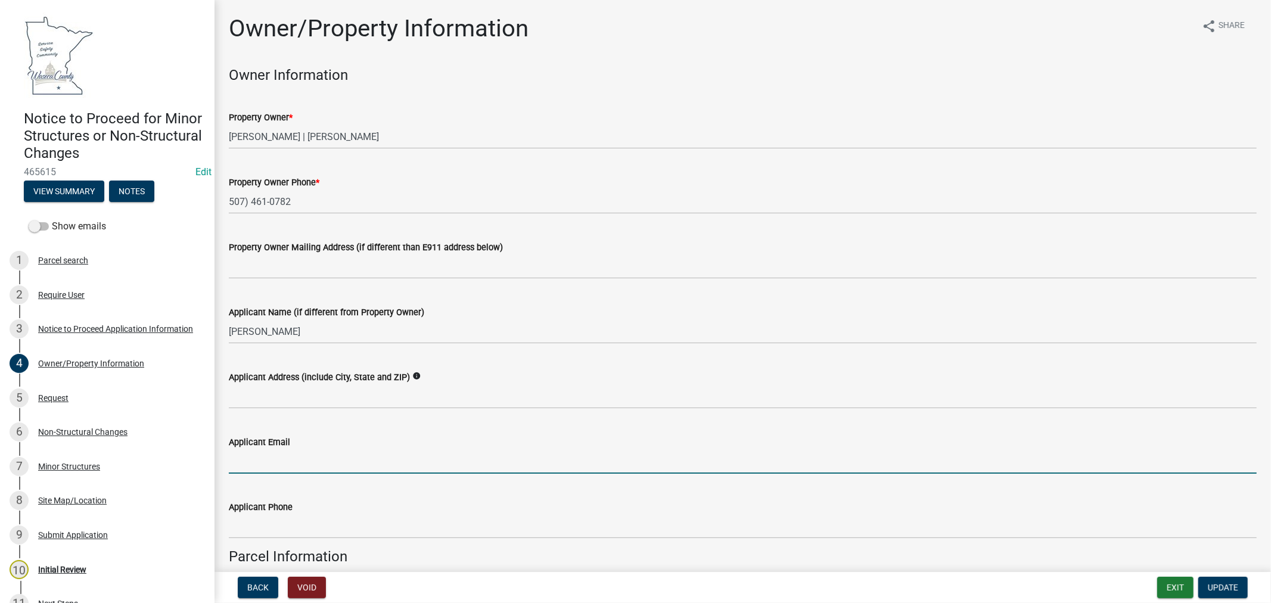
click at [322, 464] on input "Applicant Email" at bounding box center [743, 461] width 1028 height 24
paste input "[EMAIL_ADDRESS][DOMAIN_NAME]"
type input "[EMAIL_ADDRESS][DOMAIN_NAME]"
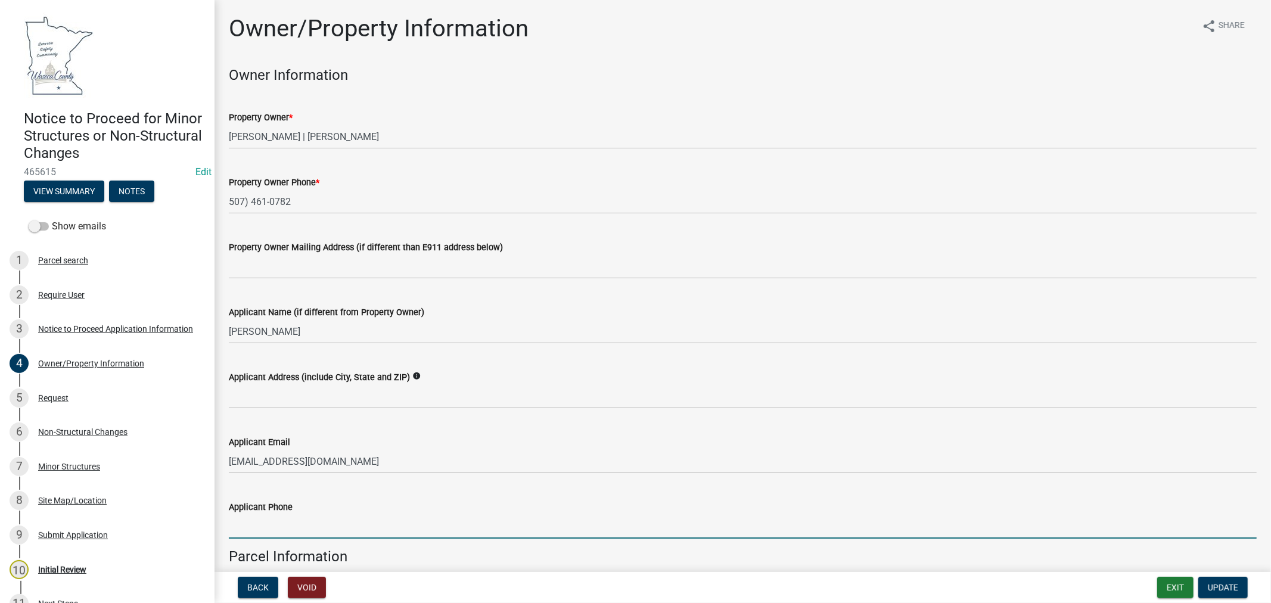
click at [288, 526] on input "Applicant Phone" at bounding box center [743, 526] width 1028 height 24
paste input "7156201218"
type input "7156201218"
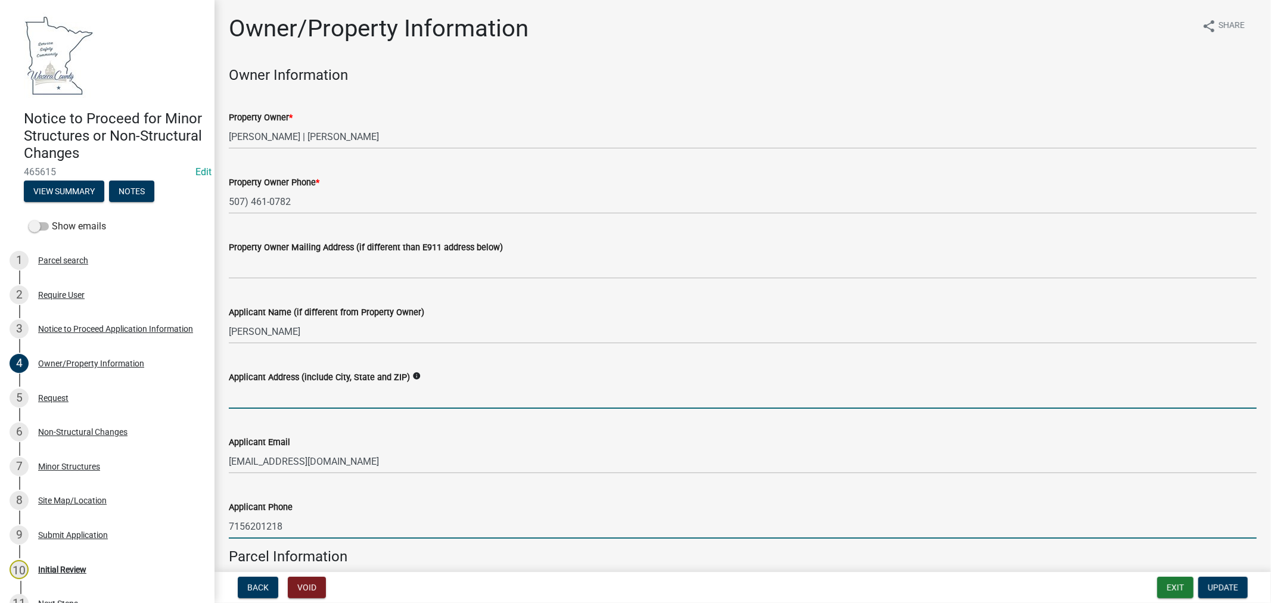
click at [283, 396] on input "Applicant Address (include City, State and ZIP)" at bounding box center [743, 396] width 1028 height 24
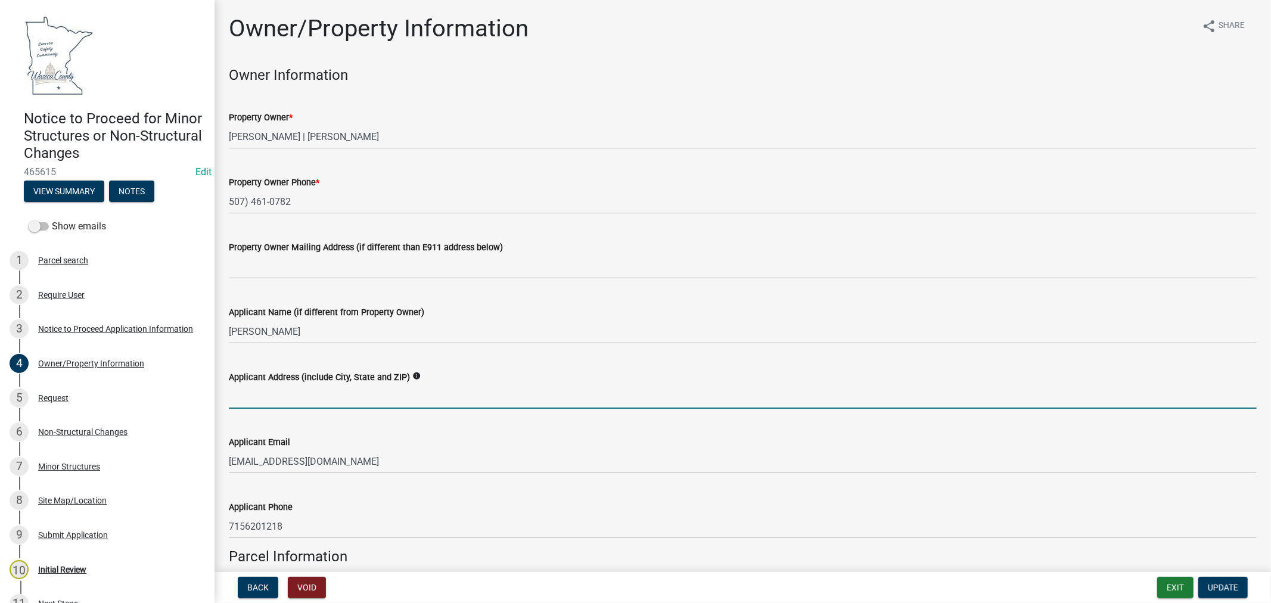
paste input "[STREET_ADDRESS]"
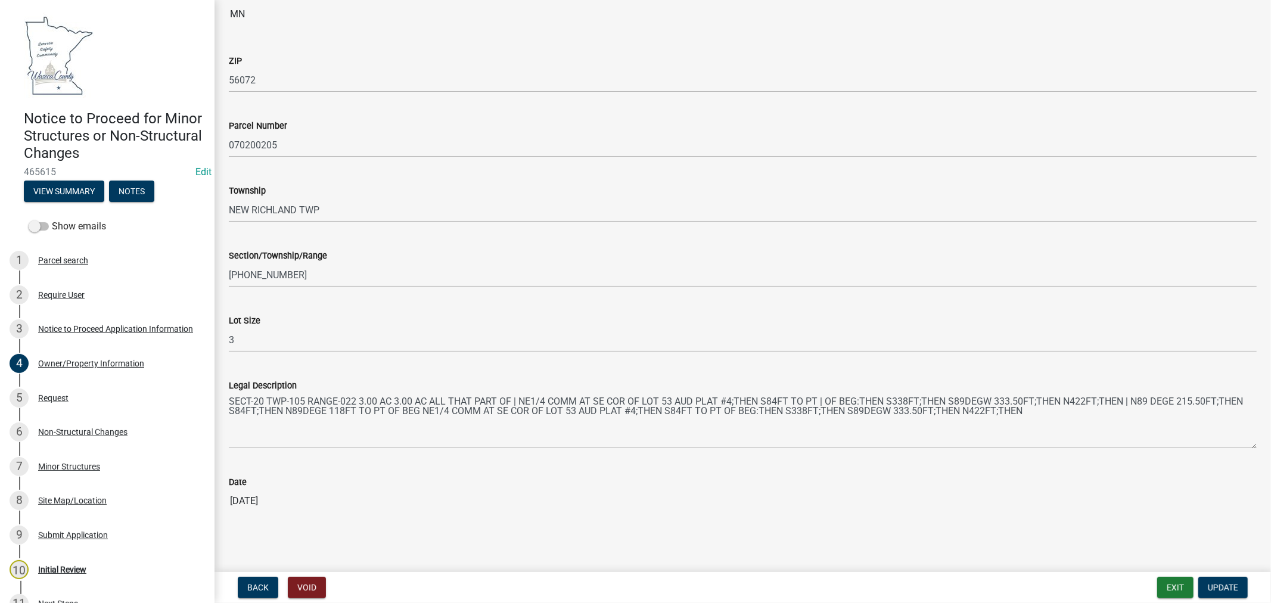
scroll to position [735, 0]
type input "[STREET_ADDRESS]"
click at [1211, 588] on span "Update" at bounding box center [1223, 588] width 30 height 10
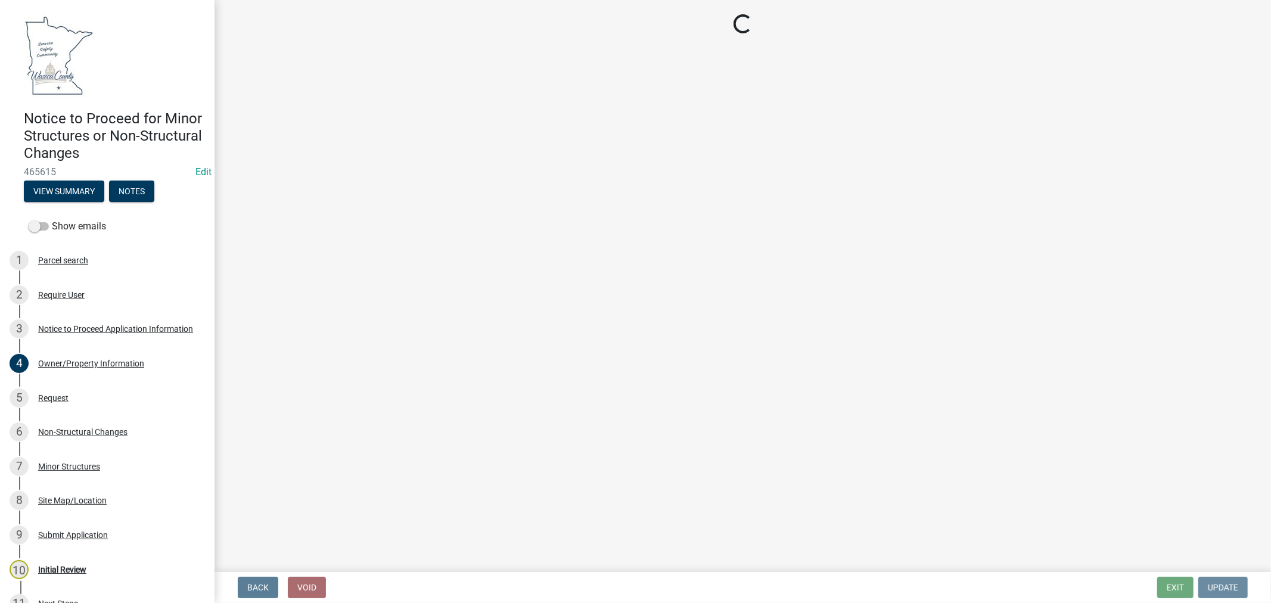
scroll to position [0, 0]
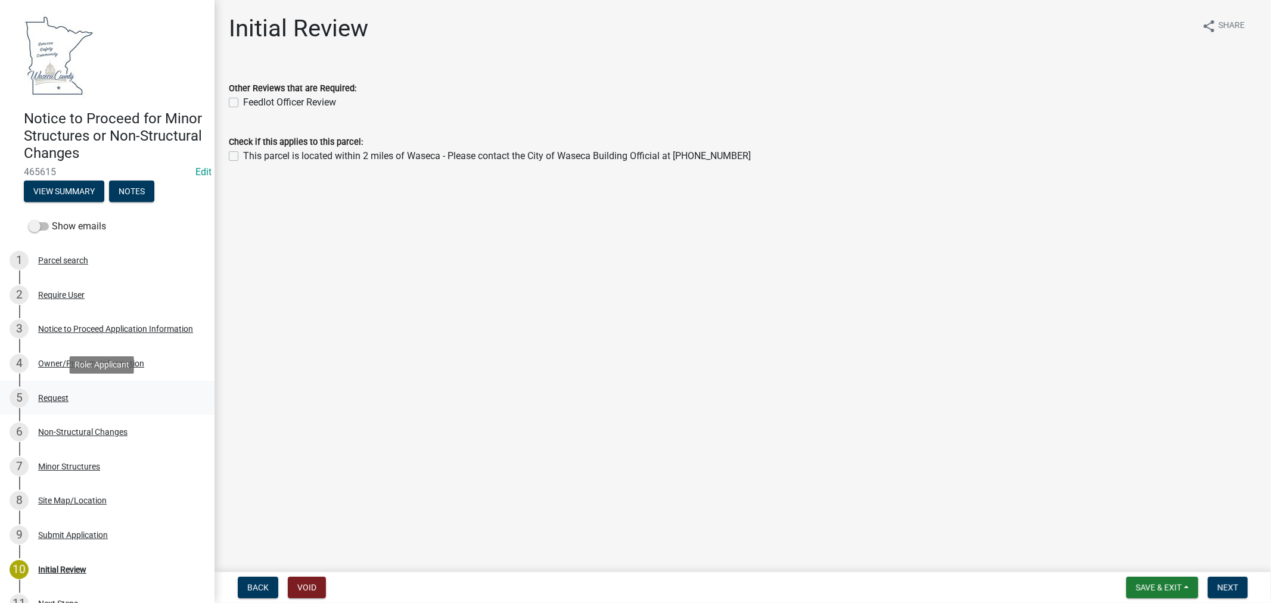
click at [57, 396] on div "Request" at bounding box center [53, 398] width 30 height 8
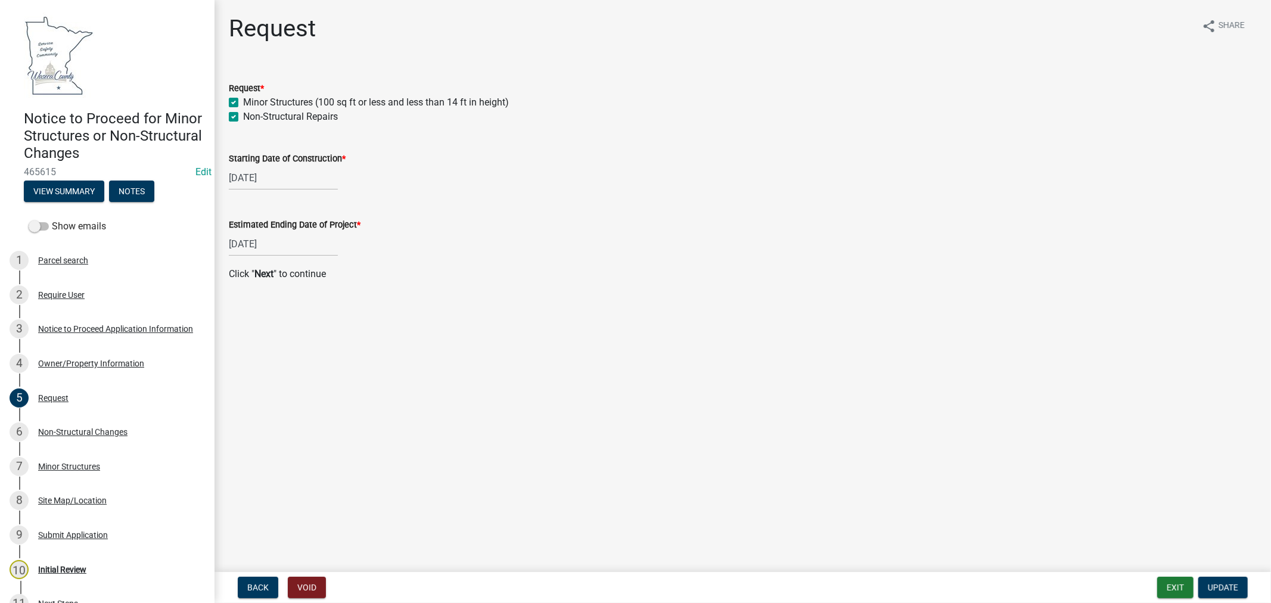
click at [243, 100] on label "Minor Structures (100 sq ft or less and less than 14 ft in height)" at bounding box center [376, 102] width 266 height 14
click at [243, 100] on input "Minor Structures (100 sq ft or less and less than 14 ft in height)" at bounding box center [247, 99] width 8 height 8
checkbox input "false"
checkbox input "true"
click at [1228, 586] on span "Update" at bounding box center [1223, 588] width 30 height 10
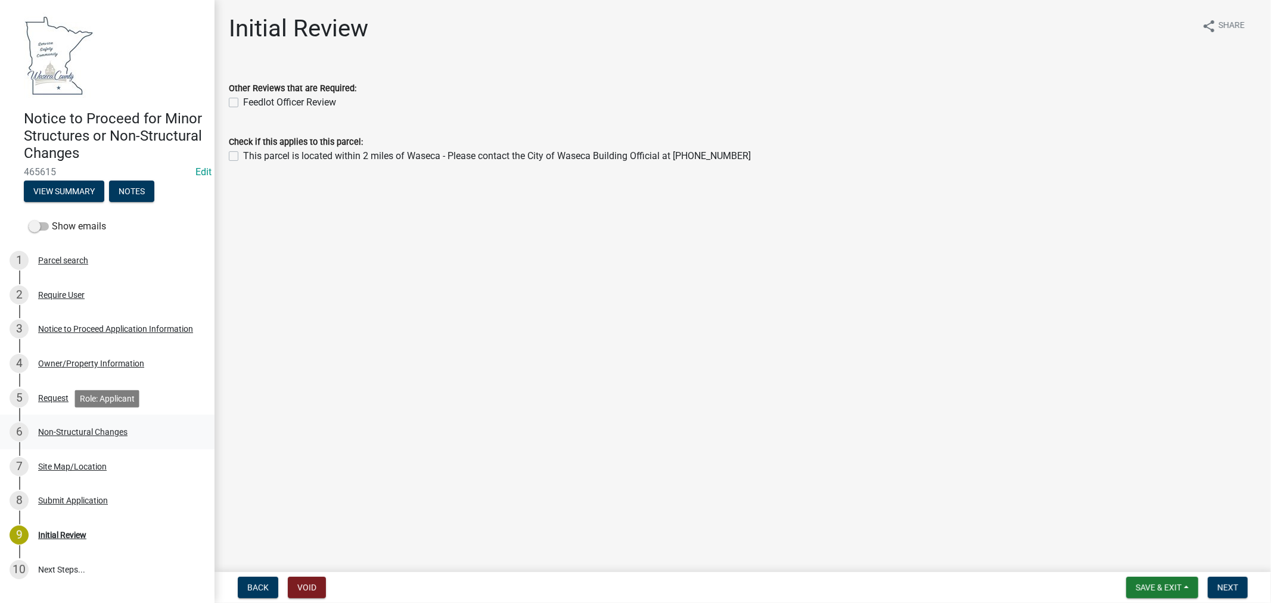
click at [58, 431] on div "Non-Structural Changes" at bounding box center [82, 432] width 89 height 8
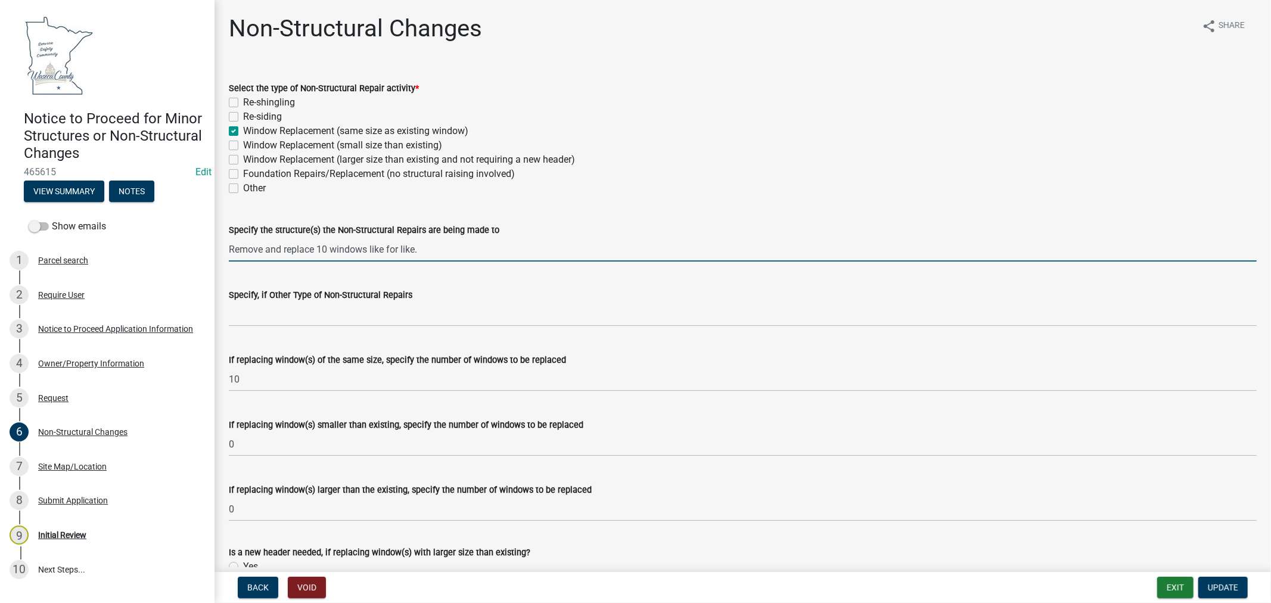
click at [461, 253] on input "Remove and replace 10 windows like for like." at bounding box center [743, 249] width 1028 height 24
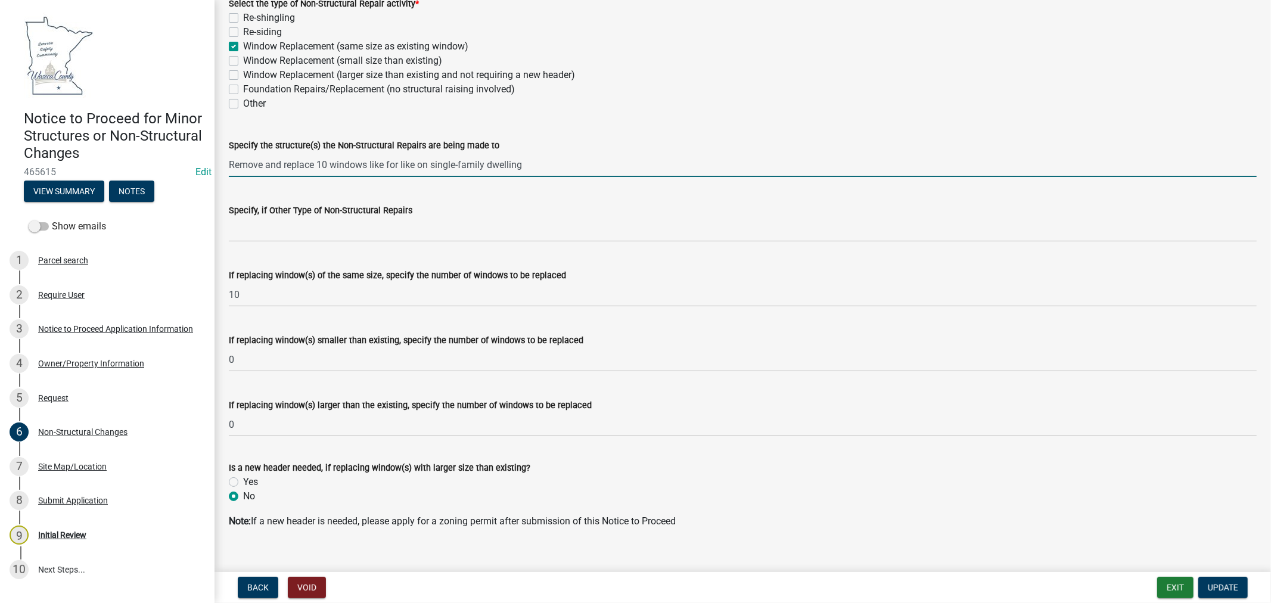
scroll to position [102, 0]
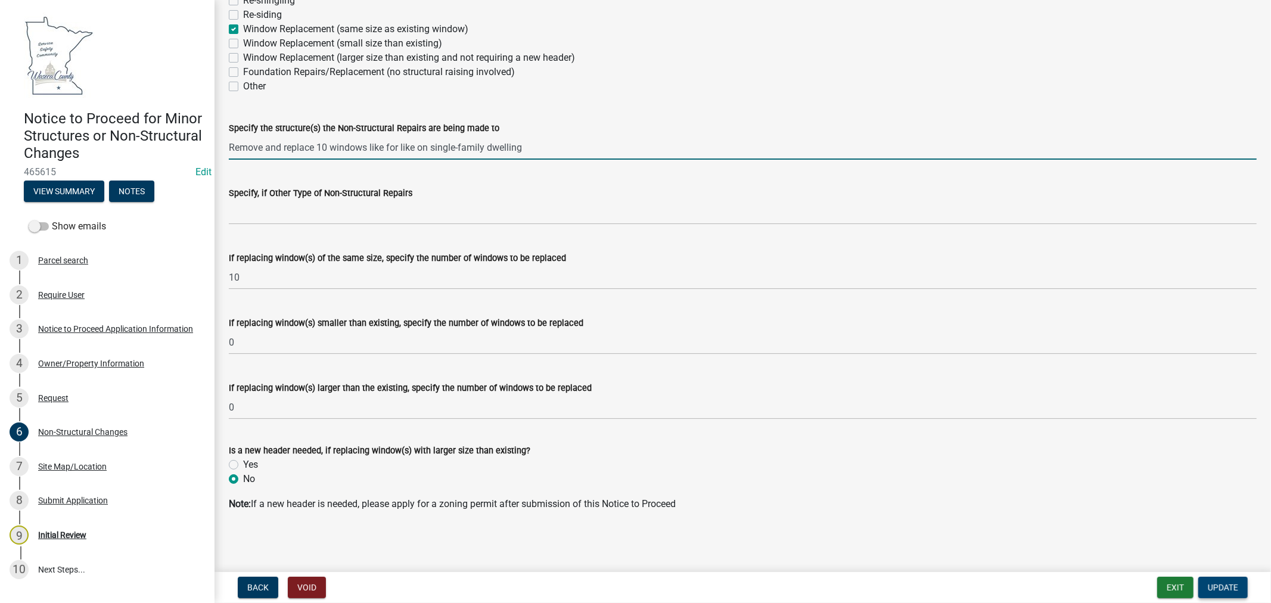
type input "Remove and replace 10 windows like for like on single-family dwelling"
click at [1231, 592] on button "Update" at bounding box center [1223, 587] width 49 height 21
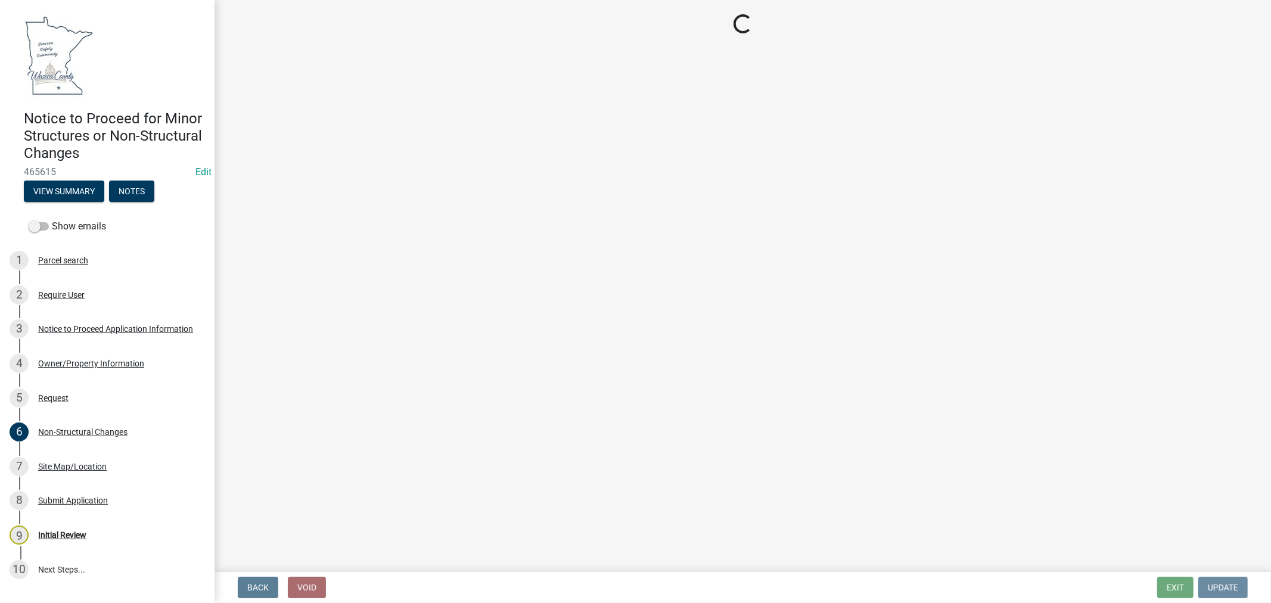
scroll to position [0, 0]
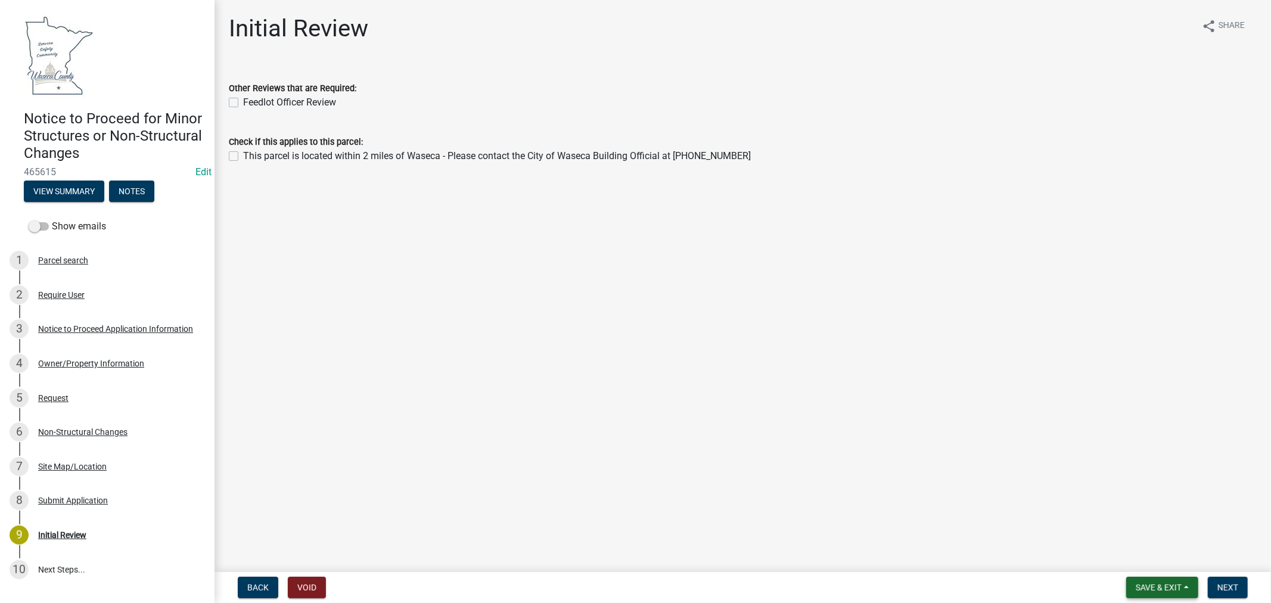
click at [1160, 583] on span "Save & Exit" at bounding box center [1159, 588] width 46 height 10
click at [1131, 563] on button "Save & Exit" at bounding box center [1150, 556] width 95 height 29
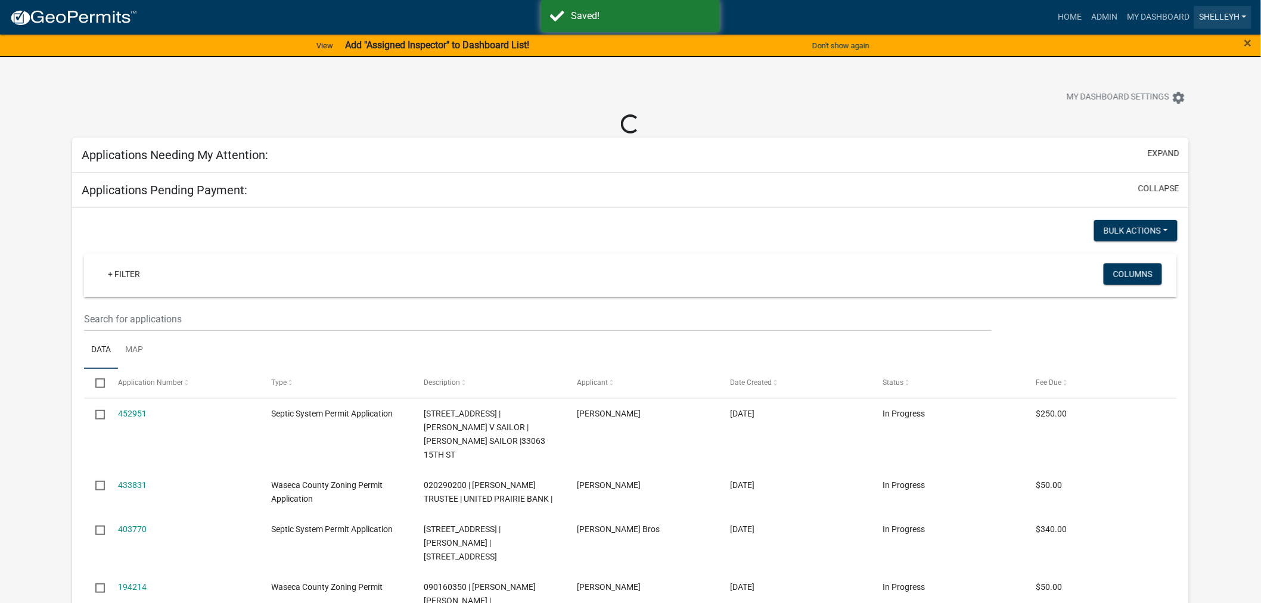
click at [1242, 13] on link "shelleyh" at bounding box center [1222, 17] width 57 height 23
click at [1185, 117] on link "Logout" at bounding box center [1203, 116] width 95 height 29
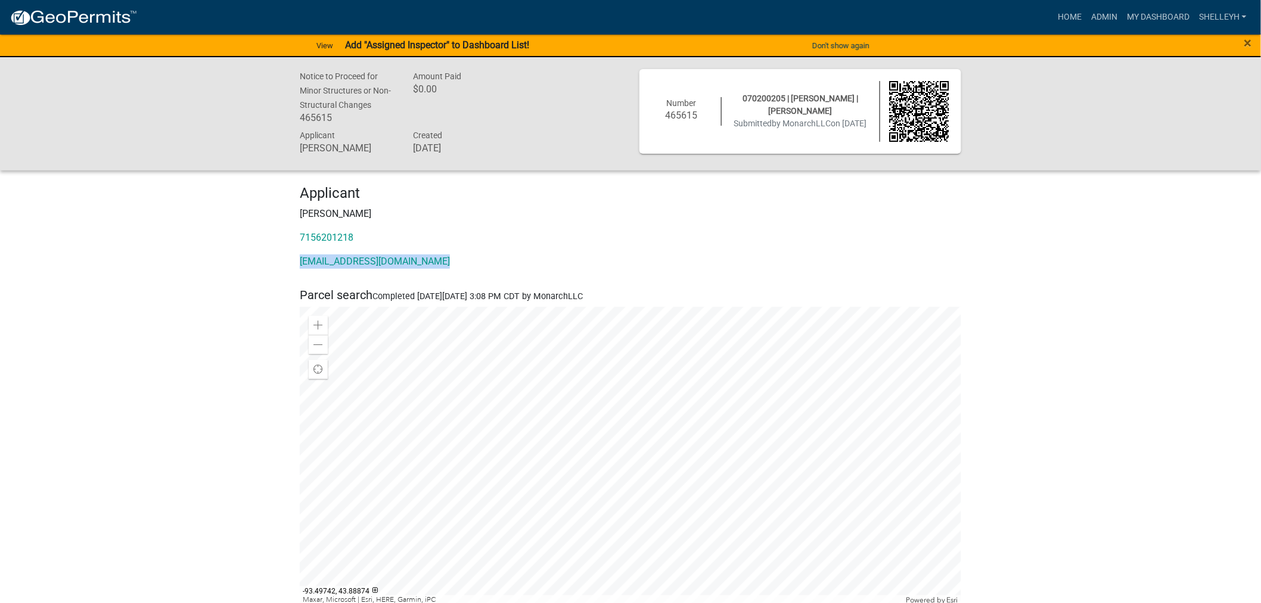
drag, startPoint x: 431, startPoint y: 262, endPoint x: 294, endPoint y: 264, distance: 137.1
click at [294, 264] on div "Applicant [PERSON_NAME] 7156201218 [EMAIL_ADDRESS][DOMAIN_NAME]" at bounding box center [630, 232] width 679 height 94
copy link "[EMAIL_ADDRESS][DOMAIN_NAME]"
click at [418, 249] on div "Applicant [PERSON_NAME] 7156201218 [EMAIL_ADDRESS][DOMAIN_NAME]" at bounding box center [630, 232] width 679 height 94
drag, startPoint x: 378, startPoint y: 240, endPoint x: 301, endPoint y: 237, distance: 76.9
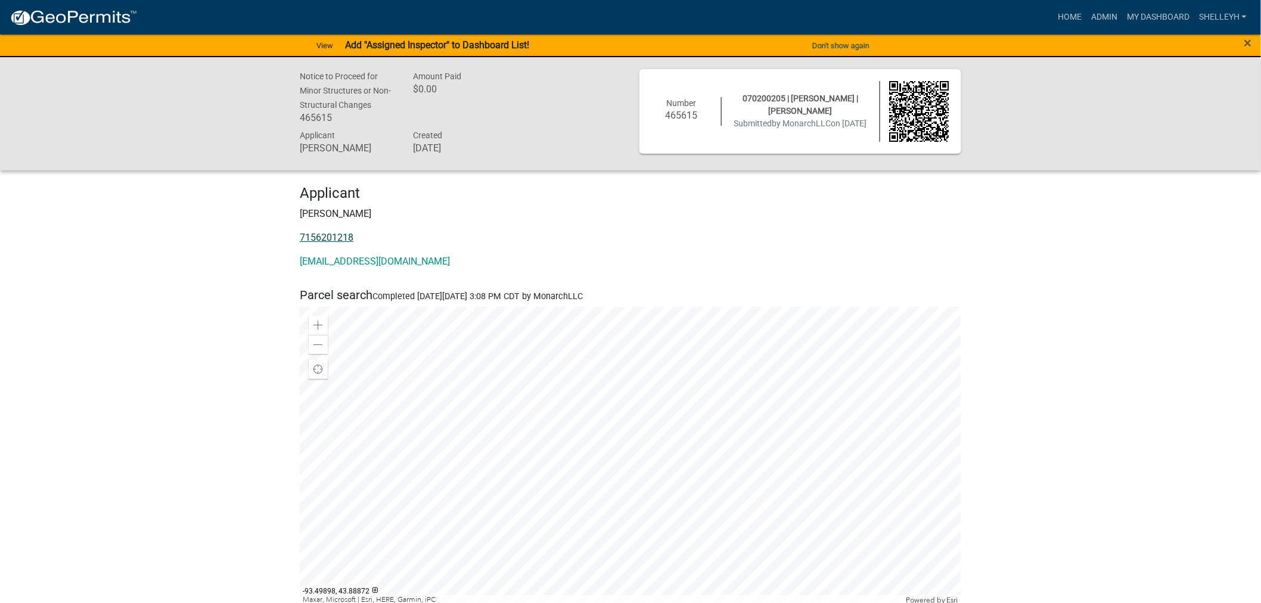
click at [301, 237] on p "7156201218" at bounding box center [631, 238] width 662 height 14
copy link "7156201218"
